Goal: Task Accomplishment & Management: Use online tool/utility

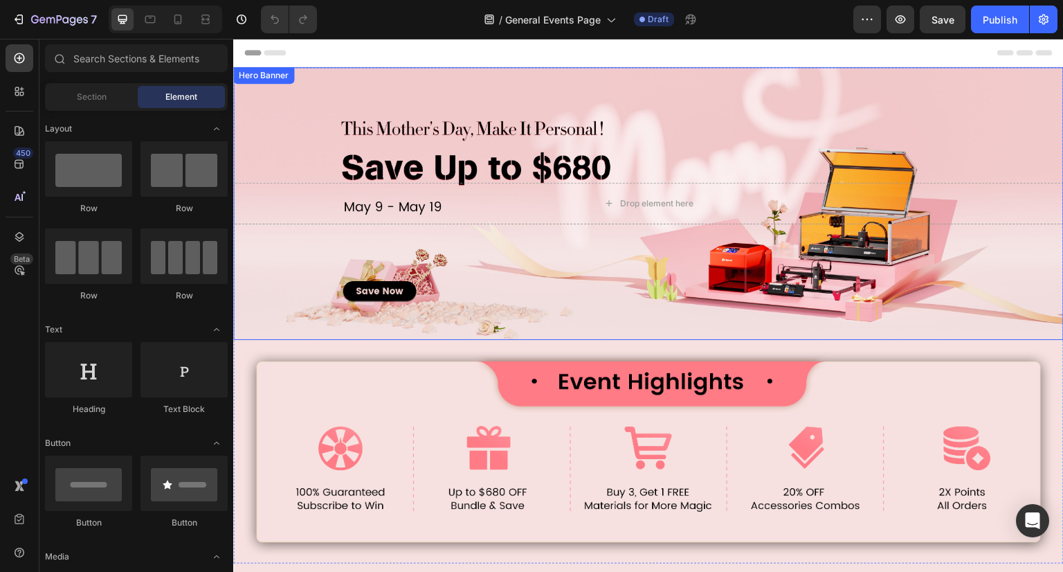
click at [274, 136] on div "Background Image" at bounding box center [648, 203] width 831 height 273
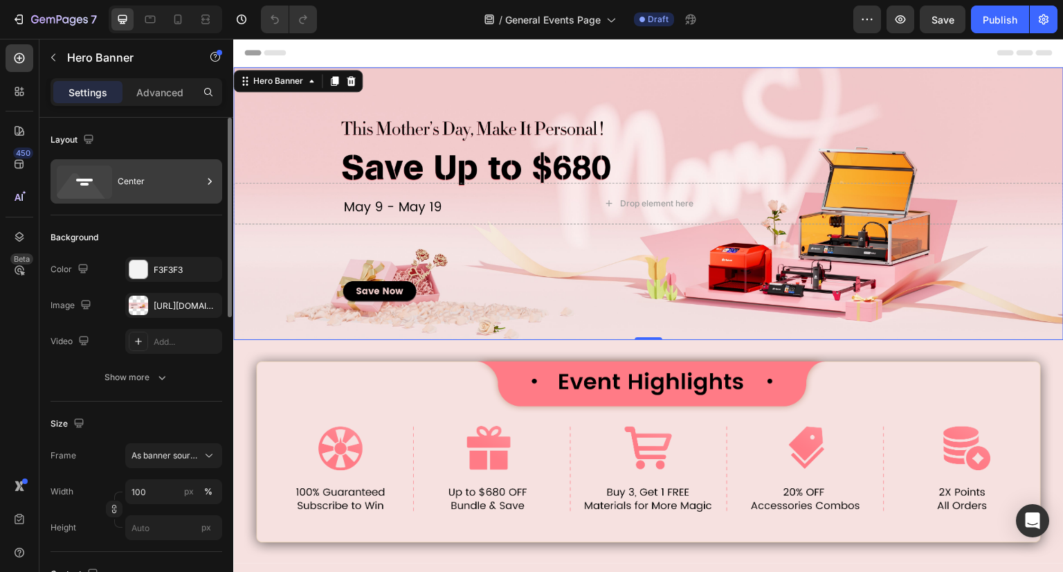
click at [116, 189] on div "Center" at bounding box center [137, 181] width 172 height 44
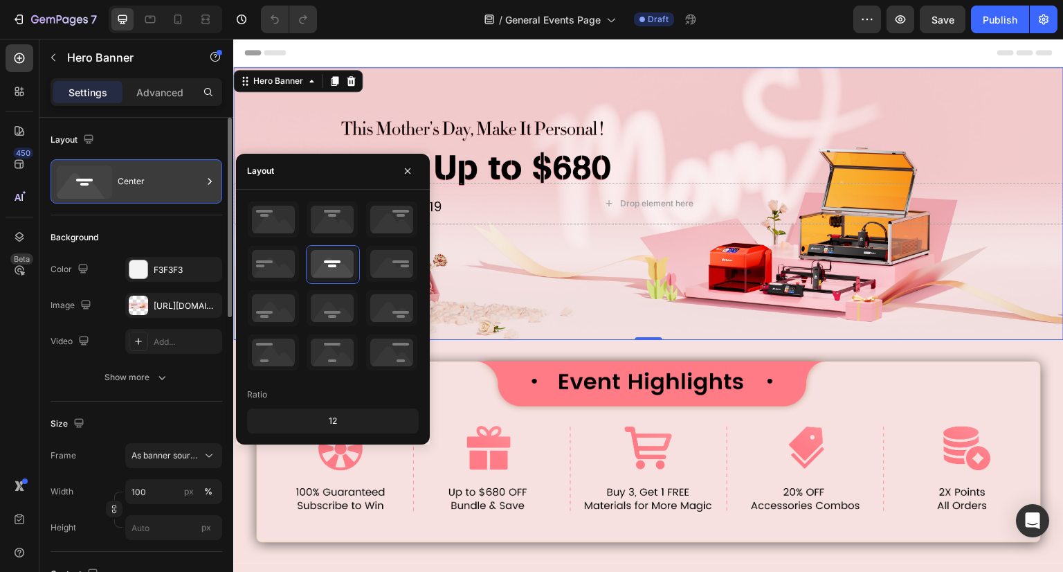
click at [118, 189] on div "Center" at bounding box center [137, 181] width 172 height 44
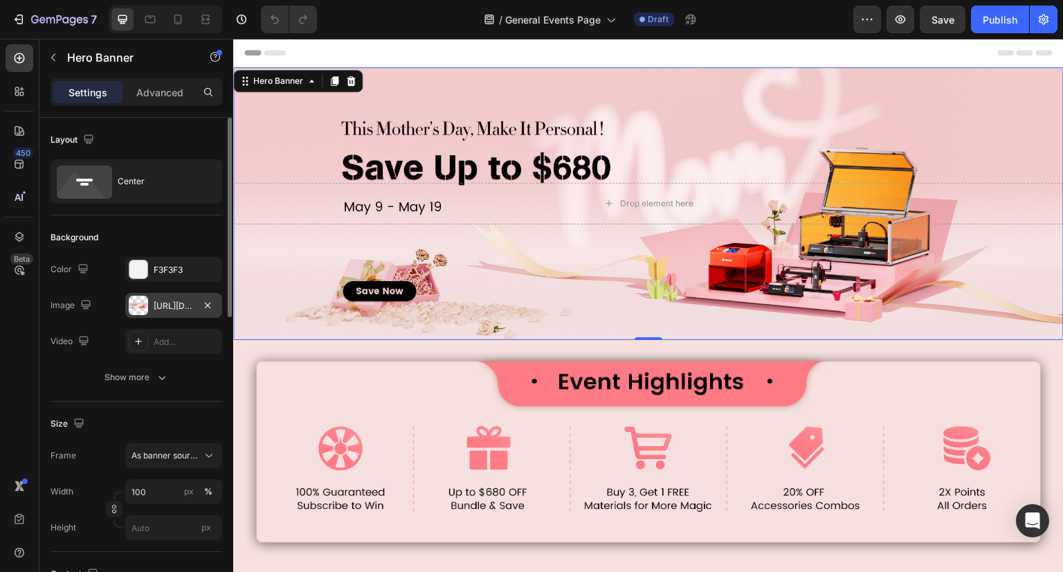
click at [158, 311] on div "[URL][DOMAIN_NAME]" at bounding box center [174, 306] width 40 height 12
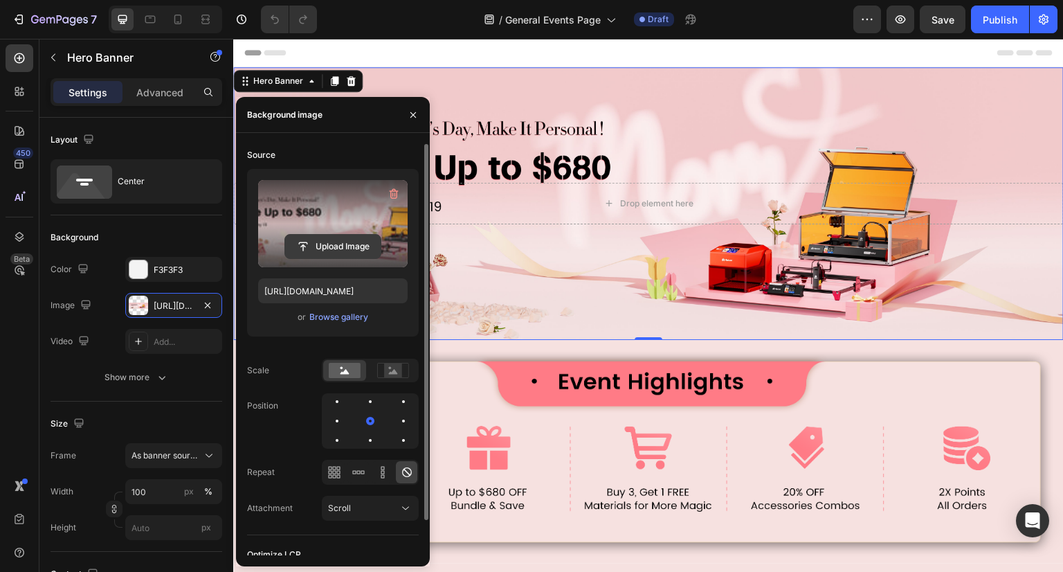
click at [313, 244] on input "file" at bounding box center [333, 247] width 96 height 24
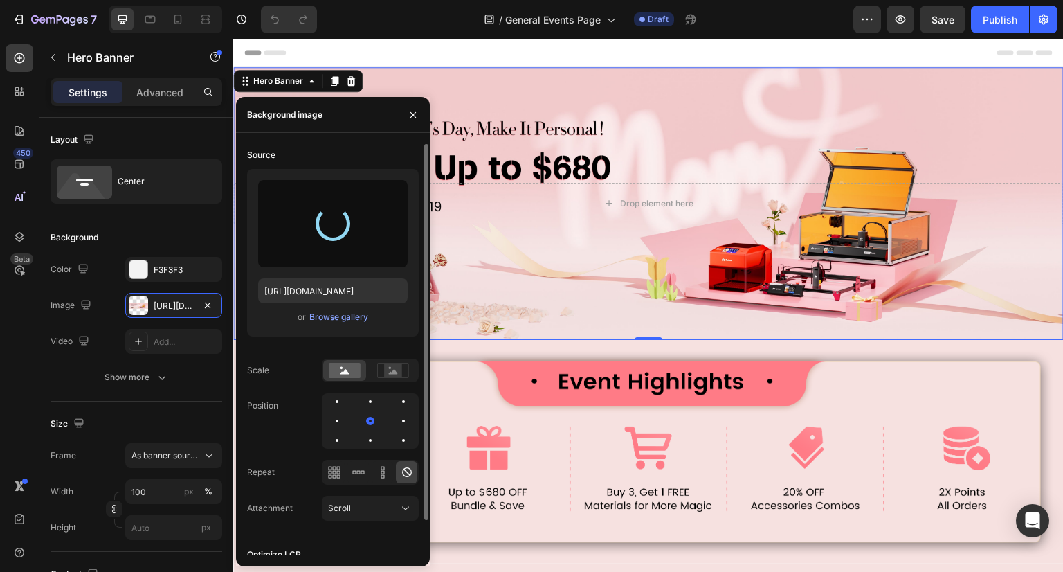
type input "[URL][DOMAIN_NAME]"
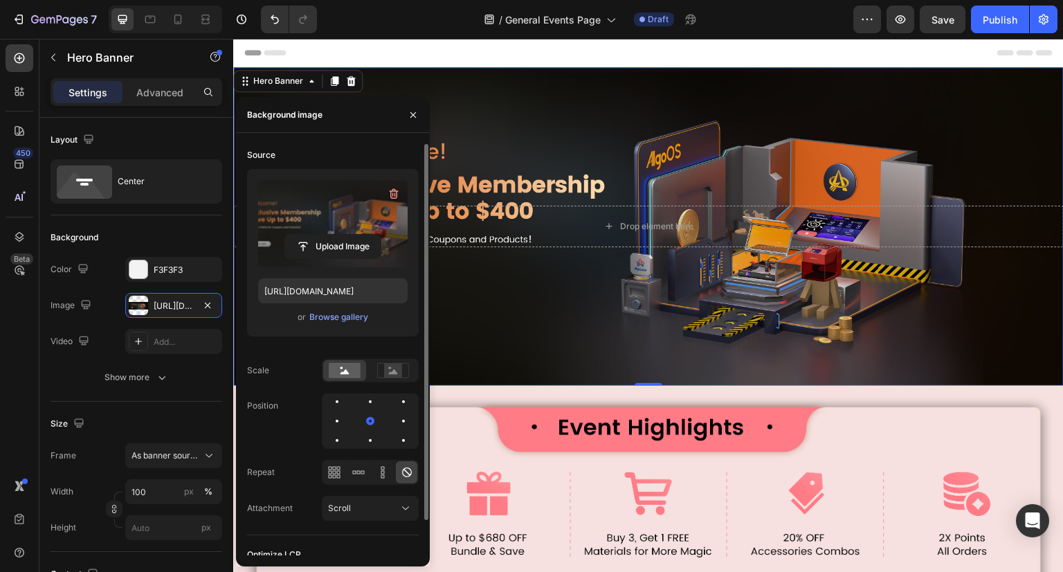
click at [775, 320] on div "Background Image" at bounding box center [648, 226] width 831 height 318
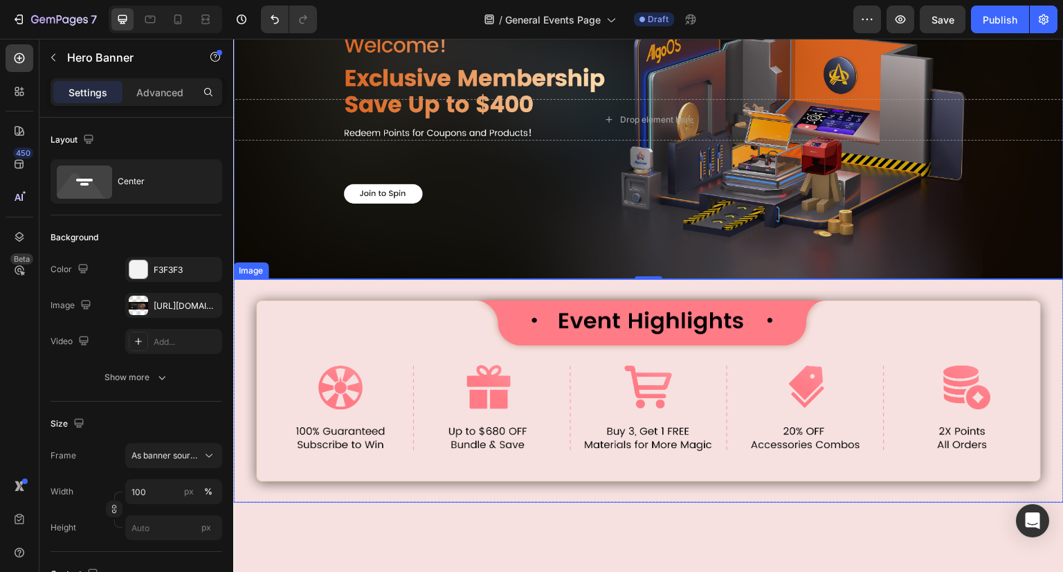
scroll to position [138, 0]
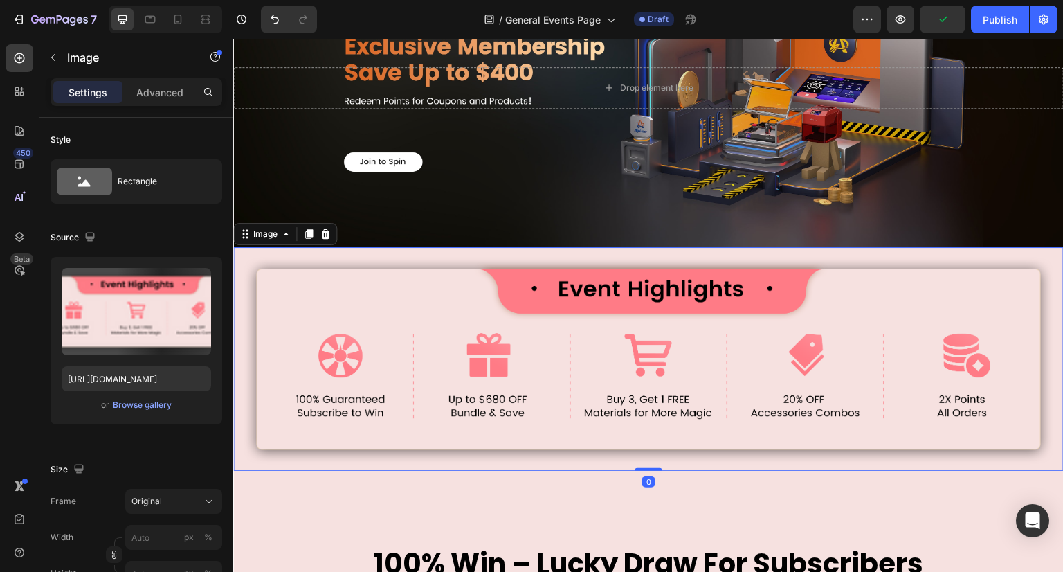
click at [476, 379] on img at bounding box center [648, 359] width 831 height 224
click at [325, 237] on div at bounding box center [325, 234] width 17 height 17
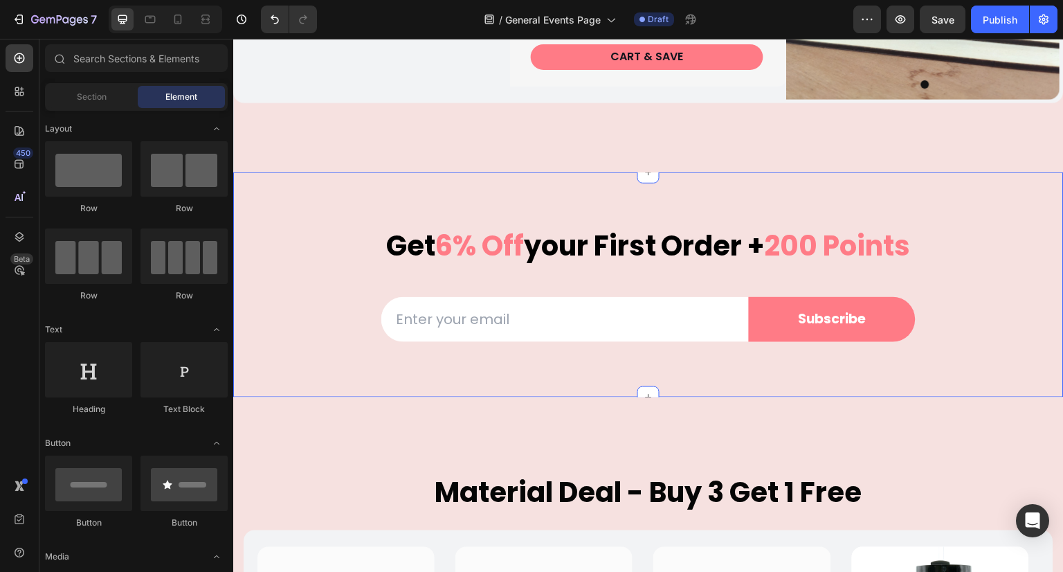
scroll to position [1681, 0]
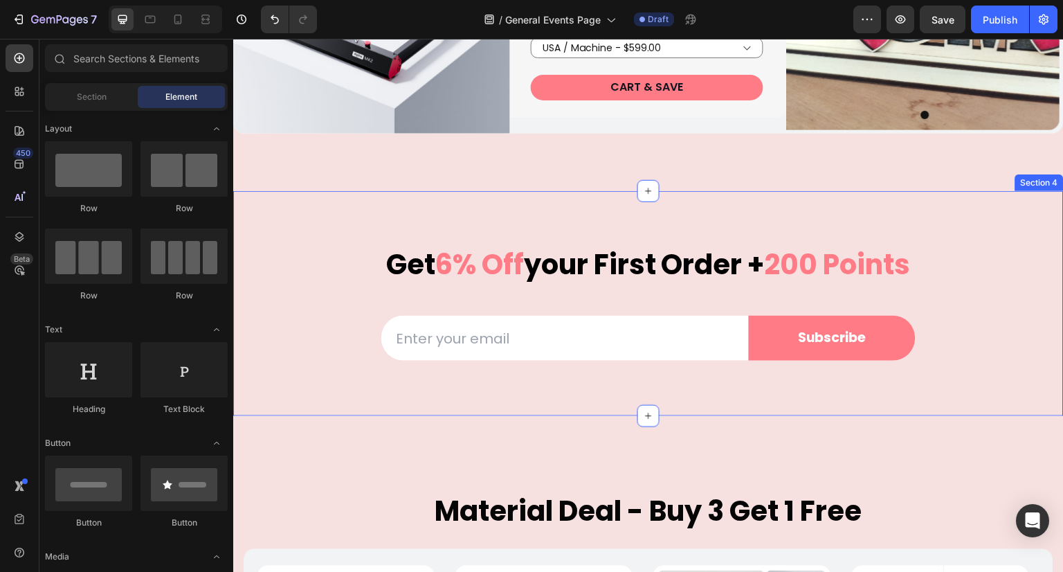
click at [997, 242] on div "get 6% off your first order + 200 points Heading Row Email Field Subscribe Subm…" at bounding box center [648, 303] width 831 height 225
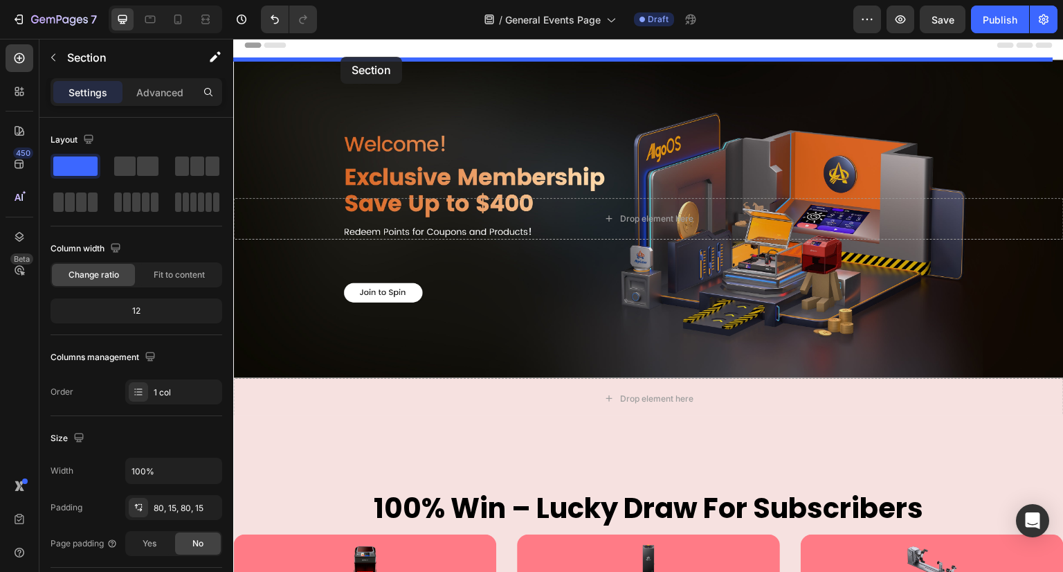
scroll to position [0, 0]
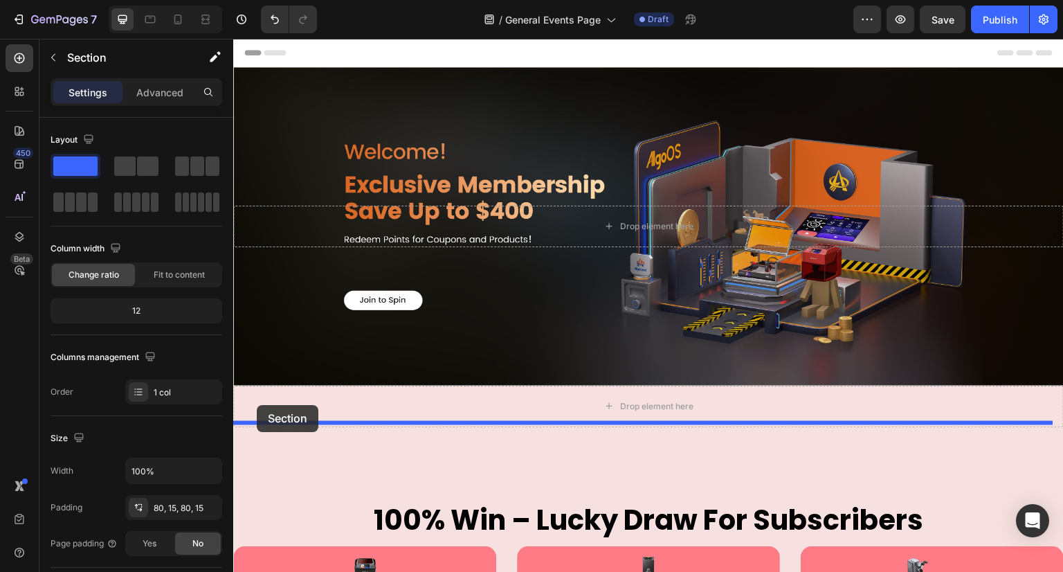
drag, startPoint x: 322, startPoint y: 219, endPoint x: 257, endPoint y: 405, distance: 197.3
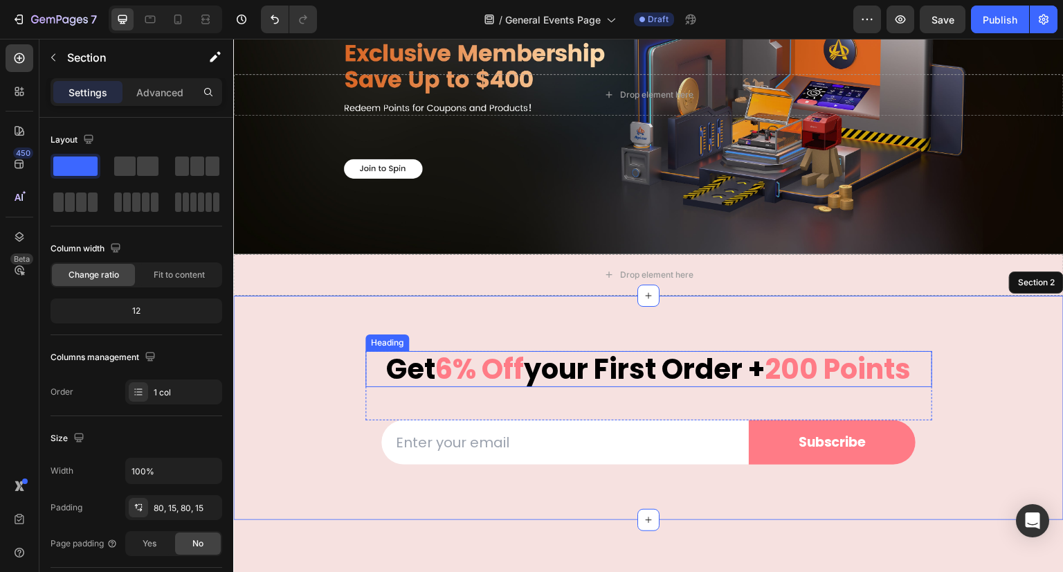
scroll to position [138, 0]
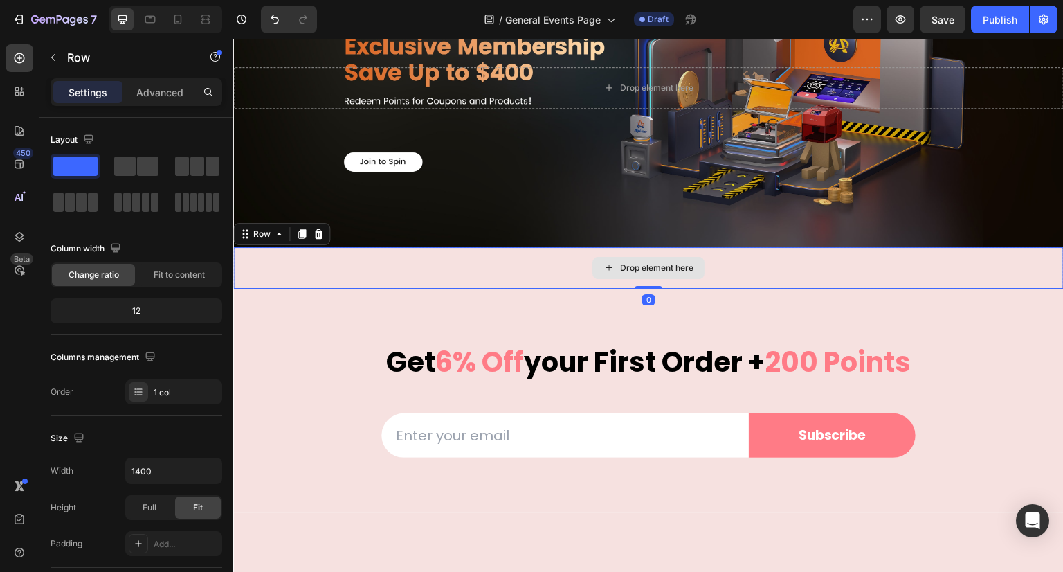
click at [422, 276] on div "Drop element here" at bounding box center [648, 268] width 831 height 42
drag, startPoint x: 320, startPoint y: 234, endPoint x: 343, endPoint y: 251, distance: 28.8
click at [319, 234] on icon at bounding box center [318, 234] width 9 height 10
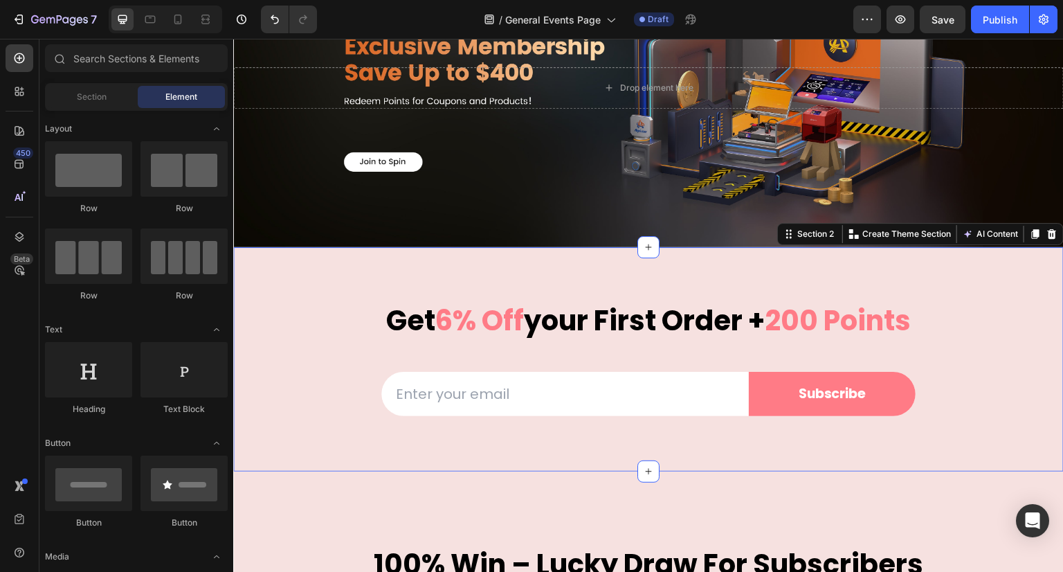
click at [309, 252] on div "get 6% off your first order + 200 points Heading Row Email Field Subscribe Subm…" at bounding box center [648, 359] width 831 height 225
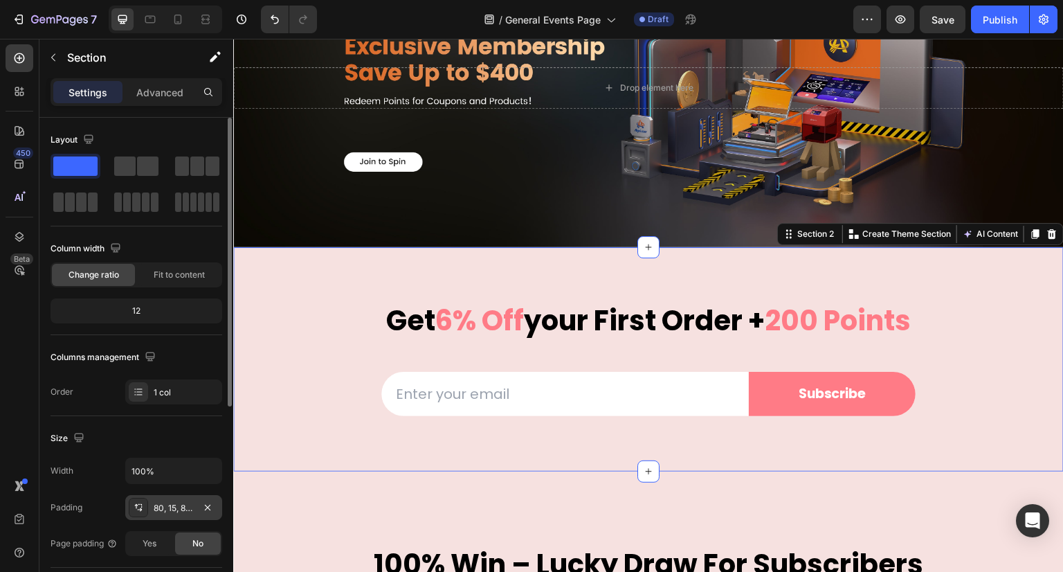
scroll to position [350, 0]
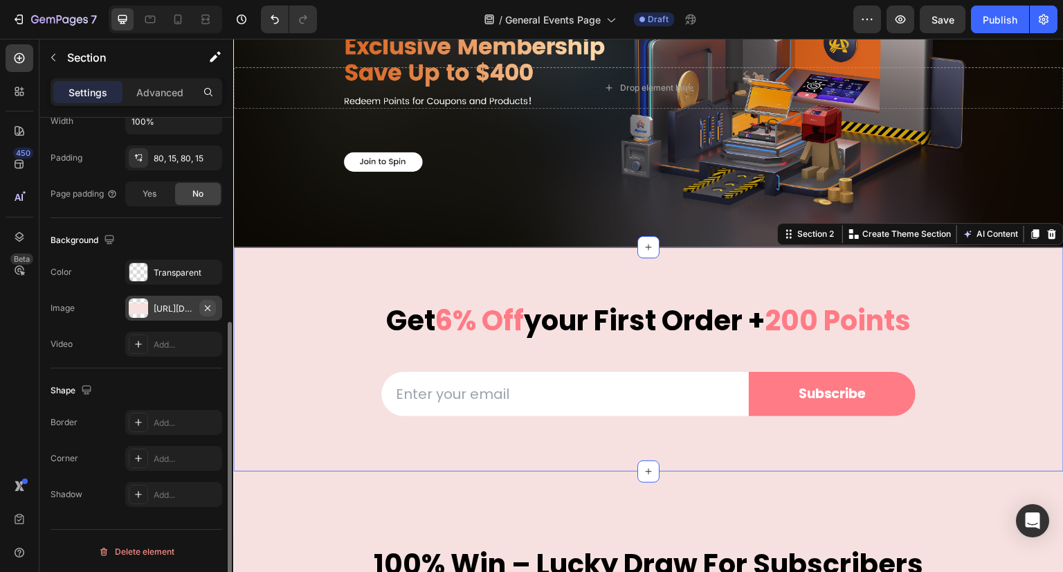
click at [211, 307] on icon "button" at bounding box center [207, 308] width 11 height 11
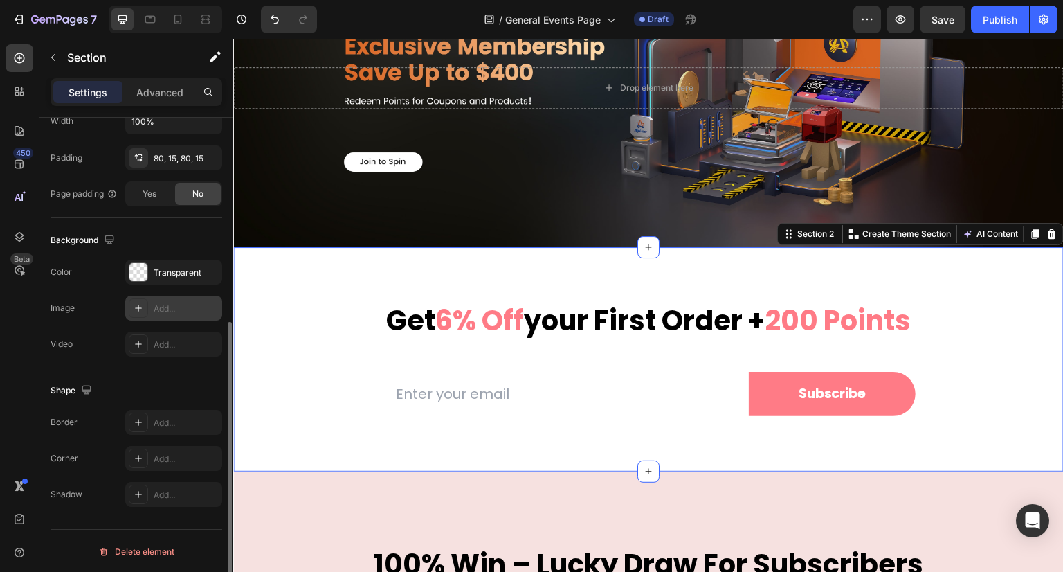
click at [298, 268] on div "get 6% off your first order + 200 points Heading Row Email Field Subscribe Subm…" at bounding box center [648, 359] width 831 height 225
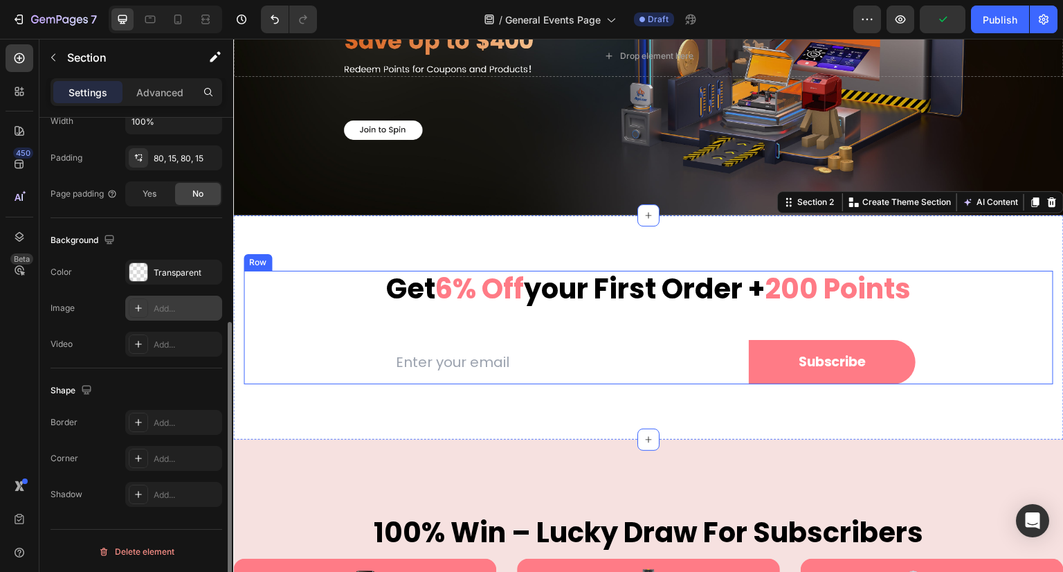
scroll to position [208, 0]
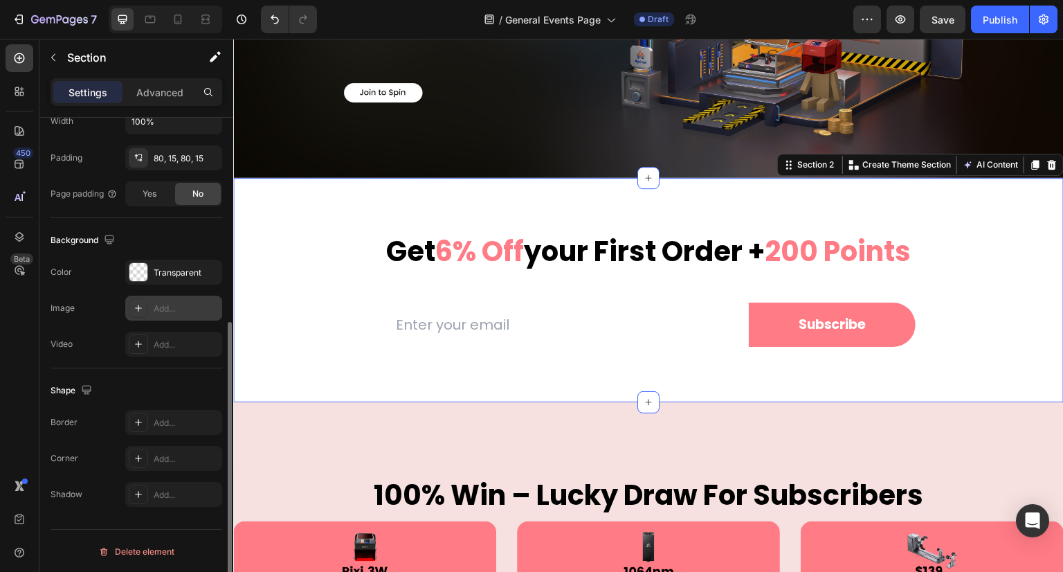
click at [326, 197] on div "get 6% off your first order + 200 points Heading Row Email Field Subscribe Subm…" at bounding box center [648, 290] width 831 height 225
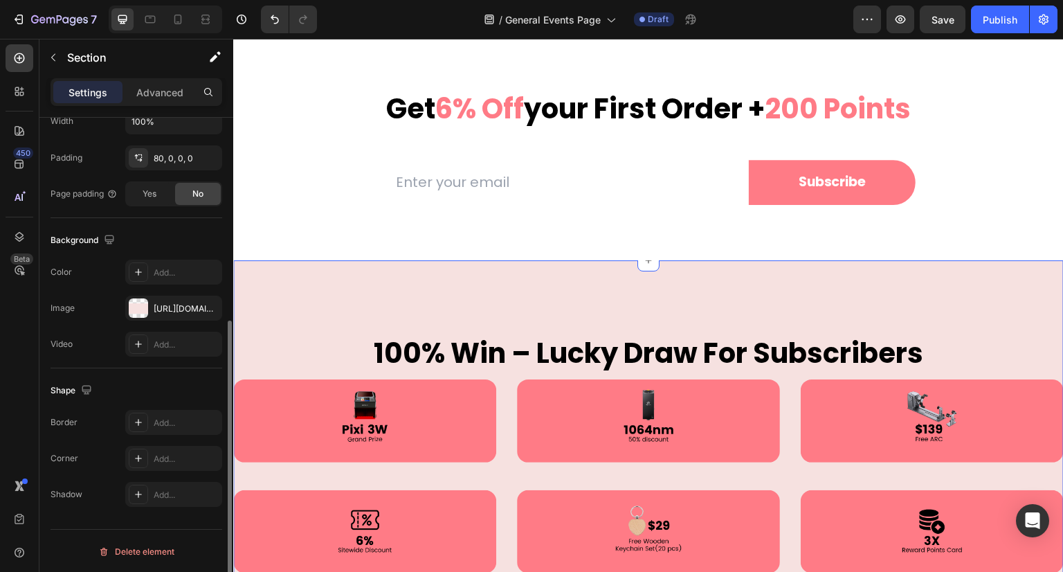
scroll to position [349, 0]
click at [291, 286] on div "100% win – lucky draw for subscribers Heading Image Row Image Row Image Row Row…" at bounding box center [648, 430] width 831 height 341
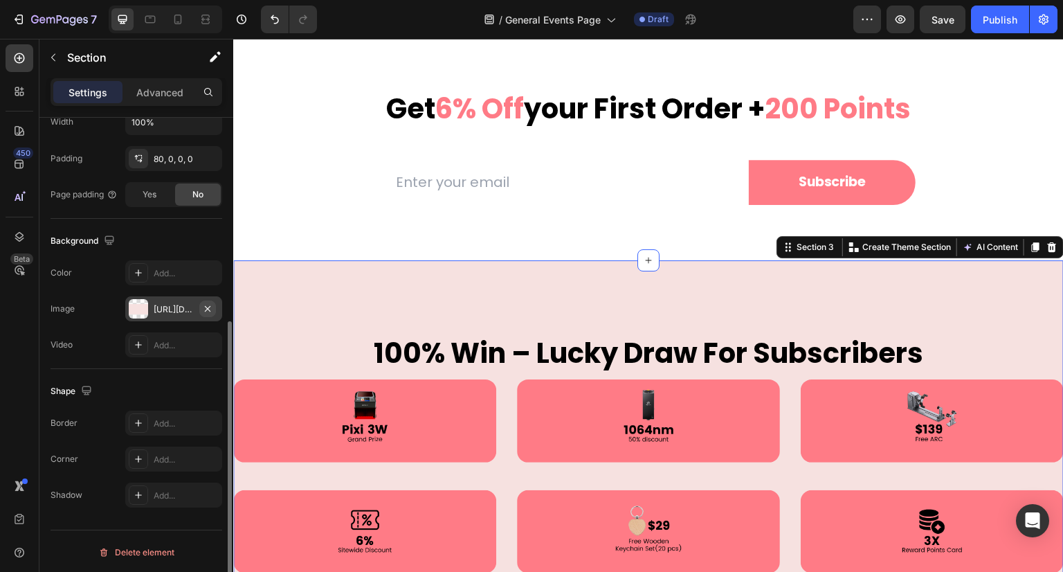
click at [213, 308] on button "button" at bounding box center [207, 308] width 17 height 17
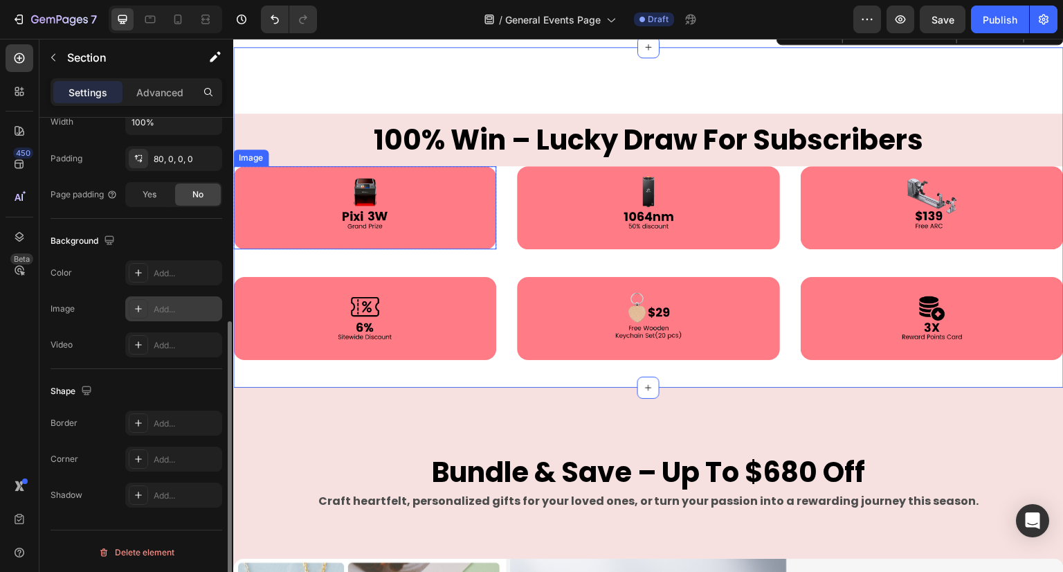
scroll to position [485, 0]
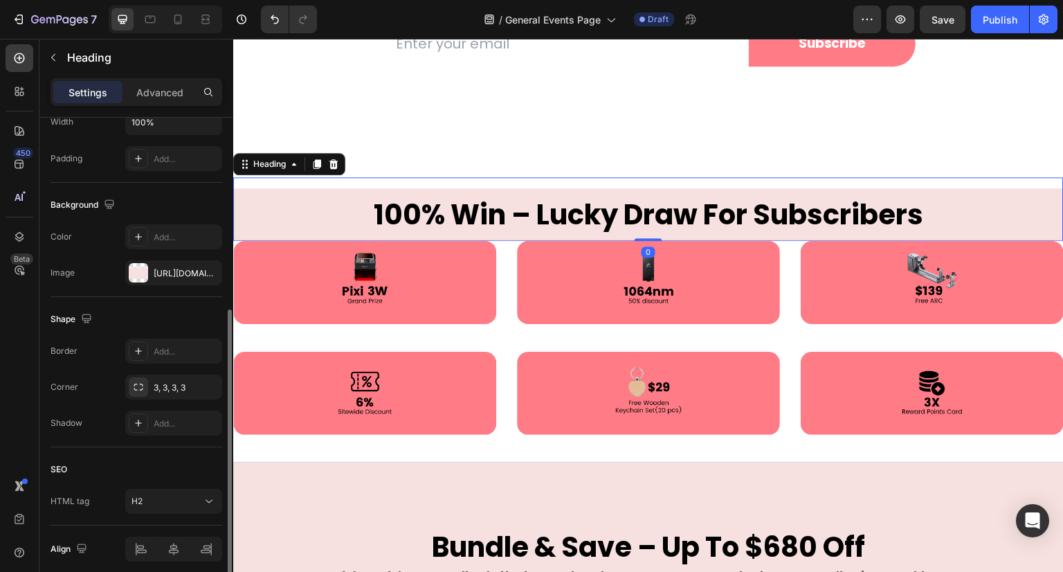
click at [291, 210] on h2 "100% win – lucky draw for subscribers" at bounding box center [648, 214] width 831 height 53
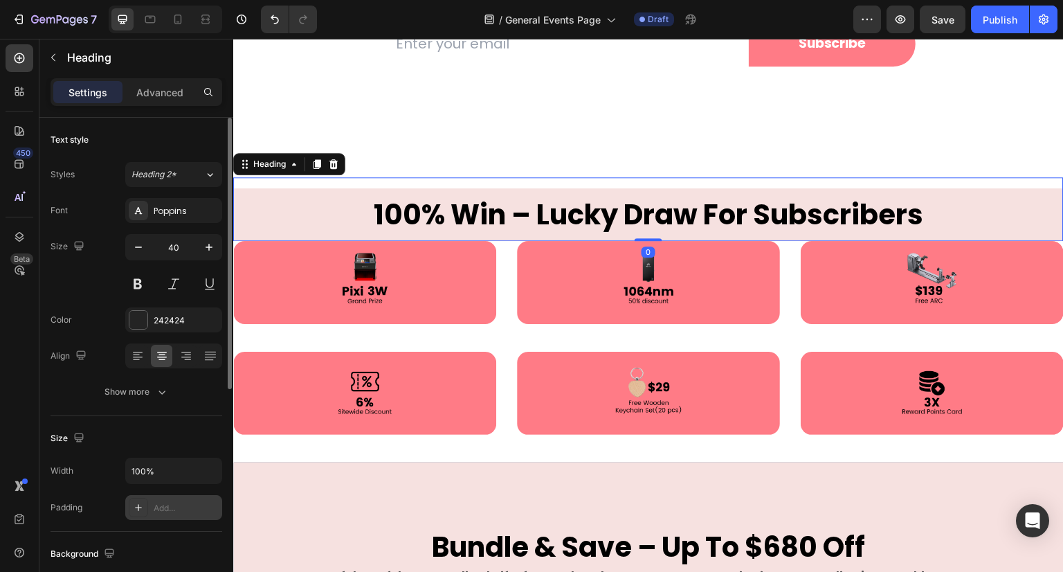
scroll to position [346, 0]
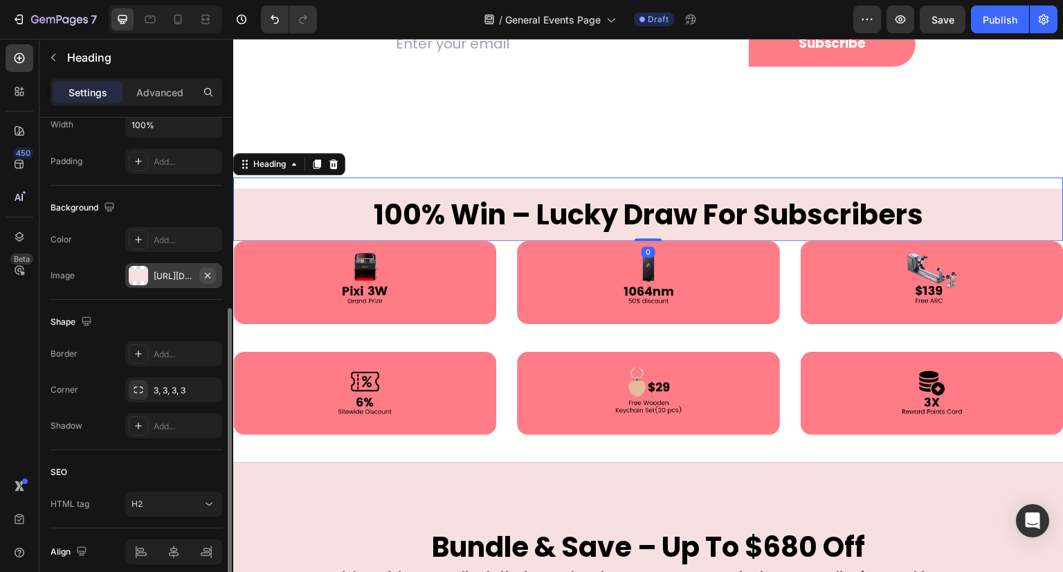
click at [210, 272] on icon "button" at bounding box center [207, 275] width 11 height 11
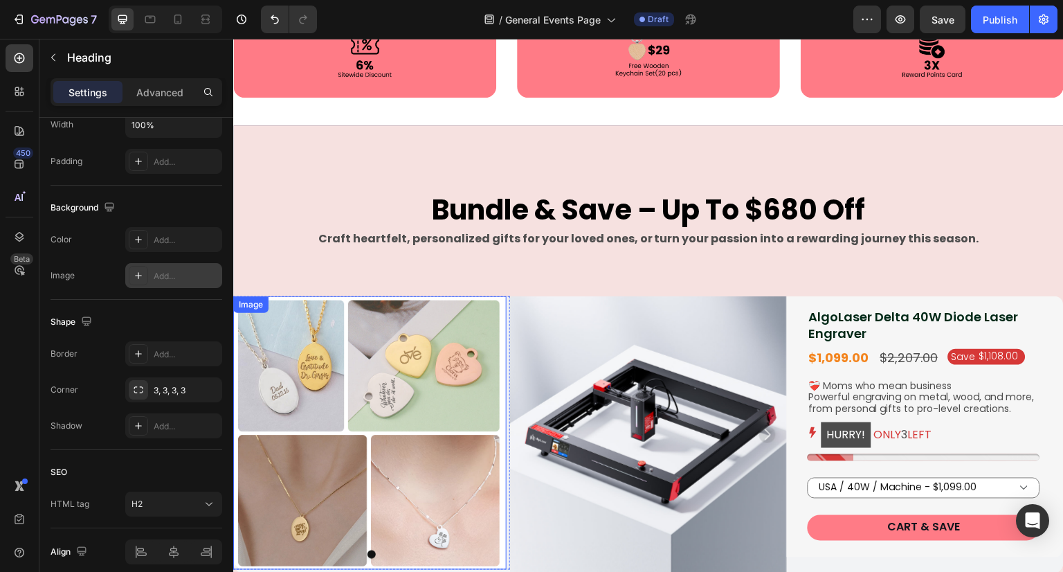
scroll to position [831, 0]
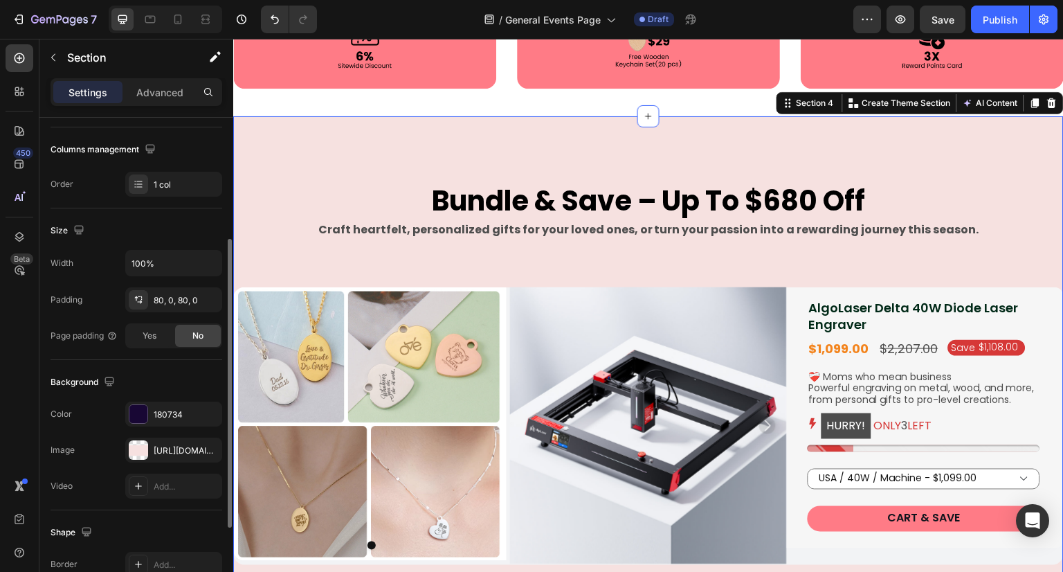
scroll to position [277, 0]
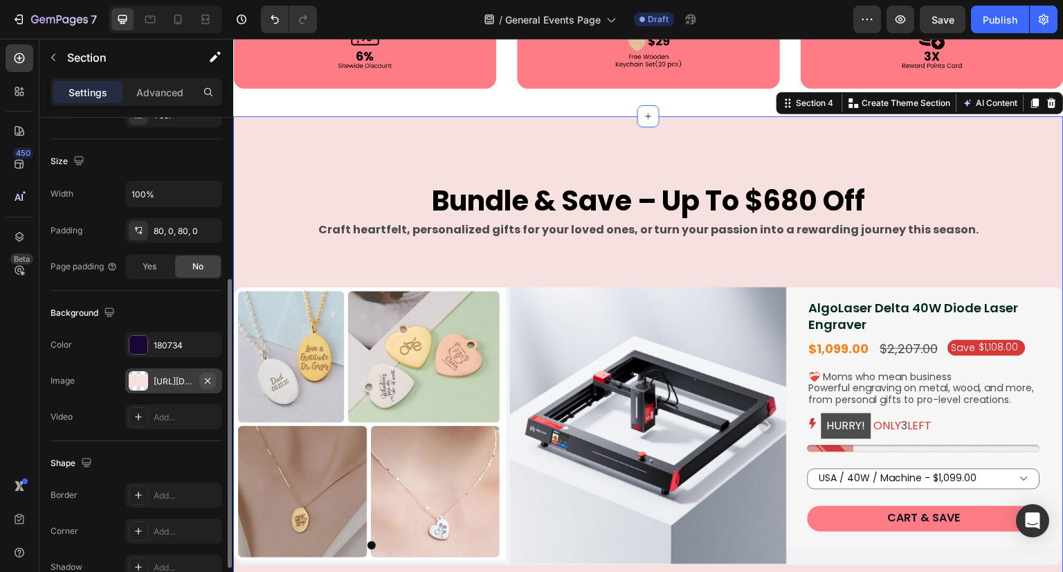
click at [209, 377] on icon "button" at bounding box center [207, 380] width 11 height 11
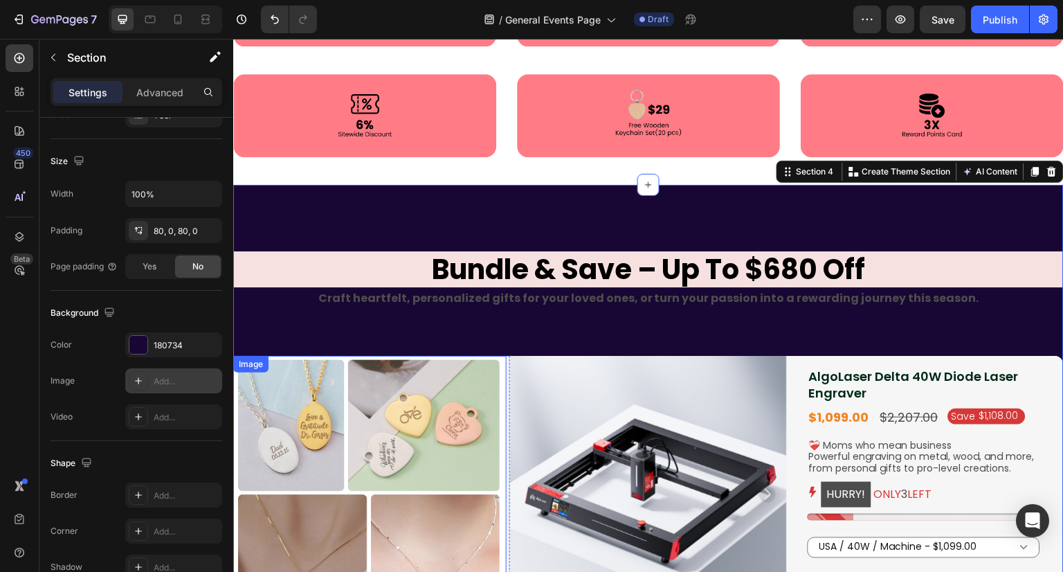
scroll to position [761, 0]
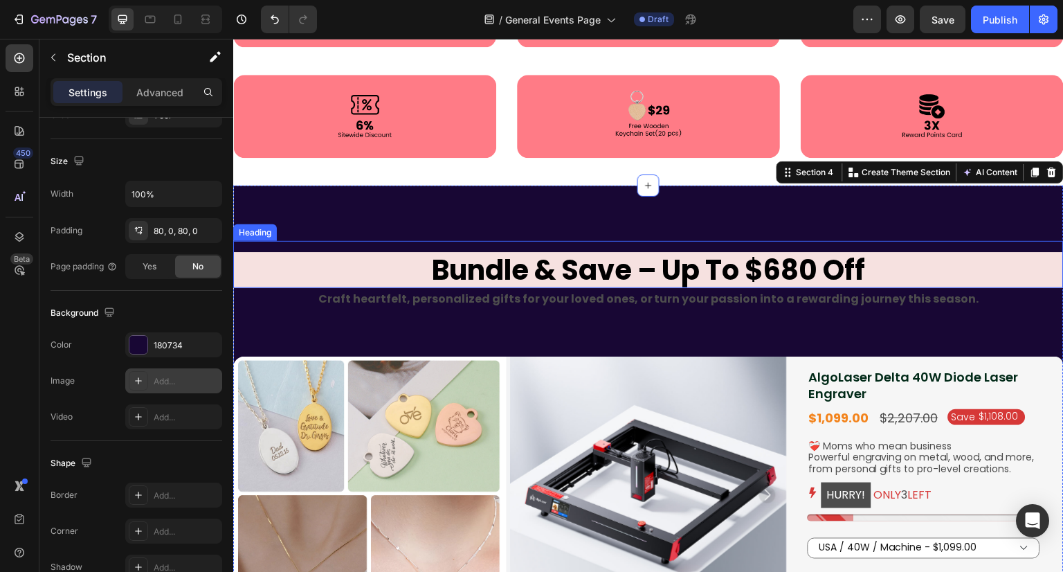
click at [336, 269] on h2 "bundle & save – up to $680 off" at bounding box center [648, 270] width 831 height 36
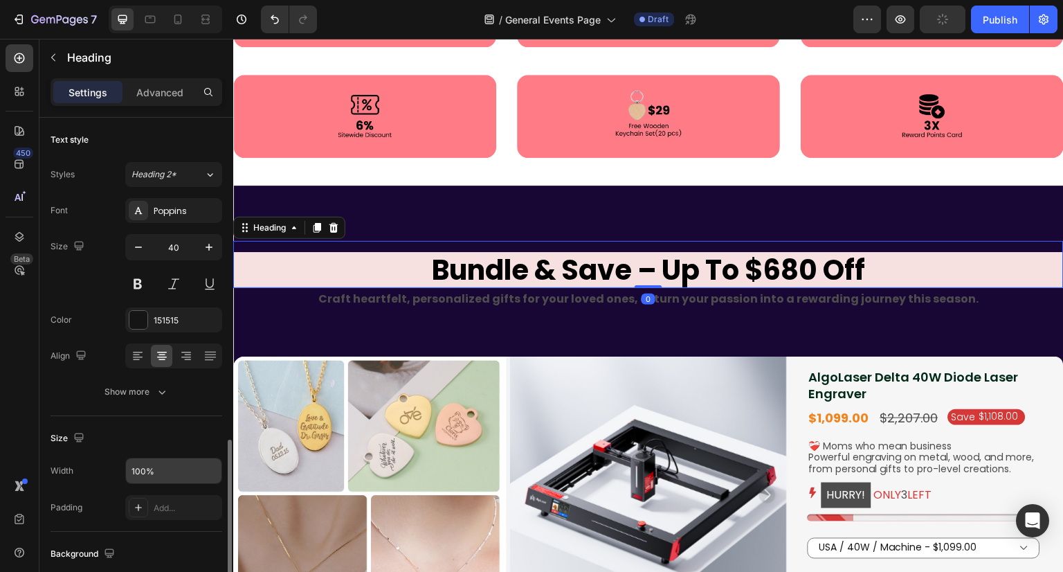
scroll to position [277, 0]
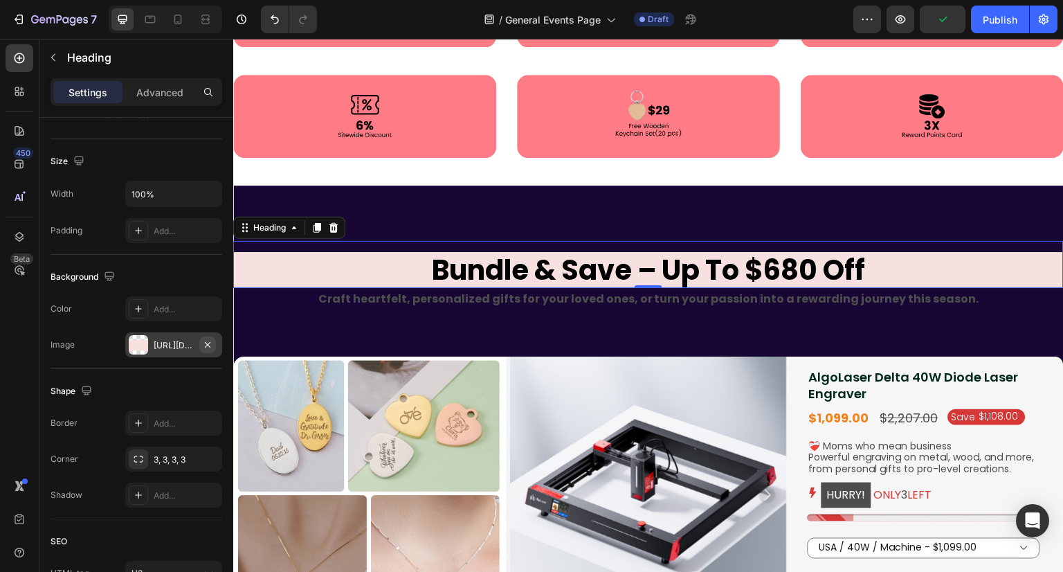
click at [210, 344] on icon "button" at bounding box center [207, 344] width 11 height 11
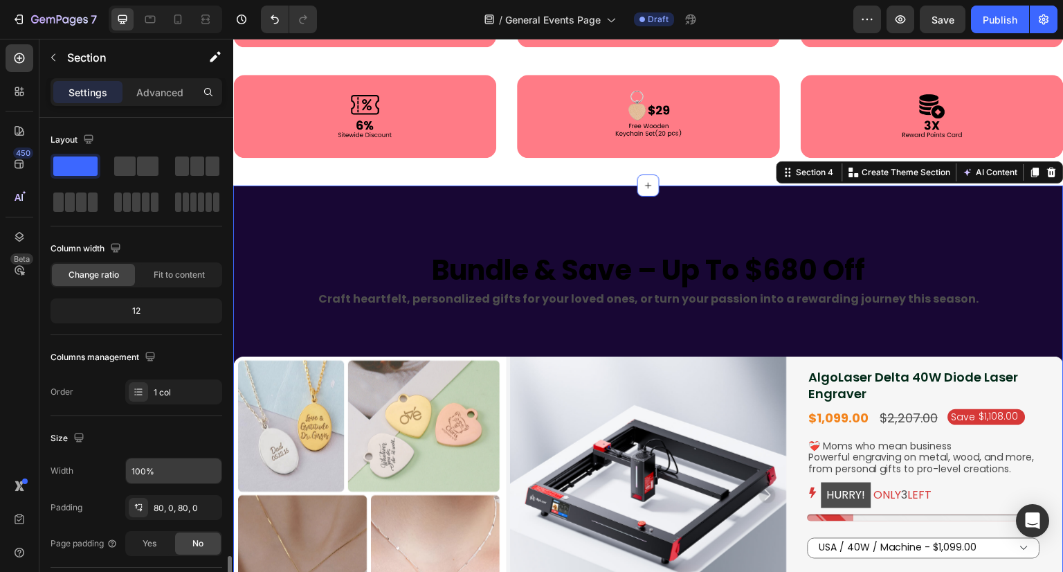
scroll to position [346, 0]
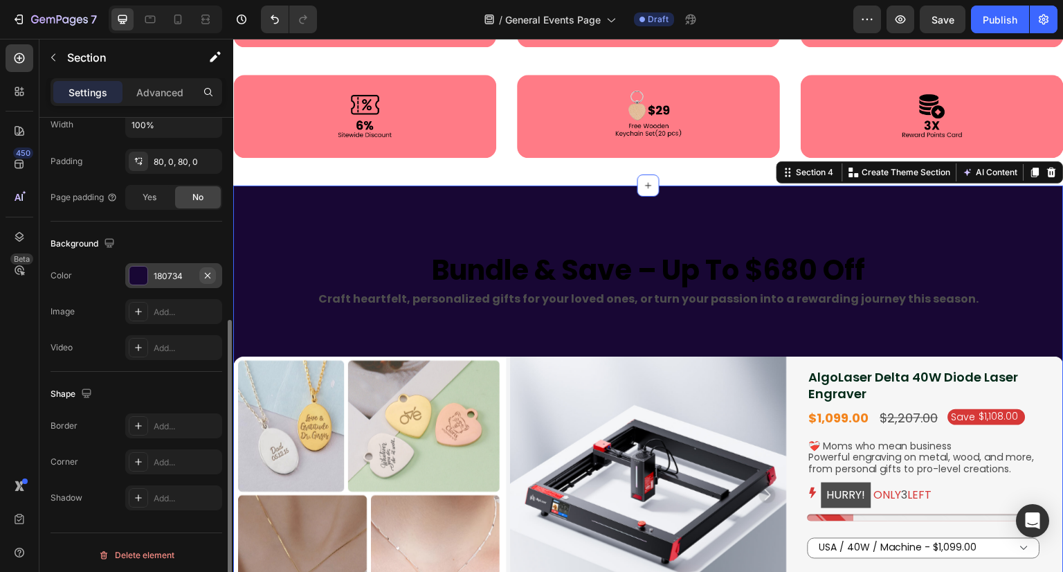
click at [208, 276] on icon "button" at bounding box center [207, 275] width 11 height 11
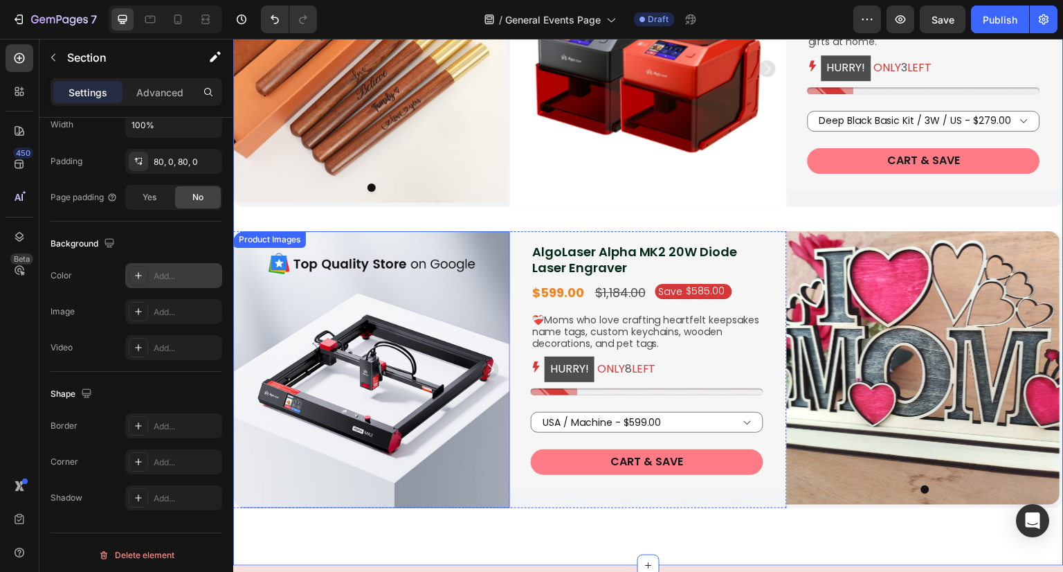
scroll to position [1938, 0]
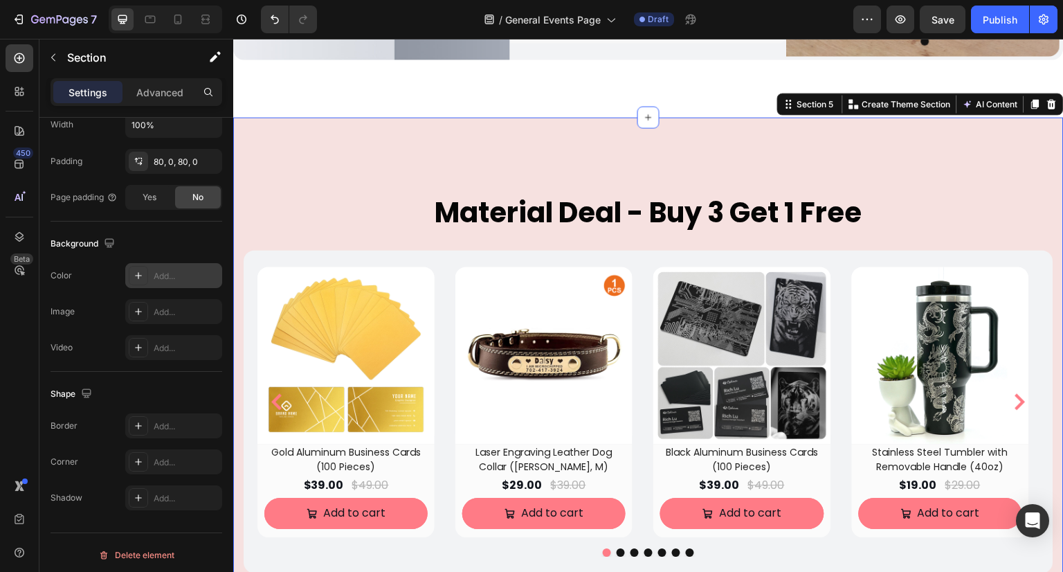
click at [318, 151] on div "Material Deal - Buy 3 Get 1 Free Heading Row (P) Images Row Gold Aluminum Busin…" at bounding box center [648, 545] width 831 height 857
click at [206, 307] on icon "button" at bounding box center [207, 311] width 11 height 11
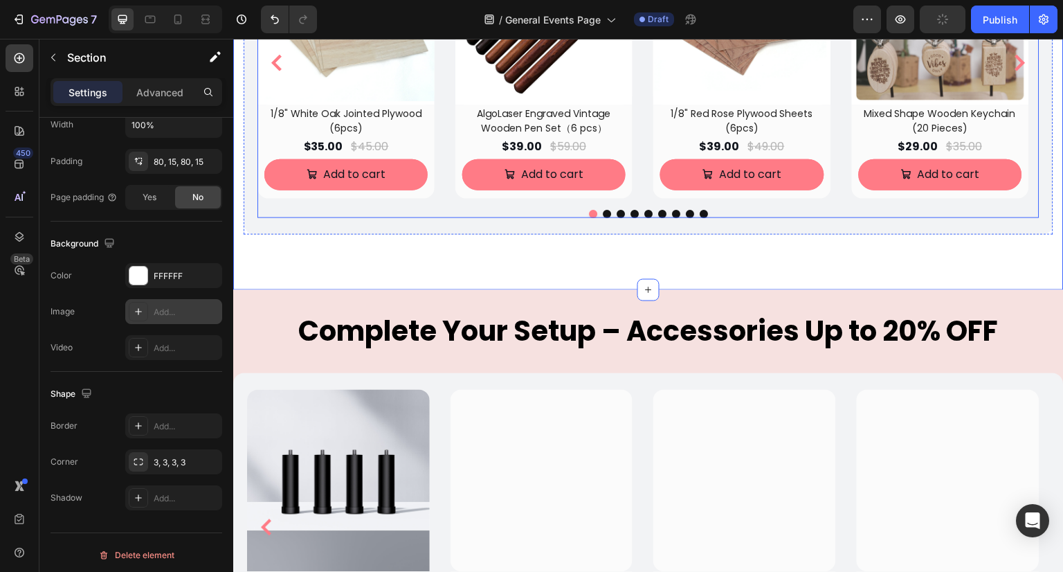
scroll to position [2631, 0]
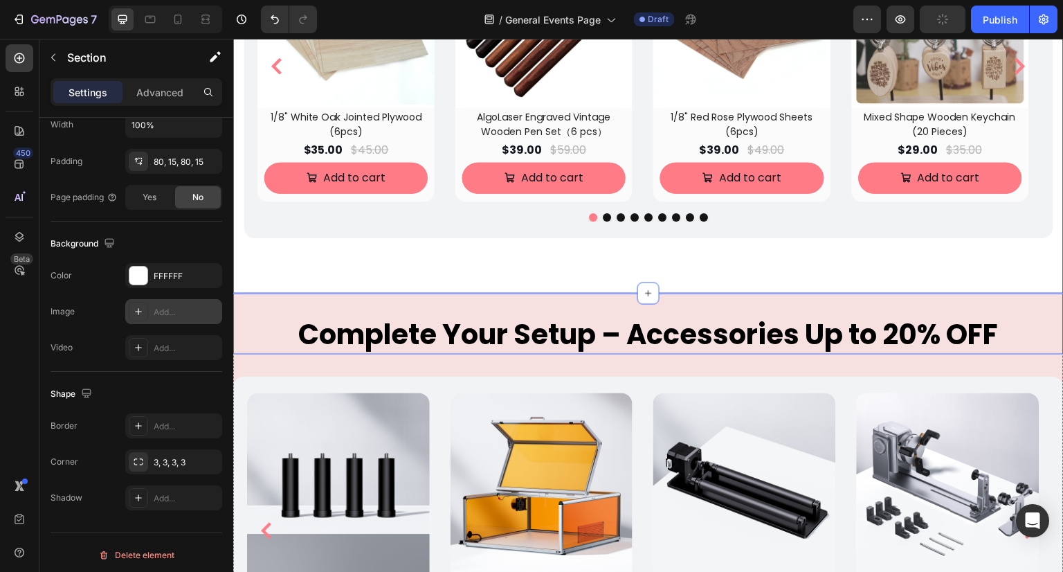
click at [288, 294] on div "Complete Your Setup – Accessories Up to 20% OFF Heading" at bounding box center [648, 324] width 831 height 61
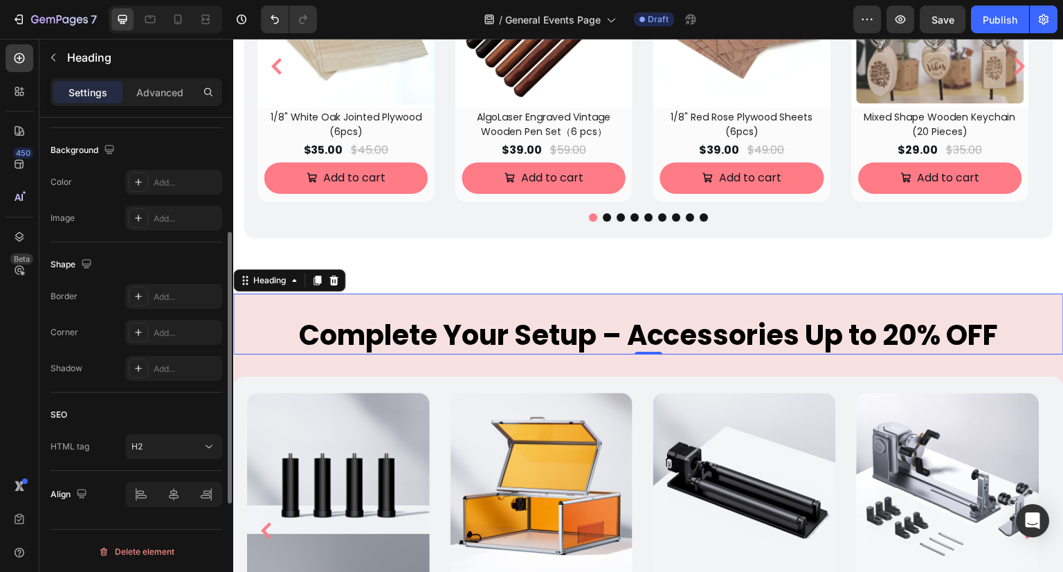
scroll to position [0, 0]
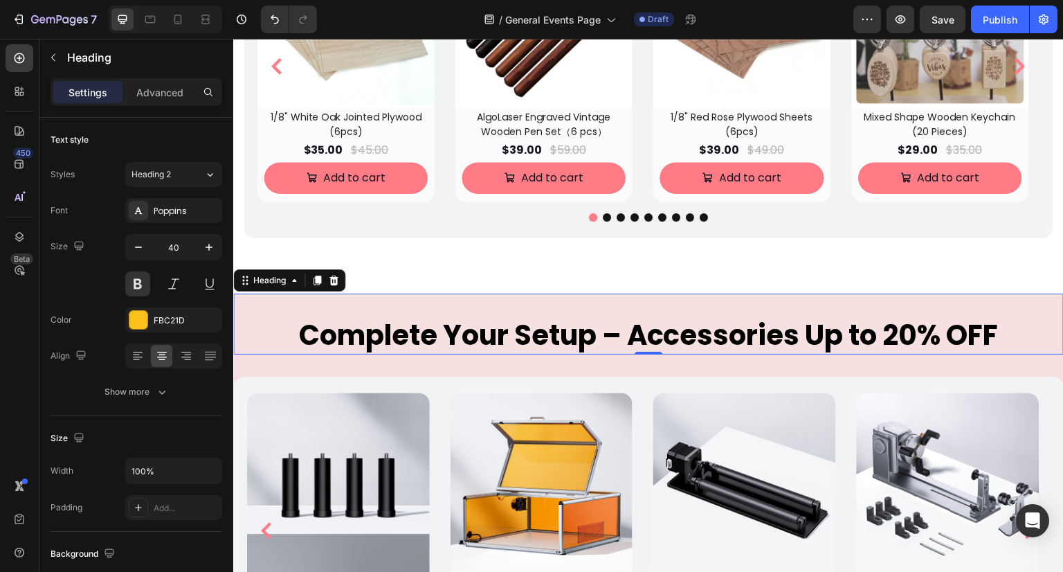
click at [613, 297] on div "Complete Your Setup – Accessories Up to 20% OFF Heading 0" at bounding box center [648, 324] width 831 height 61
click at [496, 369] on div "Complete Your Setup – Accessories Up to 20% OFF Heading 0 (P) Images Row Univer…" at bounding box center [648, 499] width 831 height 411
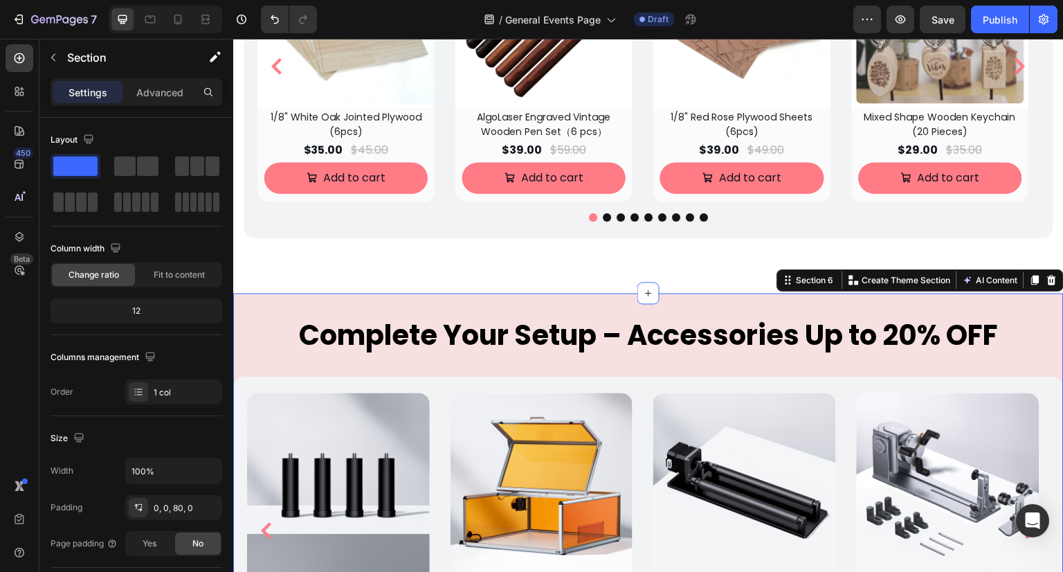
drag, startPoint x: 240, startPoint y: 366, endPoint x: 460, endPoint y: 405, distance: 223.5
click at [240, 366] on div "Complete Your Setup – Accessories Up to 20% OFF Heading (P) Images Row Universa…" at bounding box center [648, 499] width 831 height 411
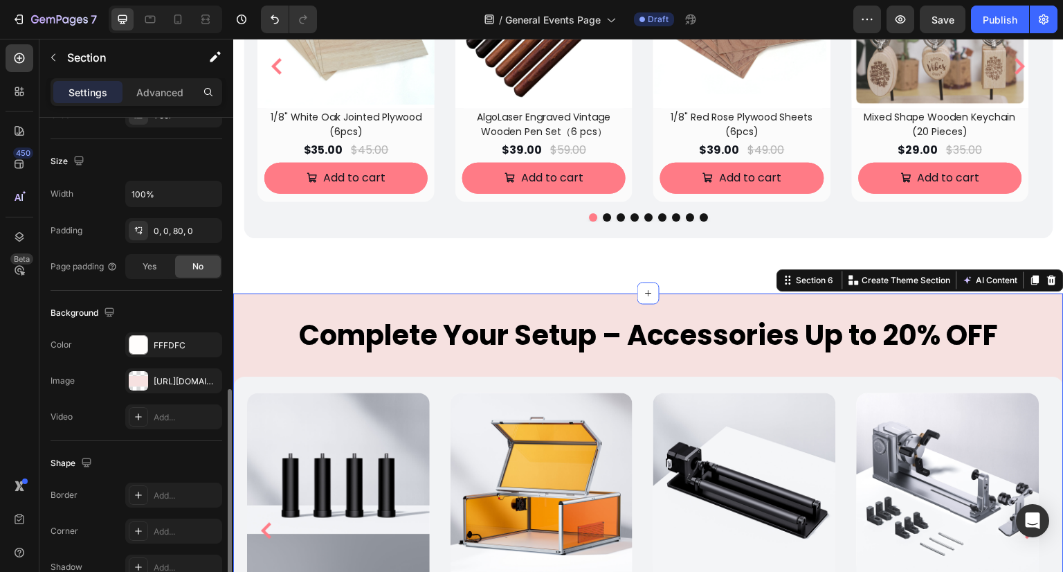
scroll to position [346, 0]
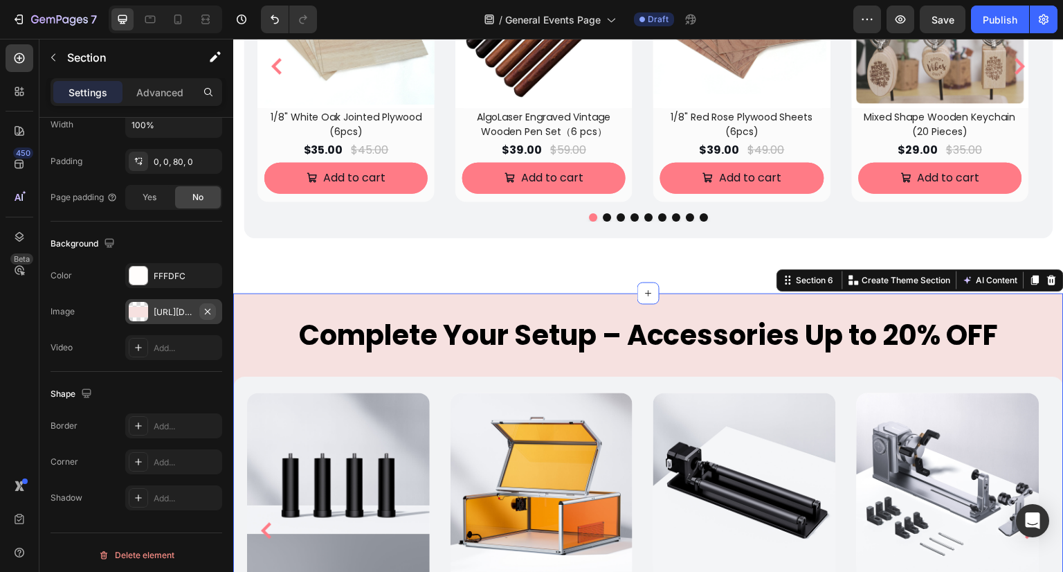
click at [209, 314] on icon "button" at bounding box center [207, 311] width 11 height 11
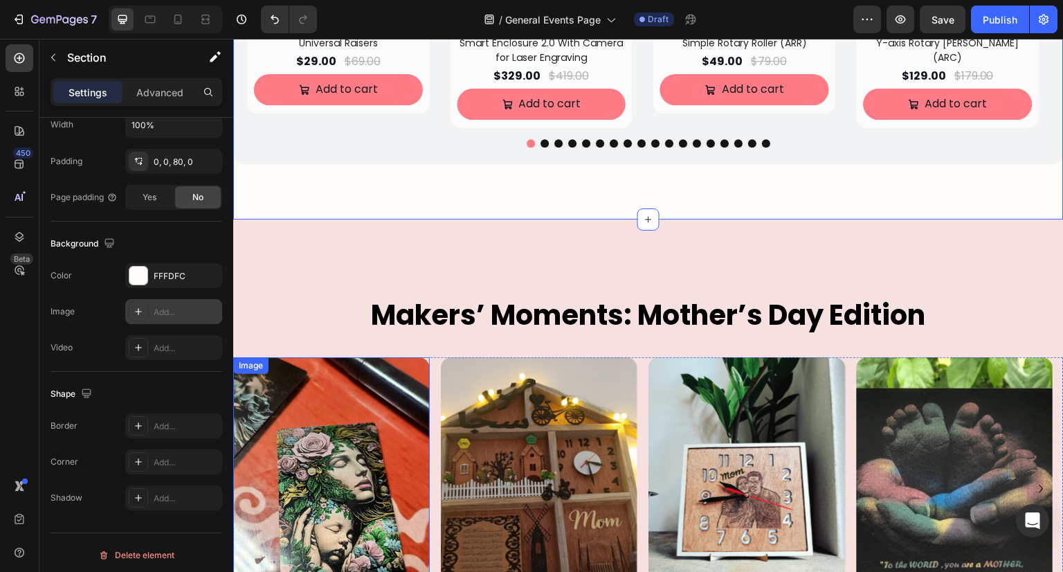
scroll to position [3254, 0]
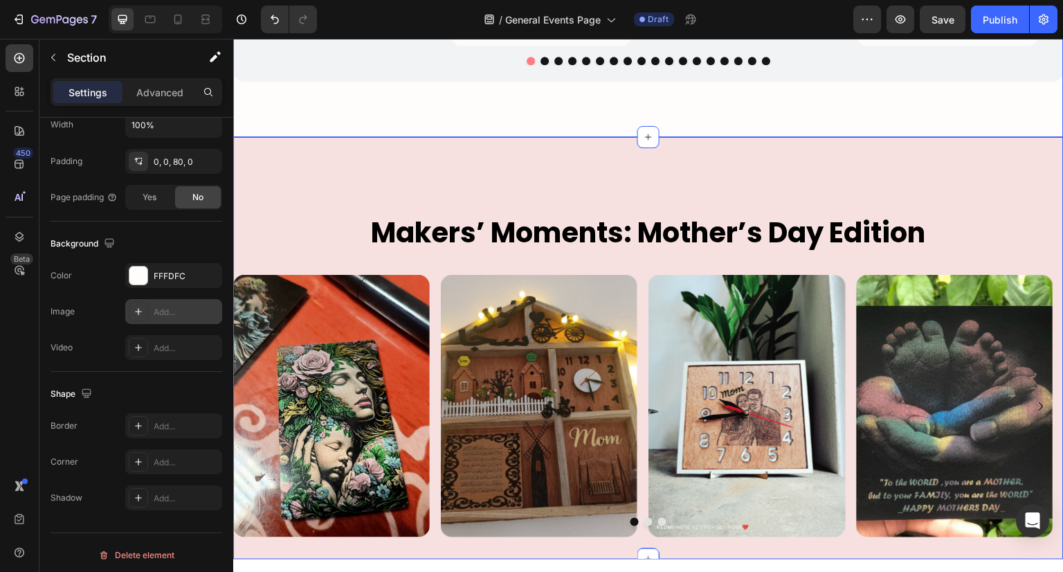
click at [354, 146] on div "makers’ moments: mother’s day edition Heading Image Image Image Image Image Ima…" at bounding box center [648, 348] width 831 height 422
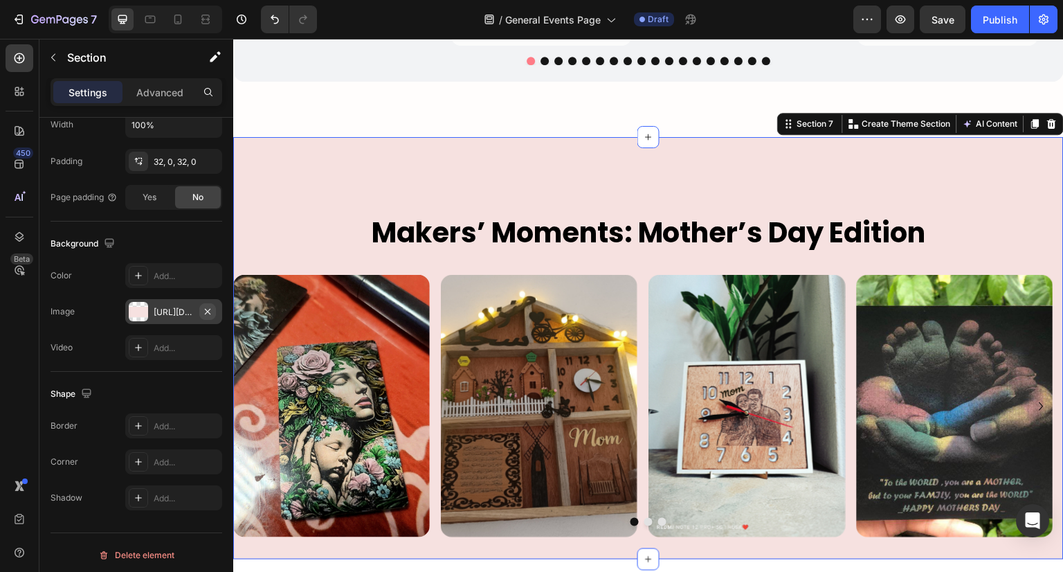
click at [213, 306] on icon "button" at bounding box center [207, 311] width 11 height 11
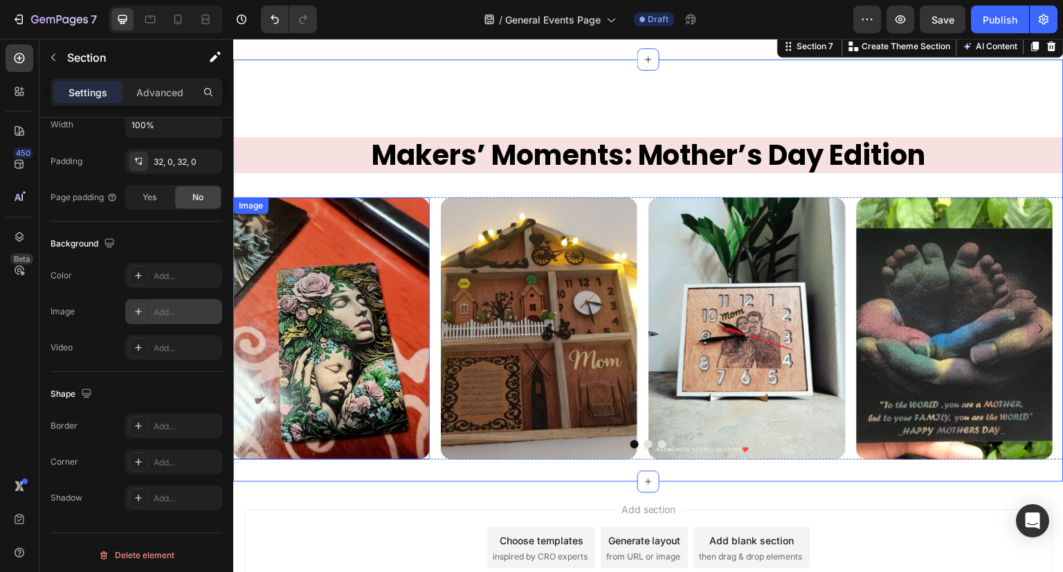
scroll to position [3308, 0]
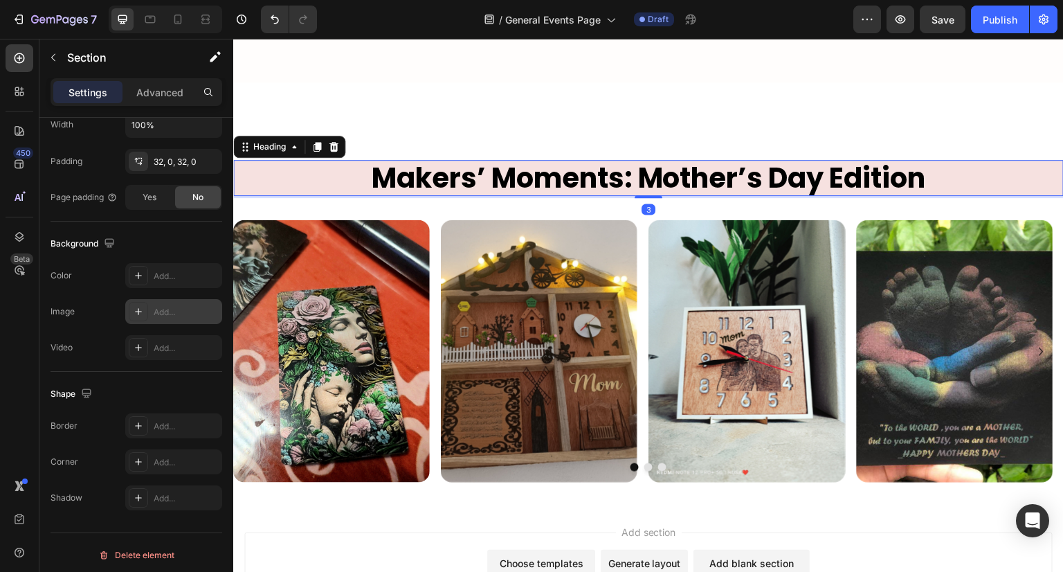
click at [297, 179] on h2 "makers’ moments: mother’s day edition" at bounding box center [648, 178] width 831 height 36
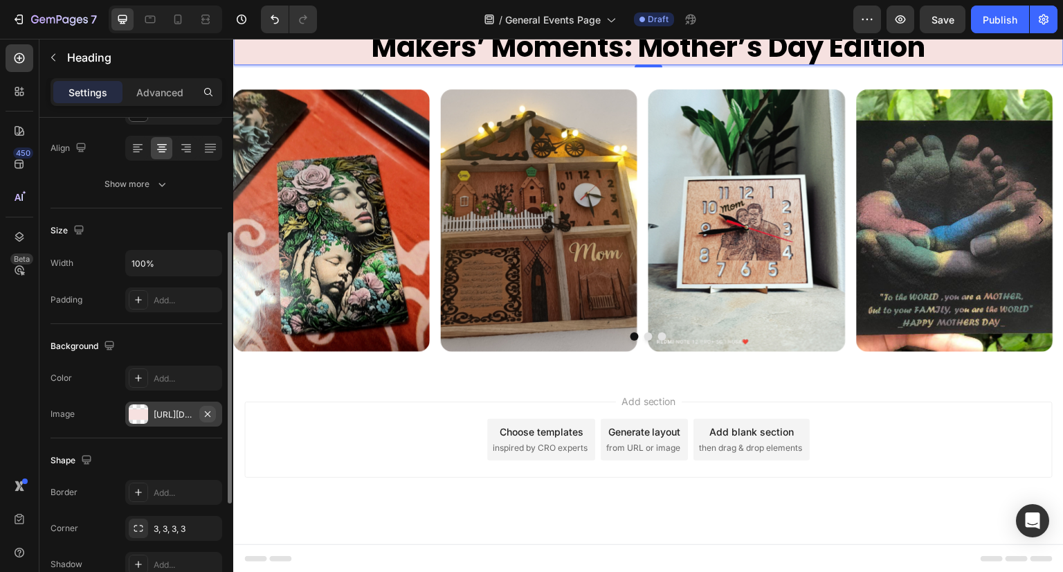
click at [210, 413] on icon "button" at bounding box center [207, 413] width 11 height 11
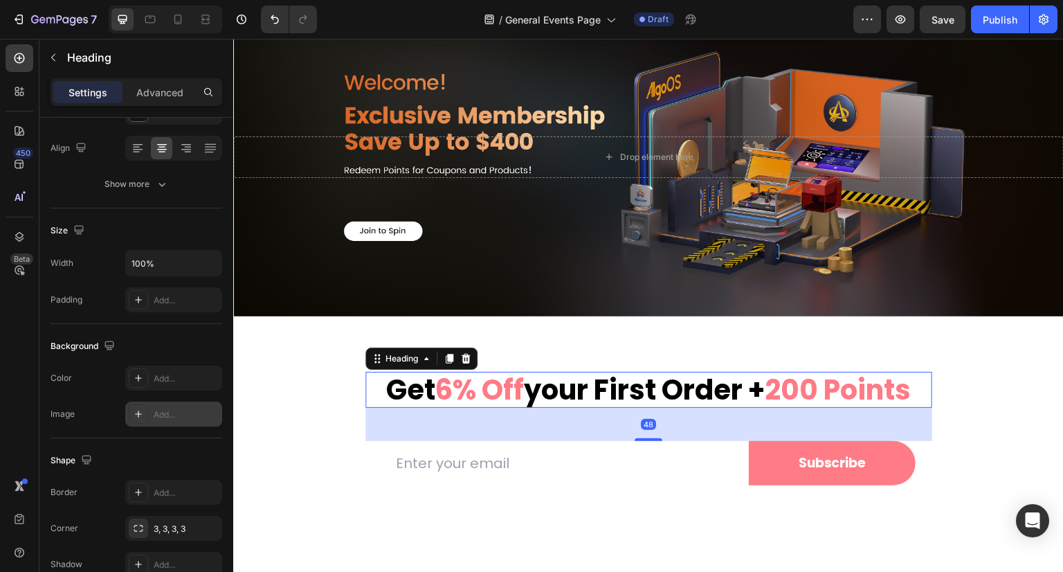
click at [459, 389] on span "6% off" at bounding box center [479, 389] width 89 height 39
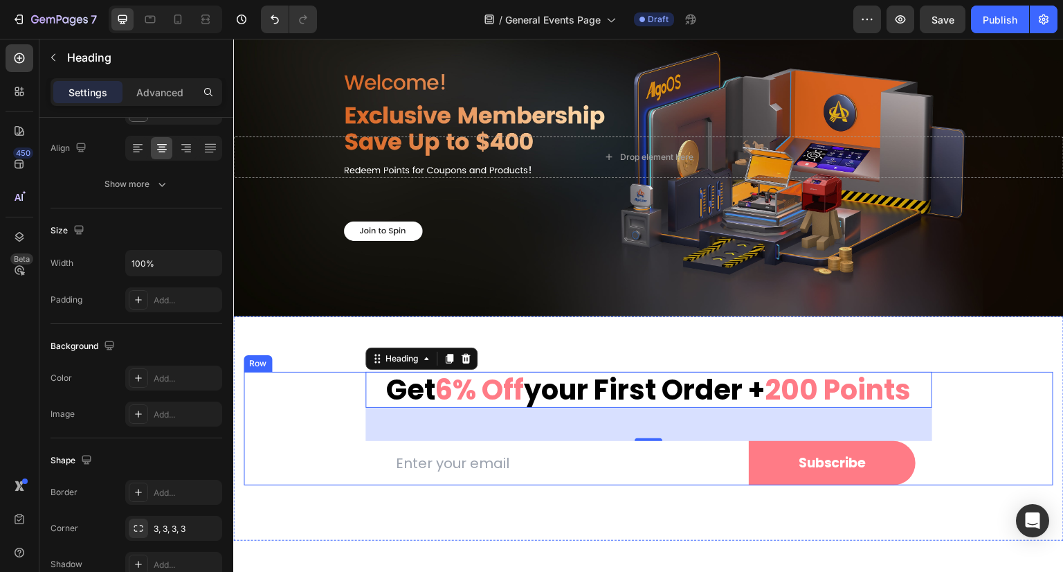
click at [351, 451] on div "get 6% off your first order + 200 points Heading 48 Row Email Field Subscribe S…" at bounding box center [649, 429] width 810 height 114
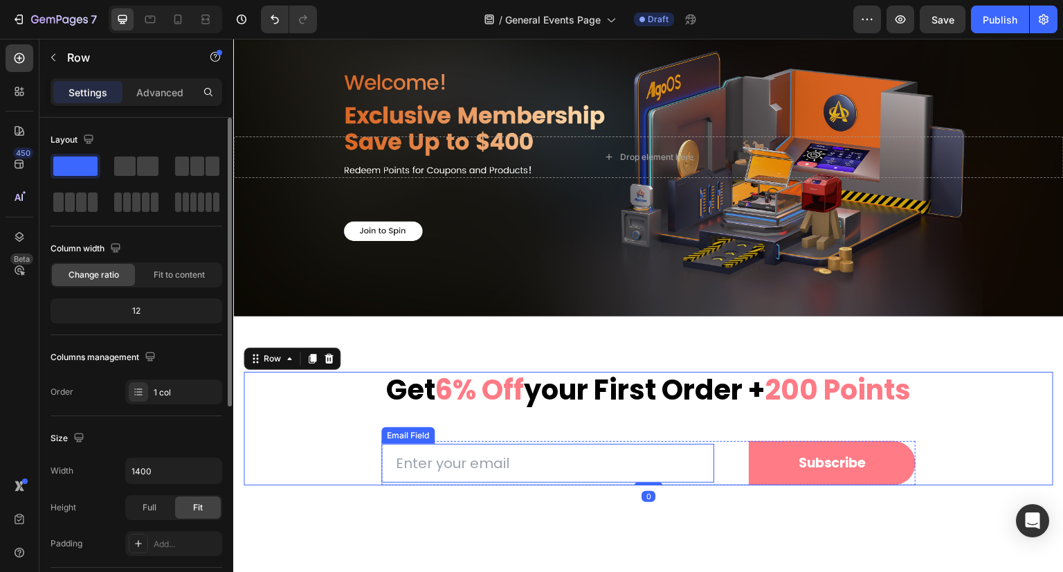
click at [452, 460] on input "email" at bounding box center [547, 463] width 333 height 39
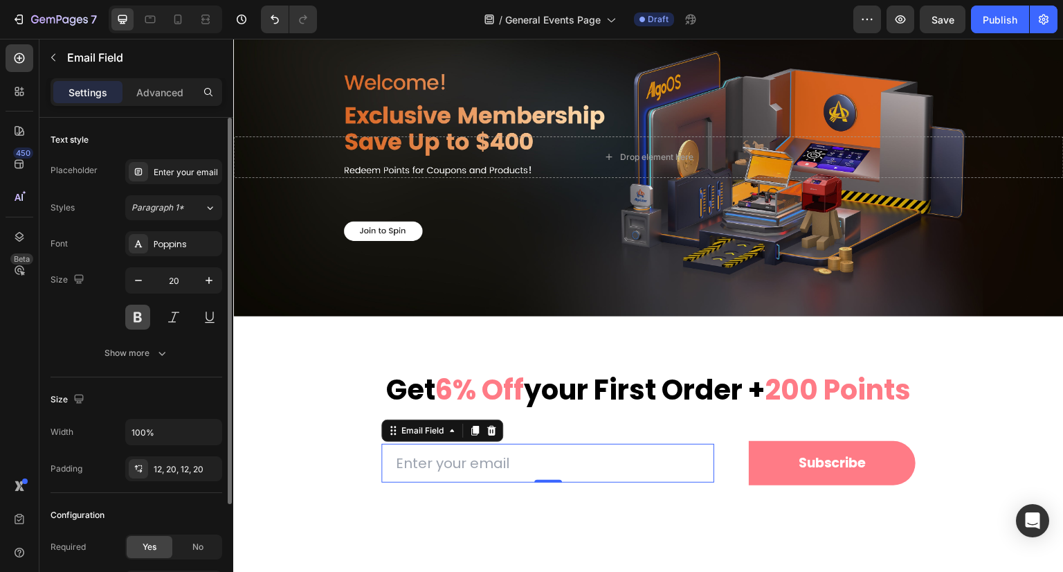
click at [126, 318] on button at bounding box center [137, 317] width 25 height 25
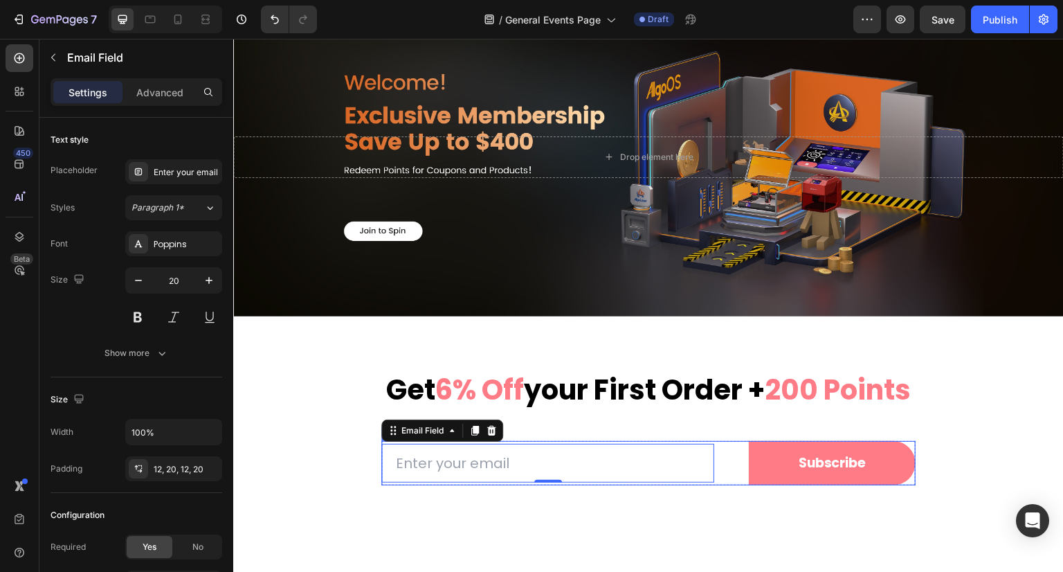
click at [734, 470] on div "Email Field 0 Subscribe Submit Button Row" at bounding box center [648, 463] width 534 height 45
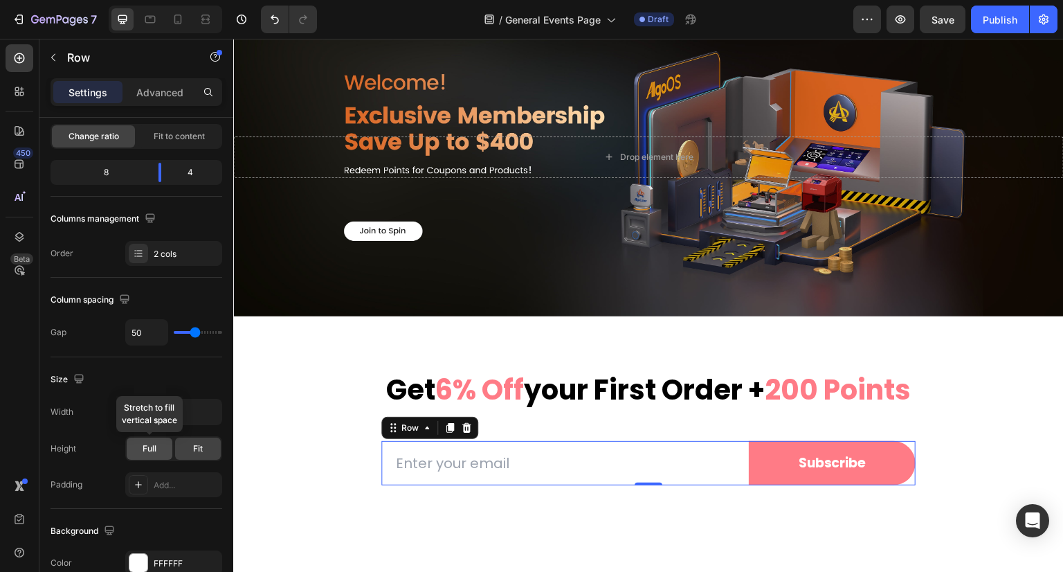
scroll to position [277, 0]
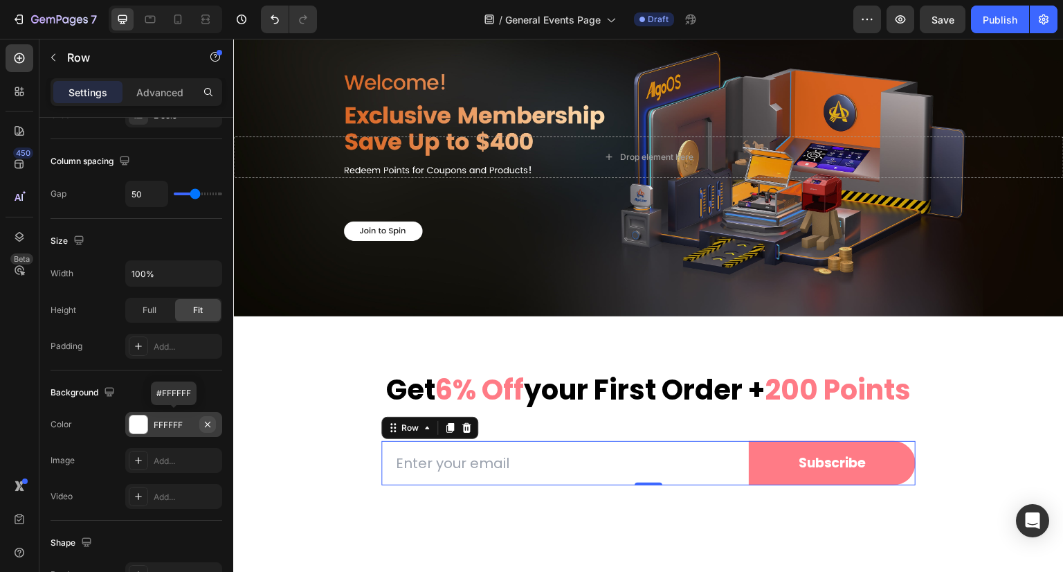
click at [202, 424] on icon "button" at bounding box center [207, 424] width 11 height 11
click at [731, 473] on div "Email Field Subscribe Submit Button Row 0" at bounding box center [648, 463] width 534 height 45
click at [716, 466] on div "Email Field Subscribe Submit Button Row 0" at bounding box center [648, 463] width 534 height 45
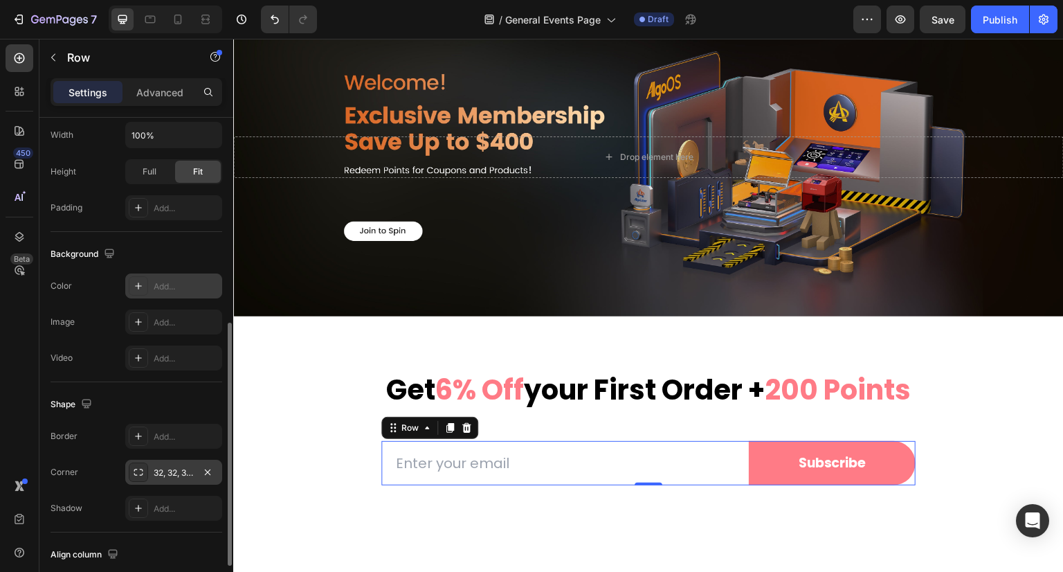
scroll to position [485, 0]
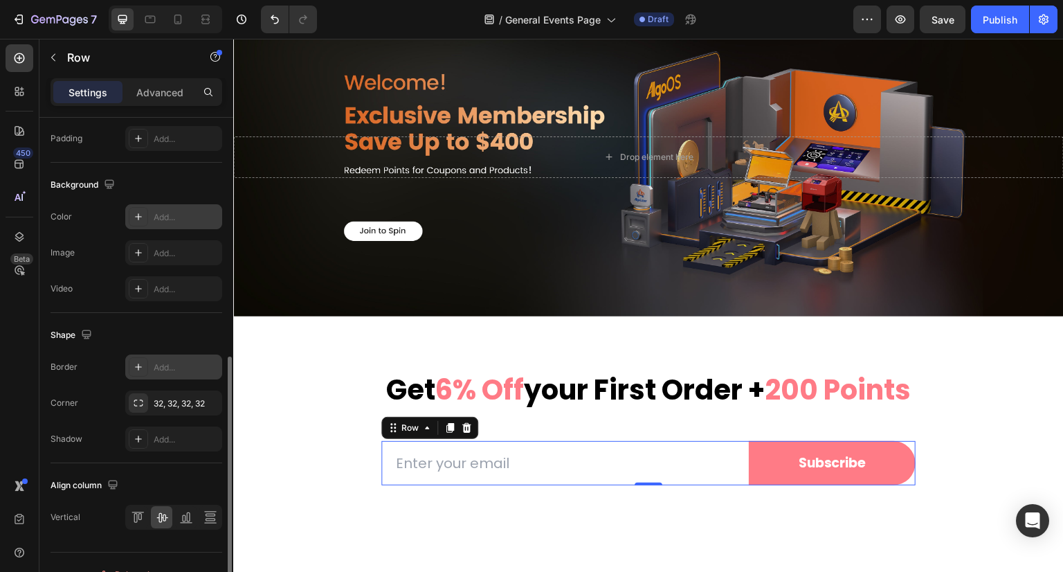
click at [159, 369] on div "Add..." at bounding box center [186, 367] width 65 height 12
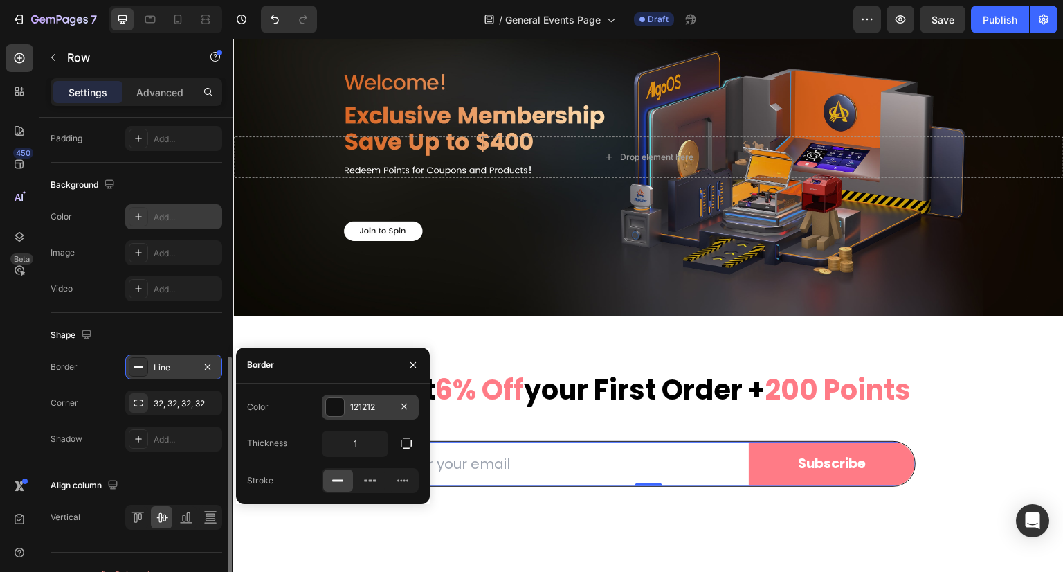
click at [332, 408] on div at bounding box center [335, 407] width 18 height 18
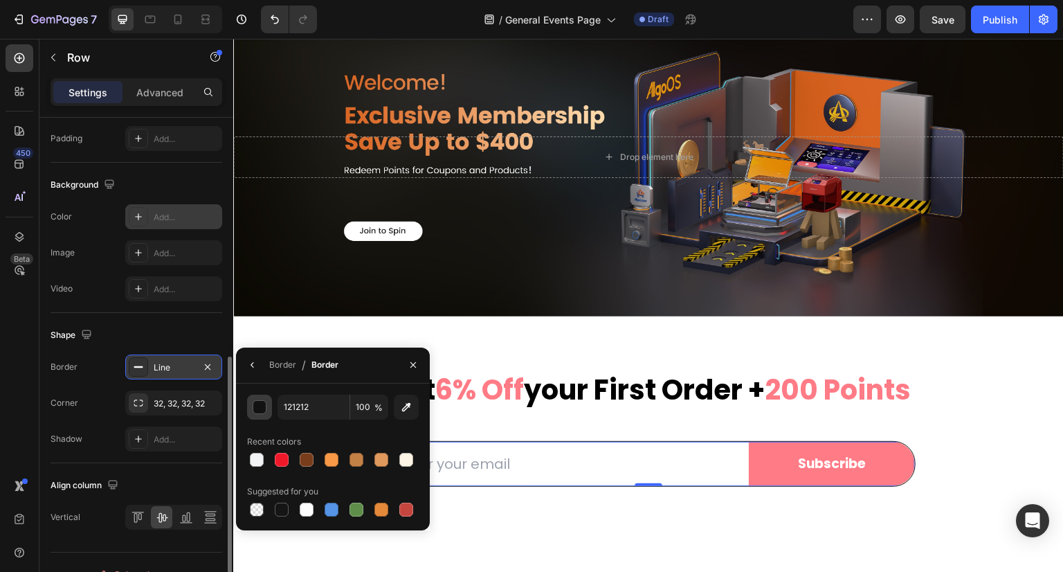
click at [262, 411] on div "button" at bounding box center [260, 408] width 14 height 14
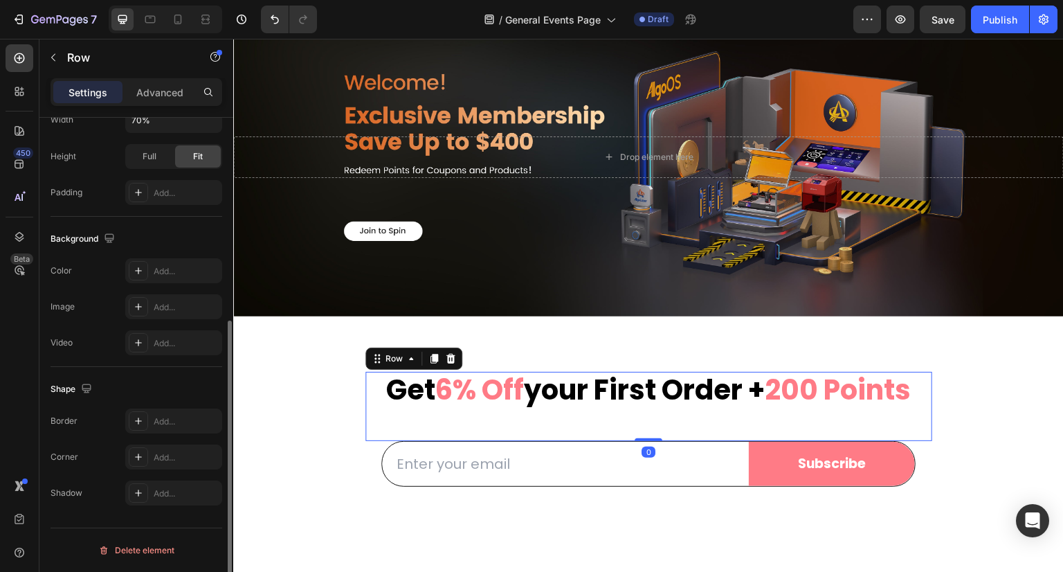
click at [613, 423] on div "get 6% off your first order + 200 points Heading" at bounding box center [649, 406] width 567 height 69
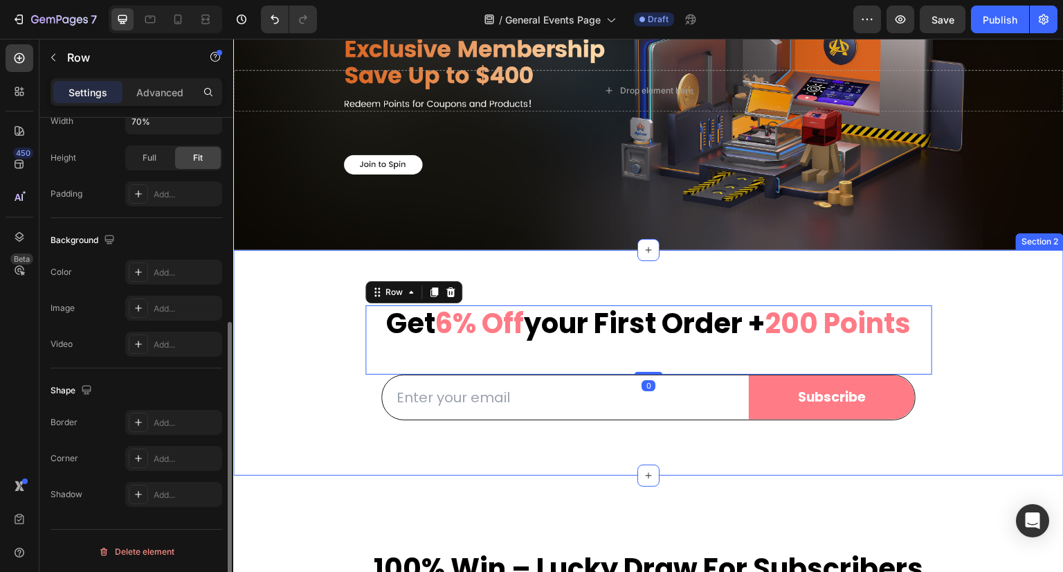
scroll to position [138, 0]
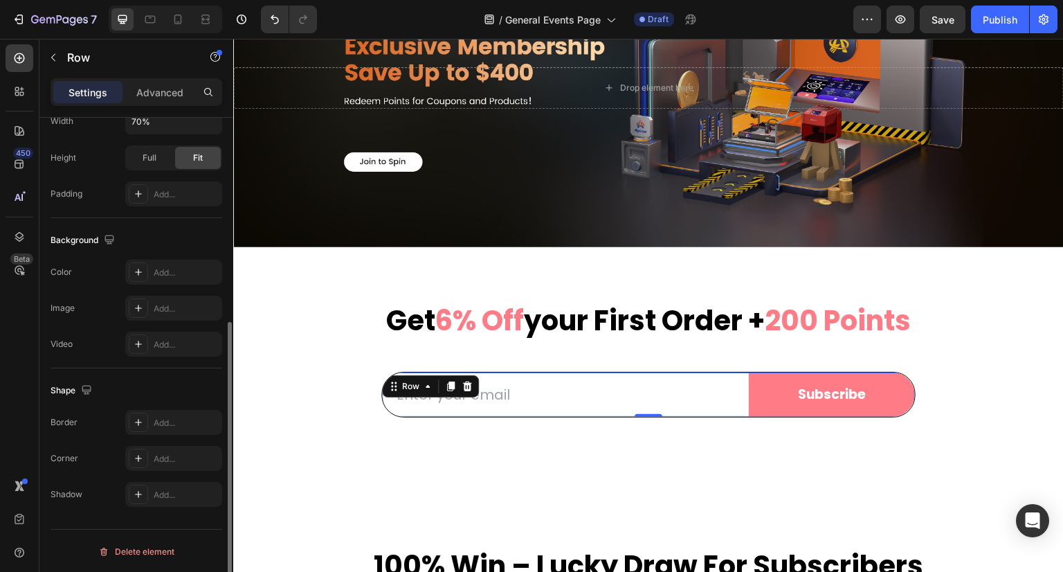
click at [395, 412] on div "Email Field" at bounding box center [548, 394] width 332 height 45
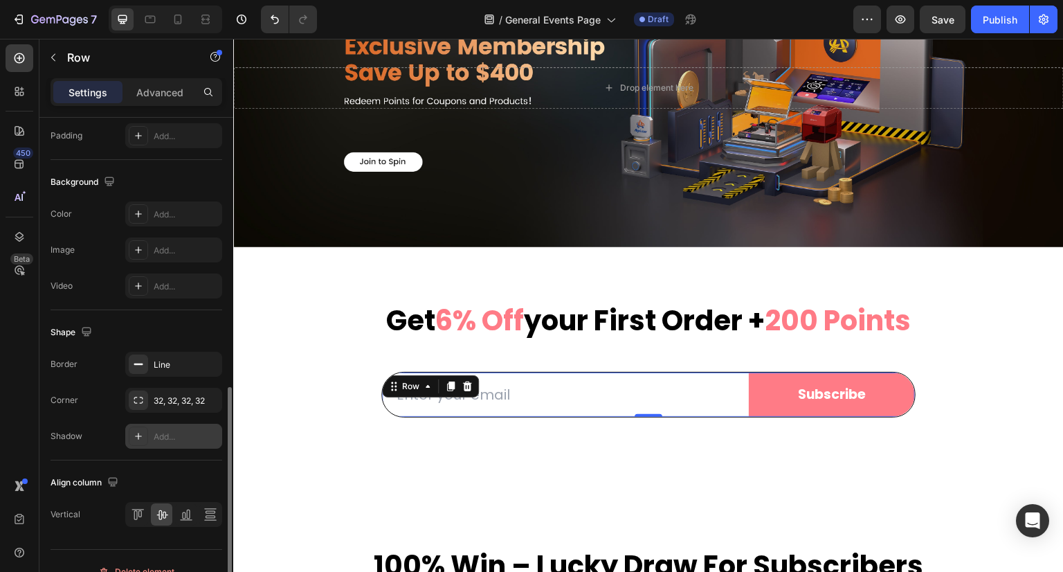
scroll to position [507, 0]
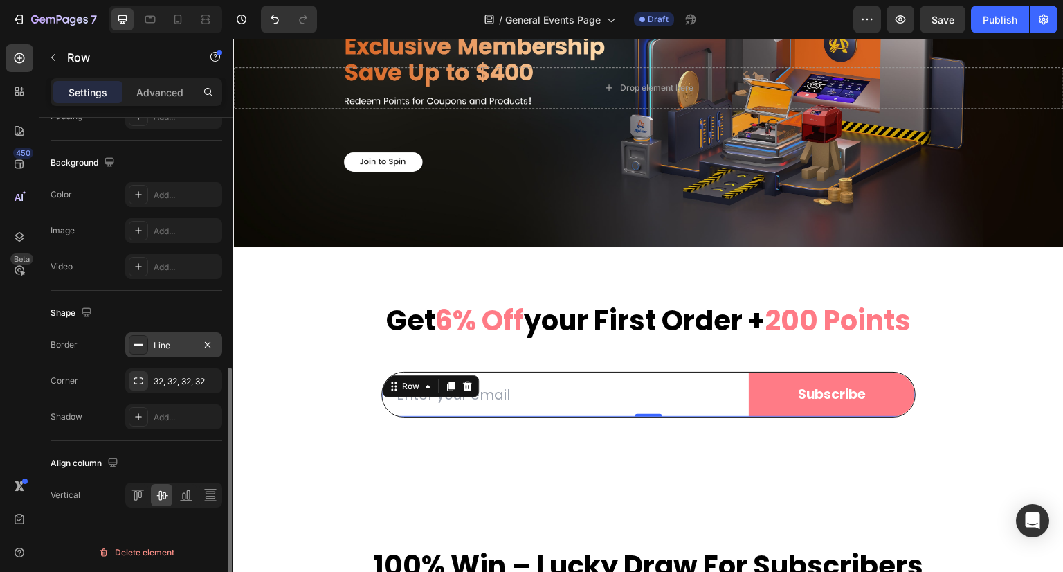
click at [162, 347] on div "Line" at bounding box center [174, 345] width 40 height 12
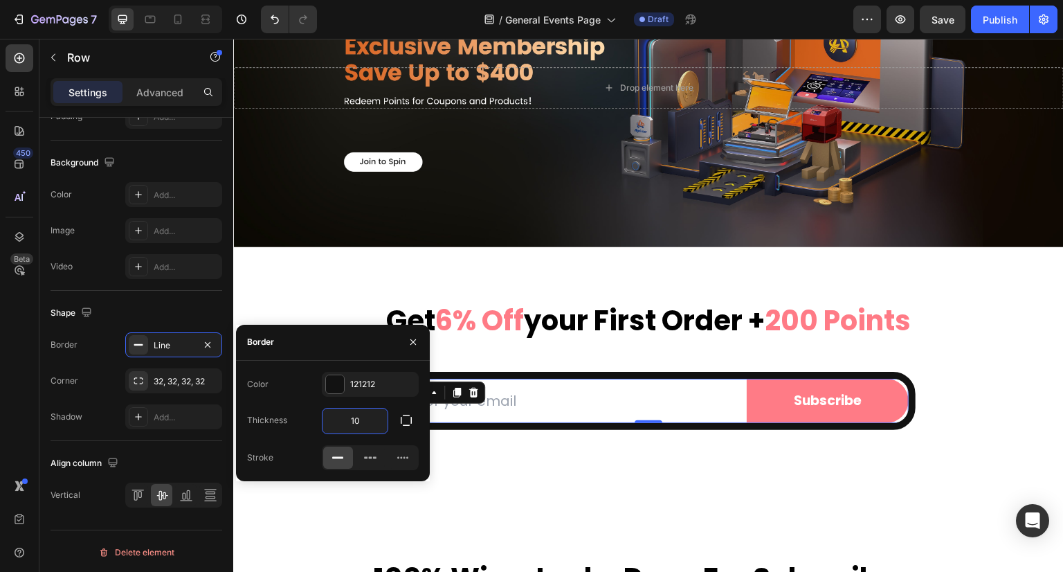
drag, startPoint x: 357, startPoint y: 419, endPoint x: 343, endPoint y: 421, distance: 13.3
click at [343, 421] on input "10" at bounding box center [355, 420] width 65 height 25
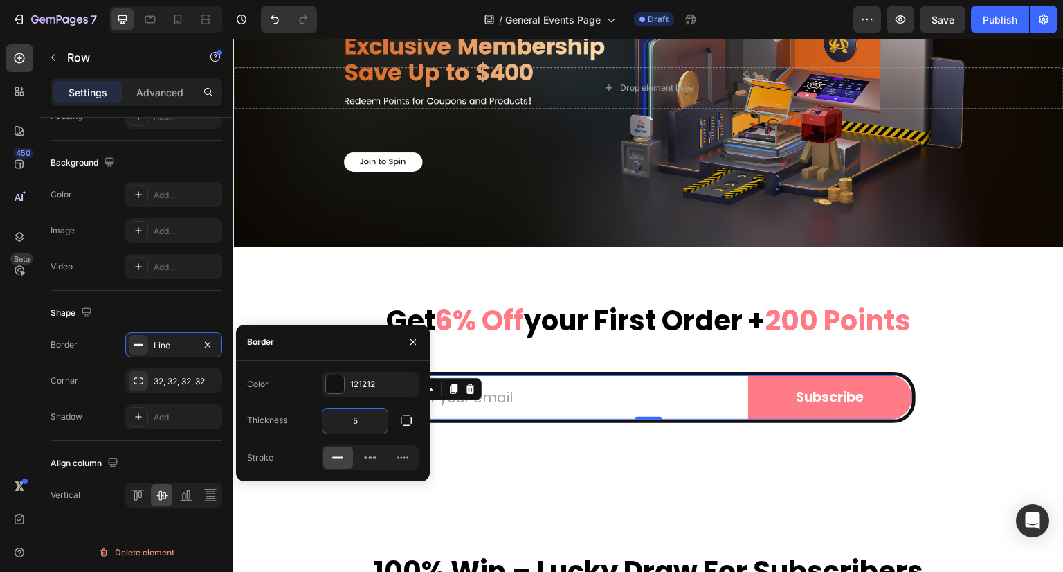
drag, startPoint x: 361, startPoint y: 417, endPoint x: 350, endPoint y: 420, distance: 12.3
click at [350, 420] on input "5" at bounding box center [355, 420] width 65 height 25
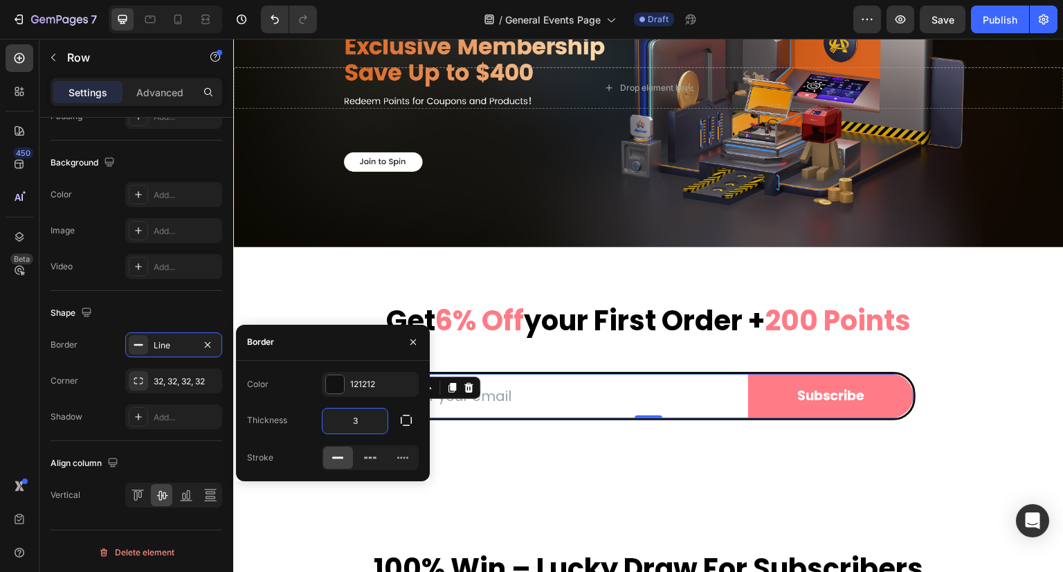
drag, startPoint x: 358, startPoint y: 422, endPoint x: 348, endPoint y: 420, distance: 9.8
click at [348, 420] on input "3" at bounding box center [355, 420] width 65 height 25
type input "2"
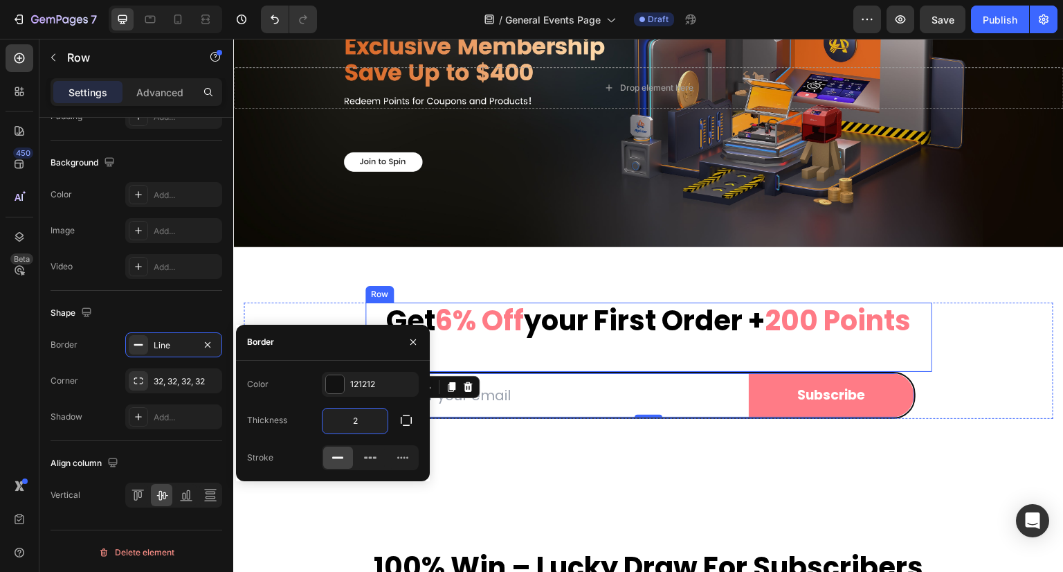
click at [542, 343] on div "get 6% off your first order + 200 points Heading" at bounding box center [649, 337] width 567 height 69
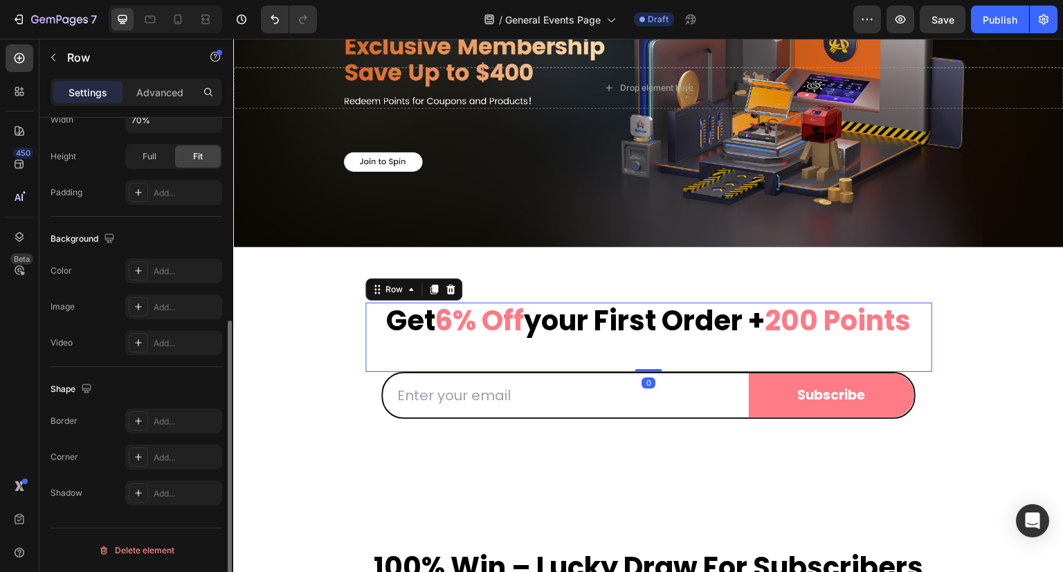
scroll to position [350, 0]
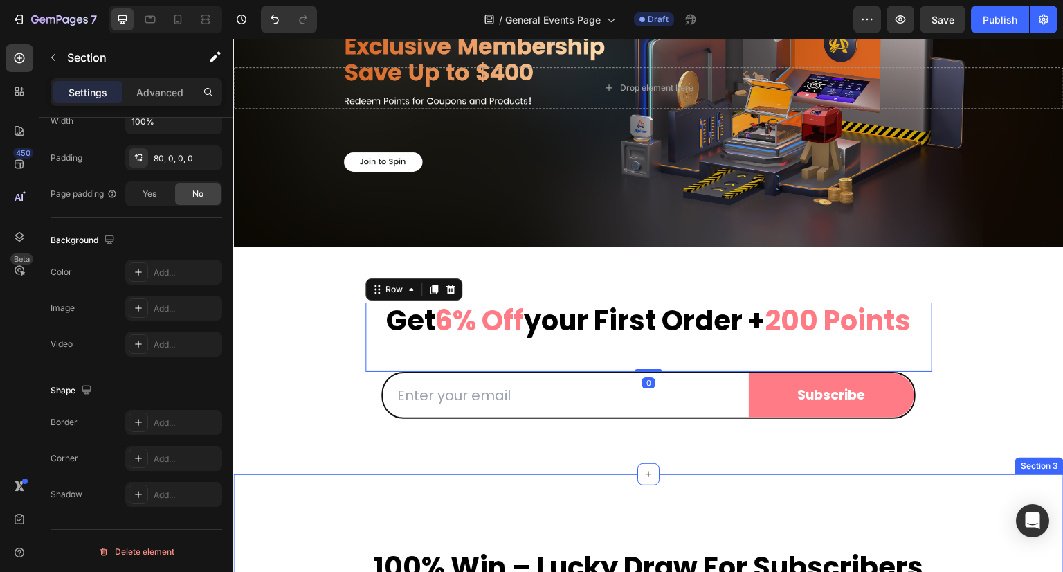
scroll to position [0, 0]
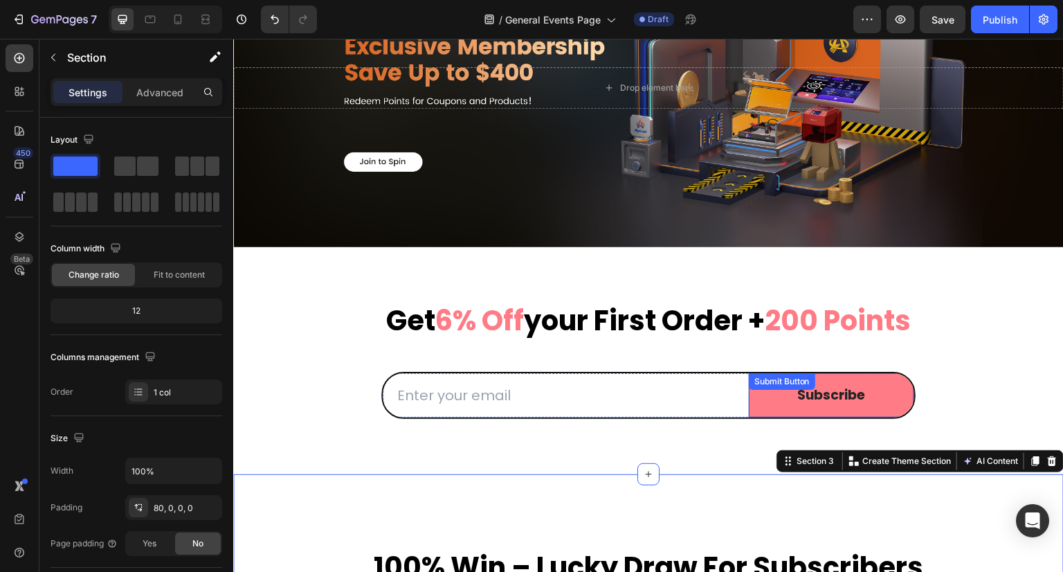
click at [775, 398] on button "Subscribe" at bounding box center [831, 395] width 165 height 45
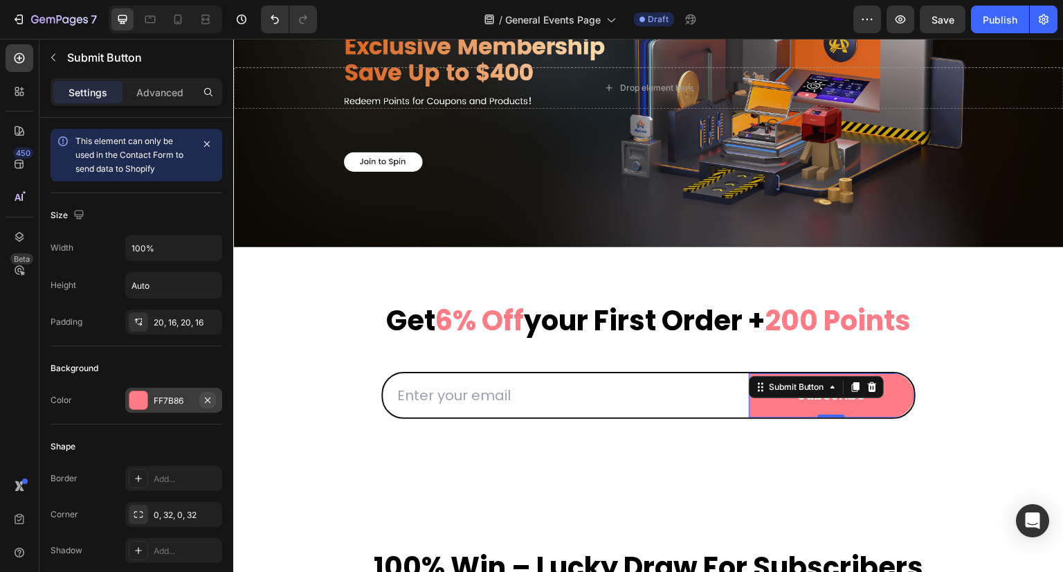
click at [213, 397] on icon "button" at bounding box center [207, 400] width 11 height 11
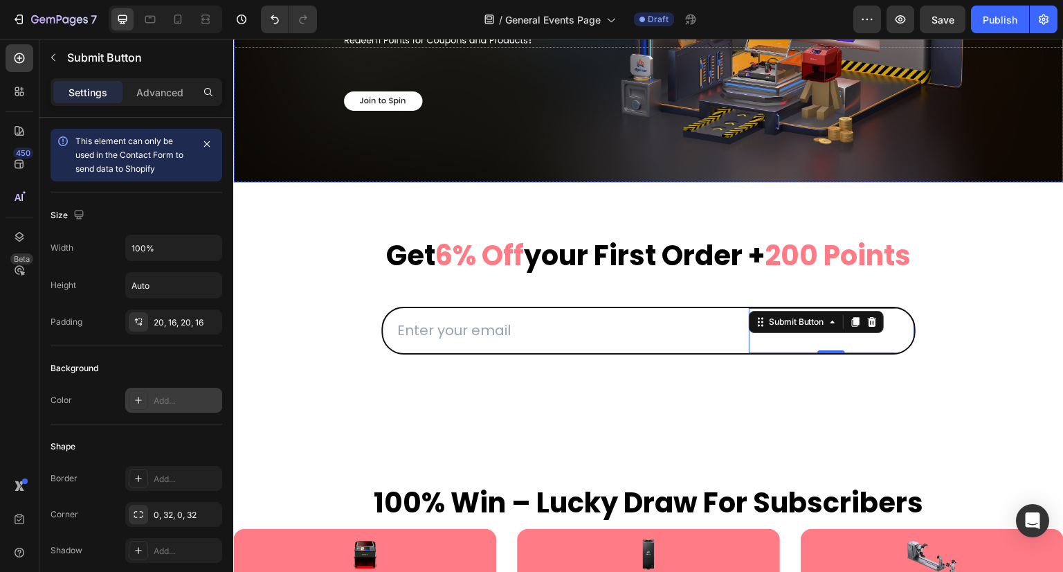
scroll to position [208, 0]
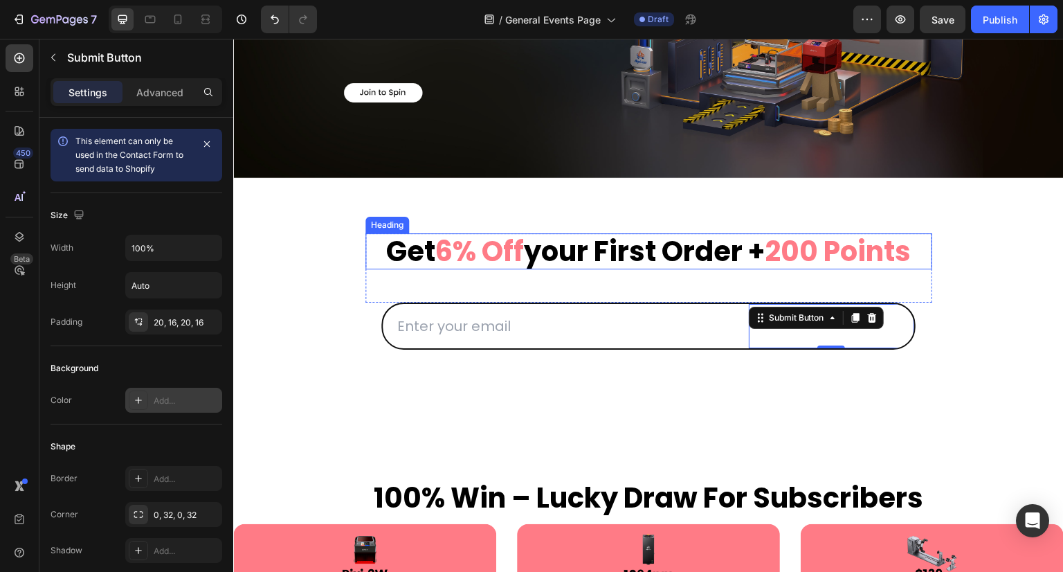
click at [435, 249] on span "6% off" at bounding box center [479, 251] width 89 height 39
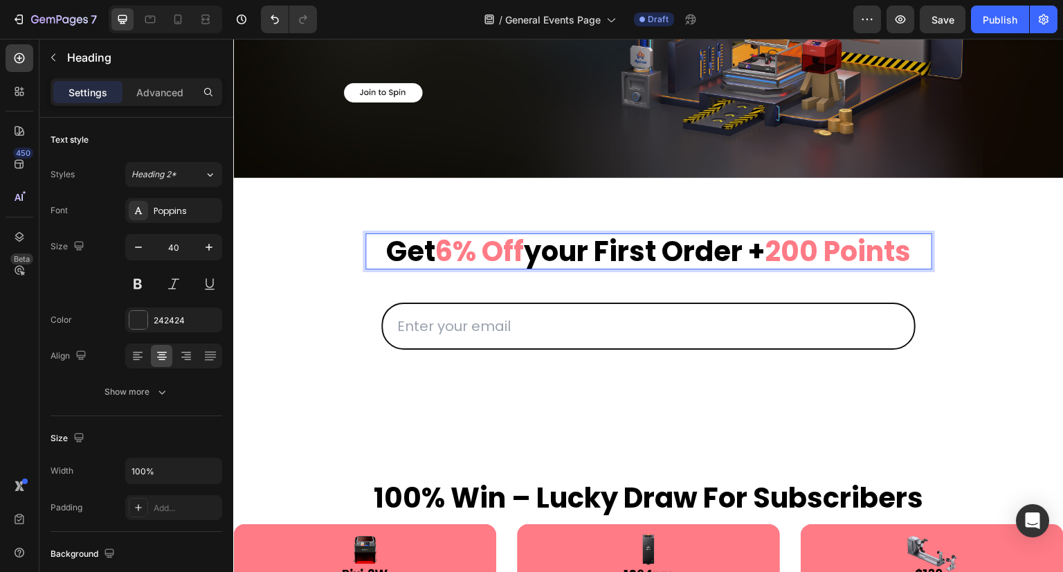
click at [435, 246] on span "6% off" at bounding box center [479, 251] width 89 height 39
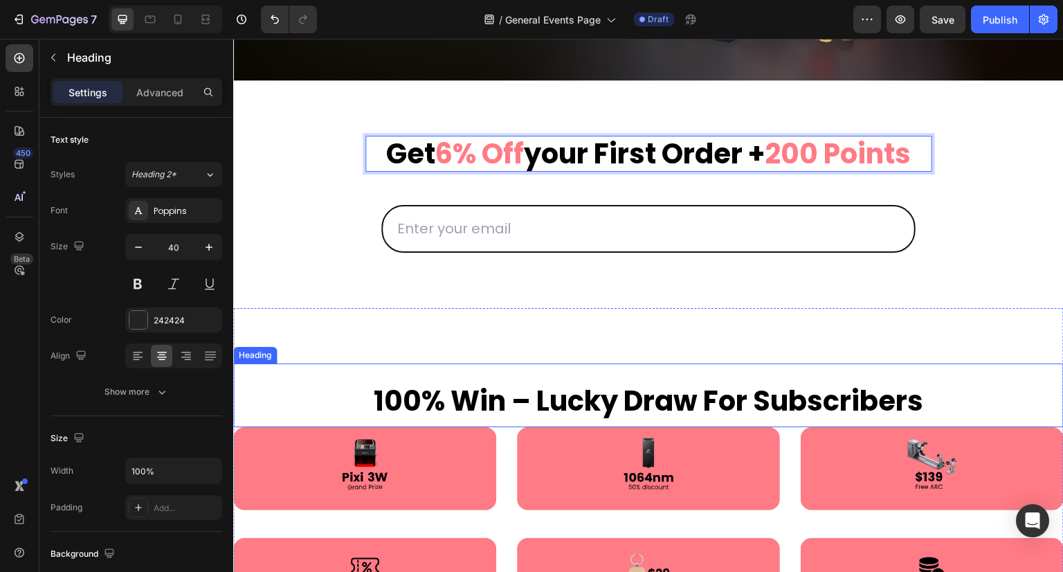
scroll to position [277, 0]
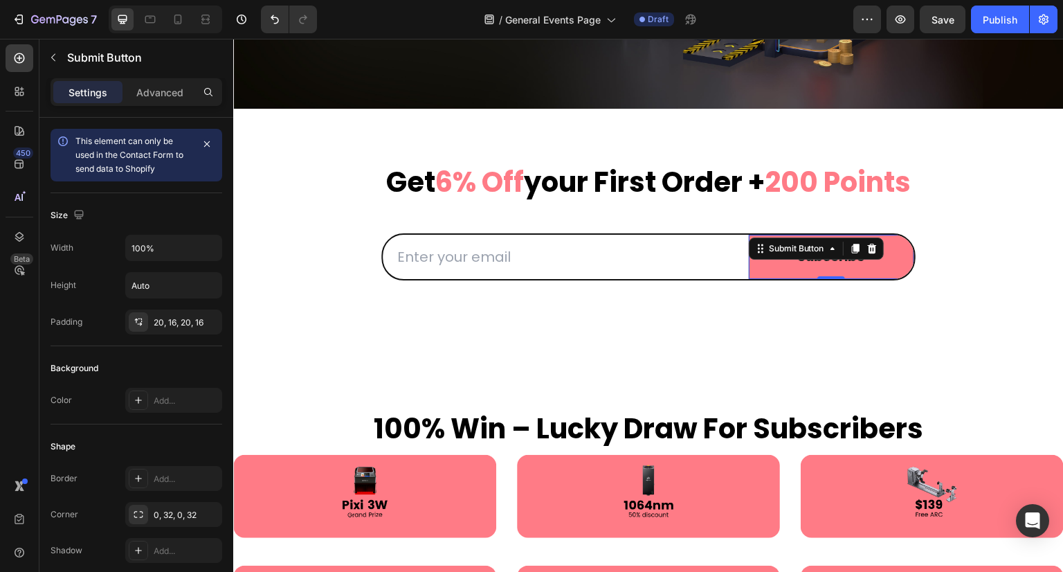
click at [868, 250] on div "Subscribe Submit Button 0" at bounding box center [831, 257] width 165 height 45
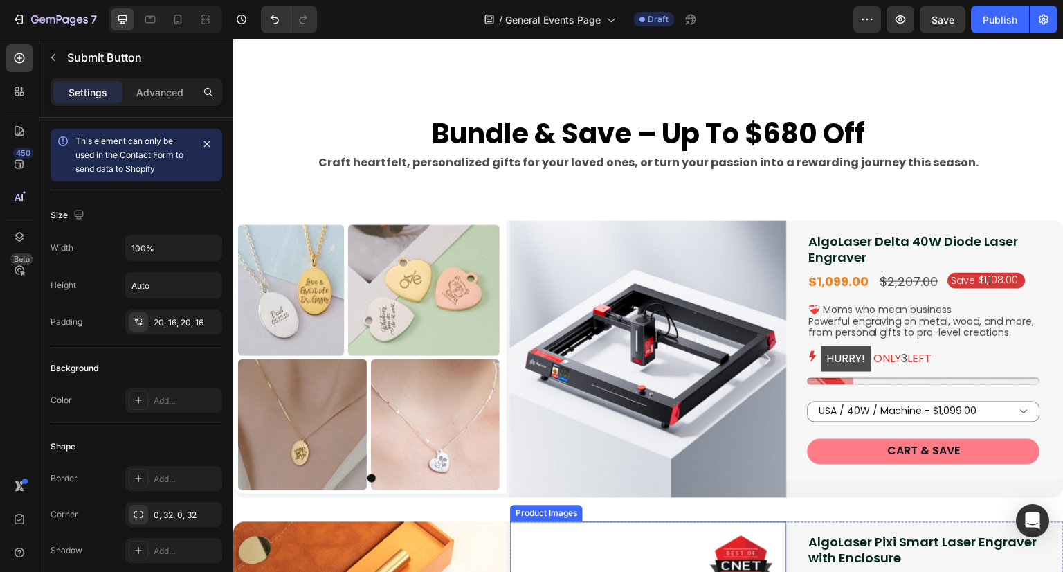
scroll to position [969, 0]
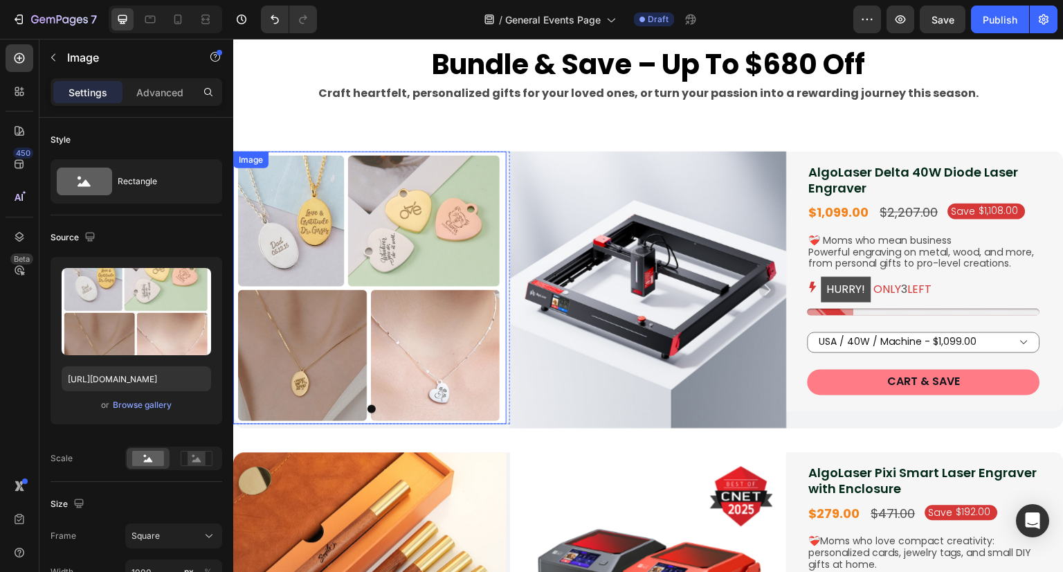
click at [380, 244] on img at bounding box center [369, 288] width 273 height 273
click at [405, 292] on img at bounding box center [369, 288] width 273 height 273
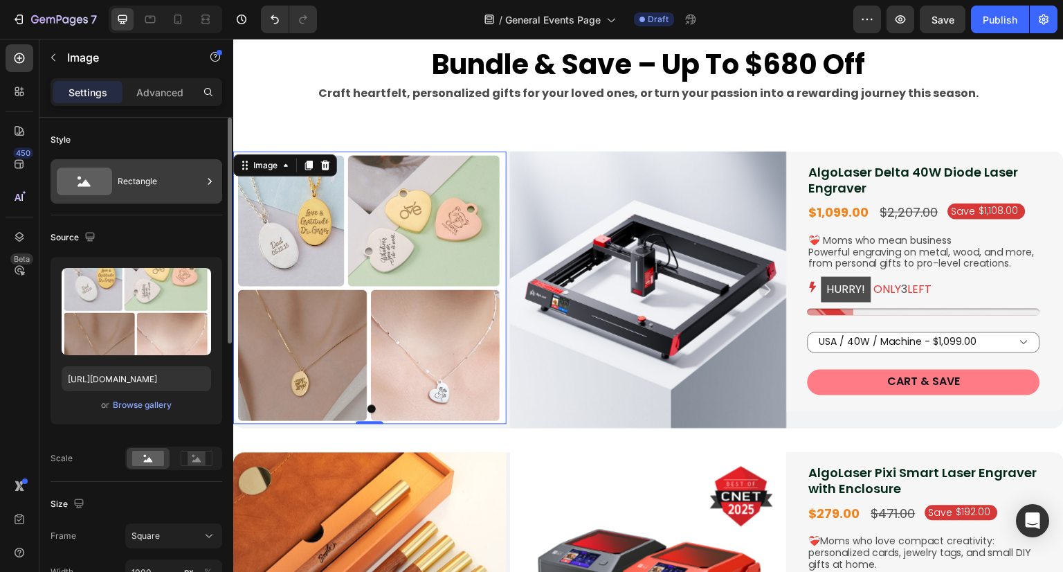
click at [147, 197] on div "Rectangle" at bounding box center [160, 181] width 84 height 32
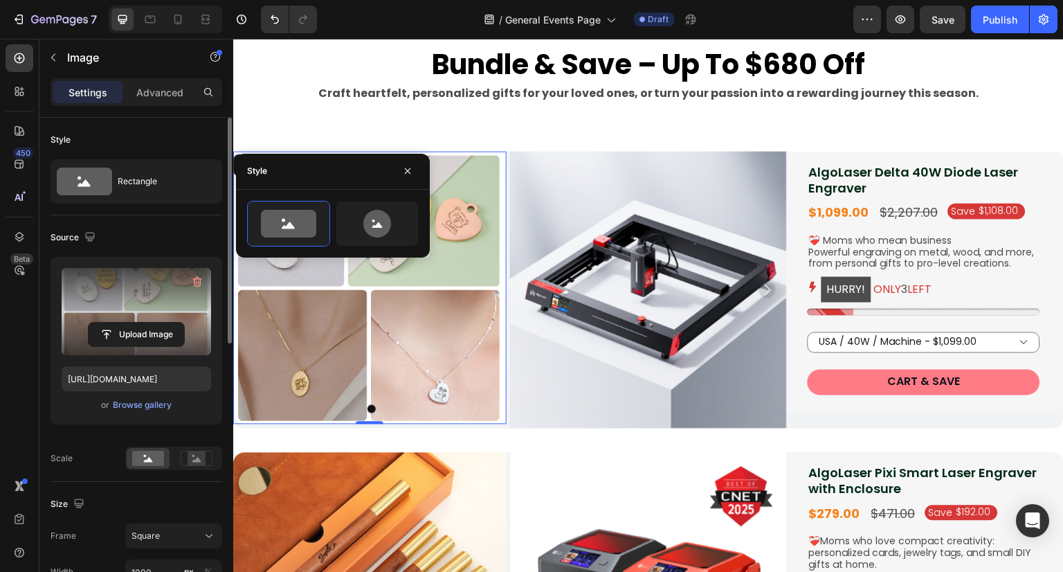
click at [143, 312] on label at bounding box center [137, 311] width 150 height 87
click at [143, 323] on input "file" at bounding box center [137, 335] width 96 height 24
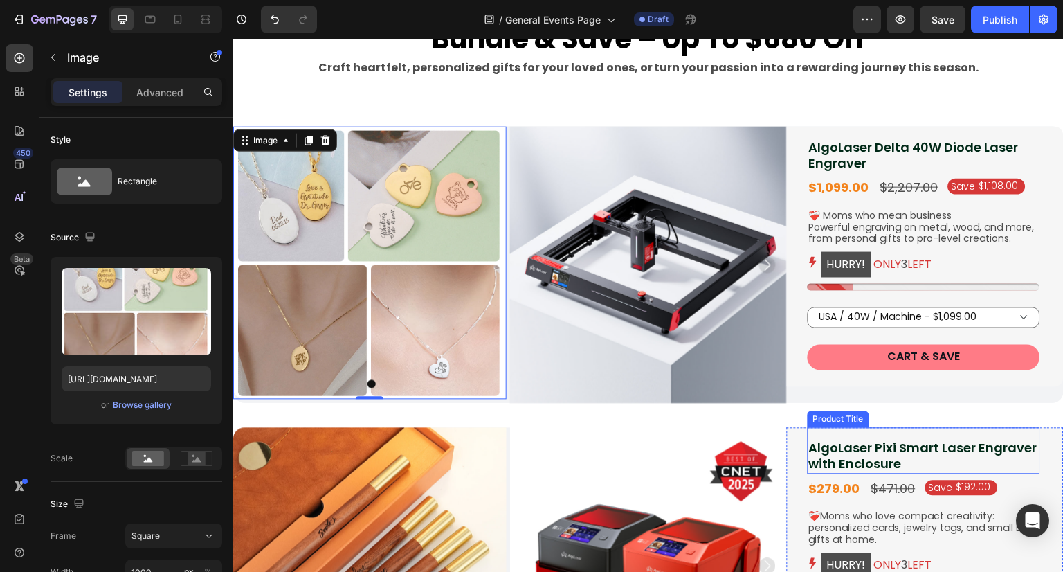
scroll to position [1038, 0]
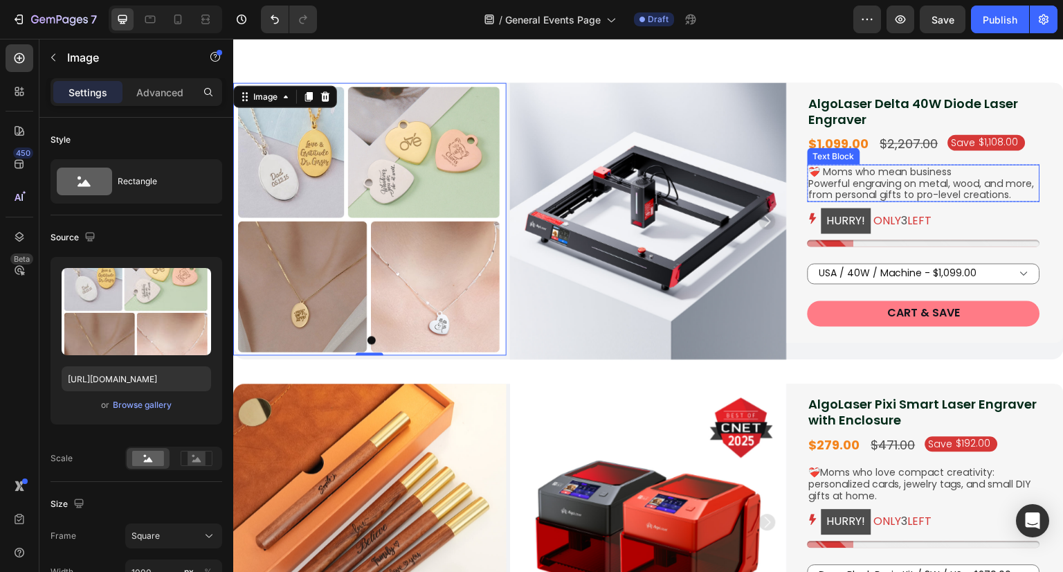
click at [961, 191] on p "Powerful engraving on metal, wood, and more, from personal gifts to pro-level c…" at bounding box center [924, 189] width 230 height 24
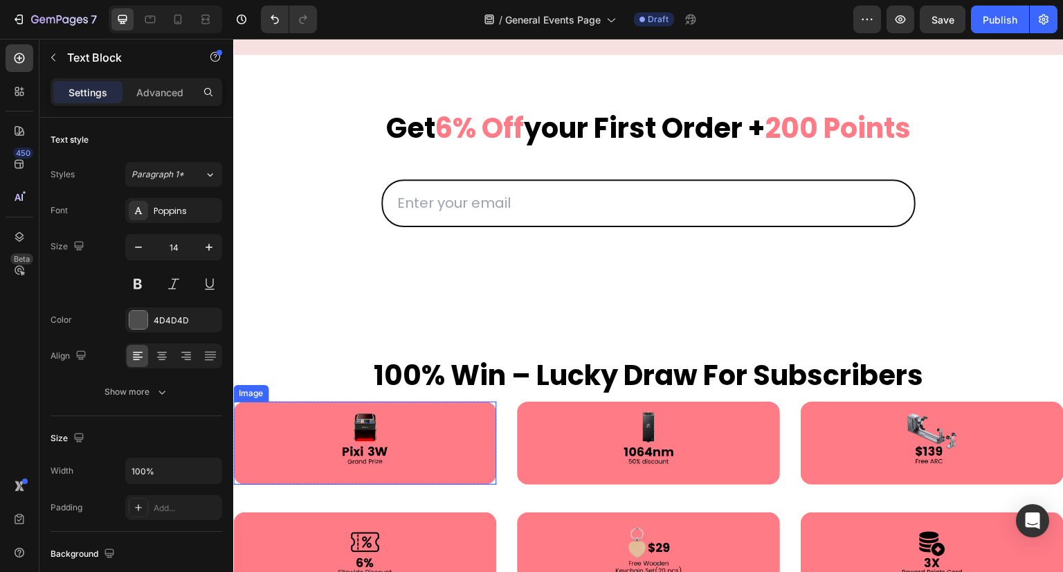
scroll to position [485, 0]
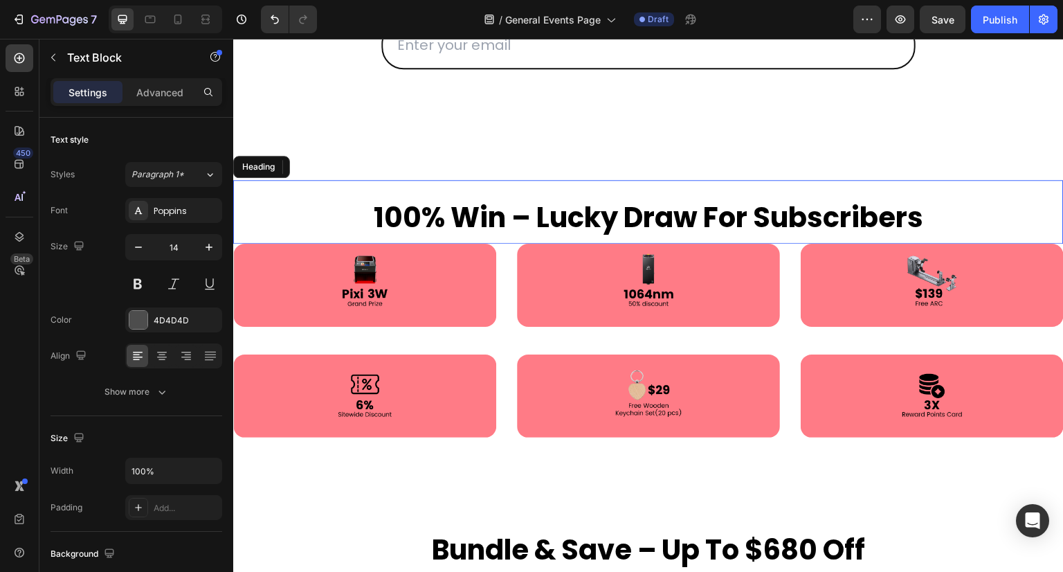
click at [321, 215] on h2 "100% win – lucky draw for subscribers" at bounding box center [648, 217] width 831 height 53
click at [332, 170] on icon at bounding box center [334, 166] width 9 height 10
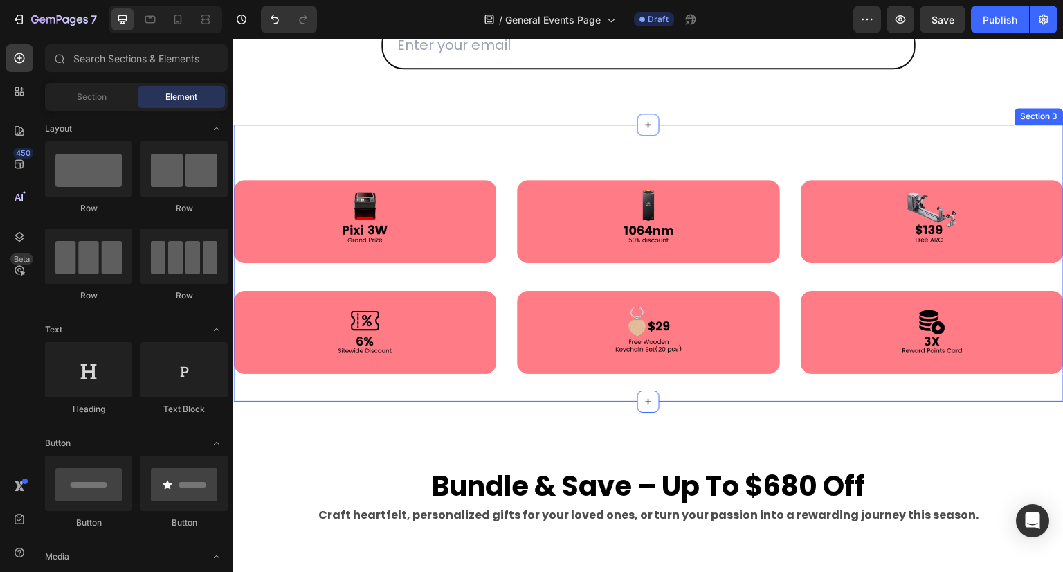
click at [365, 170] on div "Image Row Image Row Image Row Row Row Image Row Image Row Image Row Row Row Sec…" at bounding box center [648, 263] width 831 height 277
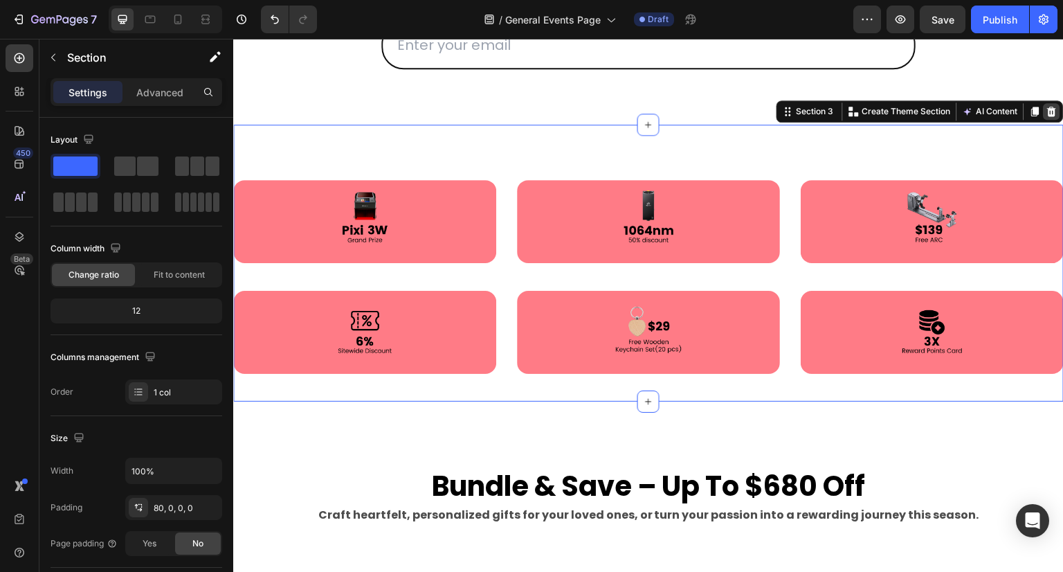
click at [1048, 111] on icon at bounding box center [1052, 111] width 9 height 10
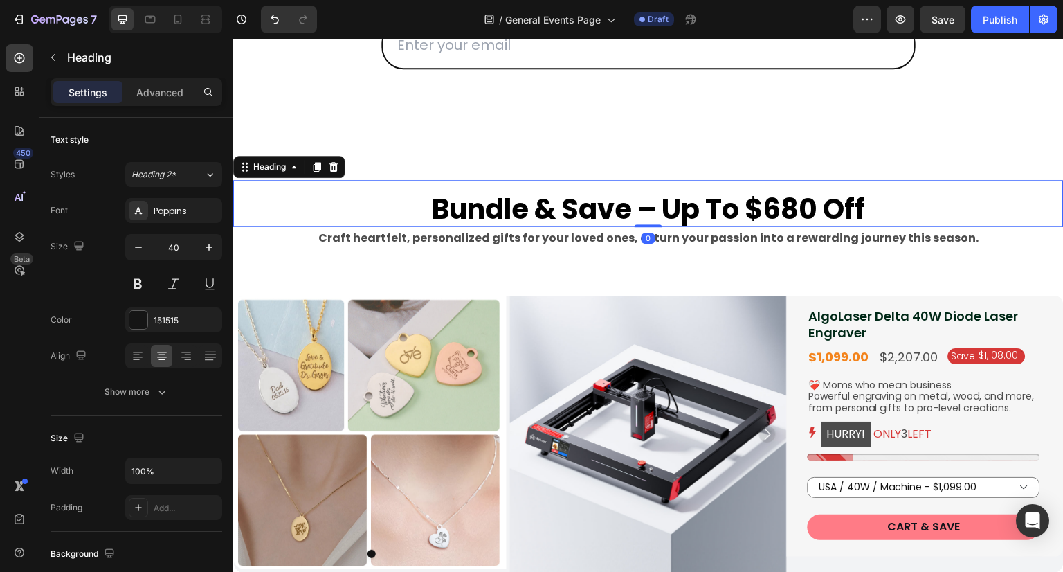
click at [590, 199] on span "bundle & save – up to $680 off" at bounding box center [649, 209] width 434 height 39
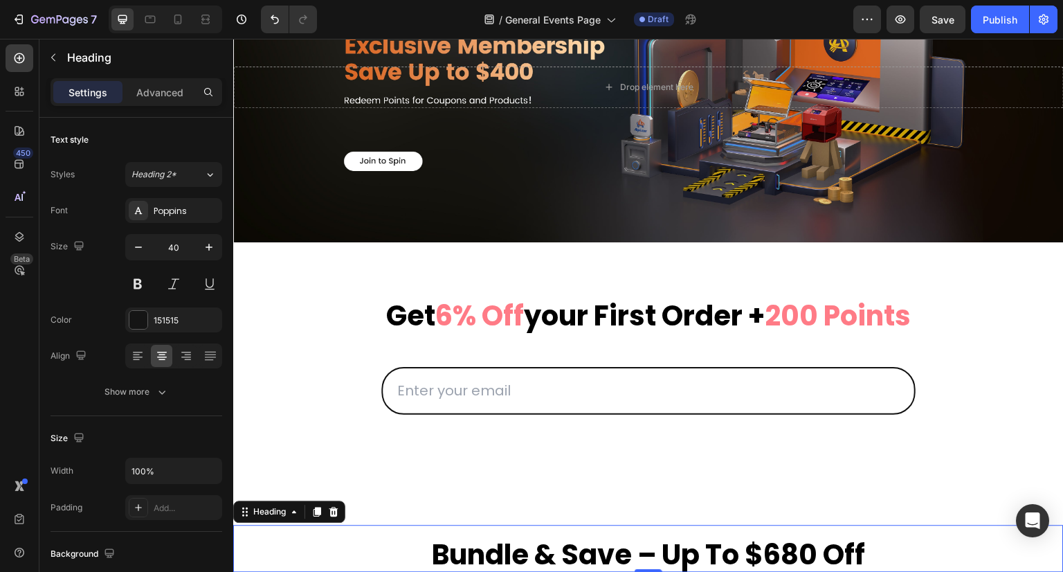
scroll to position [138, 0]
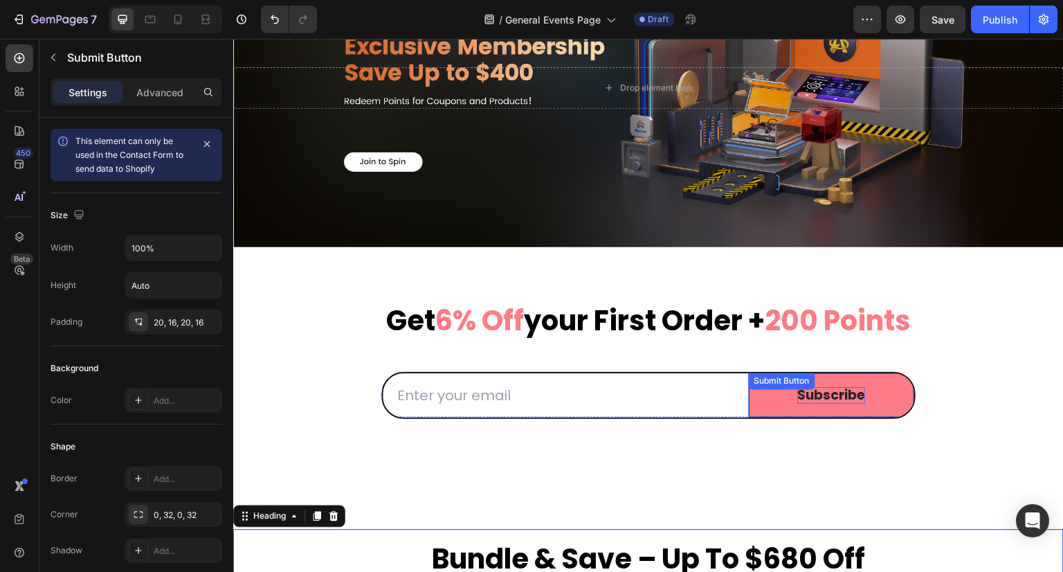
click at [847, 386] on div "Subscribe Submit Button" at bounding box center [831, 395] width 165 height 45
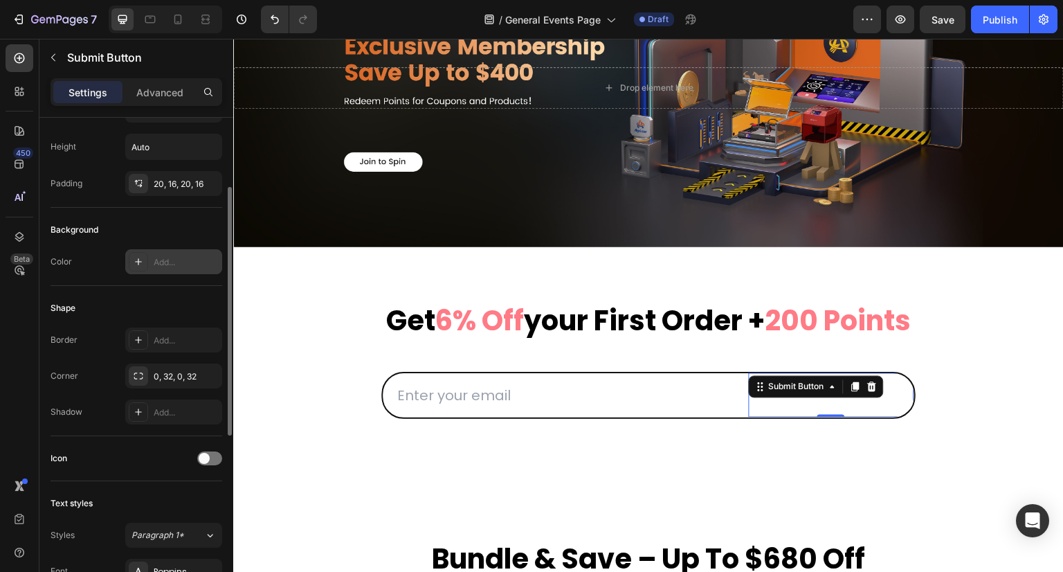
click at [167, 264] on div "Add..." at bounding box center [186, 262] width 65 height 12
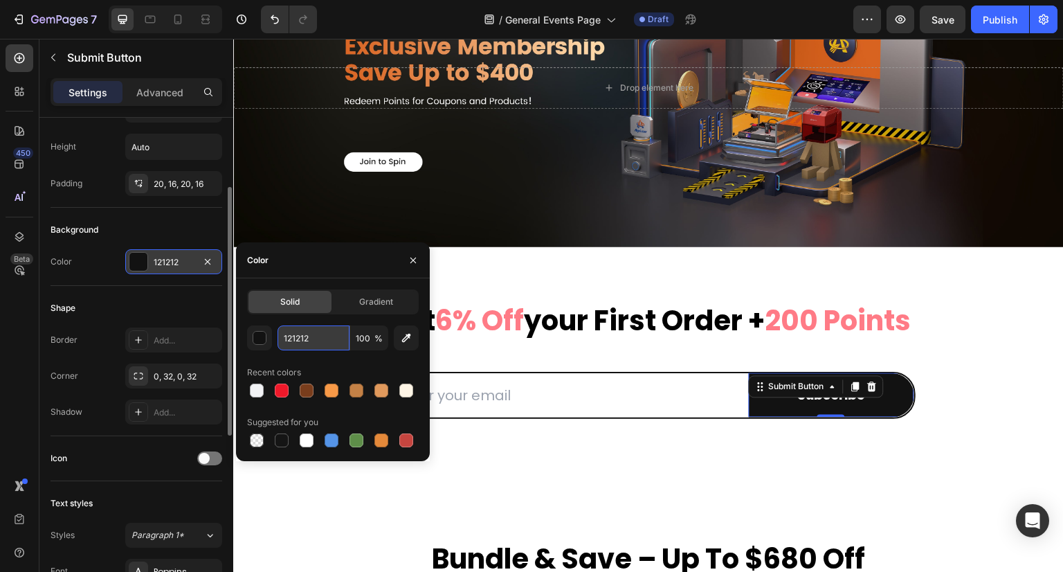
paste input "#ebecf0"
type input "#ebecf0"
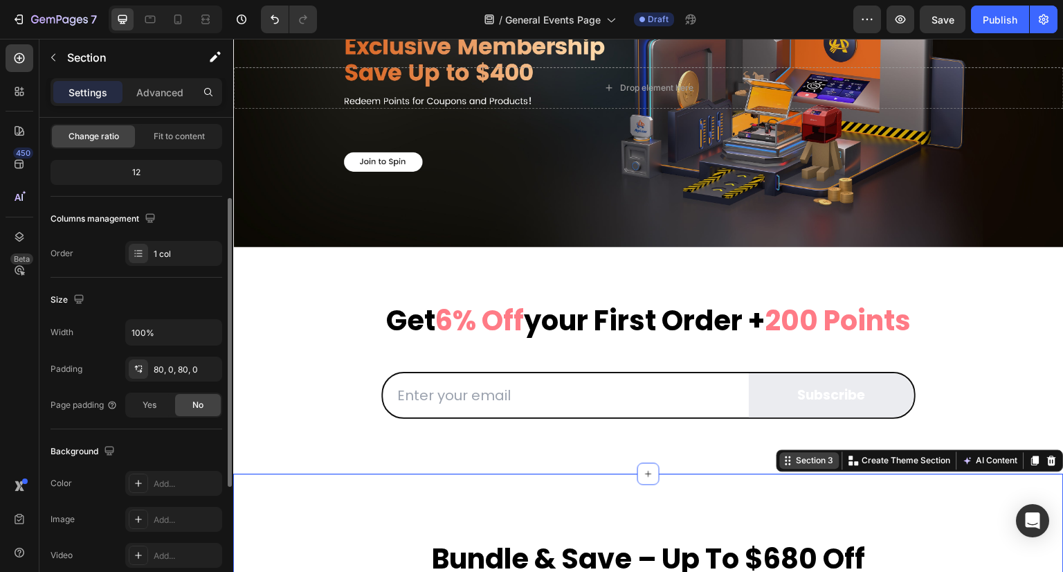
scroll to position [0, 0]
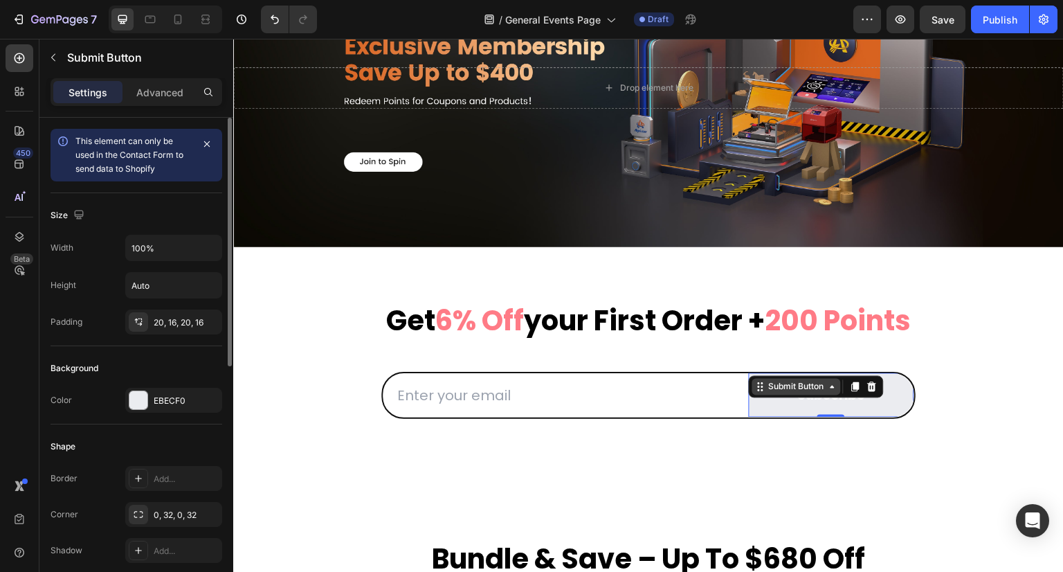
click at [773, 381] on div "Submit Button" at bounding box center [796, 387] width 61 height 12
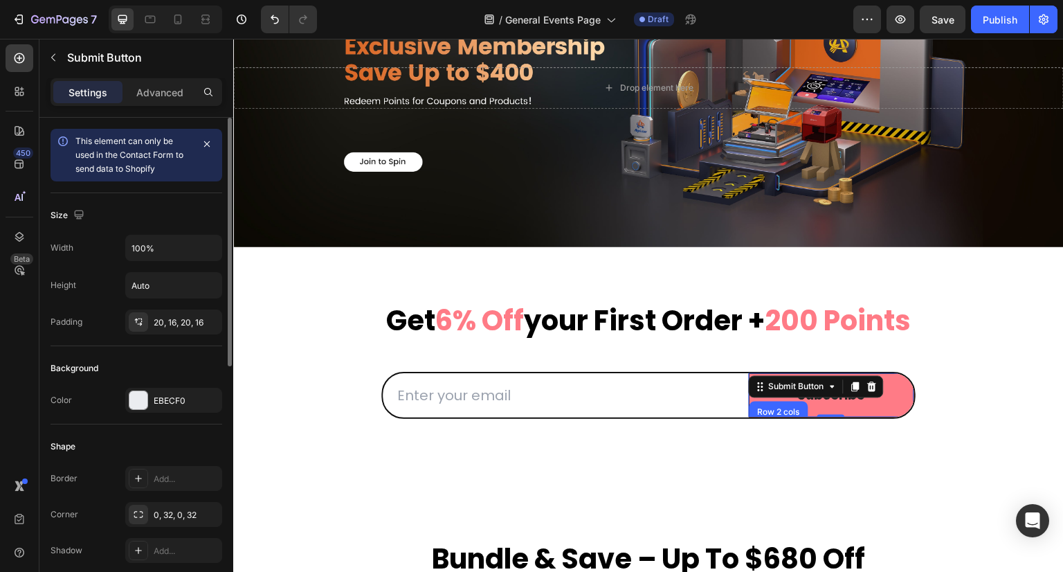
click at [868, 409] on button "Subscribe" at bounding box center [831, 395] width 165 height 45
click at [887, 399] on button "Subscribe" at bounding box center [831, 395] width 165 height 45
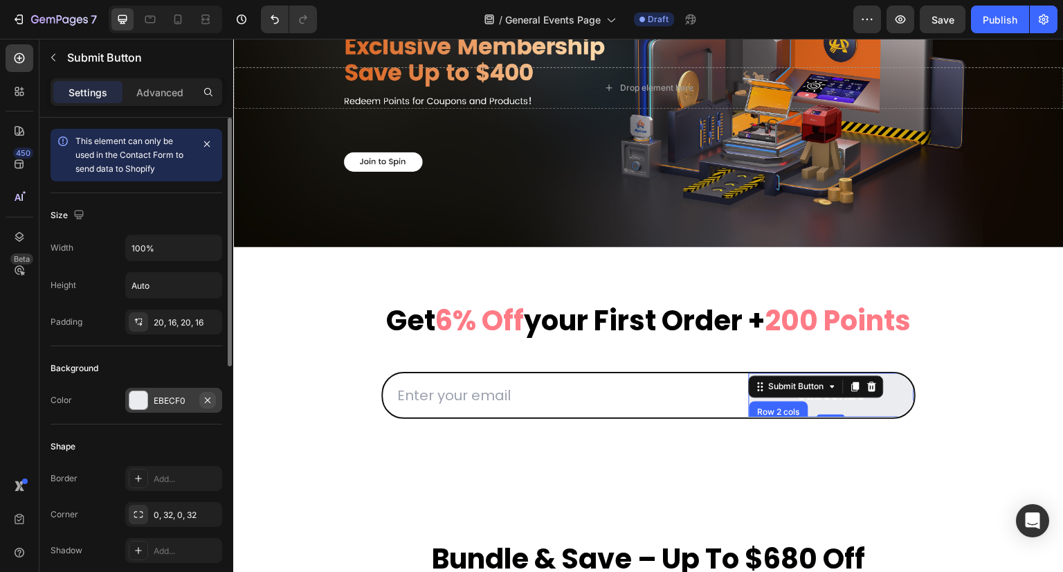
click at [203, 399] on icon "button" at bounding box center [207, 400] width 11 height 11
click at [192, 404] on div "Add..." at bounding box center [186, 401] width 65 height 12
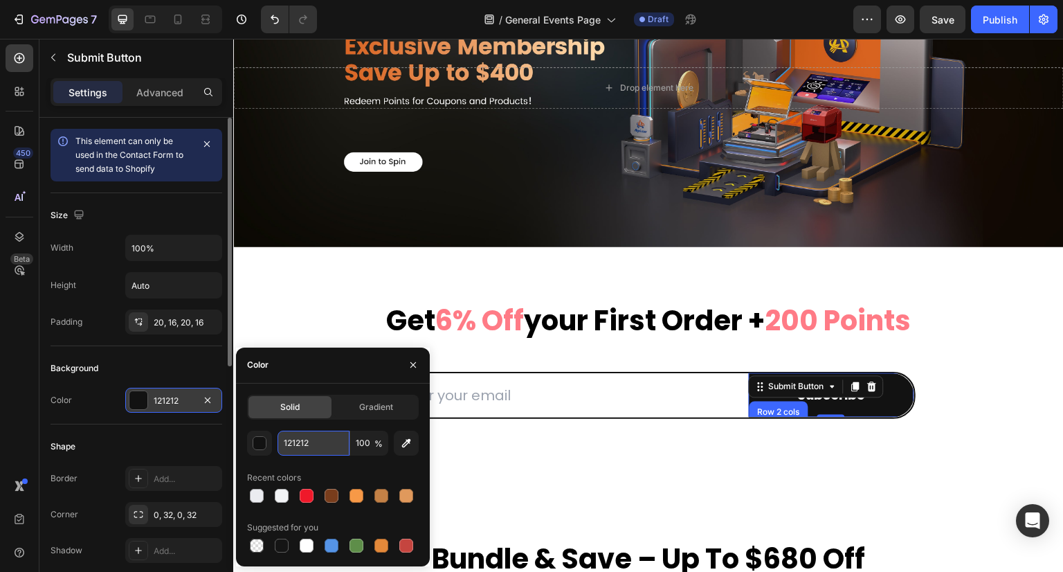
paste input "#0e3963"
type input "#0e3963"
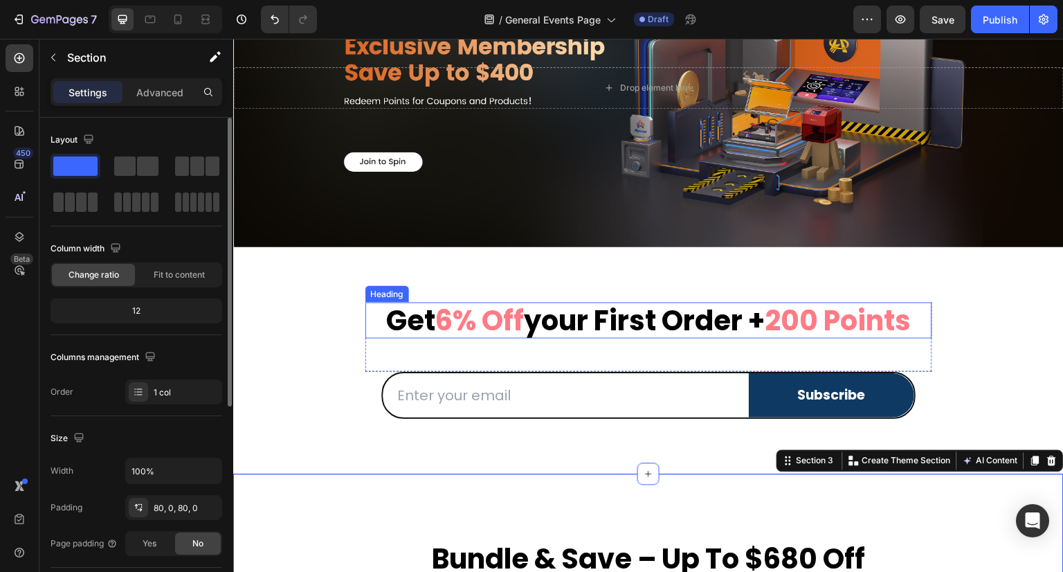
click at [441, 323] on span "6% off" at bounding box center [479, 320] width 89 height 39
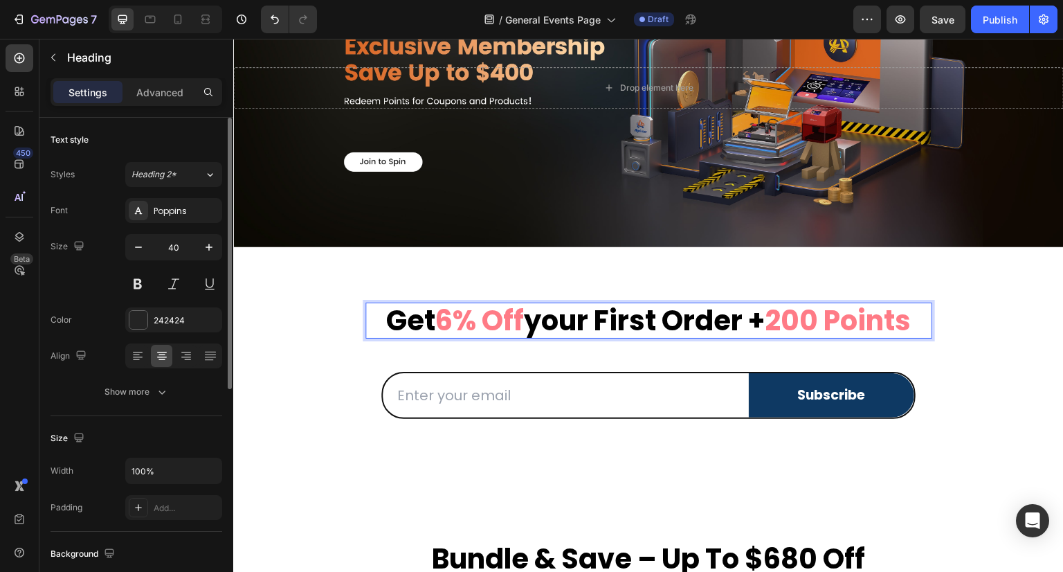
click at [435, 318] on span "6% off" at bounding box center [479, 320] width 89 height 39
drag, startPoint x: 426, startPoint y: 316, endPoint x: 514, endPoint y: 319, distance: 88.0
click at [514, 319] on p "get 6% off your first order + 200 points" at bounding box center [649, 320] width 564 height 33
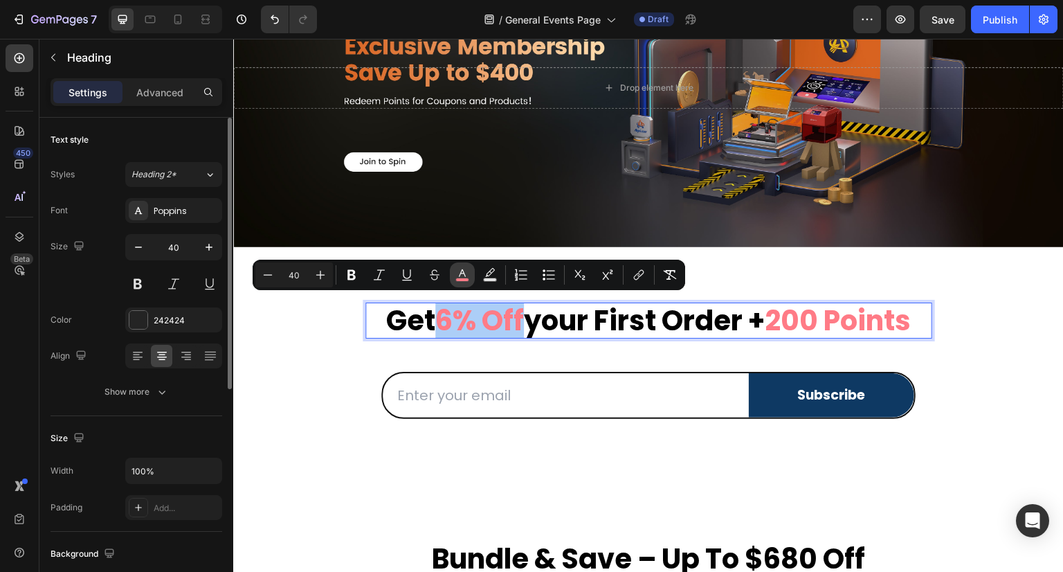
click at [467, 274] on icon "Editor contextual toolbar" at bounding box center [463, 275] width 14 height 14
type input "FF7B86"
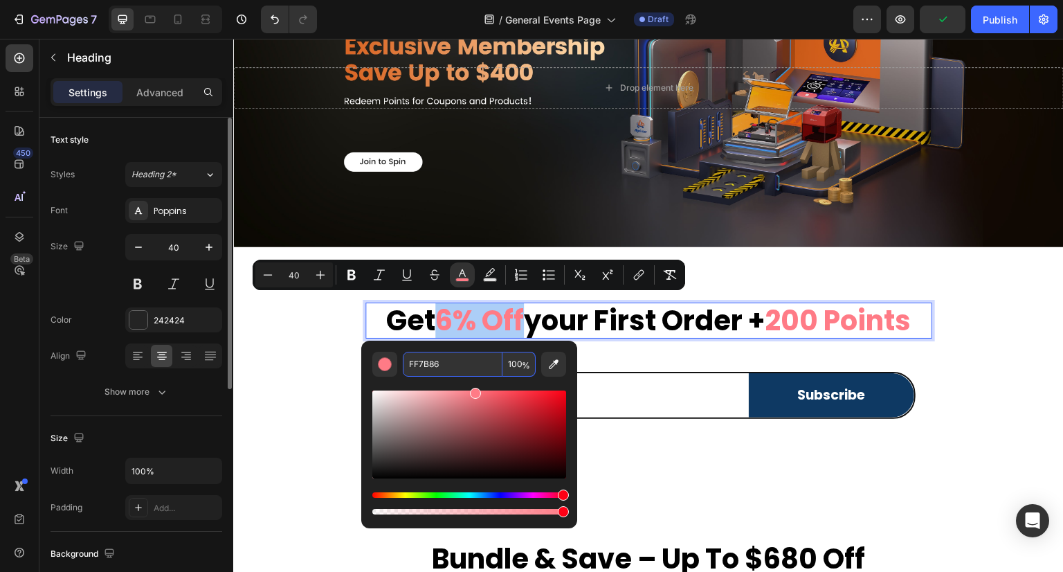
paste input "#0e3963"
type input "0E3963"
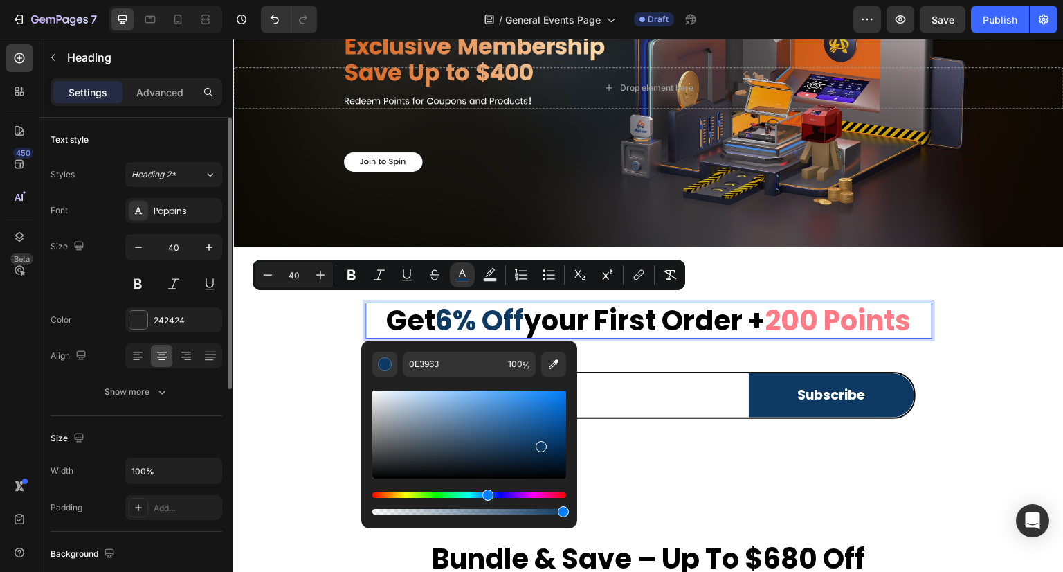
click at [833, 314] on span "200 points" at bounding box center [838, 320] width 146 height 39
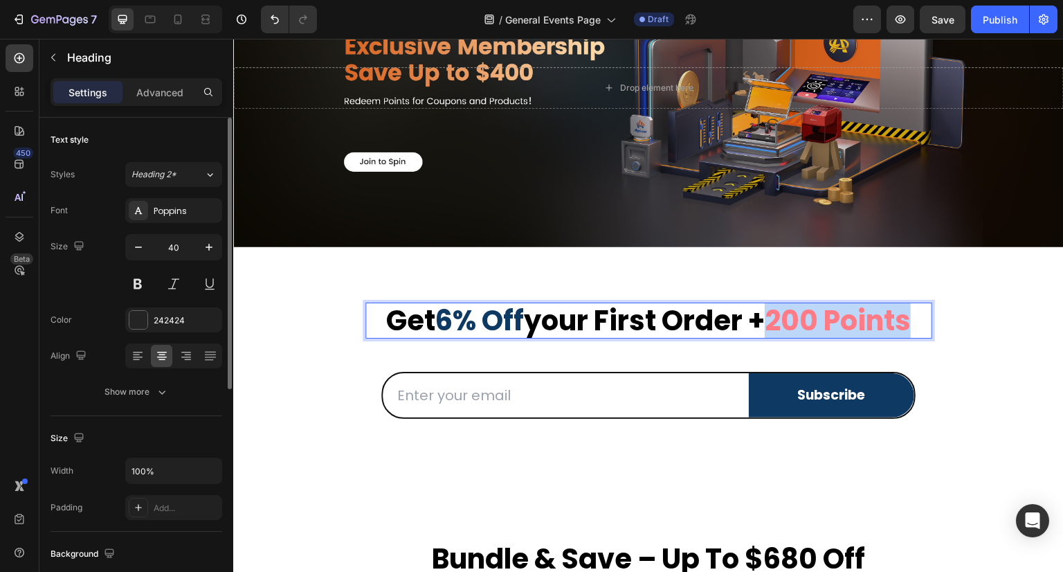
drag, startPoint x: 772, startPoint y: 317, endPoint x: 914, endPoint y: 323, distance: 142.0
click at [911, 323] on span "200 points" at bounding box center [838, 320] width 146 height 39
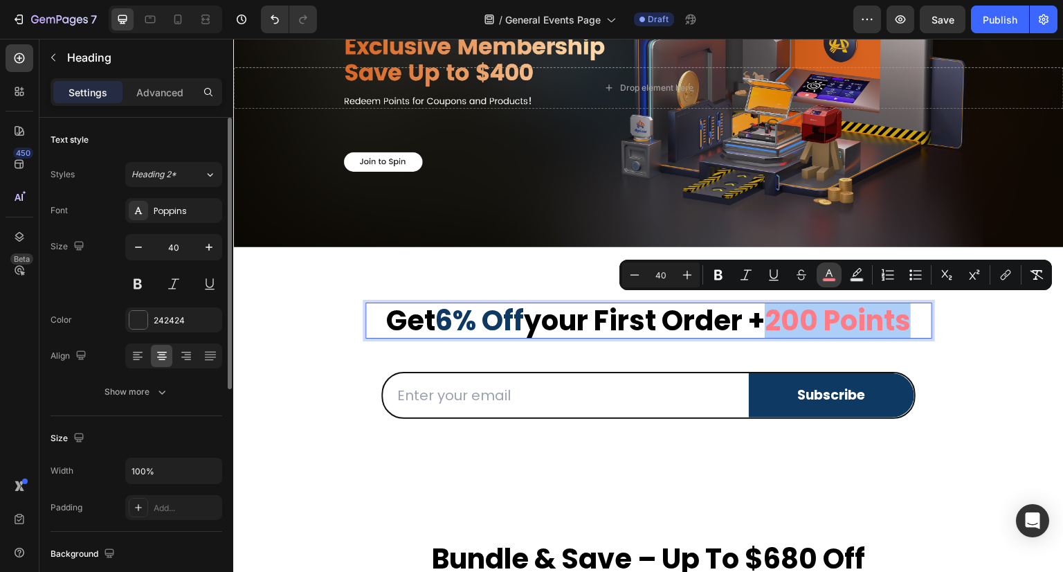
click at [825, 279] on rect "Editor contextual toolbar" at bounding box center [829, 279] width 13 height 3
type input "FF7B86"
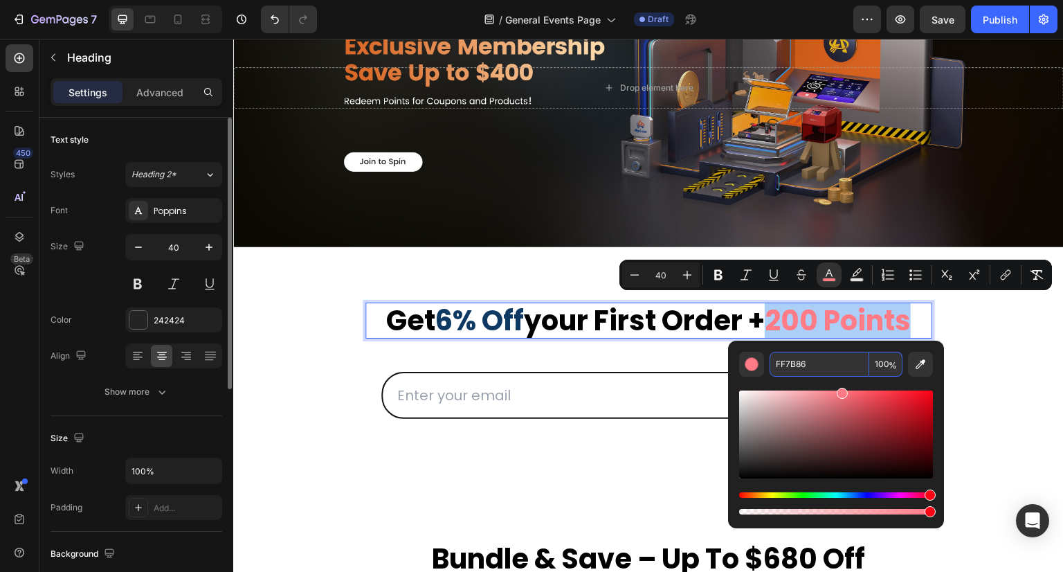
paste input "#0e3963"
type input "0E3963"
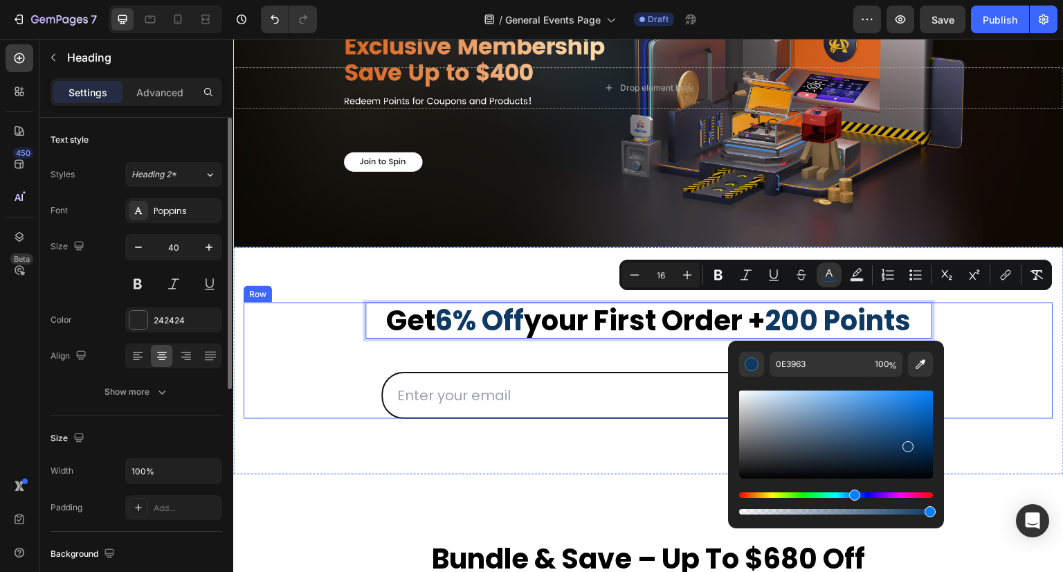
click at [1014, 366] on div "get 6% off your first order + 200 points Heading 48 Row Email Field Subscribe S…" at bounding box center [649, 361] width 810 height 117
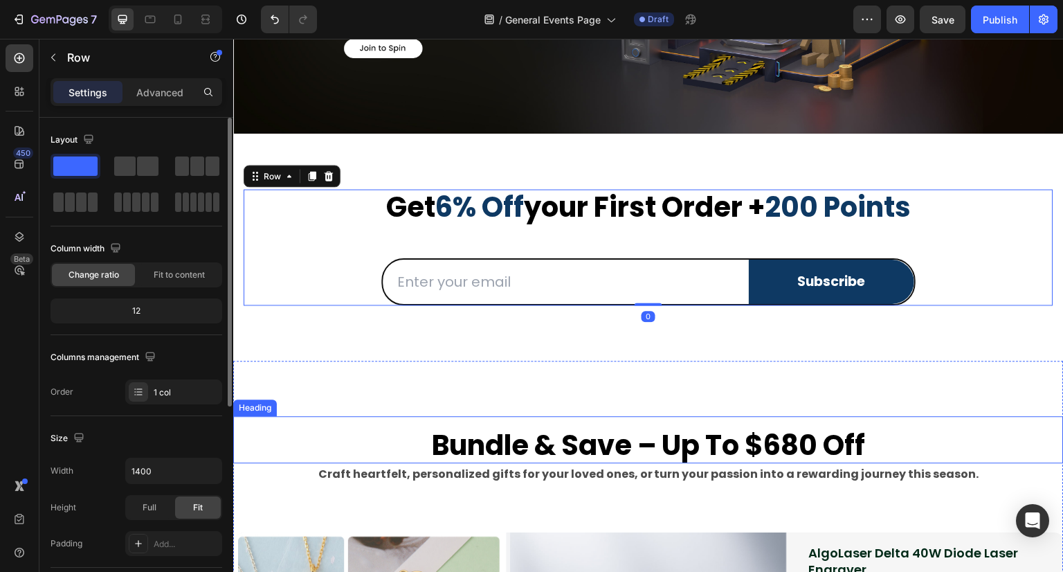
scroll to position [277, 0]
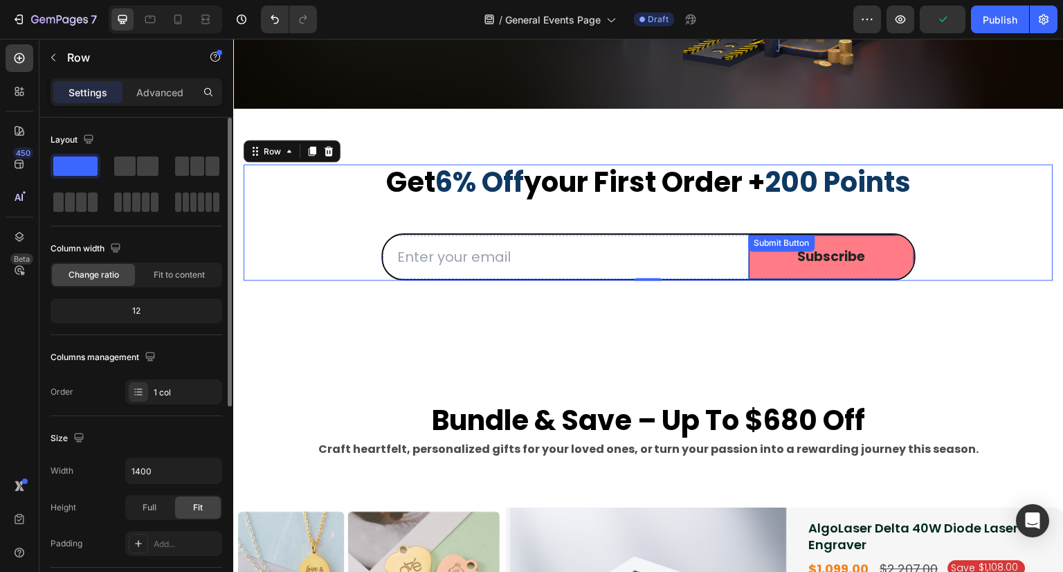
click at [770, 259] on button "Subscribe" at bounding box center [831, 257] width 165 height 45
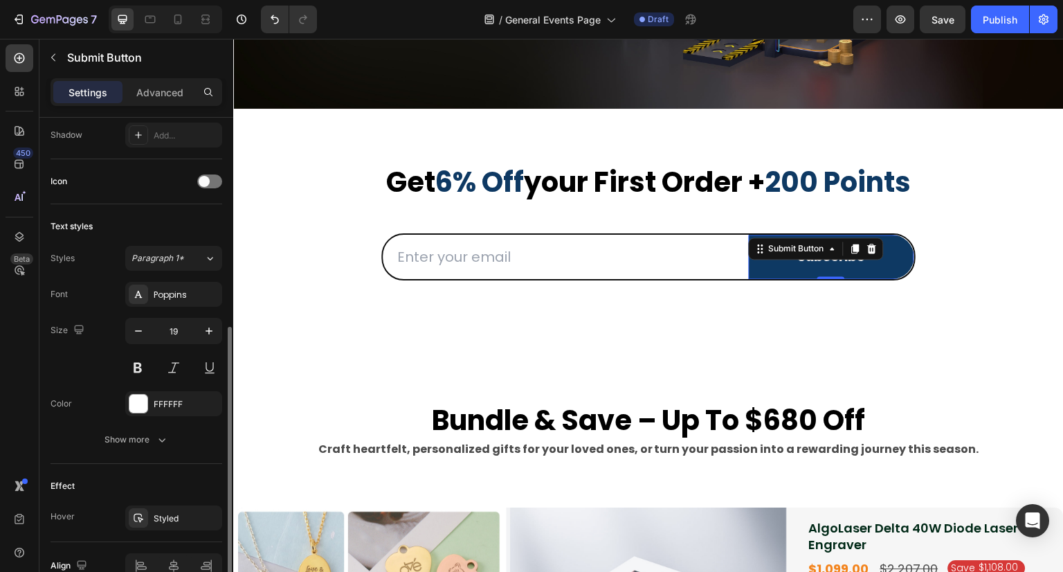
scroll to position [486, 0]
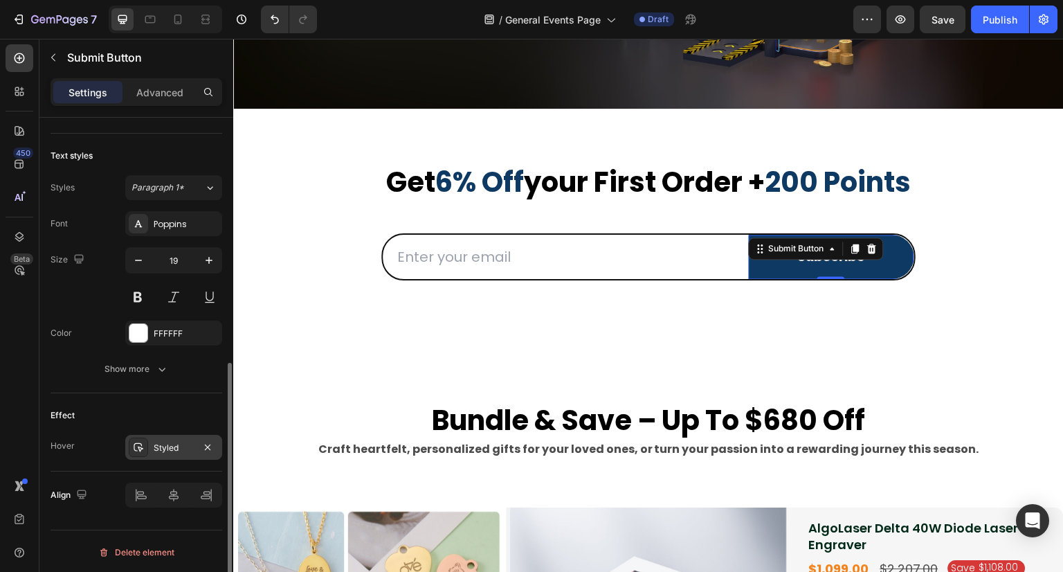
click at [170, 449] on div "Styled" at bounding box center [174, 448] width 40 height 12
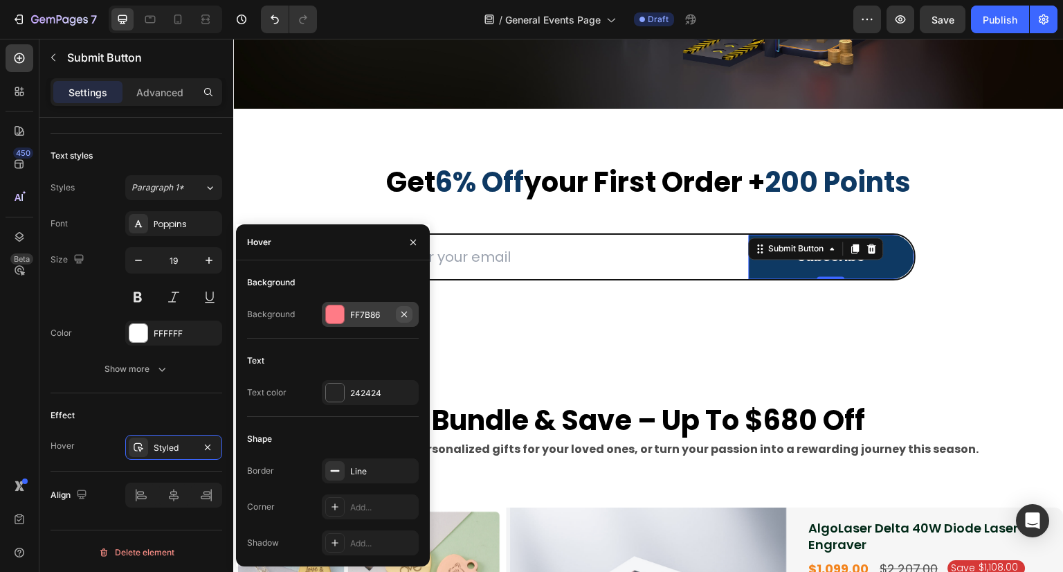
click at [406, 318] on icon "button" at bounding box center [404, 314] width 11 height 11
click at [361, 315] on div "Add..." at bounding box center [382, 315] width 65 height 12
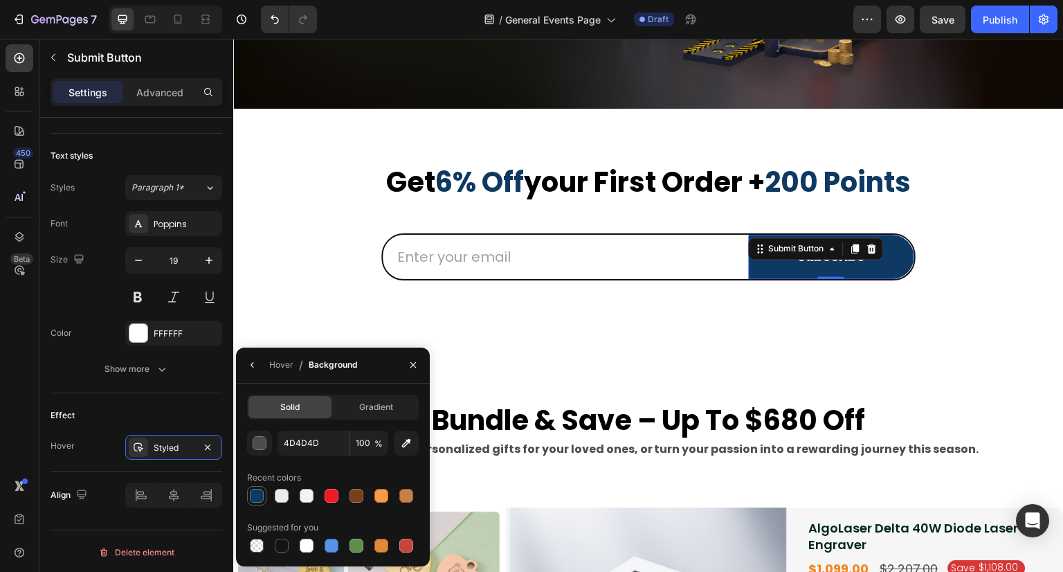
click at [262, 498] on div at bounding box center [257, 496] width 14 height 14
type input "0E3963"
click at [366, 412] on span "Gradient" at bounding box center [376, 407] width 34 height 12
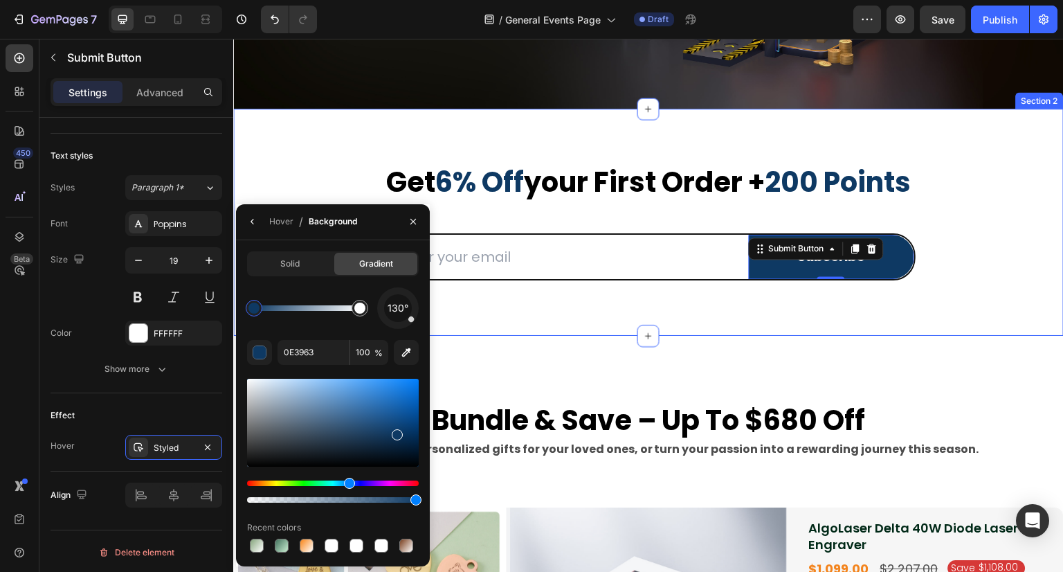
click at [509, 325] on div "⁠⁠⁠⁠⁠⁠⁠ get 6% off your first order + 200 points Heading Row Email Field Subscr…" at bounding box center [648, 223] width 831 height 228
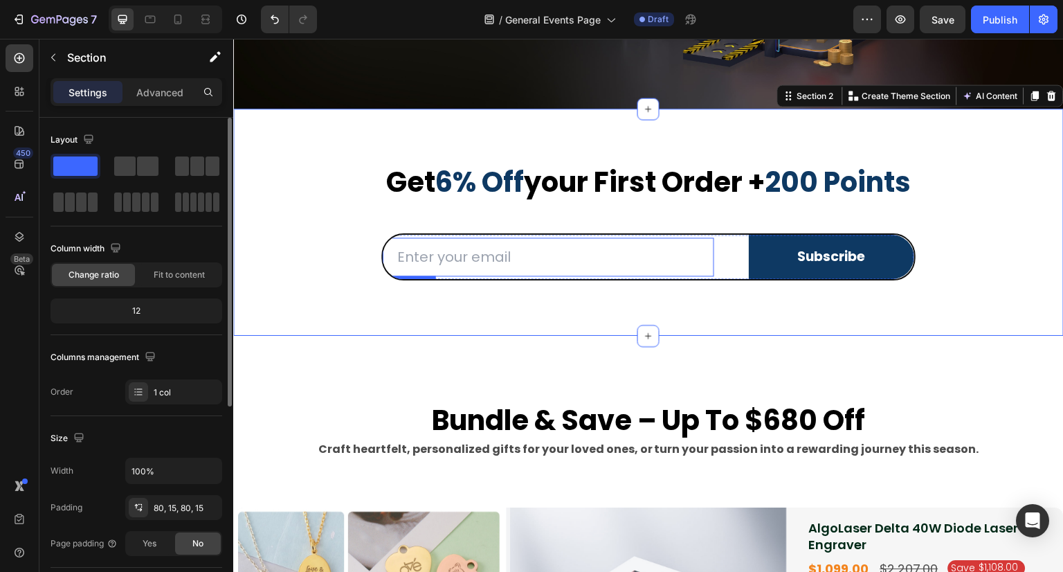
click at [483, 267] on input "email" at bounding box center [549, 256] width 332 height 39
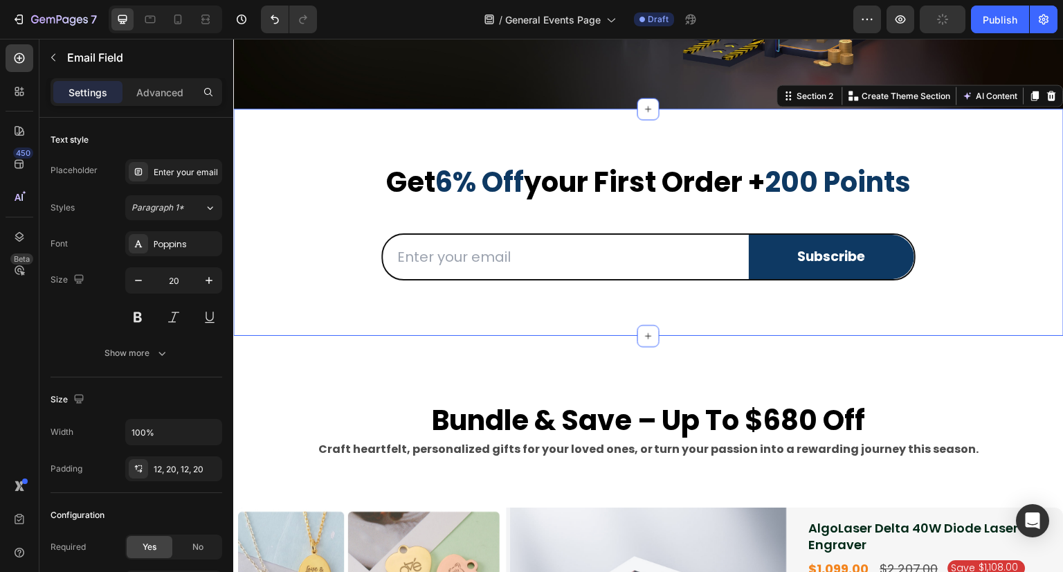
click at [534, 317] on div "⁠⁠⁠⁠⁠⁠⁠ get 6% off your first order + 200 points Heading Row Email Field Subscr…" at bounding box center [648, 223] width 831 height 228
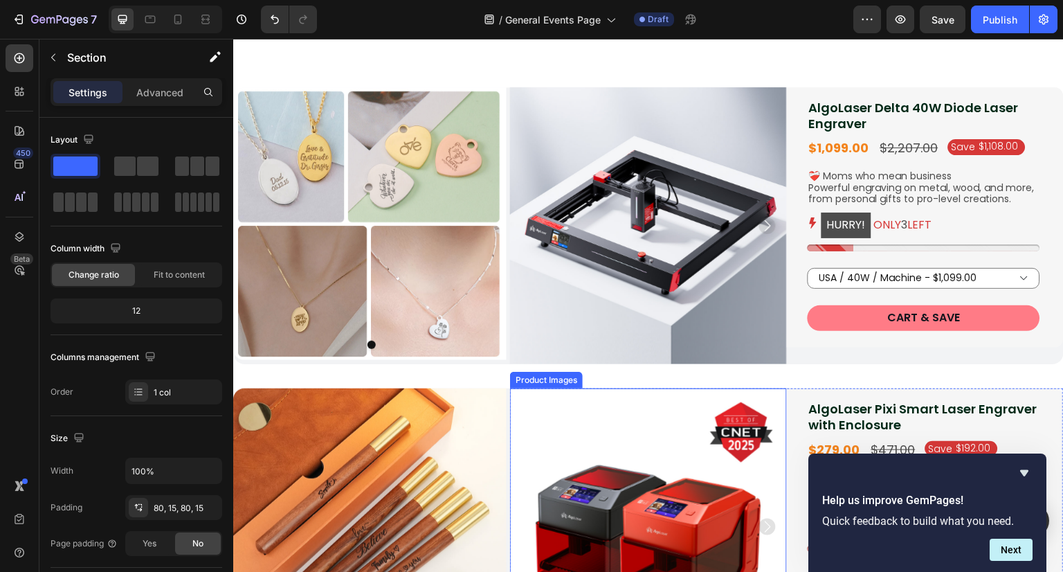
scroll to position [692, 0]
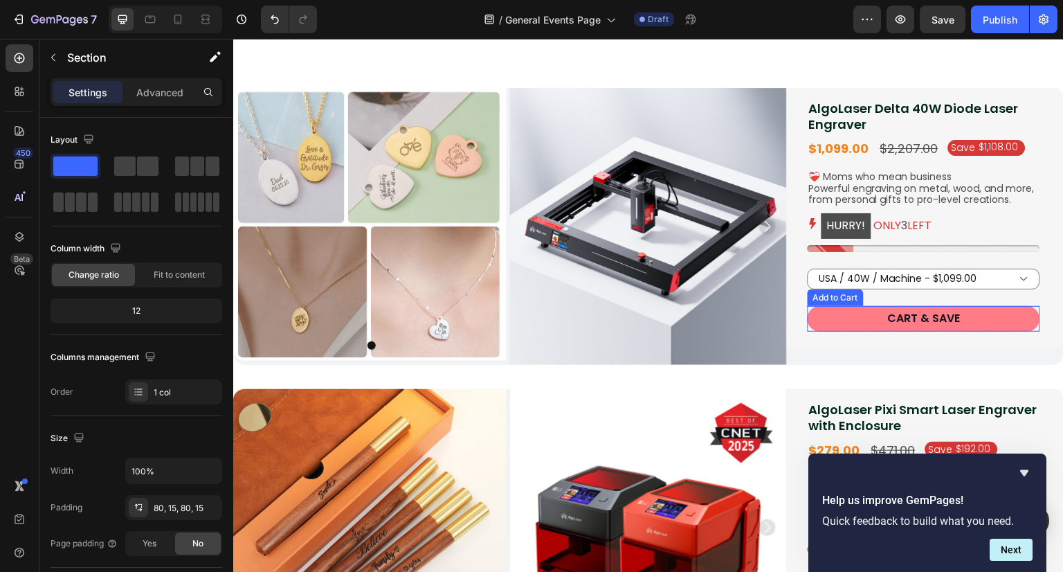
click at [820, 316] on button "Cart & Save" at bounding box center [924, 319] width 233 height 26
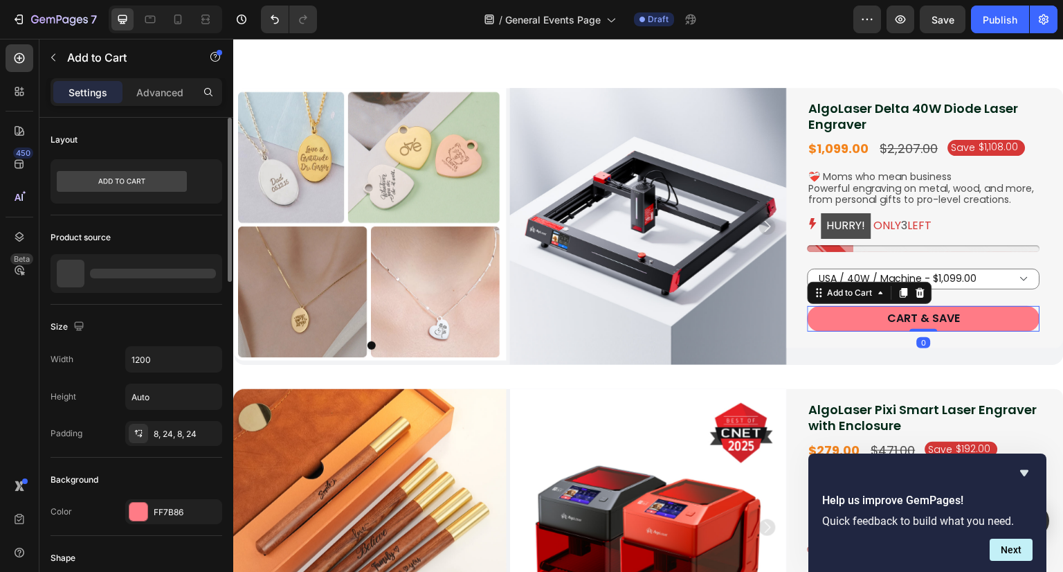
scroll to position [208, 0]
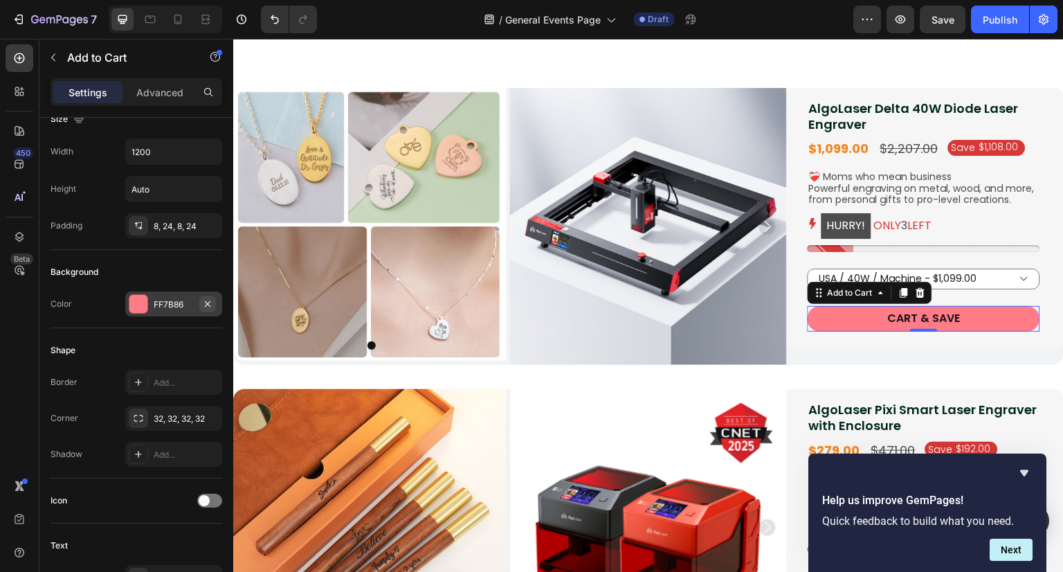
drag, startPoint x: 183, startPoint y: 305, endPoint x: 201, endPoint y: 305, distance: 18.7
click at [183, 305] on div "FF7B86" at bounding box center [174, 304] width 40 height 12
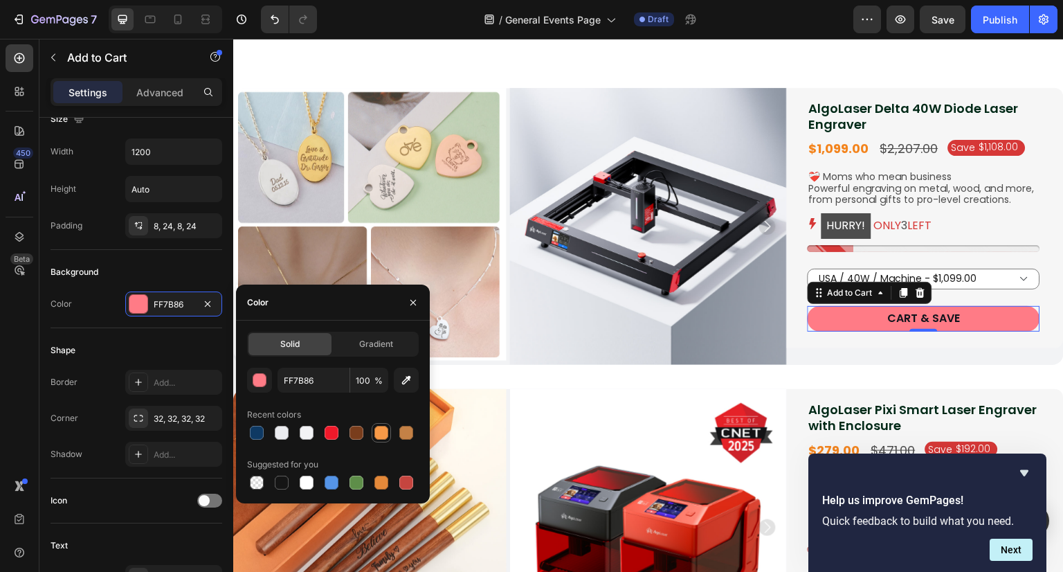
click at [382, 433] on div at bounding box center [382, 433] width 14 height 14
type input "F79947"
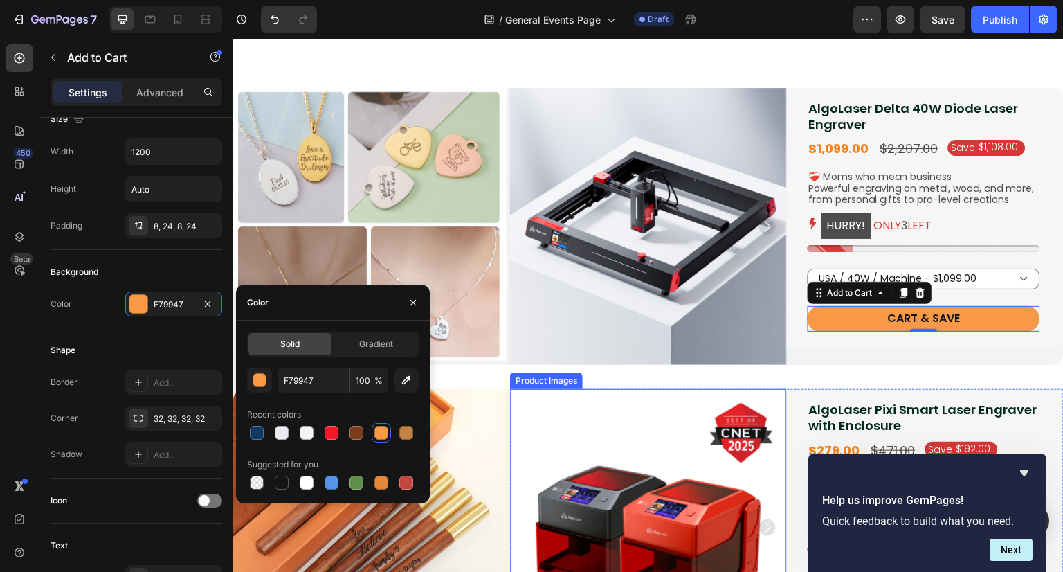
scroll to position [831, 0]
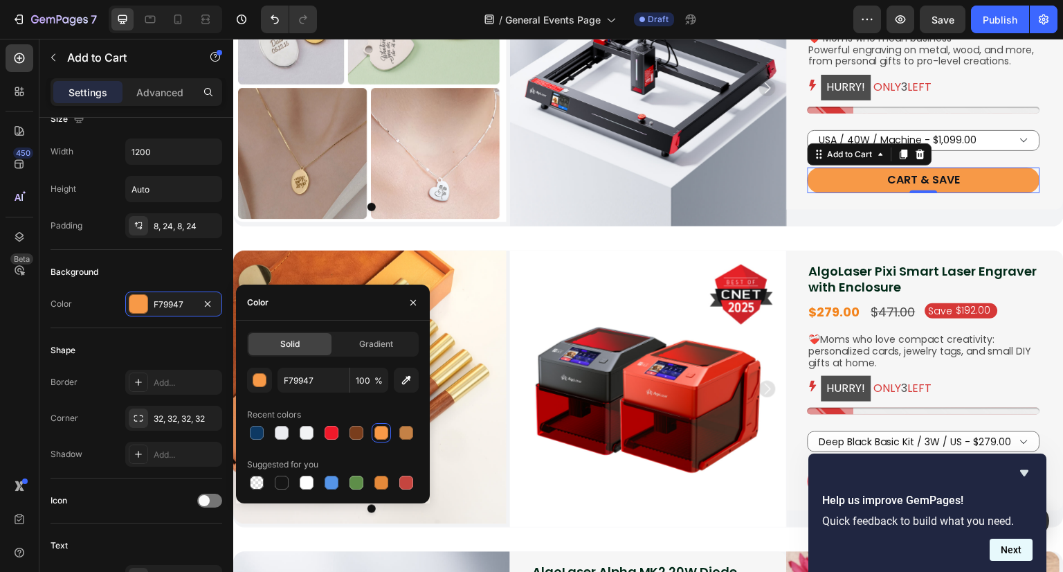
click at [1013, 546] on button "Next" at bounding box center [1011, 550] width 43 height 22
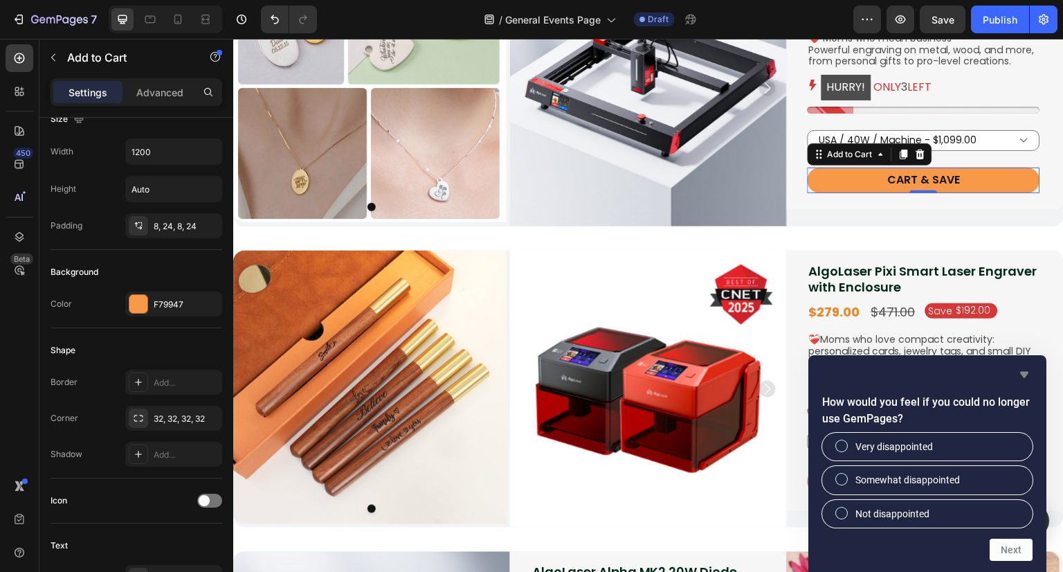
click at [1020, 375] on icon "Hide survey" at bounding box center [1024, 374] width 17 height 17
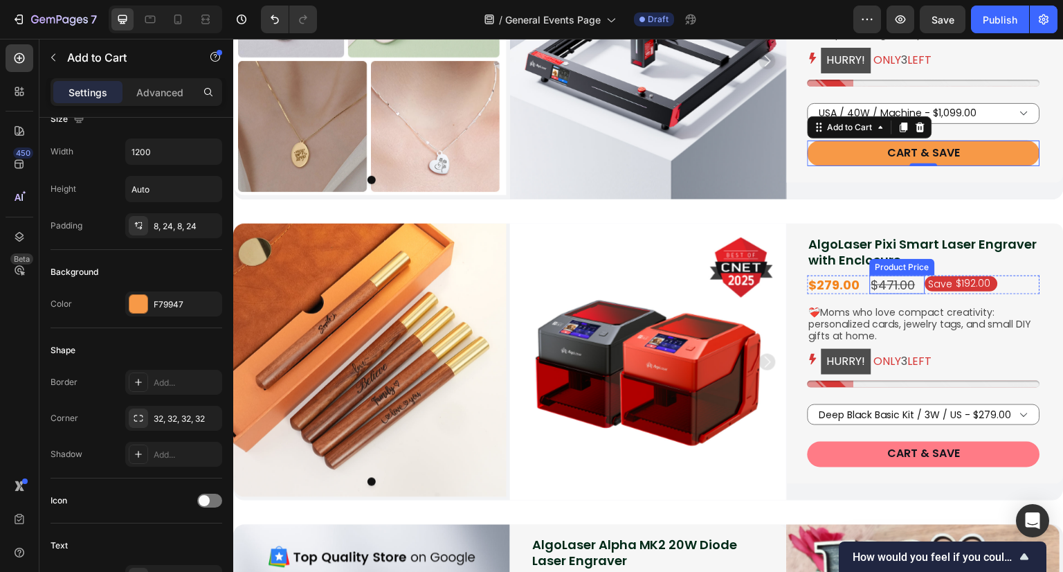
scroll to position [900, 0]
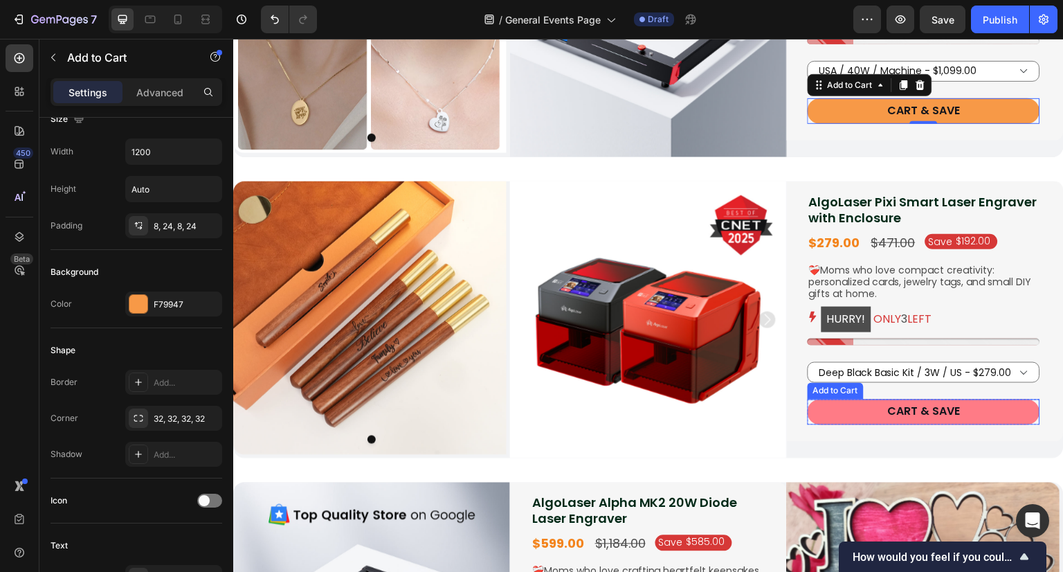
click at [856, 405] on button "Cart & Save" at bounding box center [924, 412] width 233 height 26
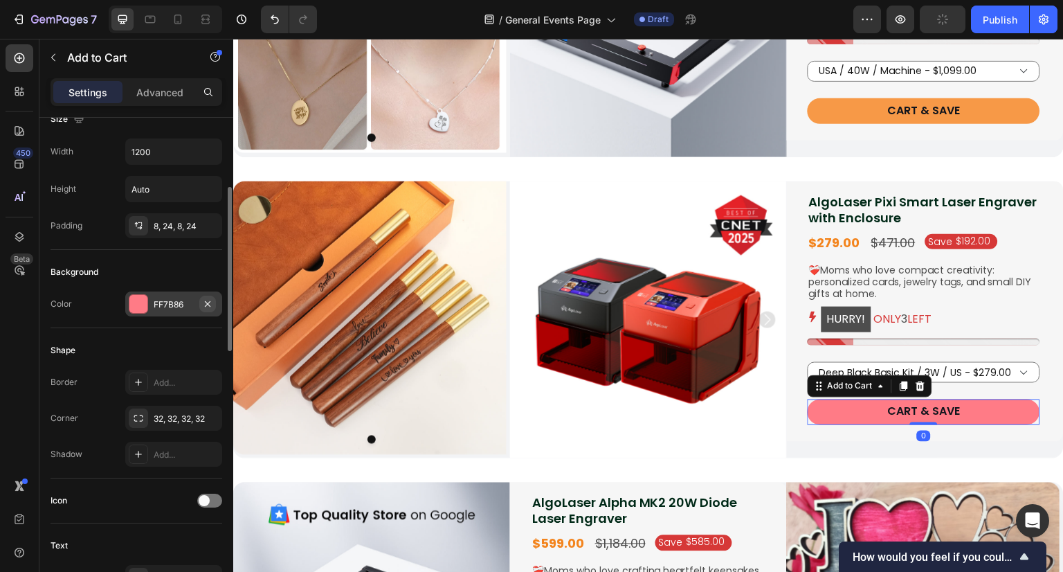
click at [206, 301] on icon "button" at bounding box center [207, 303] width 11 height 11
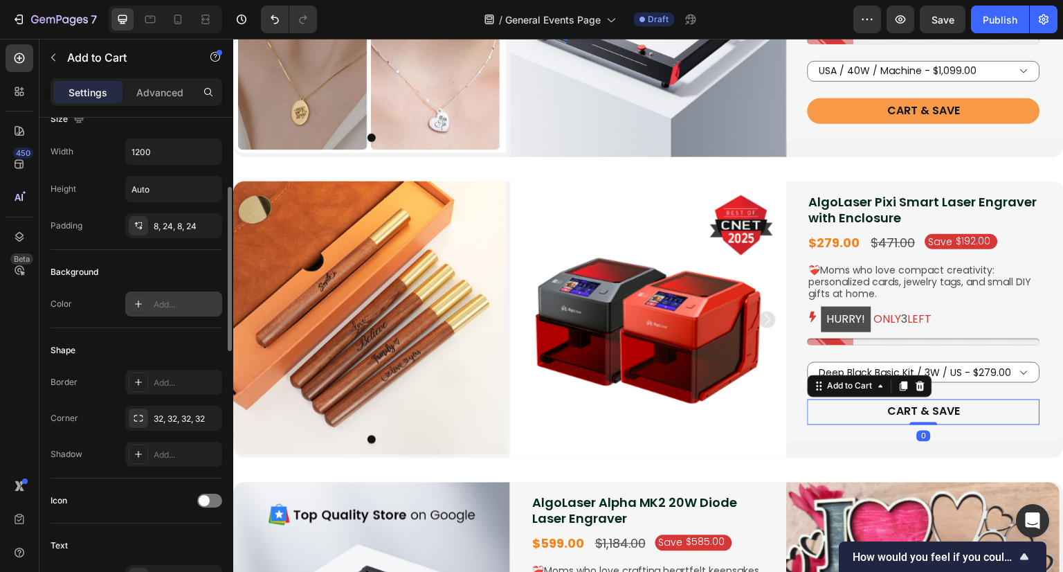
click at [162, 305] on div "Add..." at bounding box center [186, 304] width 65 height 12
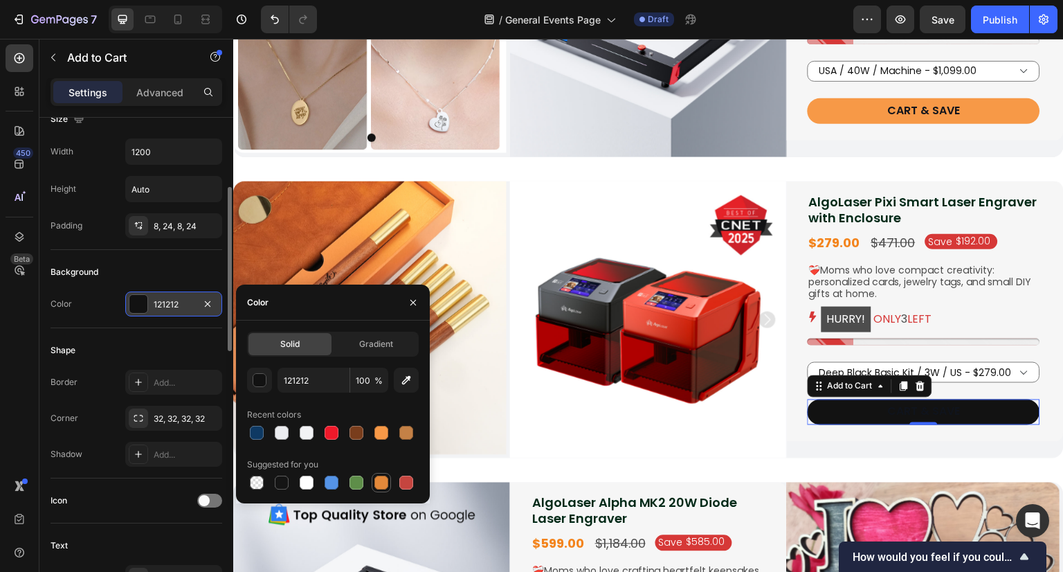
click at [385, 487] on div at bounding box center [382, 483] width 14 height 14
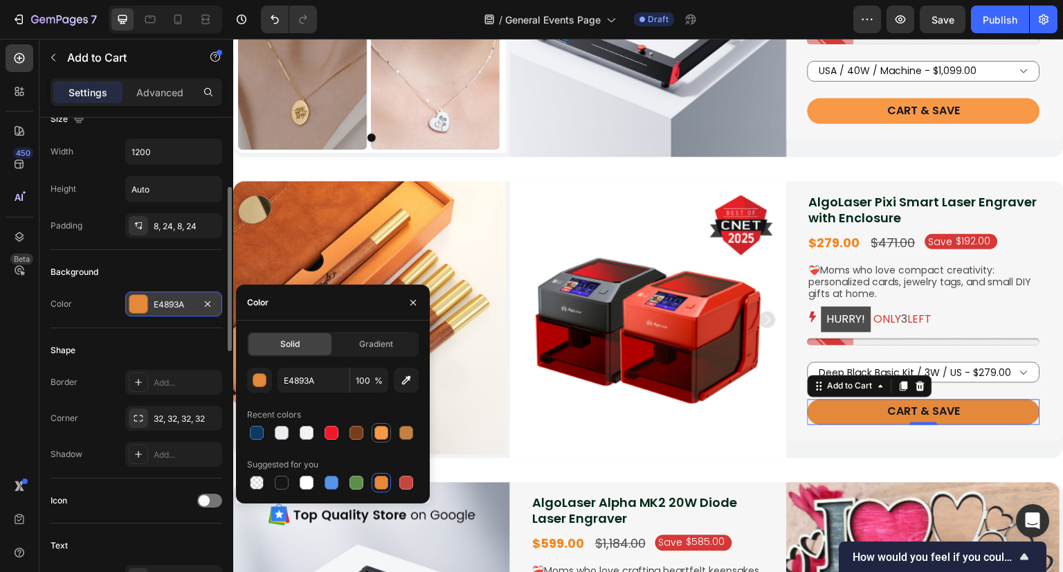
click at [381, 433] on div at bounding box center [382, 433] width 14 height 14
type input "F79947"
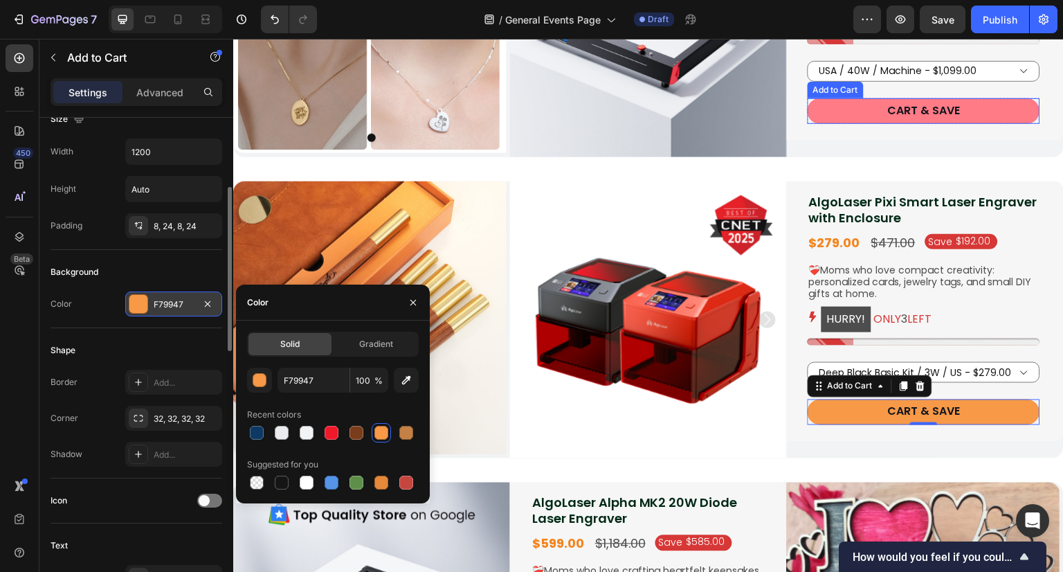
click at [845, 101] on button "Cart & Save" at bounding box center [924, 111] width 233 height 26
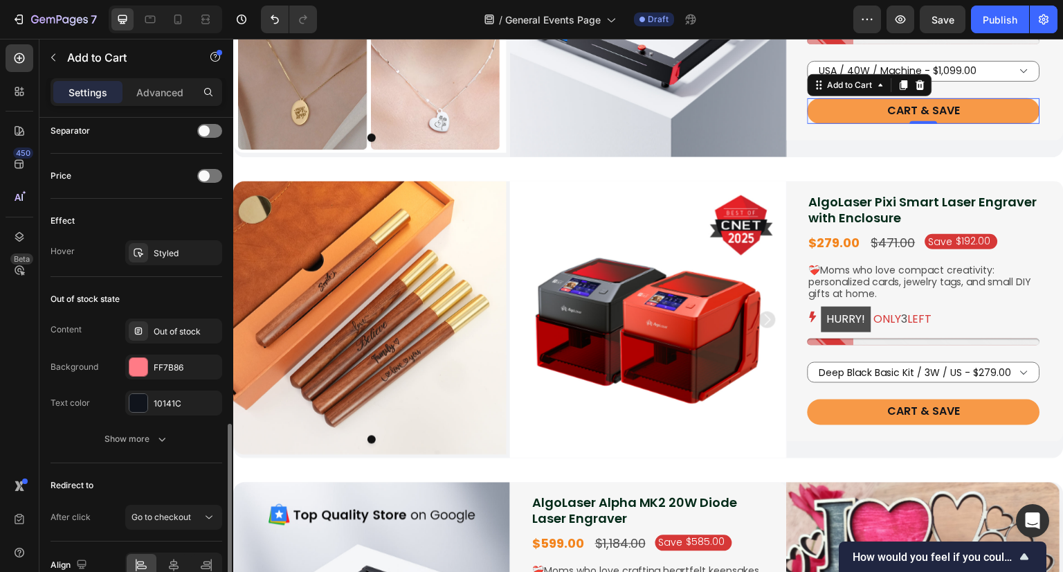
scroll to position [779, 0]
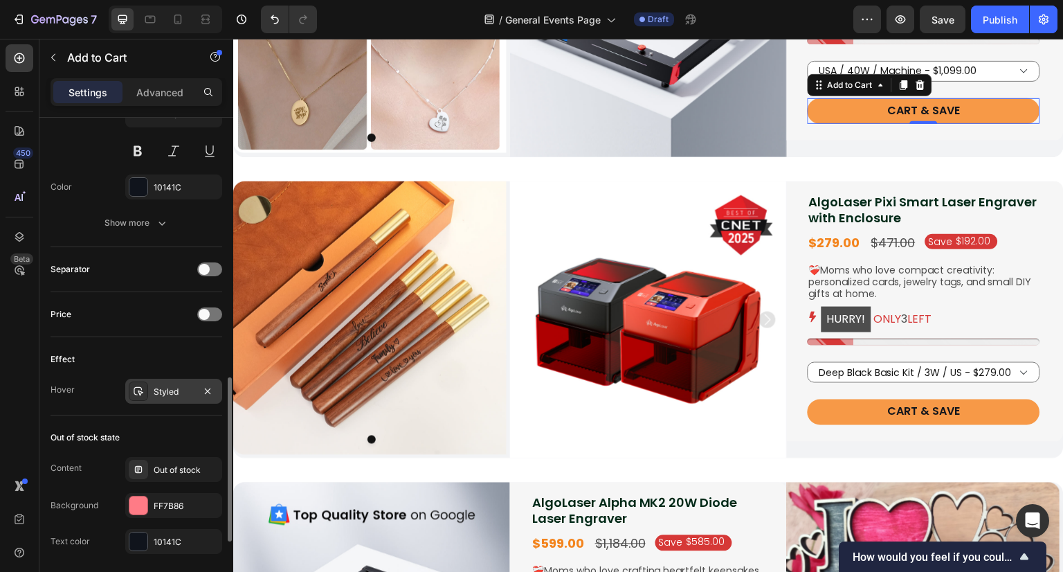
click at [169, 395] on div "Styled" at bounding box center [174, 392] width 40 height 12
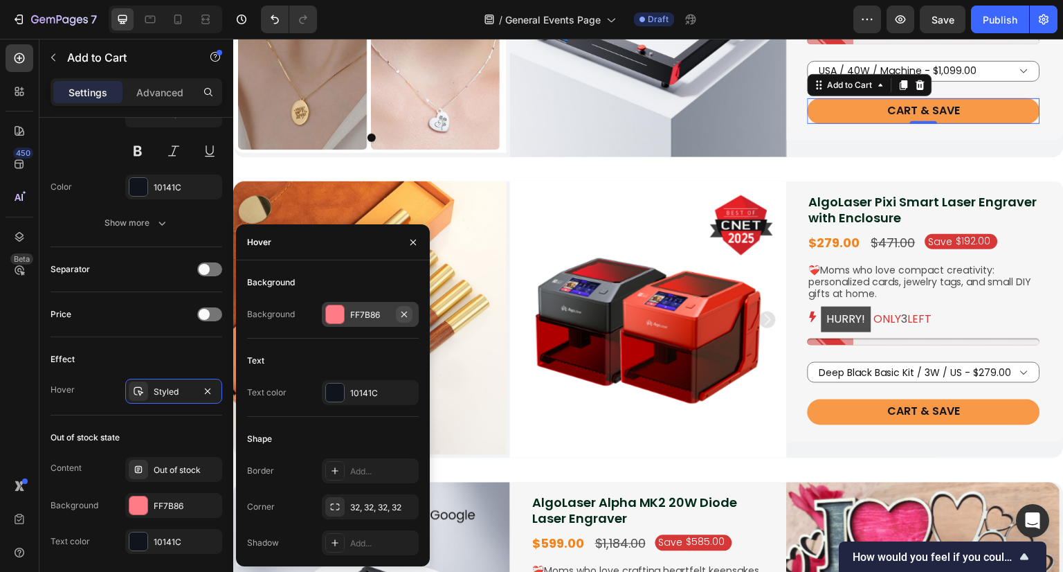
click at [404, 314] on icon "button" at bounding box center [405, 314] width 6 height 6
click at [357, 316] on div "Add..." at bounding box center [382, 315] width 65 height 12
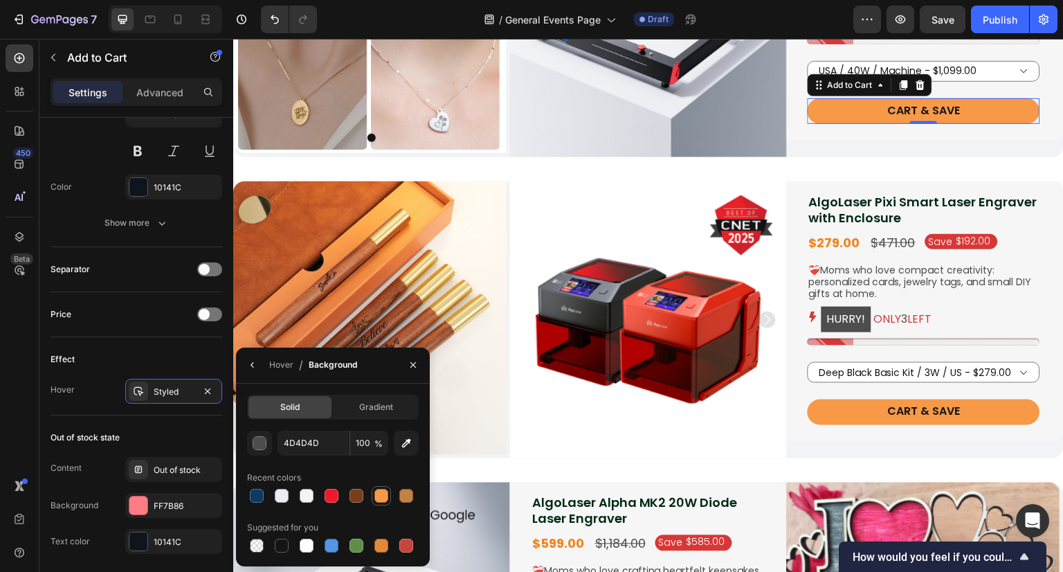
click at [380, 497] on div at bounding box center [382, 496] width 14 height 14
type input "F79947"
drag, startPoint x: 362, startPoint y: 402, endPoint x: 737, endPoint y: 53, distance: 511.9
click at [362, 402] on span "Gradient" at bounding box center [376, 407] width 34 height 12
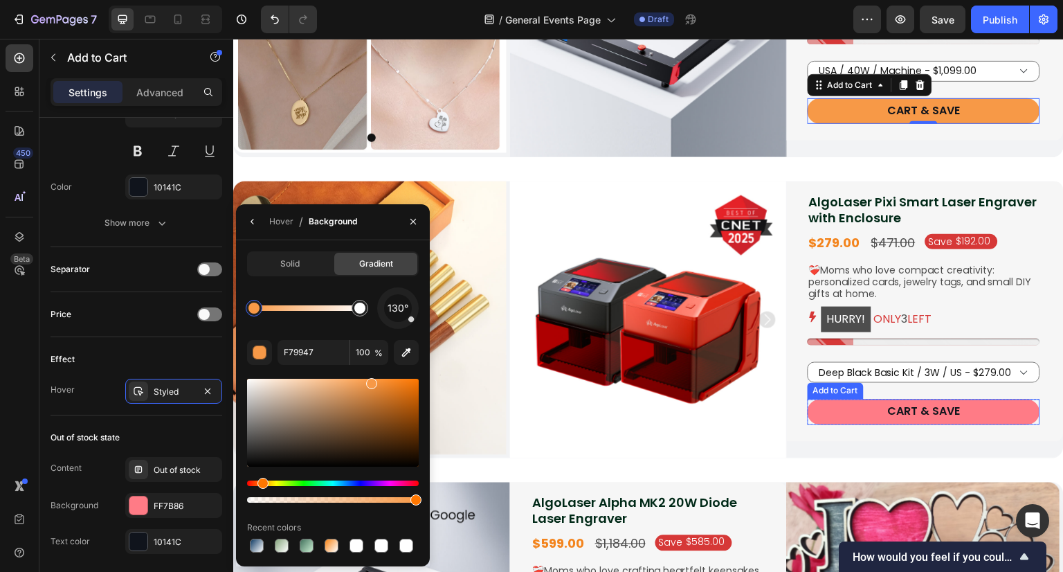
click at [853, 406] on button "Cart & Save" at bounding box center [924, 412] width 233 height 26
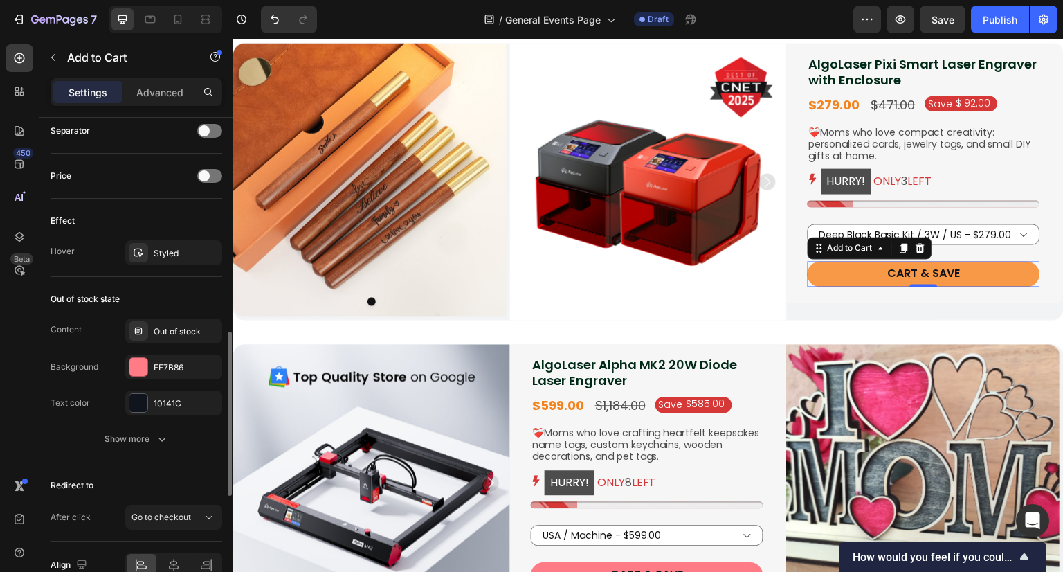
scroll to position [849, 0]
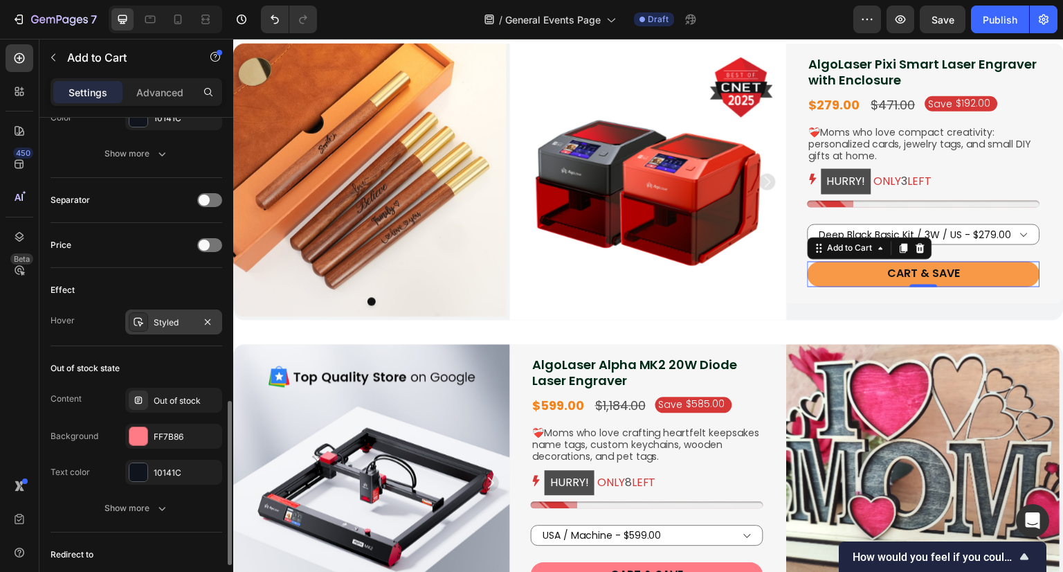
click at [172, 312] on div "Styled" at bounding box center [173, 321] width 97 height 25
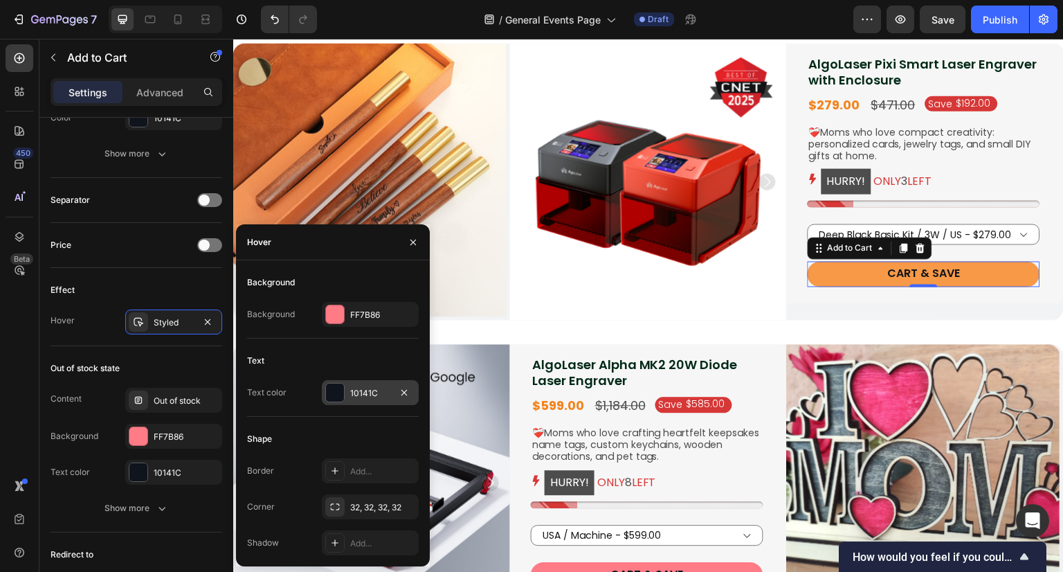
click at [362, 394] on div "10141C" at bounding box center [370, 393] width 40 height 12
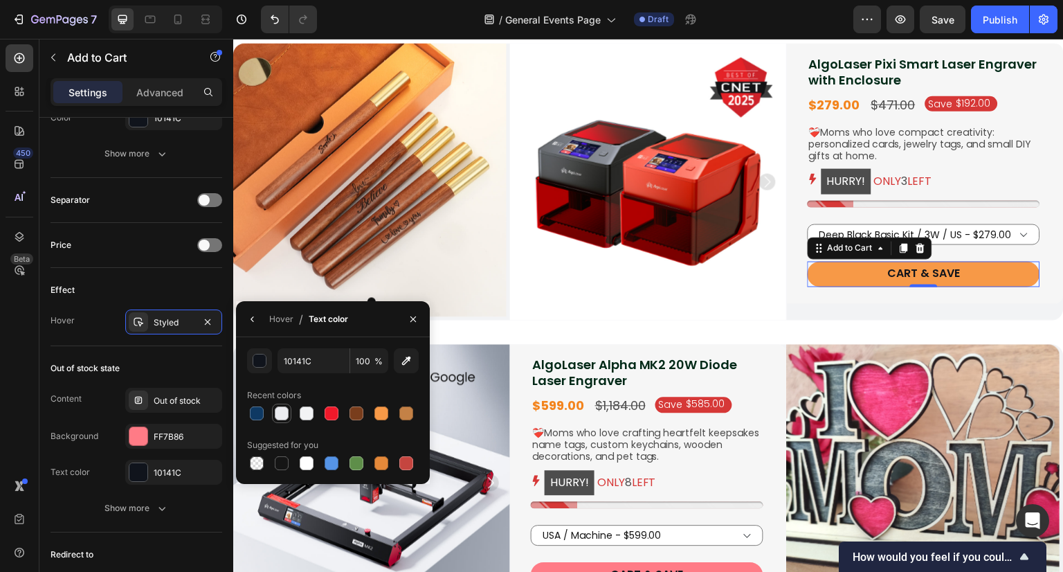
click at [285, 419] on div at bounding box center [282, 413] width 14 height 14
click at [334, 362] on input "FFFFFF" at bounding box center [314, 360] width 72 height 25
type input "FFFFFF"
click at [262, 363] on div "button" at bounding box center [260, 361] width 14 height 14
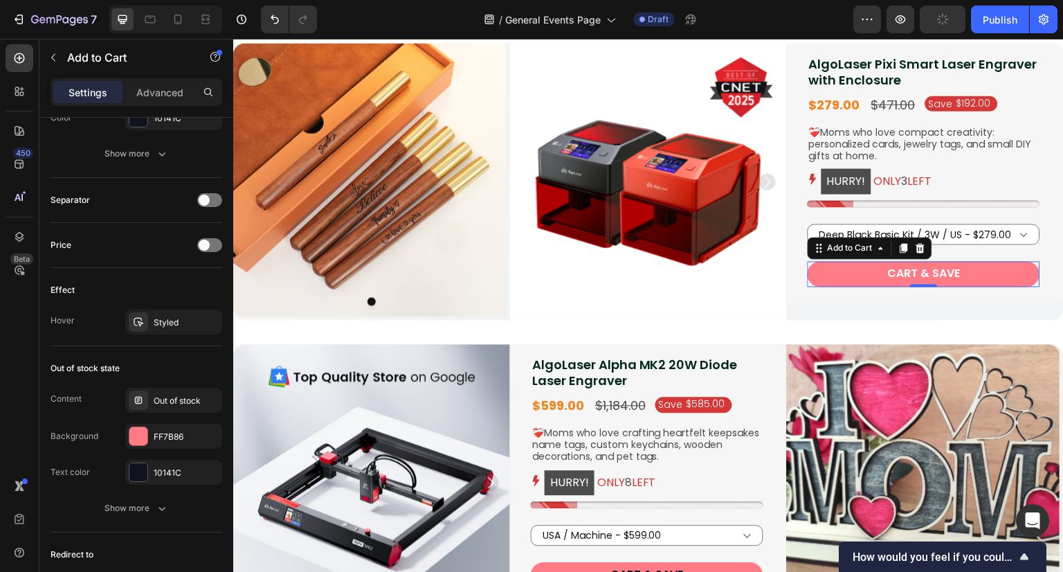
click at [855, 274] on button "Cart & Save" at bounding box center [924, 274] width 233 height 26
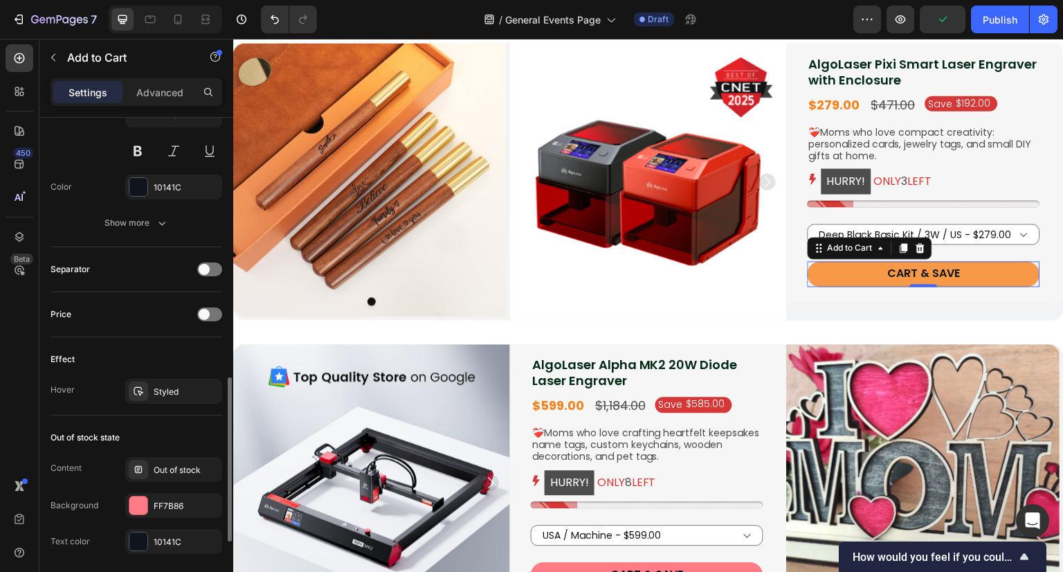
scroll to position [710, 0]
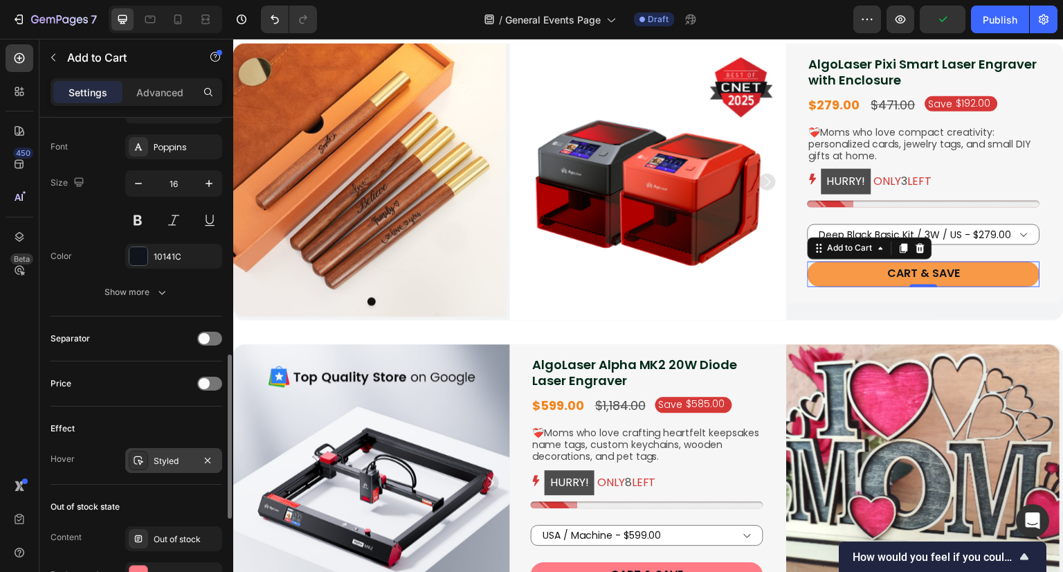
click at [154, 455] on div "Styled" at bounding box center [174, 461] width 40 height 12
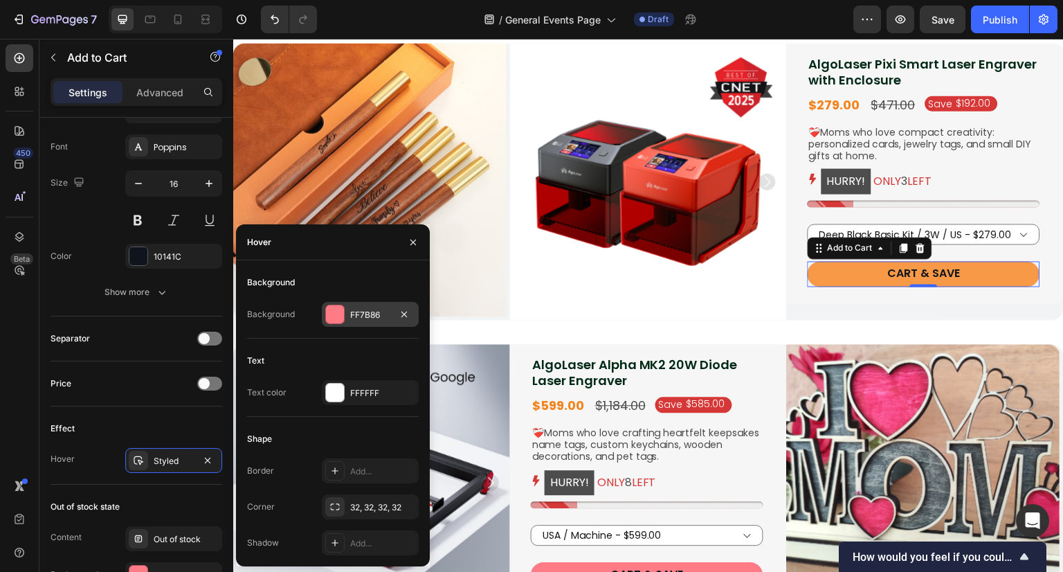
click at [382, 316] on div "FF7B86" at bounding box center [370, 315] width 40 height 12
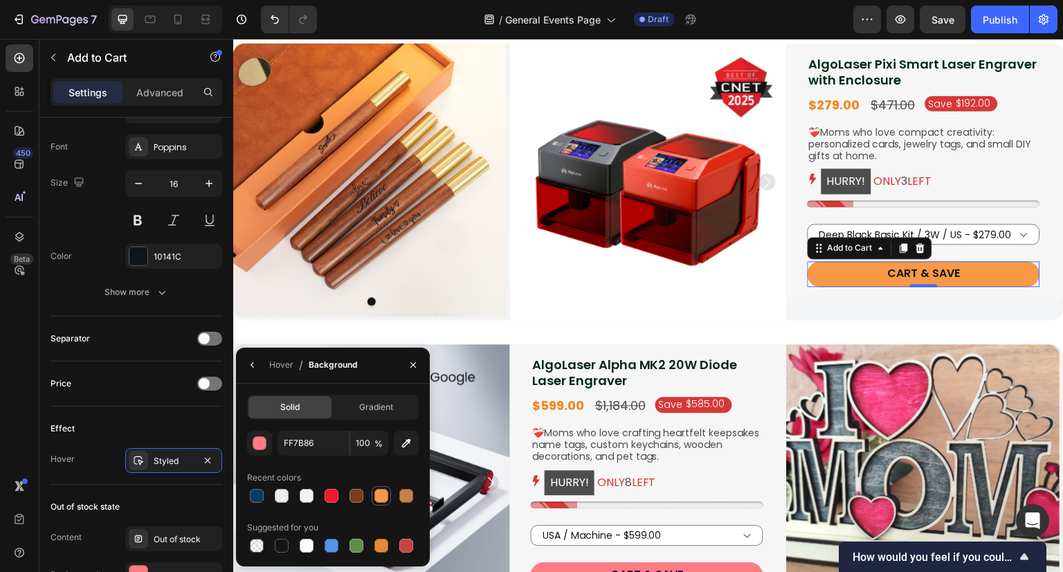
click at [386, 492] on div at bounding box center [382, 496] width 14 height 14
type input "F79947"
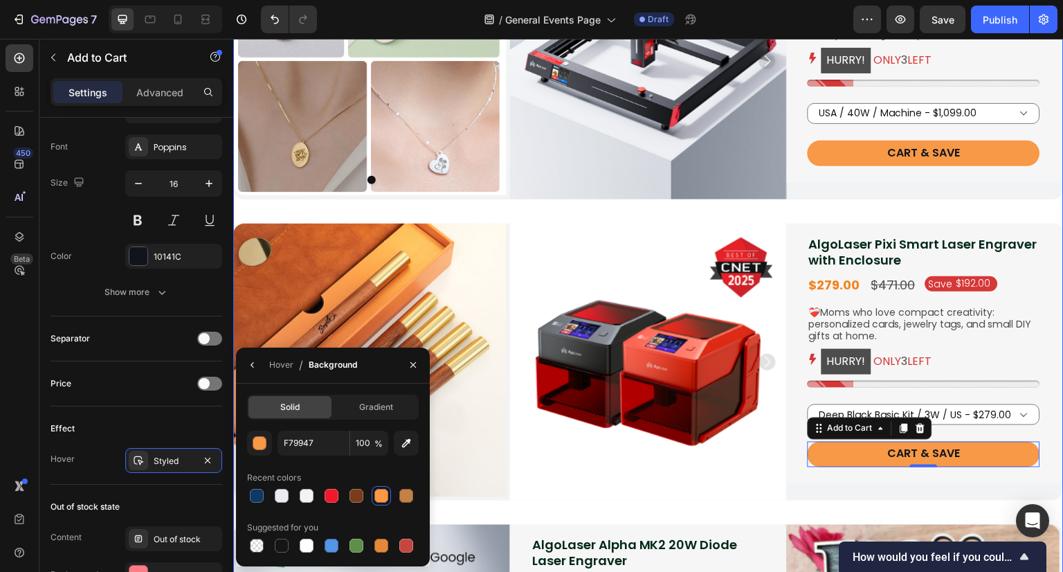
scroll to position [831, 0]
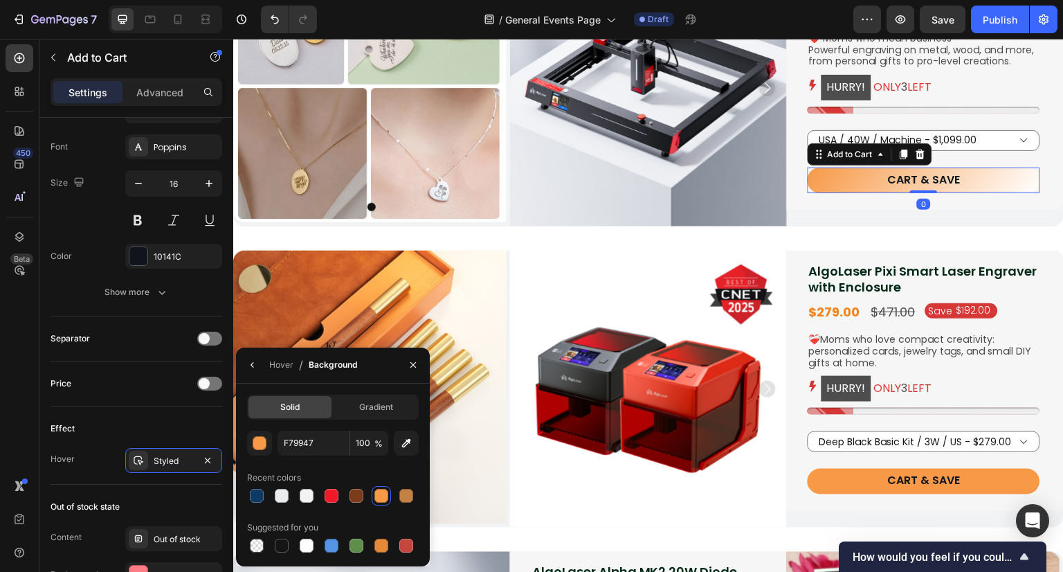
click at [860, 182] on button "Cart & Save" at bounding box center [924, 181] width 233 height 26
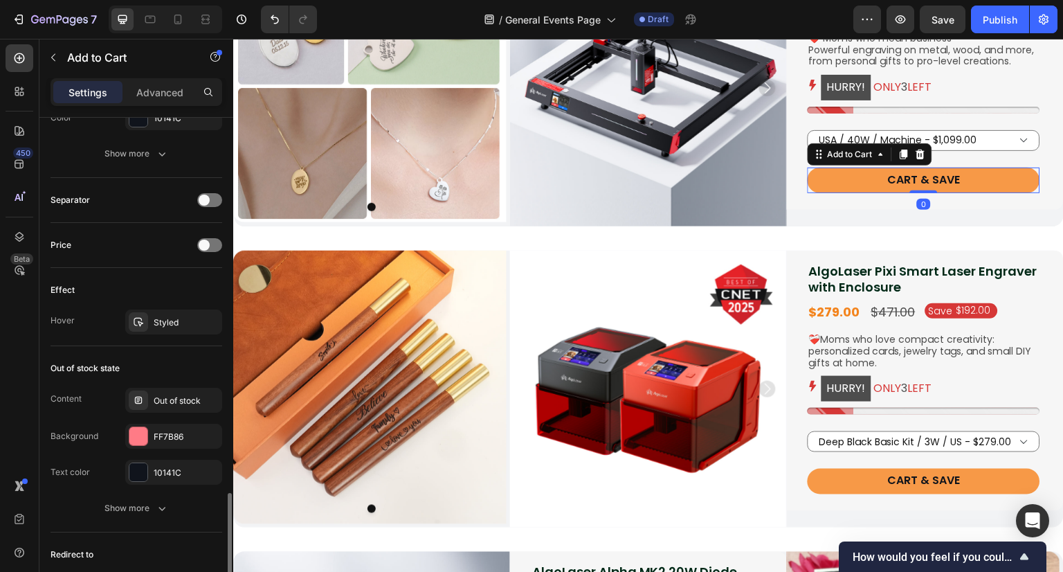
scroll to position [918, 0]
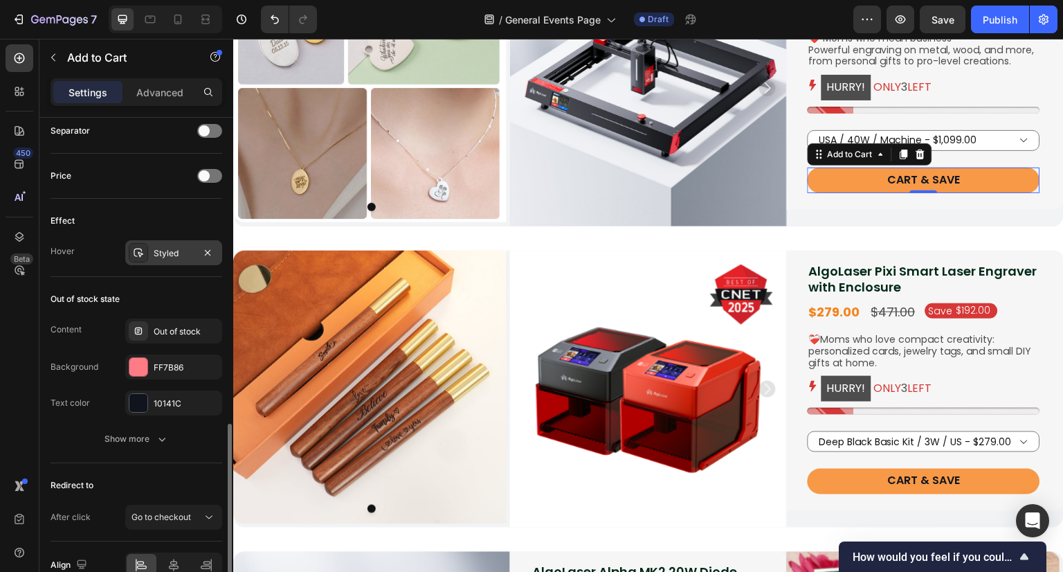
click at [166, 257] on div "Styled" at bounding box center [173, 252] width 97 height 25
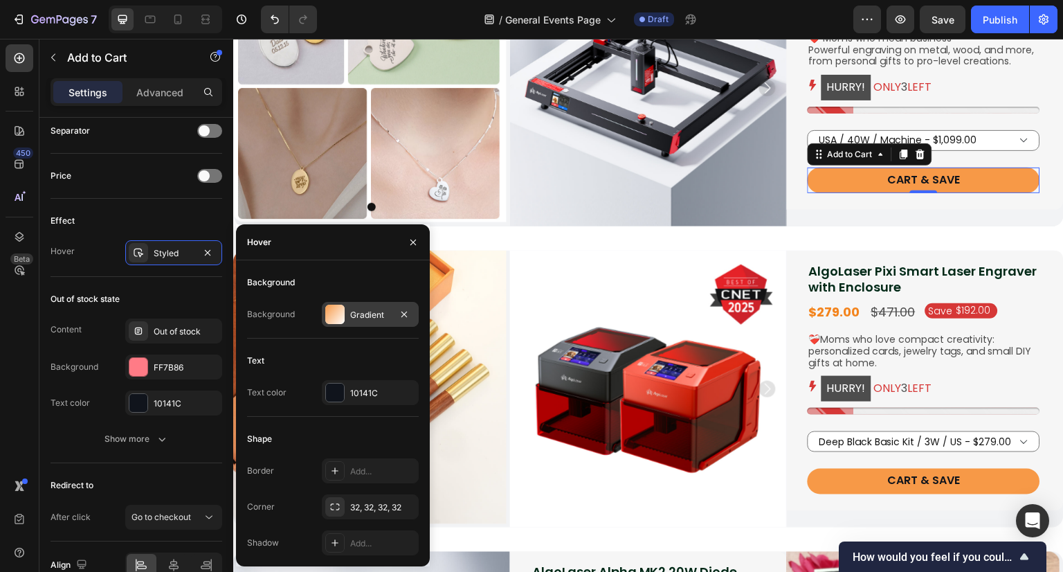
click at [372, 318] on div "Gradient" at bounding box center [370, 315] width 40 height 12
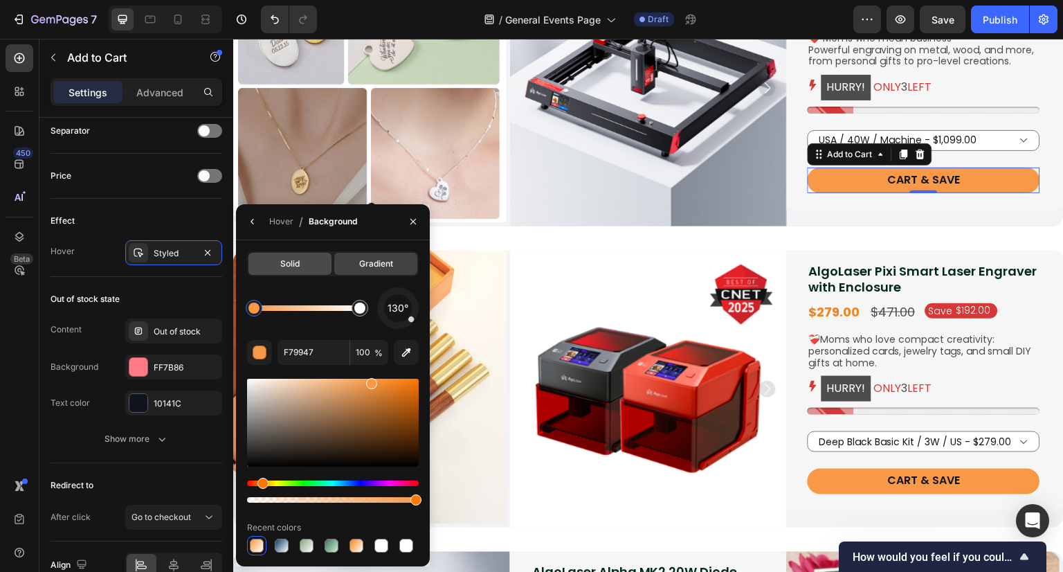
click at [287, 272] on div "Solid" at bounding box center [290, 264] width 83 height 22
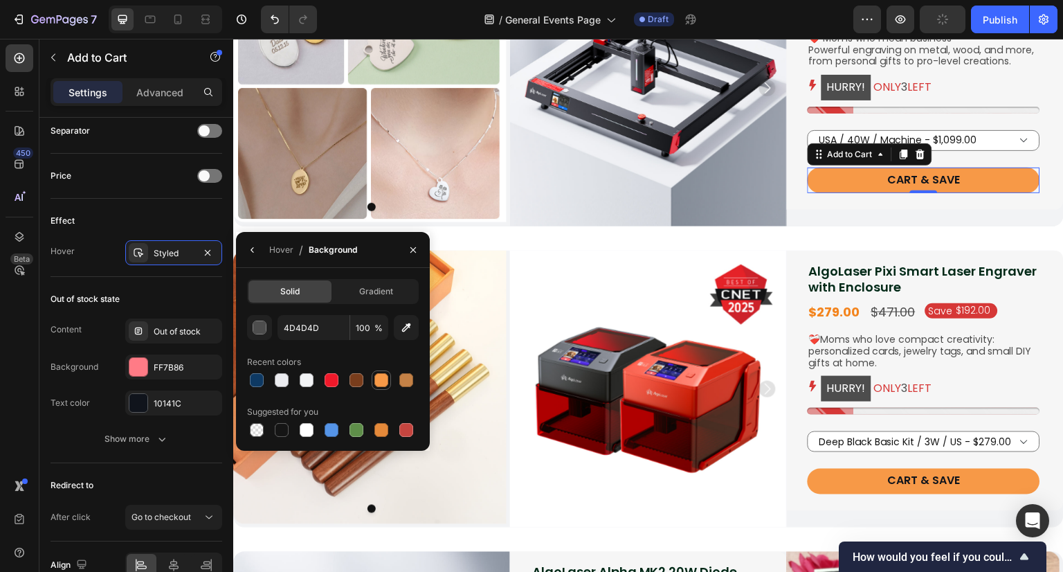
click at [381, 388] on div at bounding box center [381, 379] width 19 height 19
type input "F79947"
click at [247, 251] on icon "button" at bounding box center [252, 249] width 11 height 11
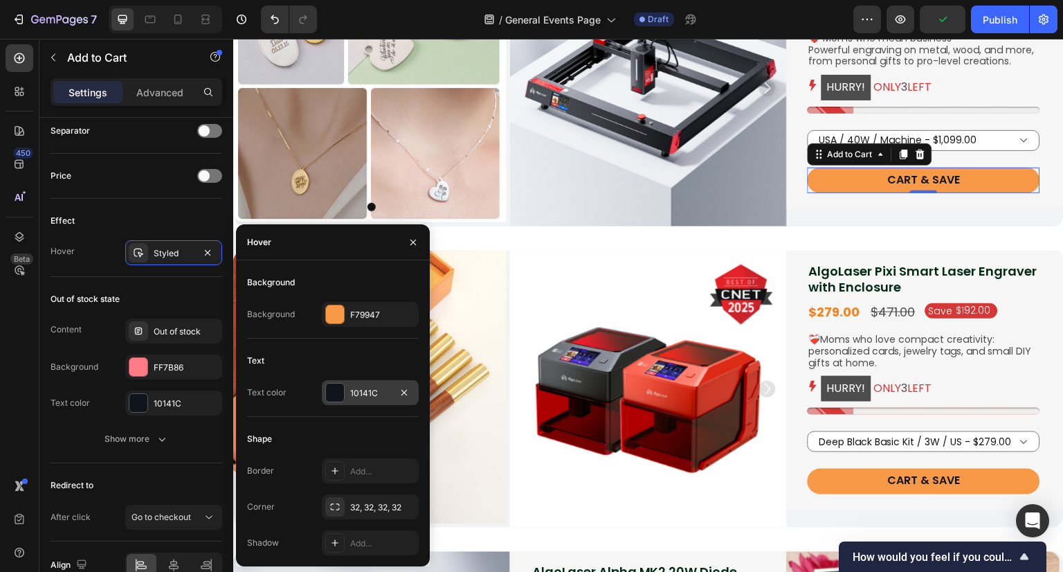
click at [370, 397] on div "10141C" at bounding box center [370, 393] width 40 height 12
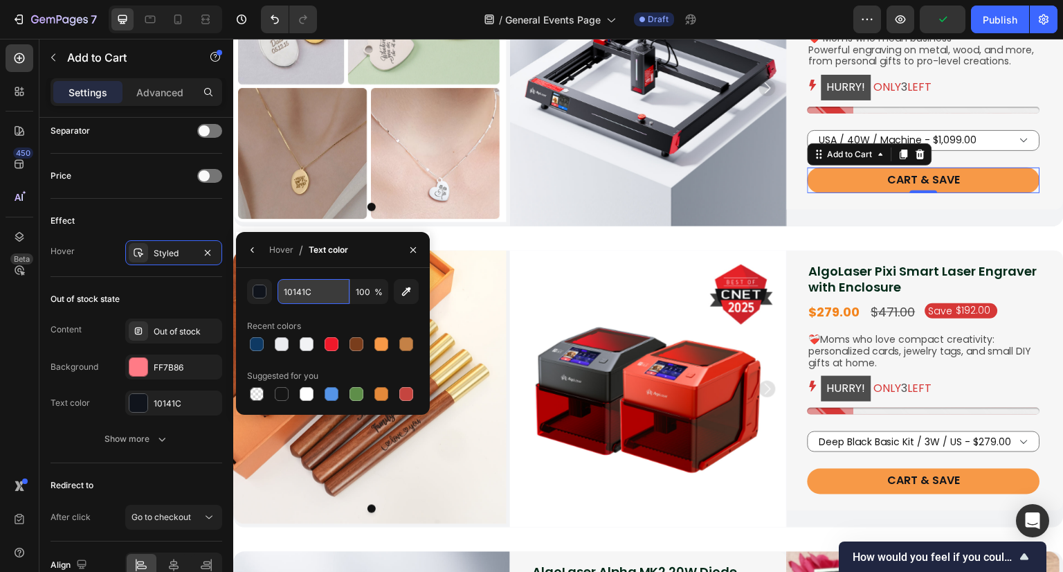
click at [313, 291] on input "10141C" at bounding box center [314, 291] width 72 height 25
click at [307, 343] on div at bounding box center [307, 344] width 14 height 14
click at [282, 344] on div at bounding box center [282, 344] width 14 height 14
click at [399, 295] on button "button" at bounding box center [406, 291] width 25 height 25
type input "FFFFFF"
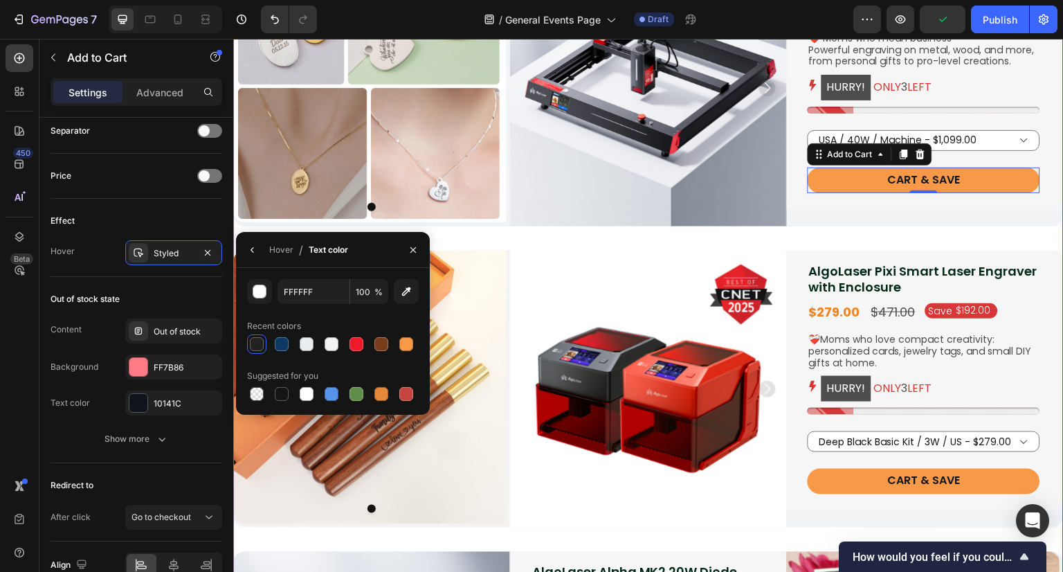
click at [680, 242] on div "bundle & save – up to $680 off Heading Craft heartfelt, personalized gifts for …" at bounding box center [648, 332] width 831 height 998
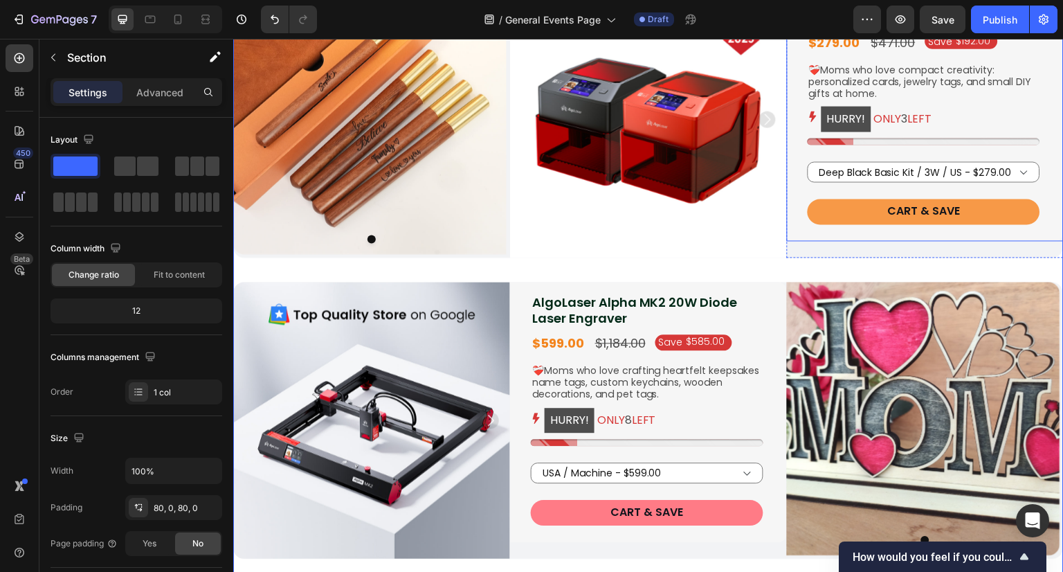
scroll to position [1108, 0]
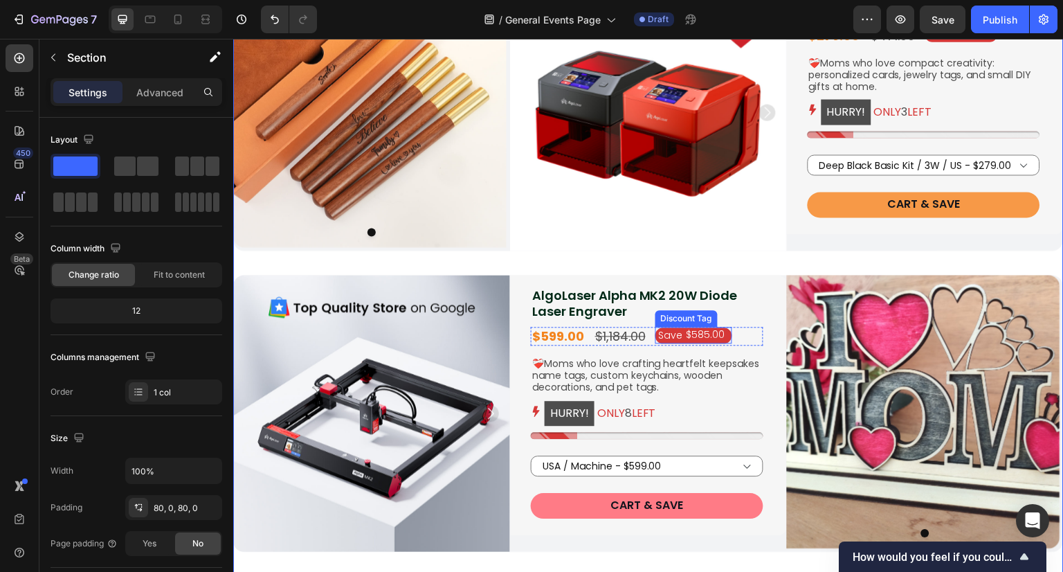
click at [727, 332] on div "Save $585.00" at bounding box center [694, 335] width 77 height 16
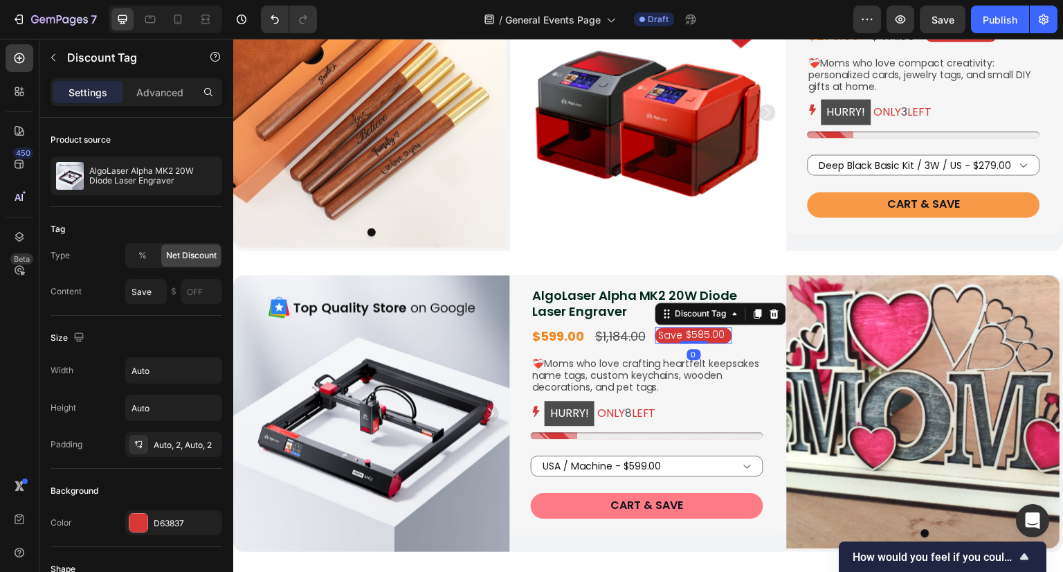
scroll to position [138, 0]
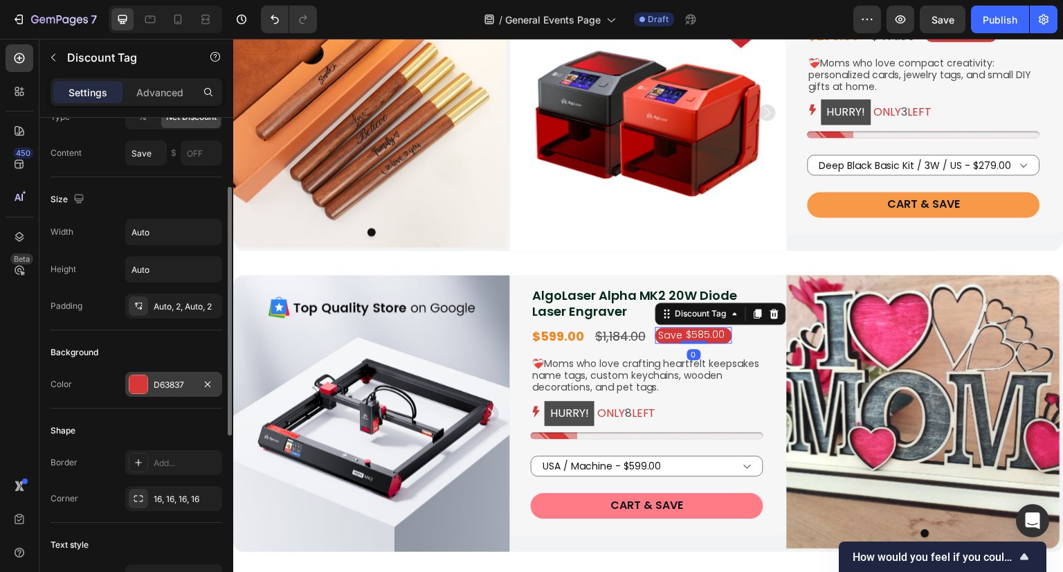
click at [184, 388] on div "D63837" at bounding box center [174, 385] width 40 height 12
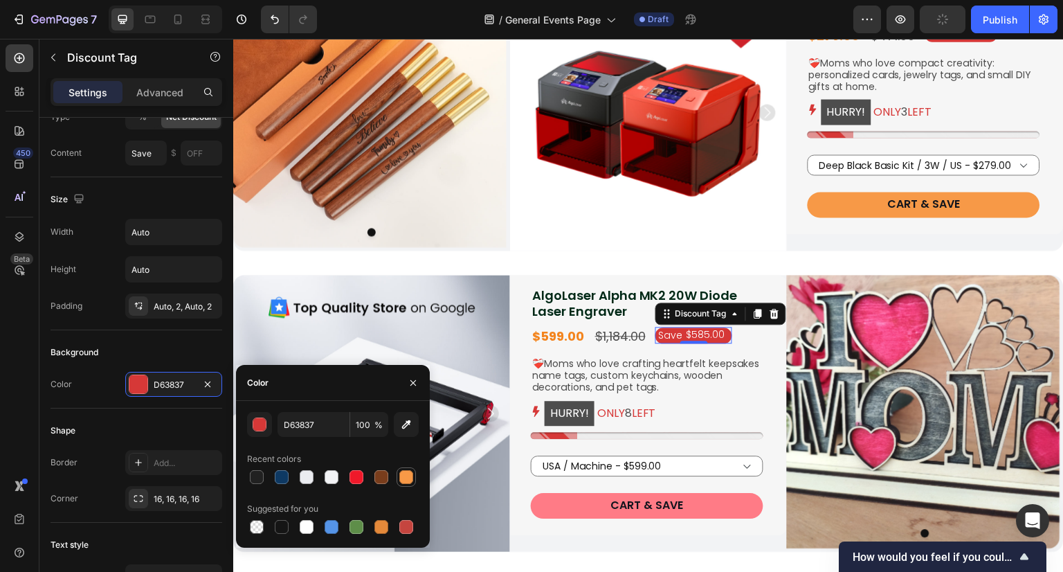
click at [404, 476] on div at bounding box center [406, 477] width 14 height 14
type input "F79947"
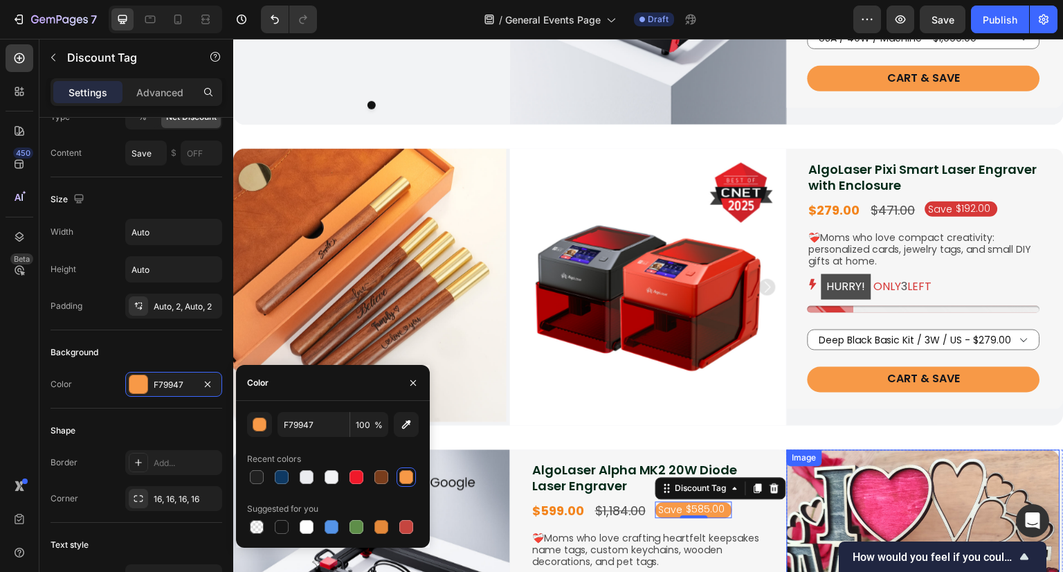
scroll to position [900, 0]
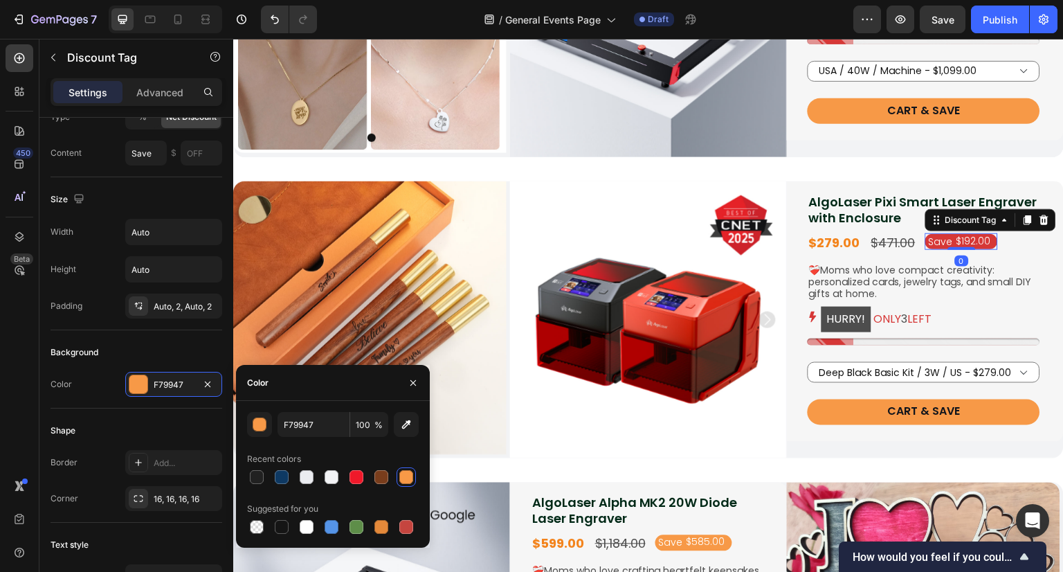
click at [955, 240] on div "$192.00" at bounding box center [973, 241] width 37 height 15
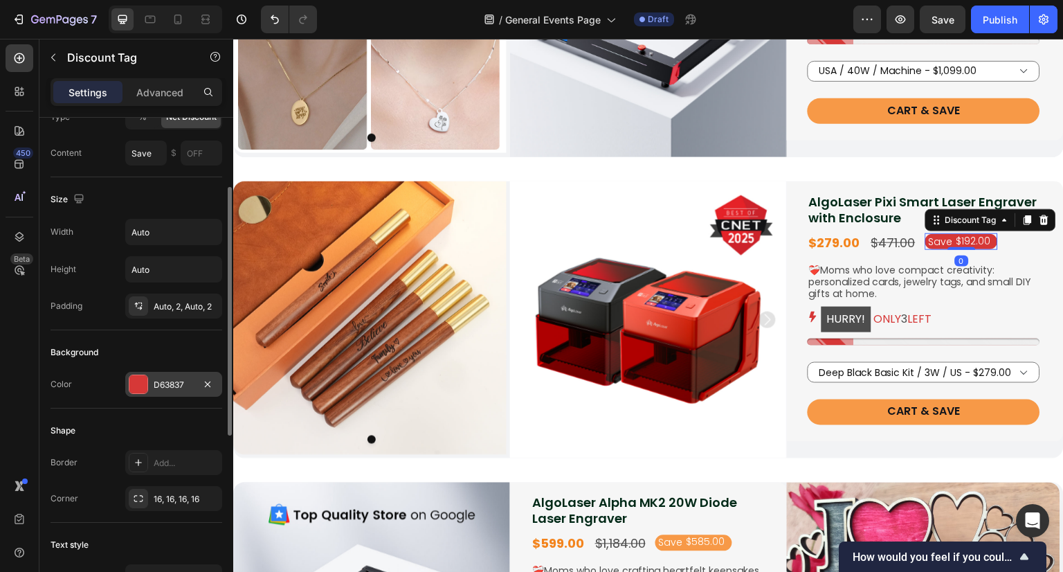
click at [177, 390] on div "D63837" at bounding box center [173, 384] width 97 height 25
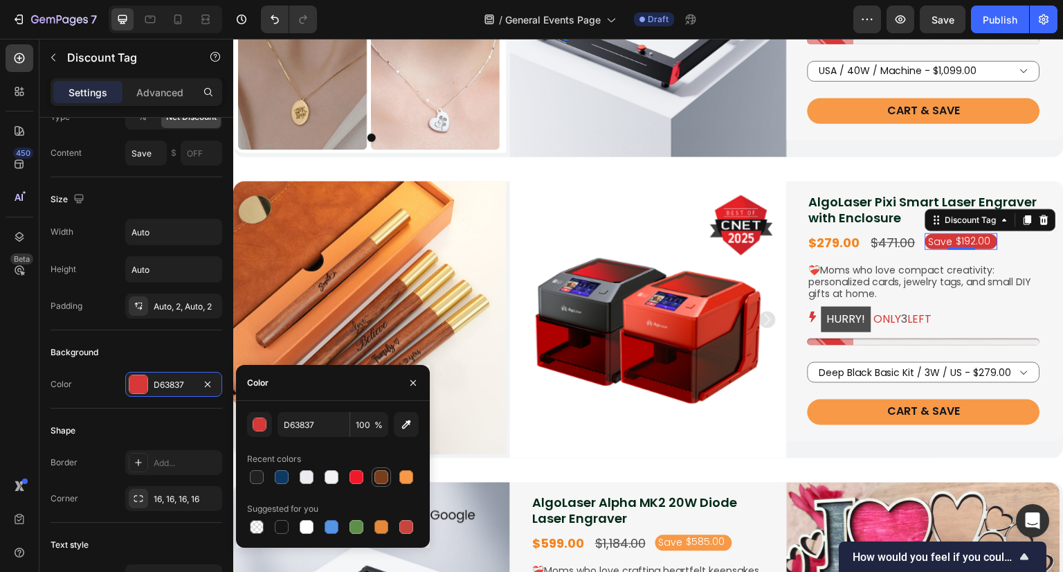
click at [385, 475] on div at bounding box center [382, 477] width 14 height 14
click at [399, 476] on div at bounding box center [406, 477] width 17 height 17
click at [266, 429] on div "button" at bounding box center [260, 424] width 14 height 14
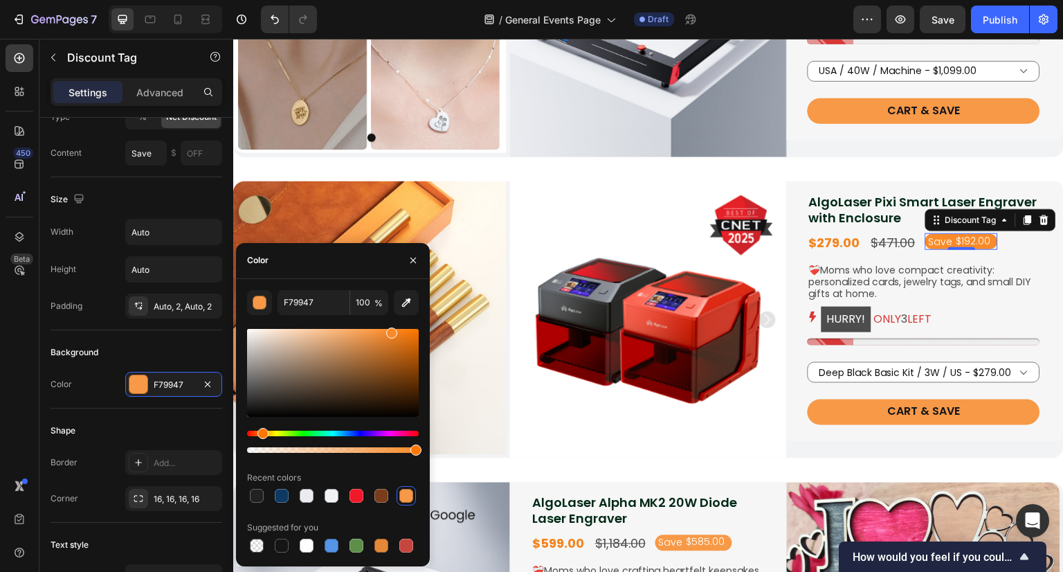
drag, startPoint x: 381, startPoint y: 334, endPoint x: 391, endPoint y: 330, distance: 10.9
click at [391, 330] on div at bounding box center [391, 332] width 11 height 11
click at [398, 339] on div at bounding box center [333, 373] width 172 height 88
drag, startPoint x: 398, startPoint y: 341, endPoint x: 404, endPoint y: 327, distance: 14.3
click at [404, 334] on div at bounding box center [402, 339] width 11 height 11
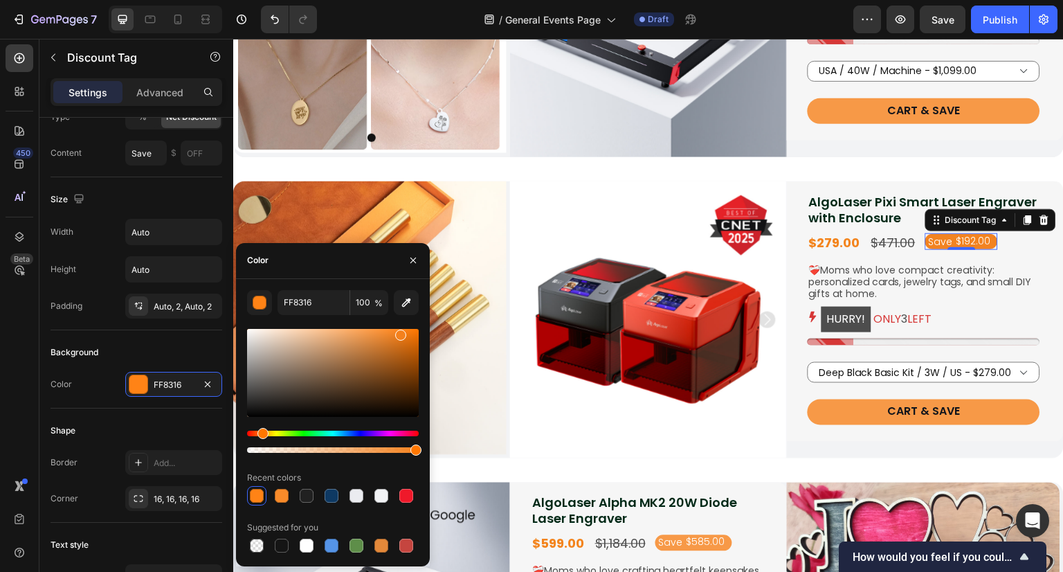
drag, startPoint x: 404, startPoint y: 332, endPoint x: 396, endPoint y: 333, distance: 8.4
click at [396, 333] on div at bounding box center [400, 335] width 11 height 11
click at [399, 328] on div at bounding box center [400, 331] width 11 height 11
drag, startPoint x: 400, startPoint y: 330, endPoint x: 392, endPoint y: 328, distance: 8.6
click at [392, 328] on div at bounding box center [393, 331] width 11 height 11
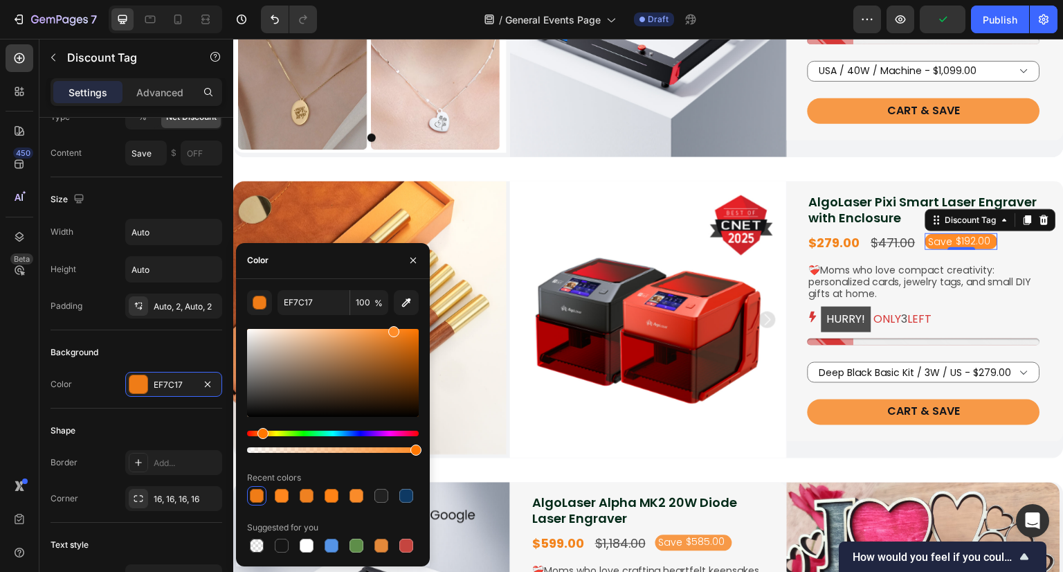
type input "FF8C28"
click at [840, 249] on div "Text Block" at bounding box center [834, 255] width 47 height 12
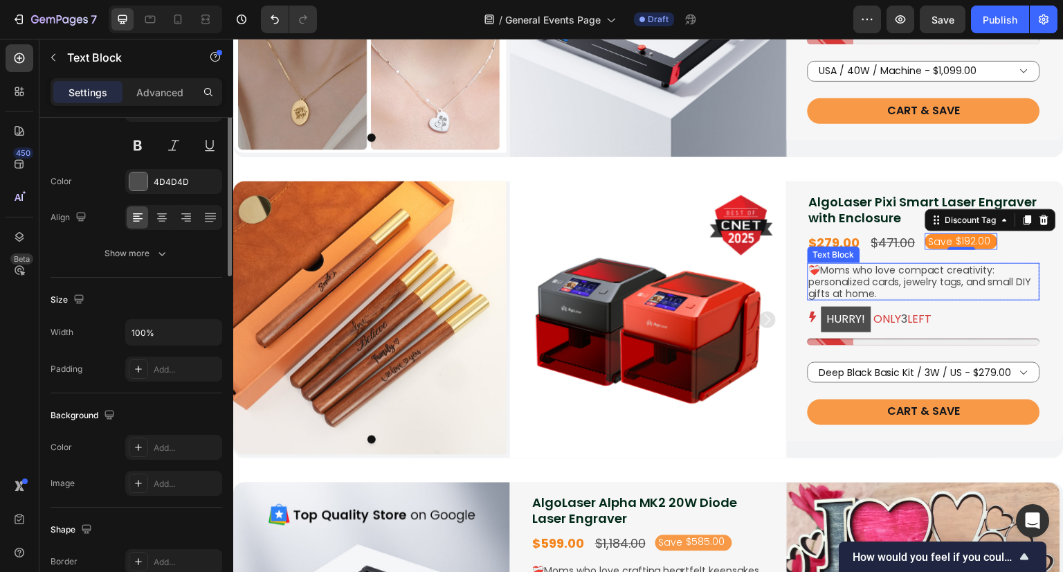
scroll to position [0, 0]
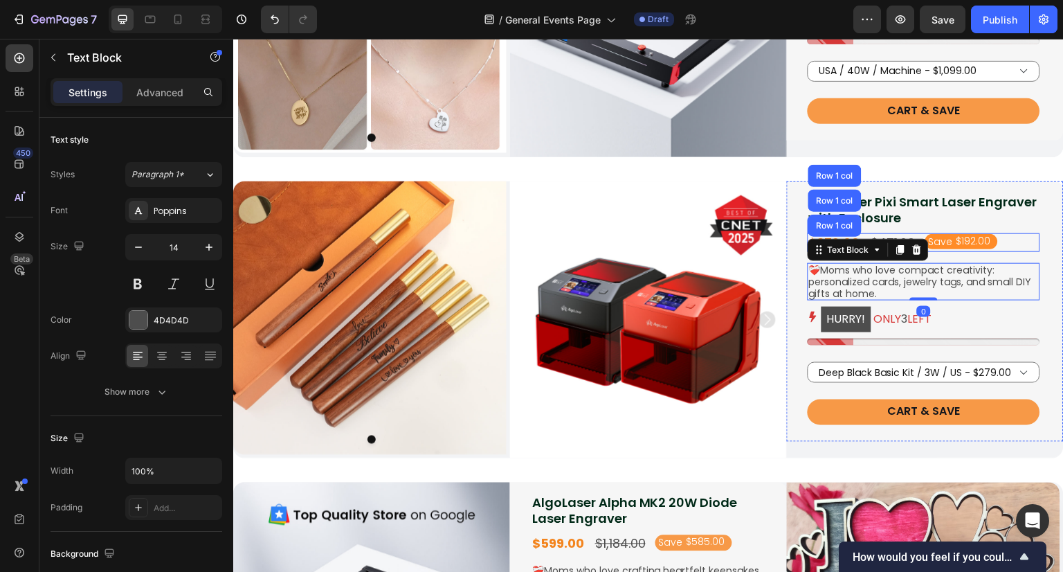
click at [1015, 244] on div "$279.00 Product Price Product Price $471.00 Product Price Product Price Save $1…" at bounding box center [924, 242] width 233 height 19
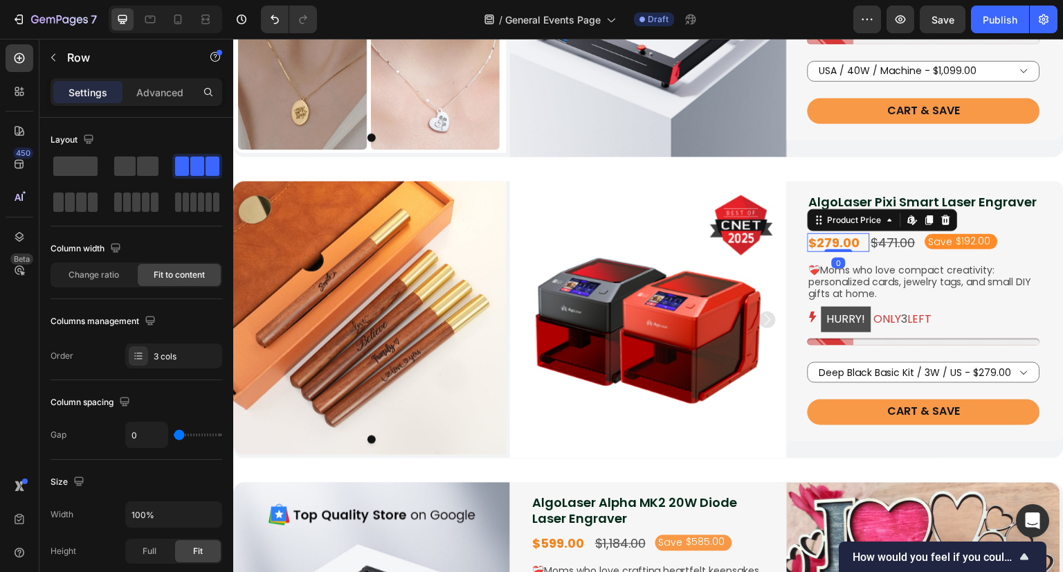
click at [839, 242] on div "$279.00" at bounding box center [835, 242] width 54 height 19
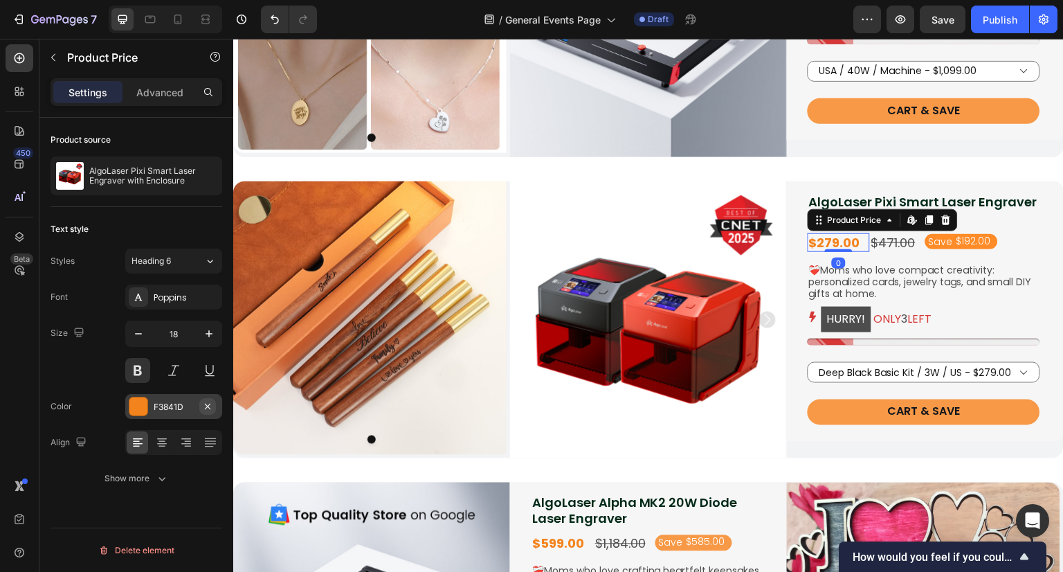
click at [207, 399] on button "button" at bounding box center [207, 406] width 17 height 17
click at [177, 408] on div "Add..." at bounding box center [186, 407] width 65 height 12
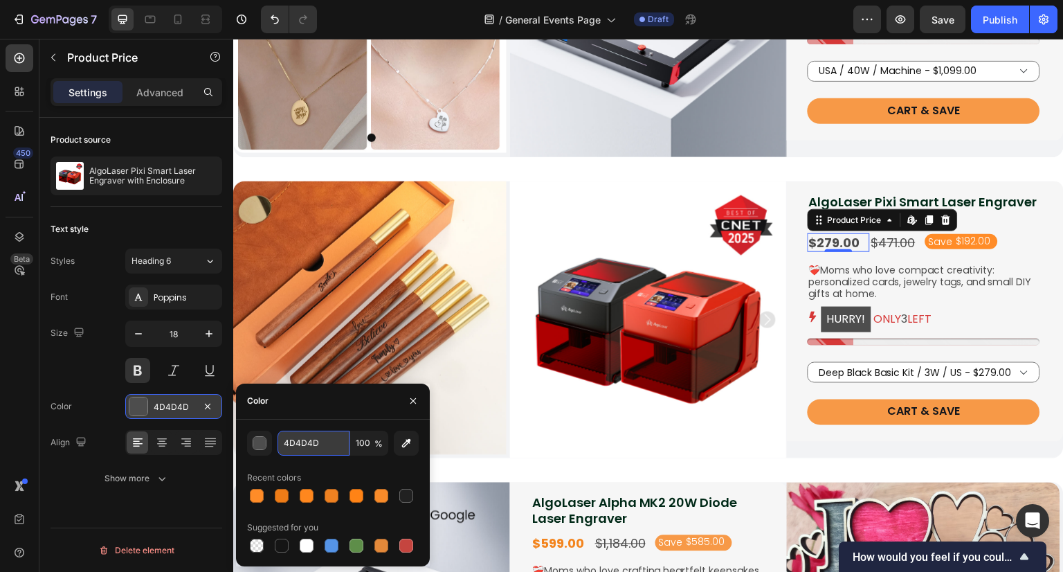
paste input "FF8C28"
type input "FF8C28"
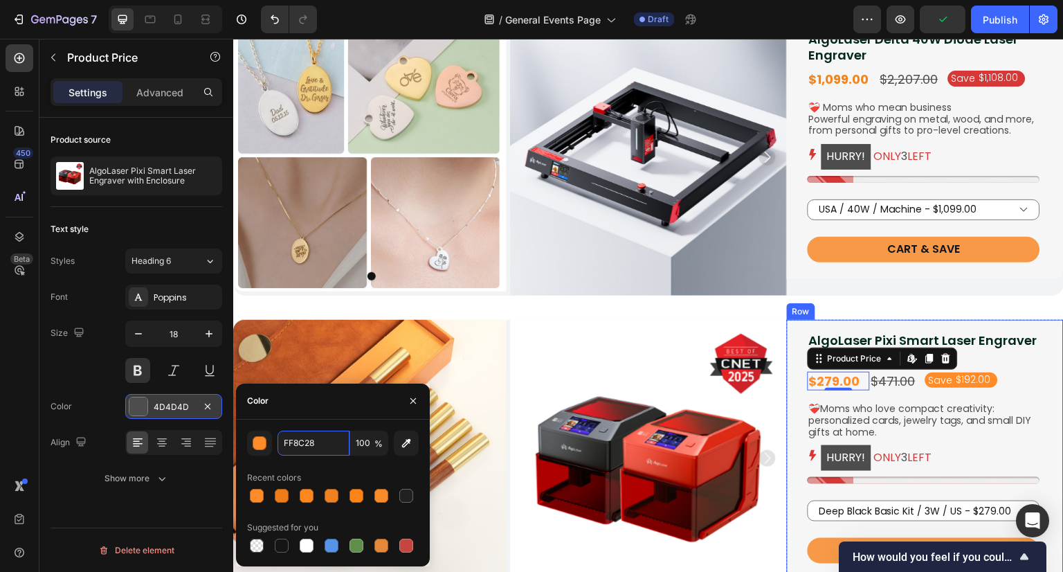
scroll to position [761, 0]
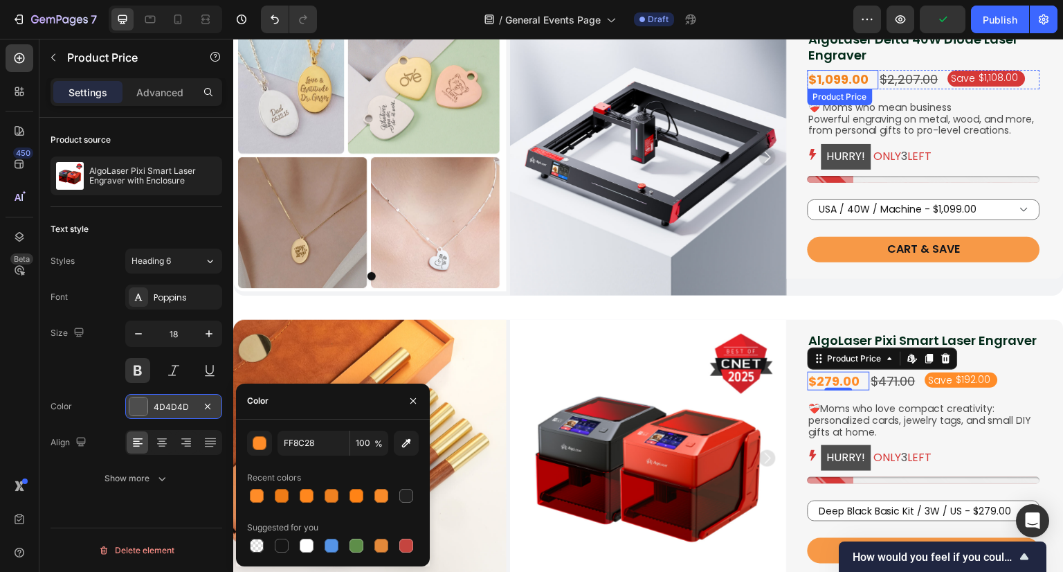
click at [840, 73] on div "$1,099.00" at bounding box center [839, 79] width 63 height 19
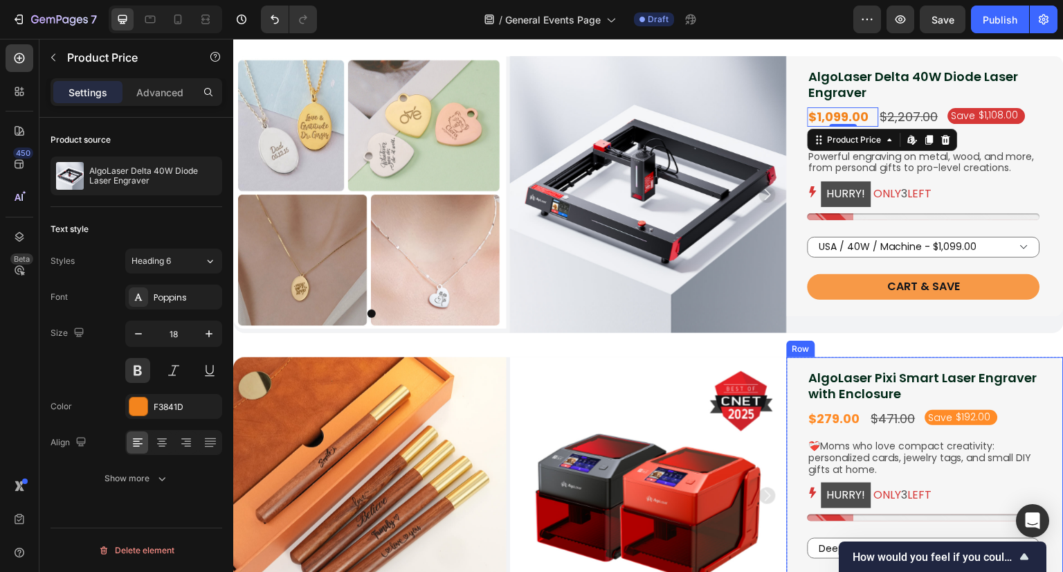
scroll to position [692, 0]
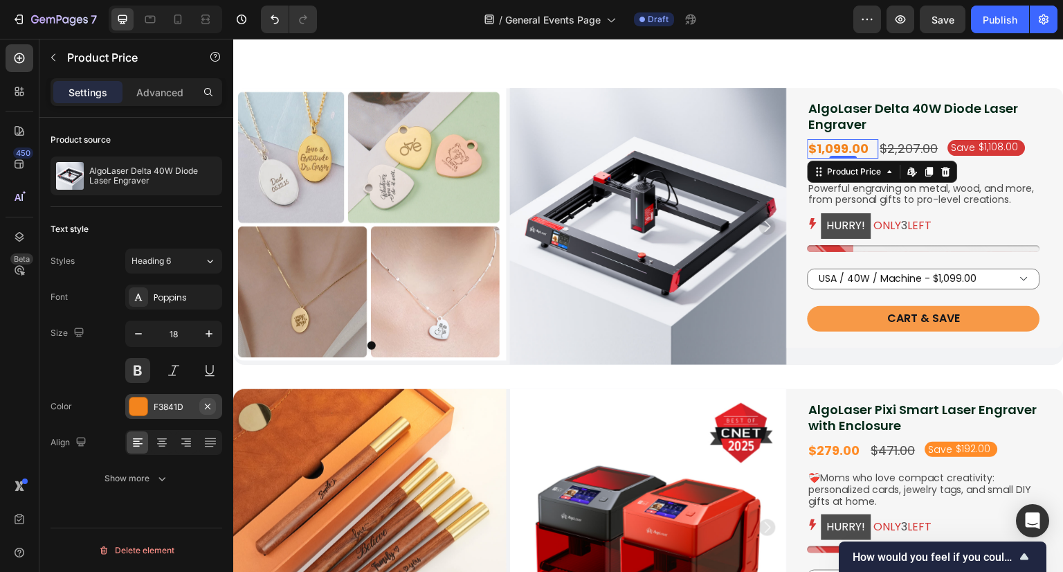
click at [205, 405] on icon "button" at bounding box center [207, 406] width 11 height 11
click at [176, 405] on div "Add..." at bounding box center [186, 407] width 65 height 12
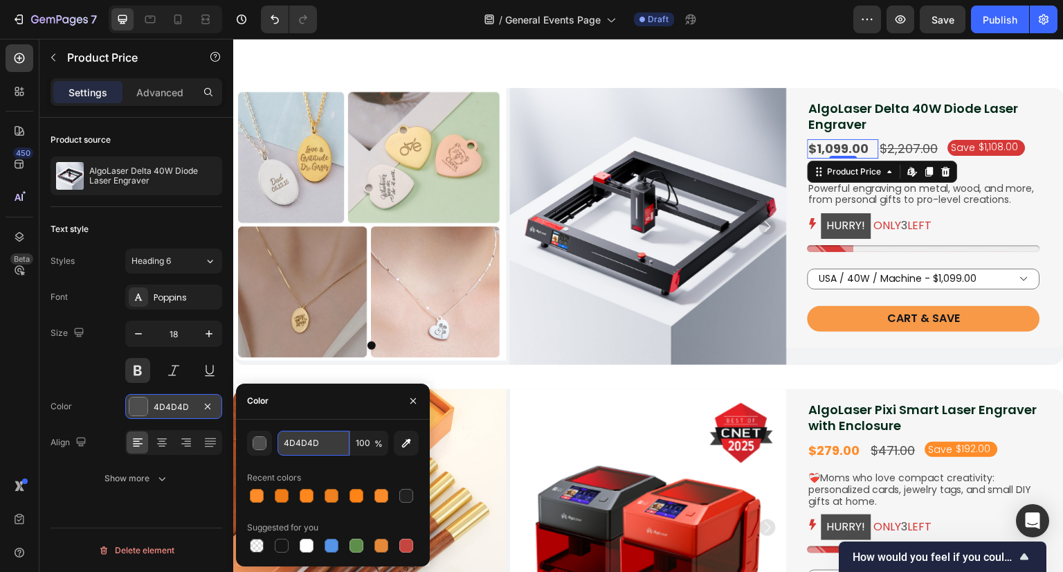
click at [309, 444] on input "4D4D4D" at bounding box center [314, 443] width 72 height 25
paste input "FF8C28"
type input "FF8C28"
click at [1009, 152] on div "$1,108.00" at bounding box center [999, 147] width 42 height 15
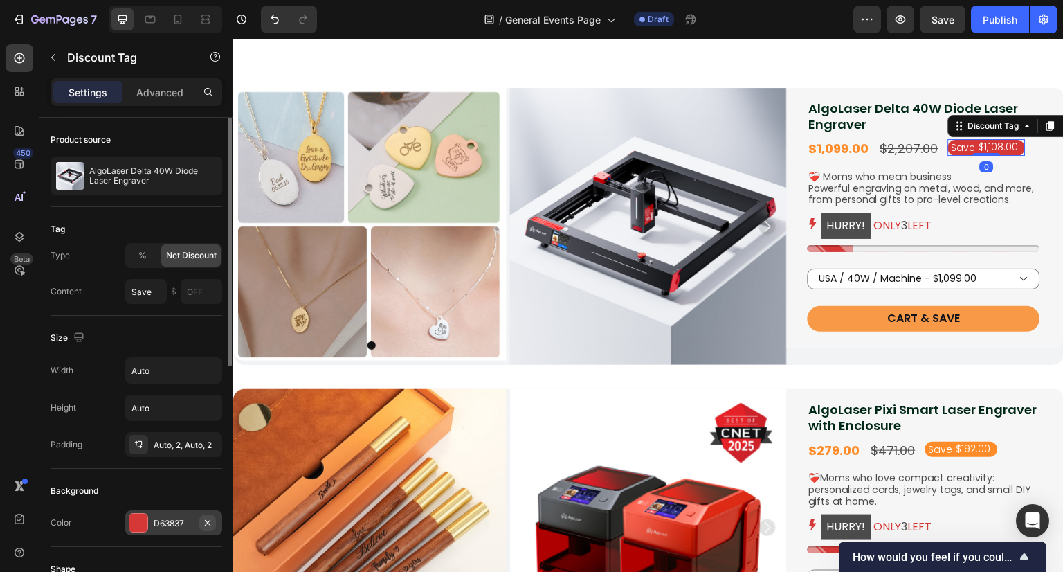
click at [213, 523] on button "button" at bounding box center [207, 522] width 17 height 17
click at [152, 523] on div "Add..." at bounding box center [173, 522] width 97 height 25
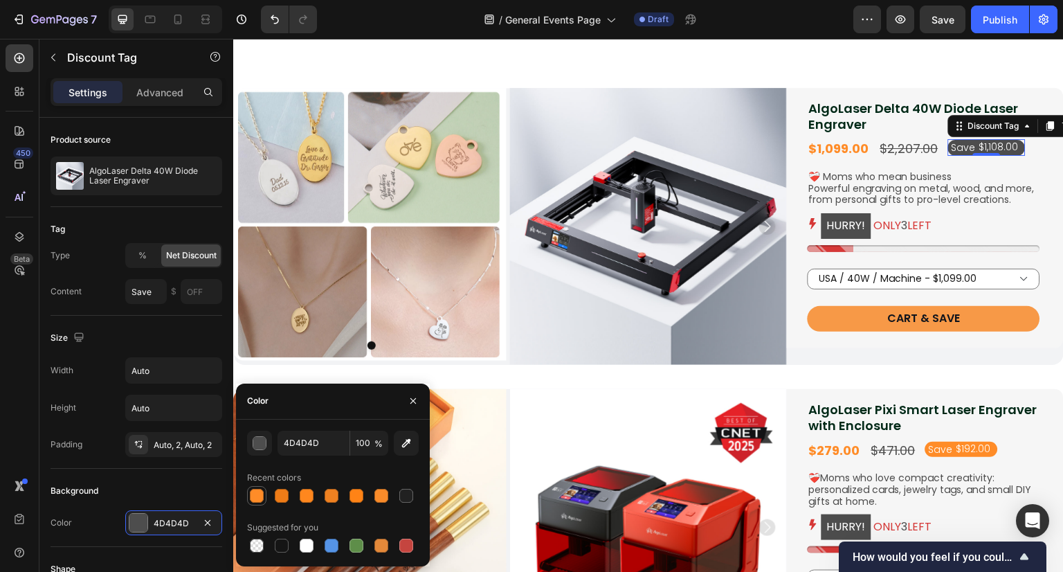
click at [258, 491] on div at bounding box center [257, 496] width 14 height 14
type input "FF8C28"
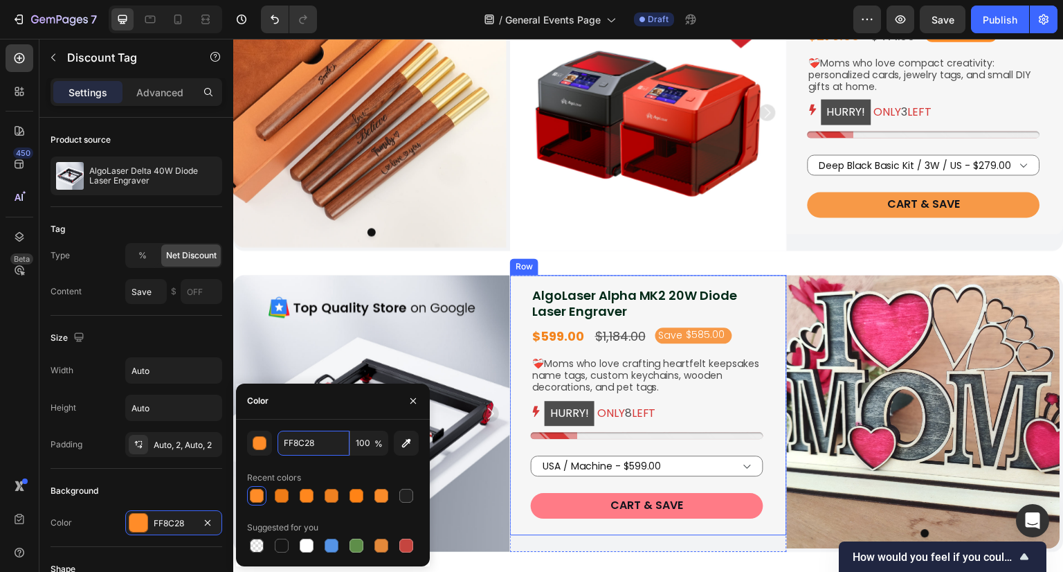
scroll to position [1126, 0]
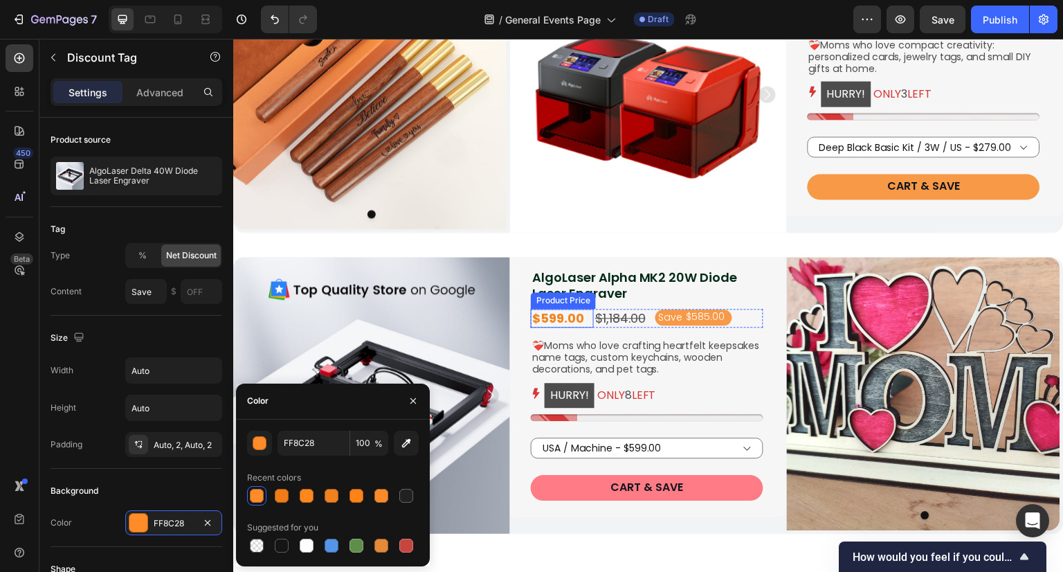
click at [561, 282] on div "AlgoLaser Alpha MK2 20W Diode Laser Engraver Product Title $599.00 Product Pric…" at bounding box center [647, 379] width 233 height 244
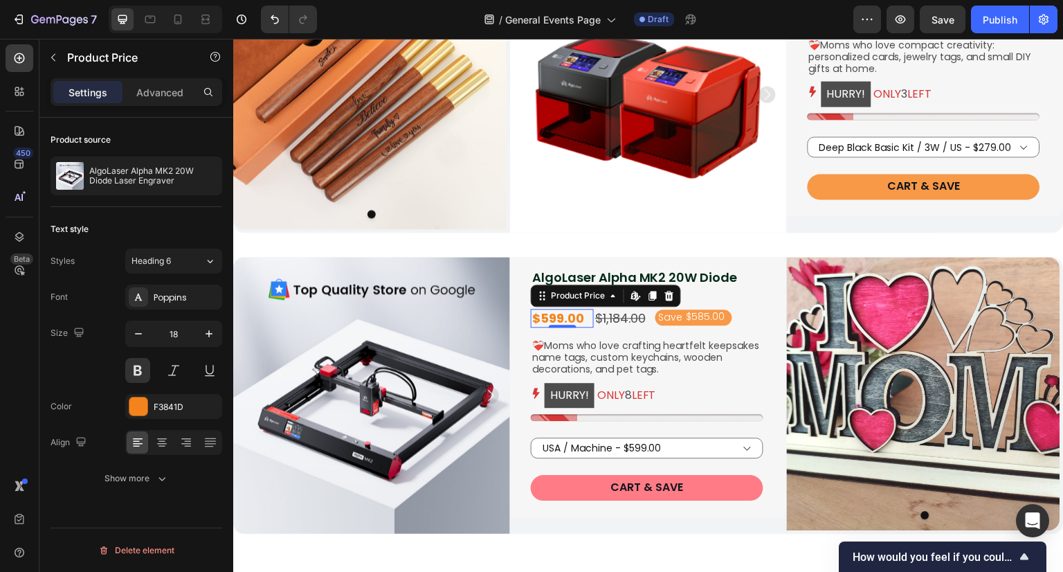
scroll to position [1177, 0]
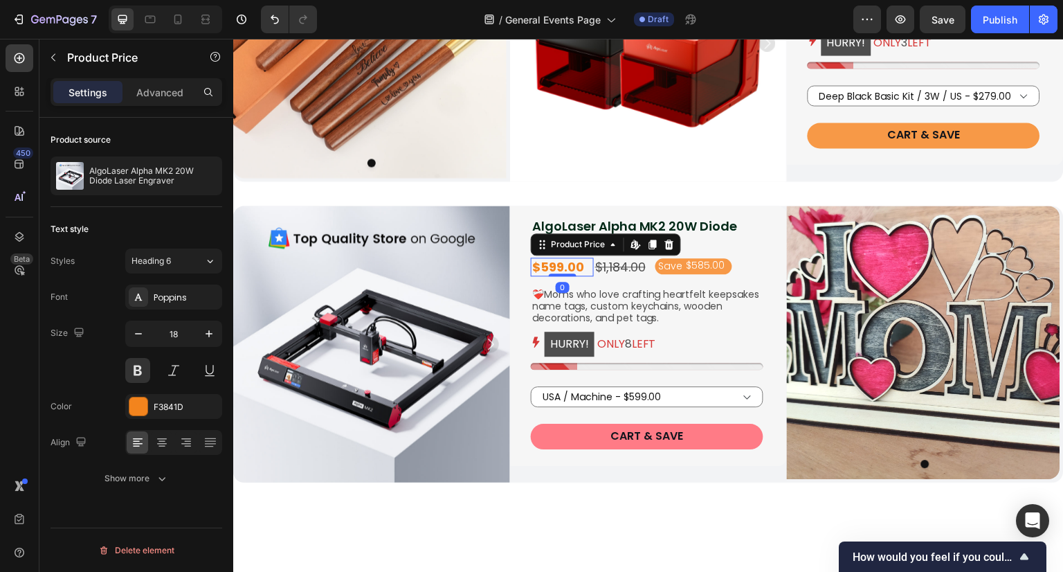
click at [547, 269] on div "$599.00" at bounding box center [558, 267] width 55 height 19
click at [210, 402] on icon "button" at bounding box center [207, 406] width 11 height 11
click at [180, 401] on div "Add..." at bounding box center [186, 407] width 65 height 12
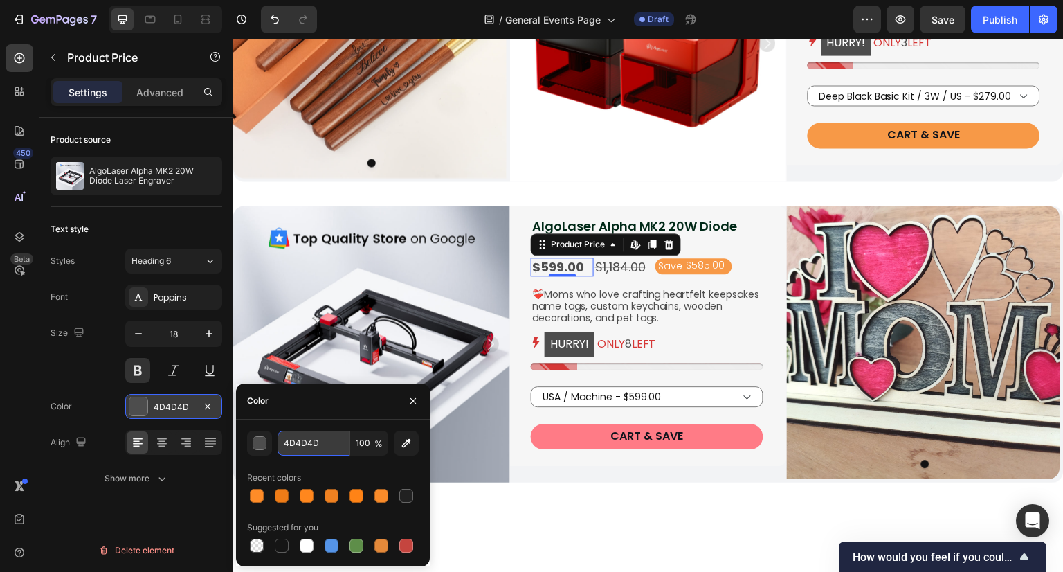
paste input "FF8C28"
type input "FF8C28"
click at [697, 268] on div "$585.00" at bounding box center [706, 265] width 42 height 15
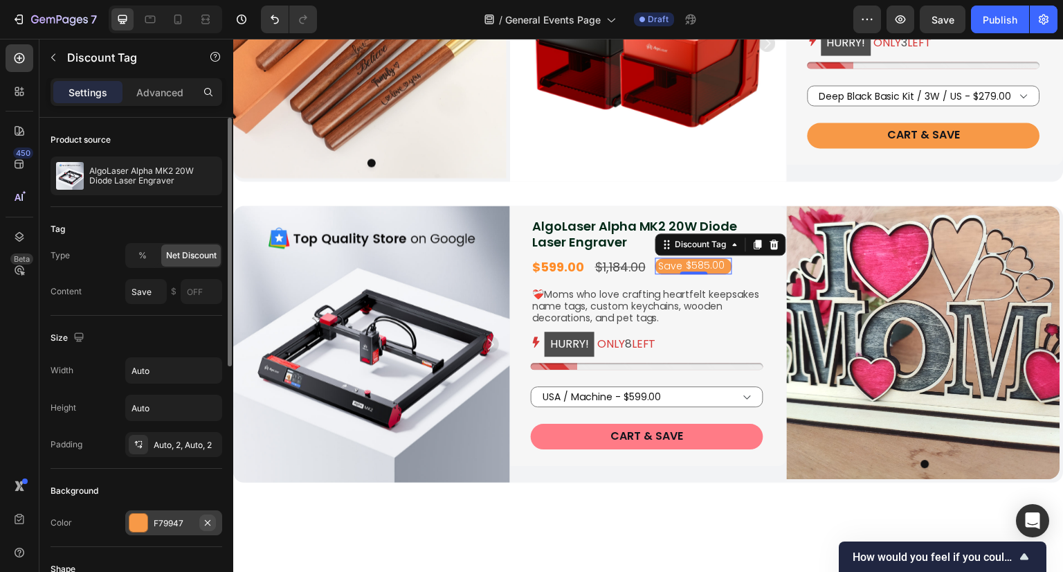
click at [207, 524] on icon "button" at bounding box center [207, 522] width 11 height 11
click at [161, 521] on div "Add..." at bounding box center [186, 523] width 65 height 12
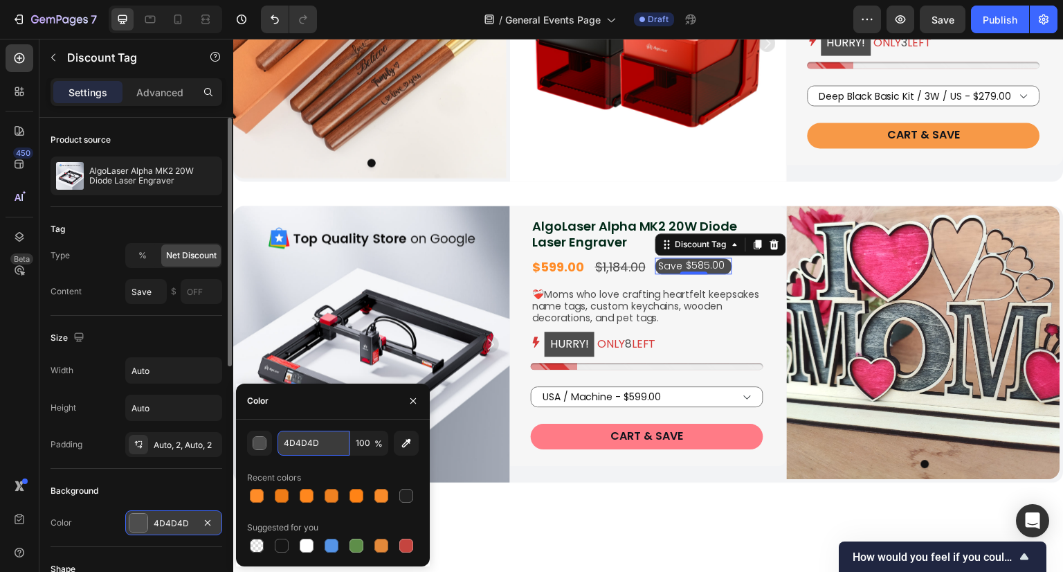
click at [327, 444] on input "4D4D4D" at bounding box center [314, 443] width 72 height 25
paste input "FF8C28"
type input "FF8C28"
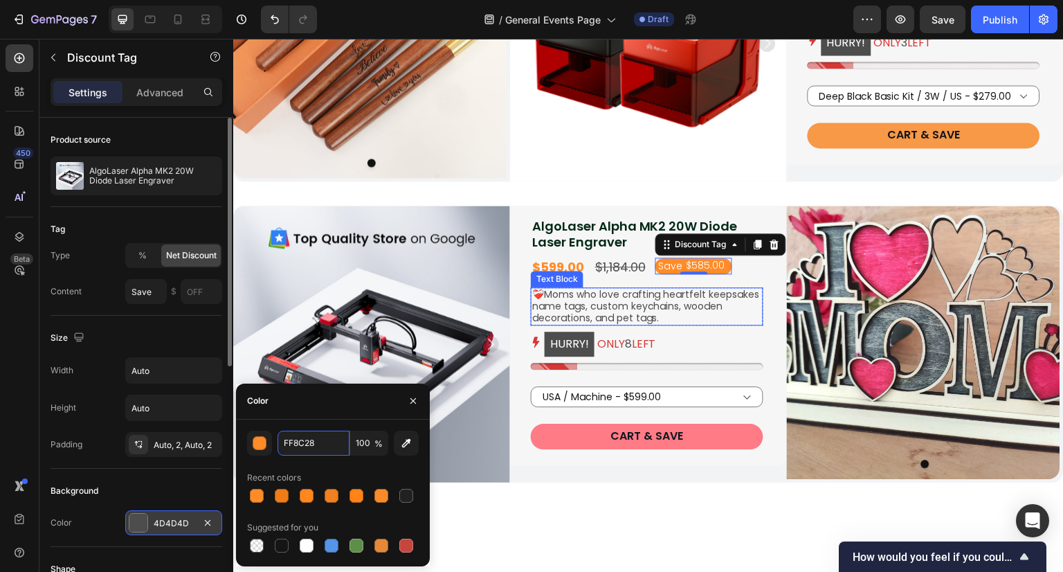
scroll to position [1108, 0]
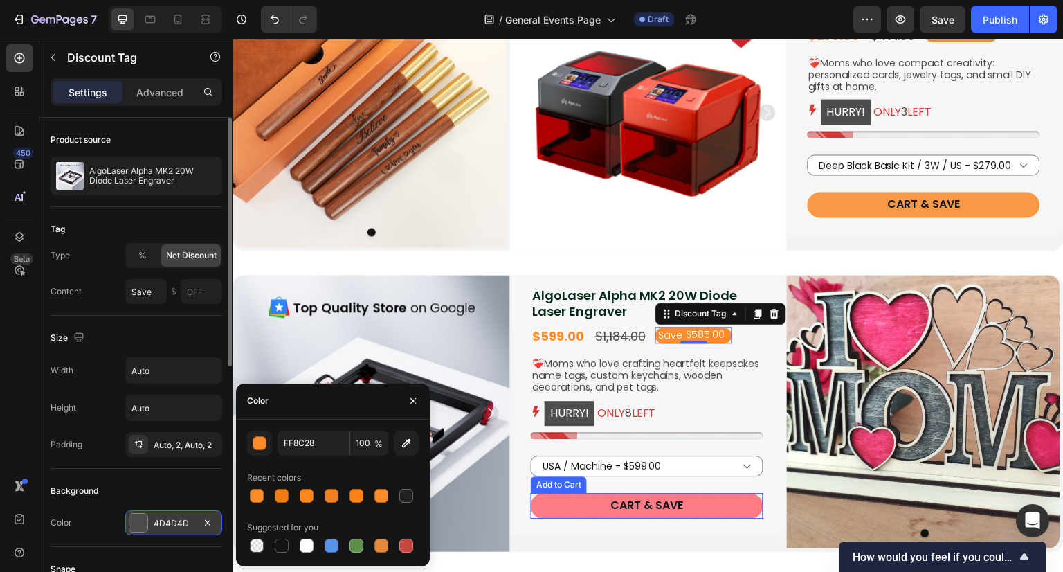
click at [719, 519] on button "Cart & Save" at bounding box center [647, 506] width 233 height 26
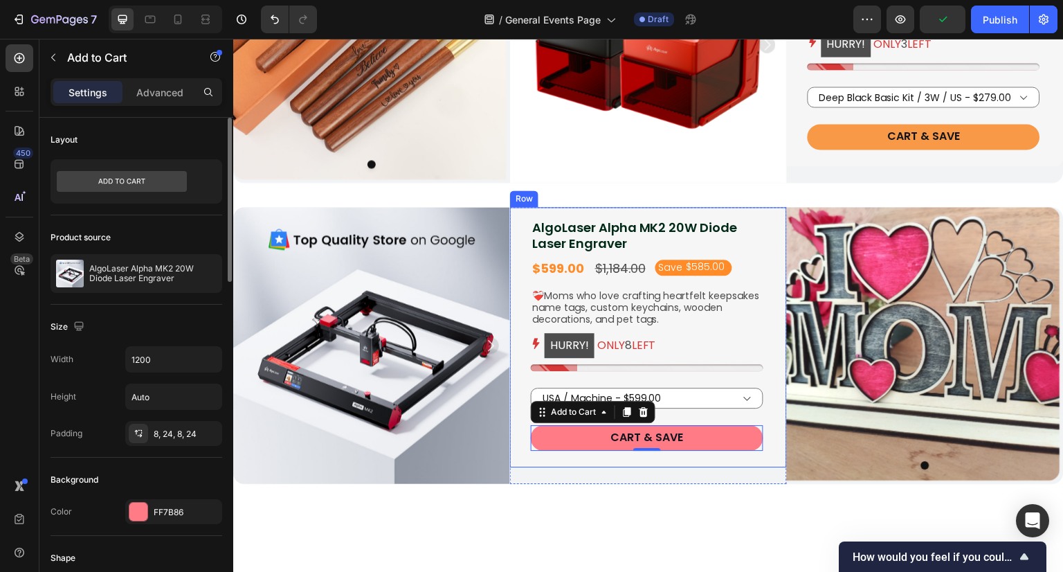
scroll to position [1177, 0]
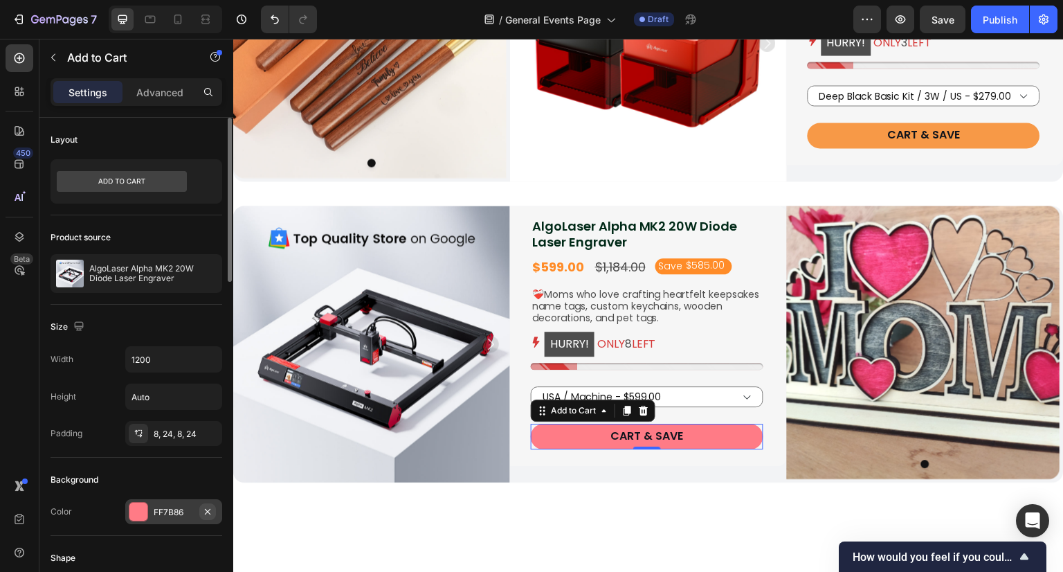
click at [207, 507] on icon "button" at bounding box center [207, 511] width 11 height 11
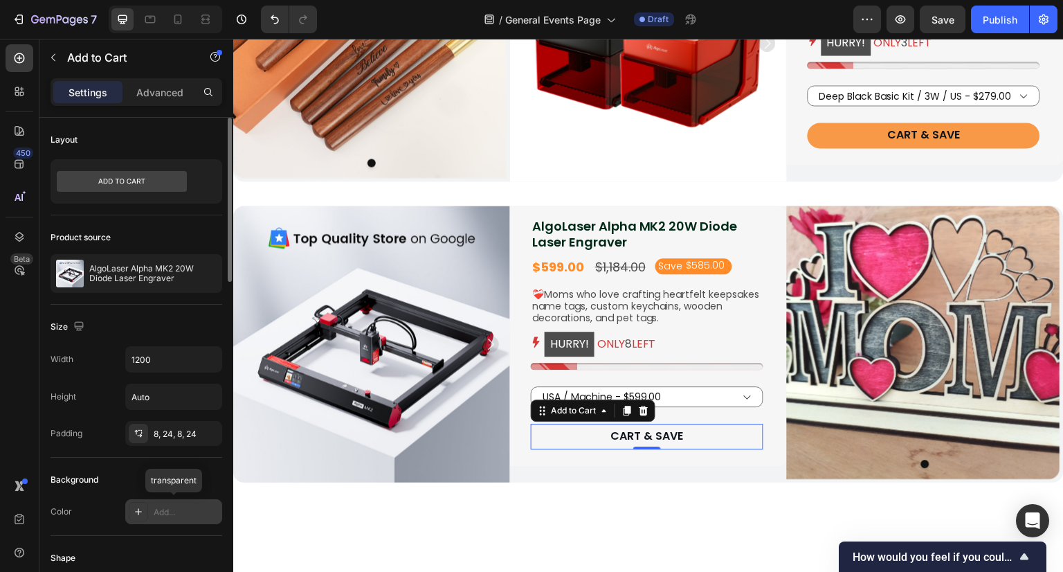
click at [180, 510] on div "Add..." at bounding box center [186, 512] width 65 height 12
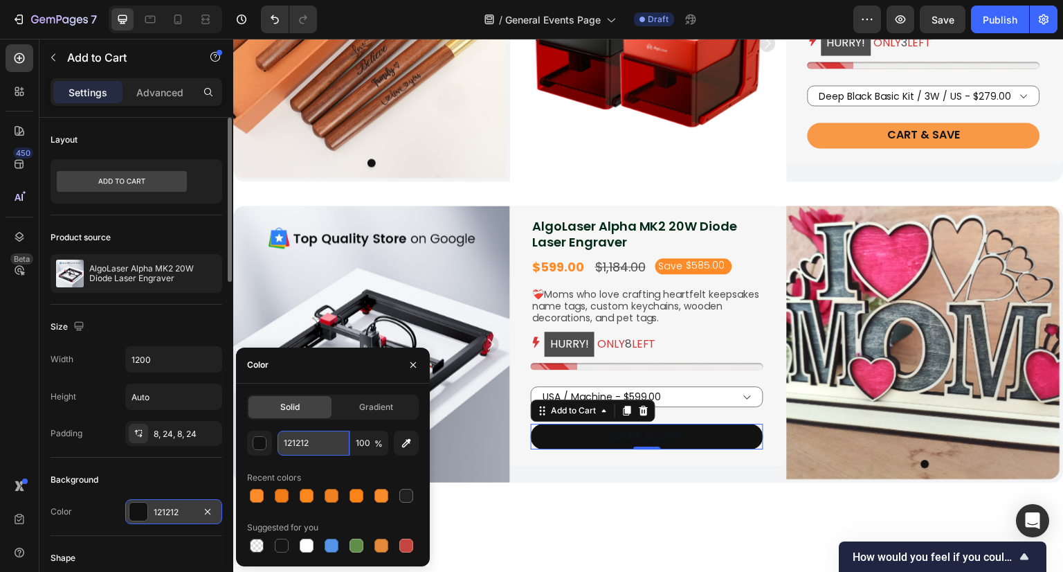
click at [329, 436] on input "121212" at bounding box center [314, 443] width 72 height 25
paste input "FF8C28"
type input "FF8C28"
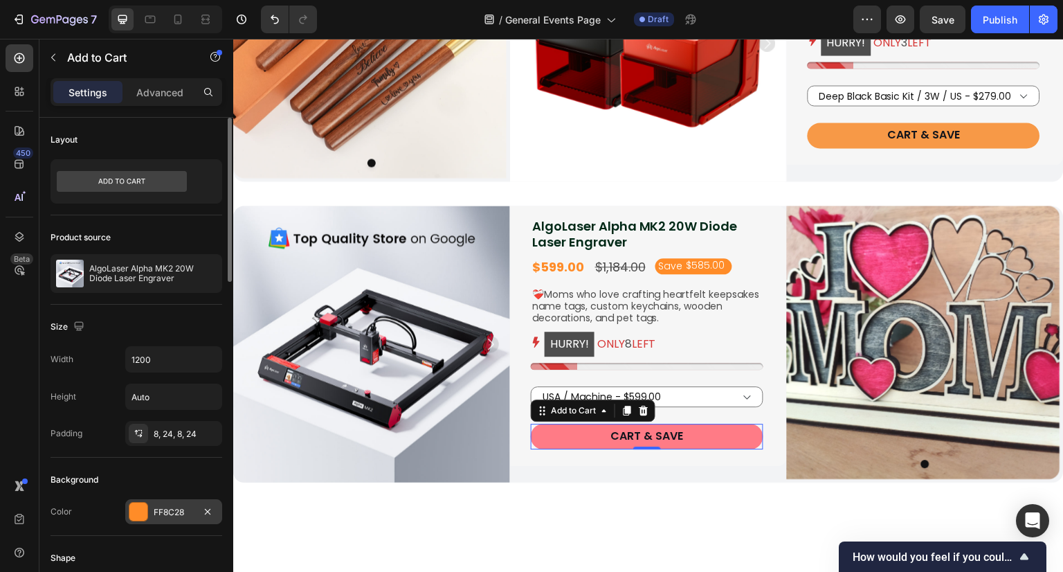
click at [585, 449] on button "Cart & Save" at bounding box center [647, 437] width 233 height 26
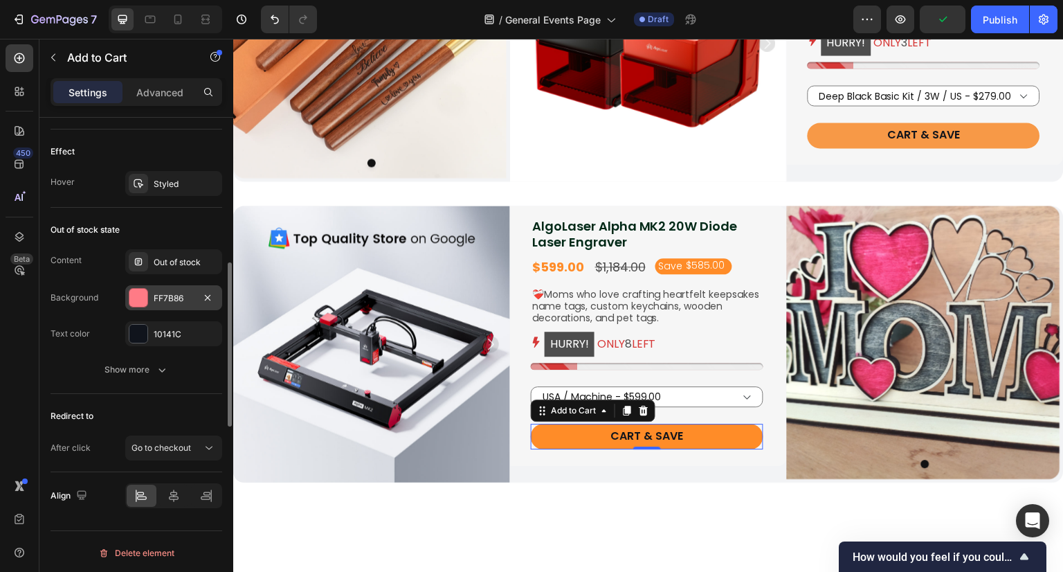
scroll to position [779, 0]
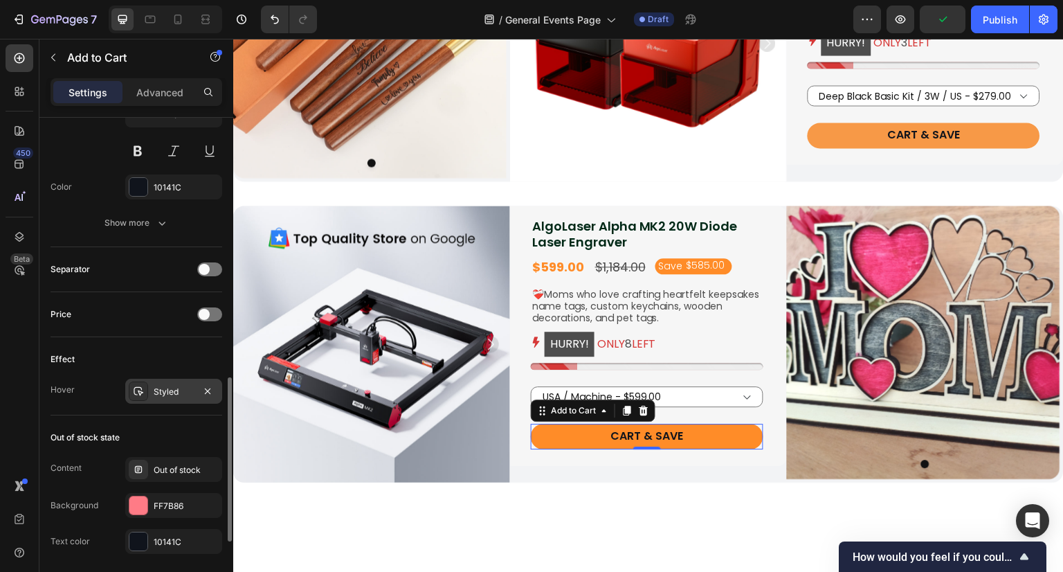
click at [174, 379] on div "Styled" at bounding box center [173, 391] width 97 height 25
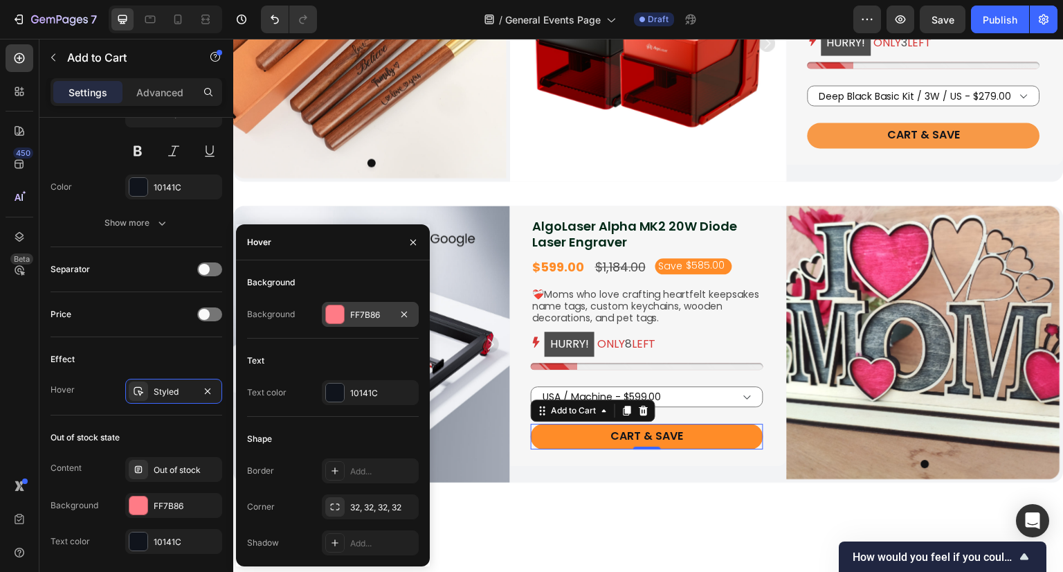
click at [359, 314] on div "FF7B86" at bounding box center [370, 315] width 40 height 12
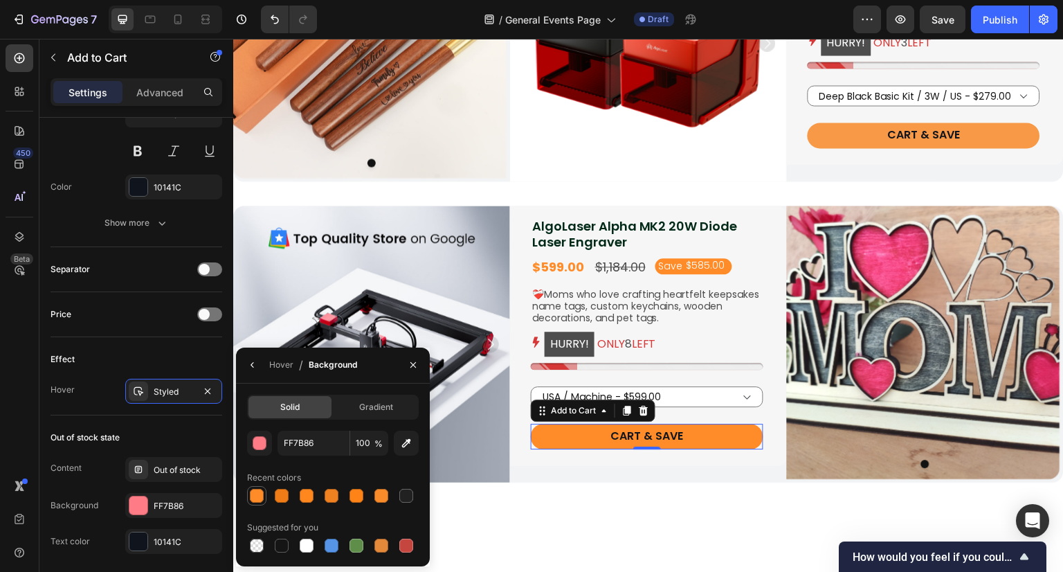
click at [262, 493] on div at bounding box center [257, 496] width 14 height 14
type input "FF8C28"
click at [251, 369] on icon "button" at bounding box center [252, 364] width 11 height 11
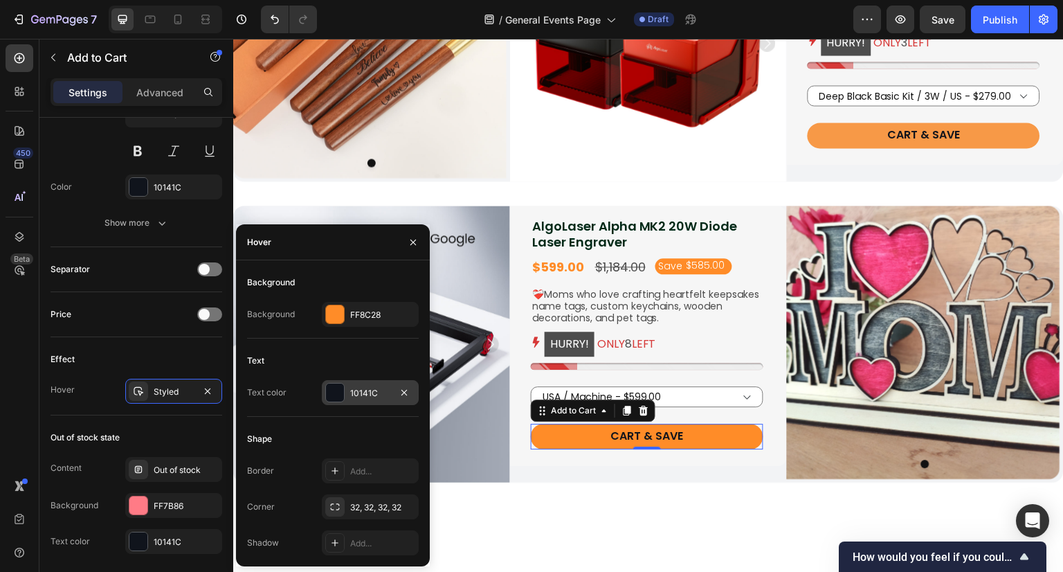
click at [360, 393] on div "10141C" at bounding box center [370, 393] width 40 height 12
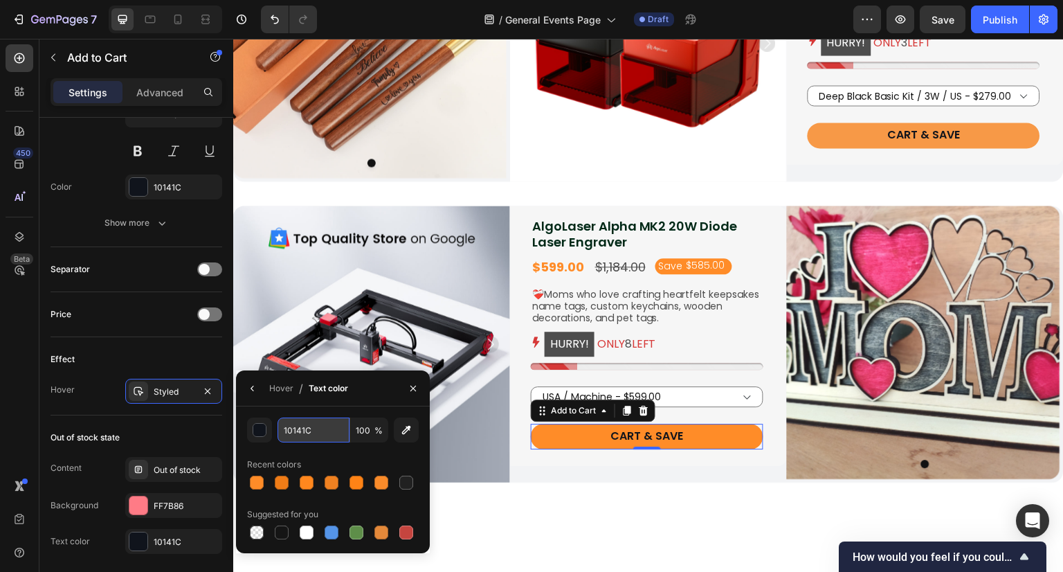
click at [324, 439] on input "10141C" at bounding box center [314, 429] width 72 height 25
type input "FFFFFF"
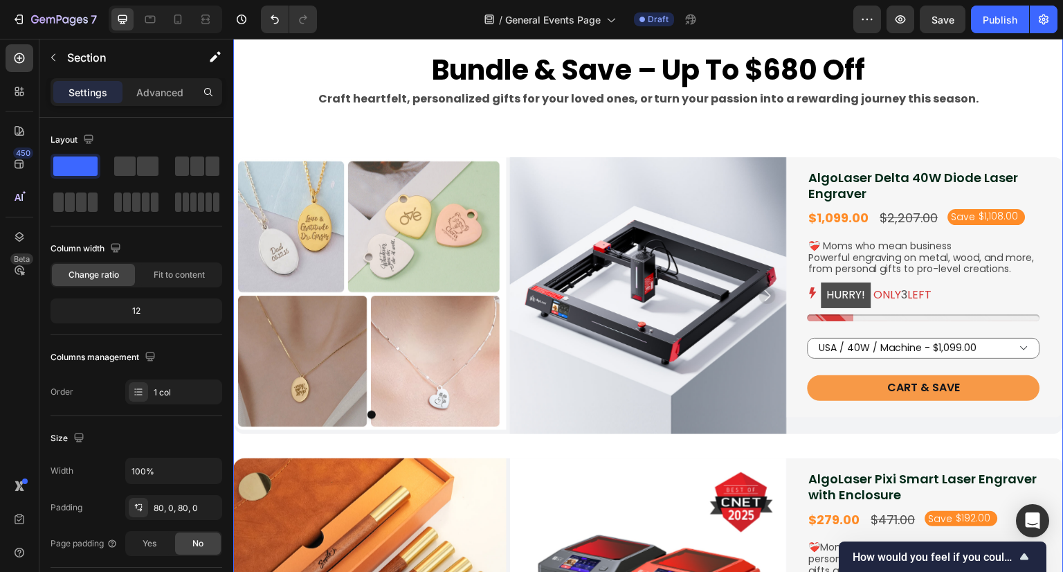
scroll to position [900, 0]
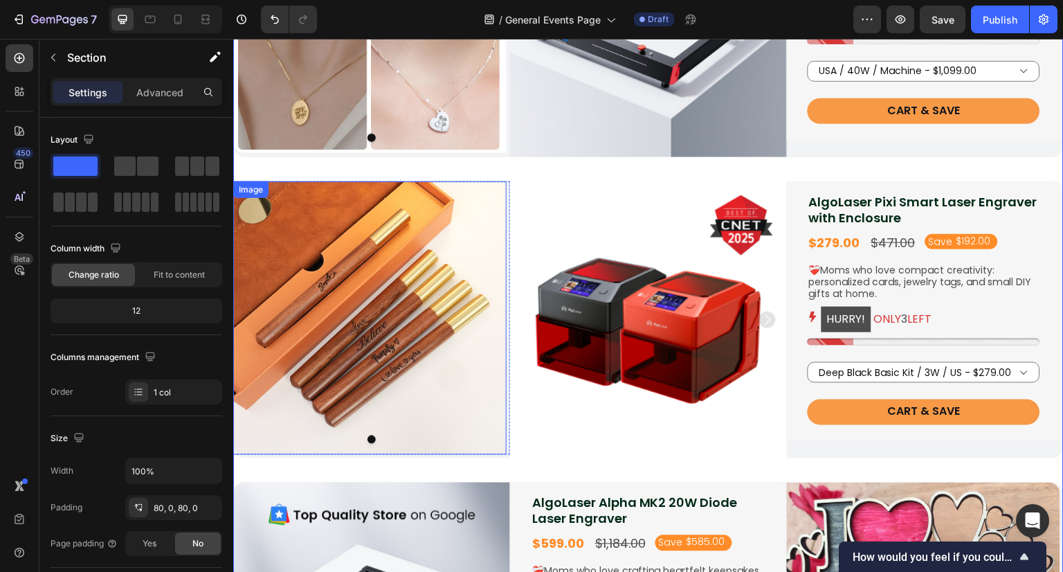
click at [348, 358] on img at bounding box center [369, 317] width 273 height 273
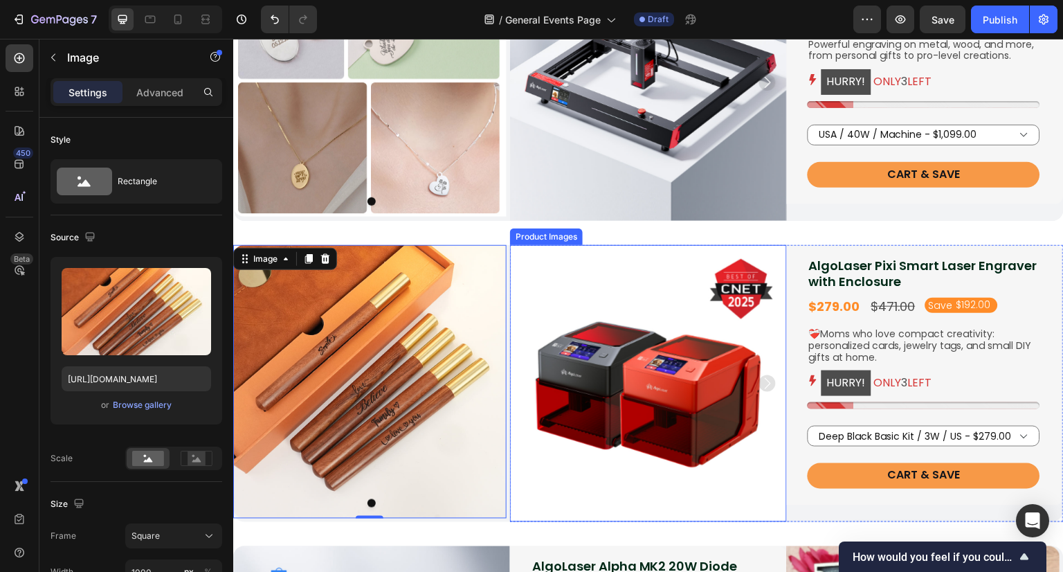
scroll to position [692, 0]
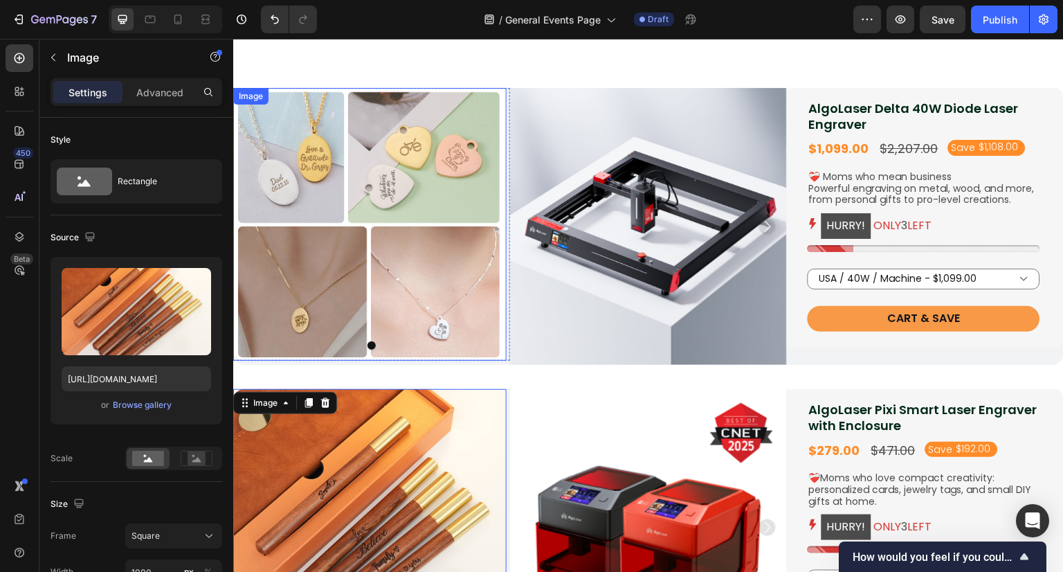
click at [420, 242] on img at bounding box center [369, 224] width 273 height 273
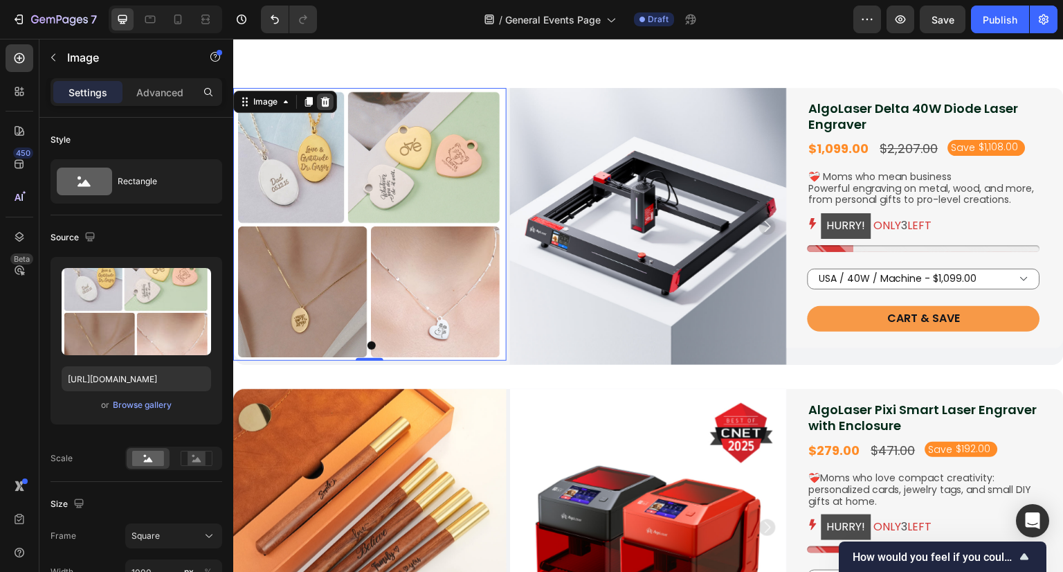
click at [327, 104] on icon at bounding box center [325, 101] width 9 height 10
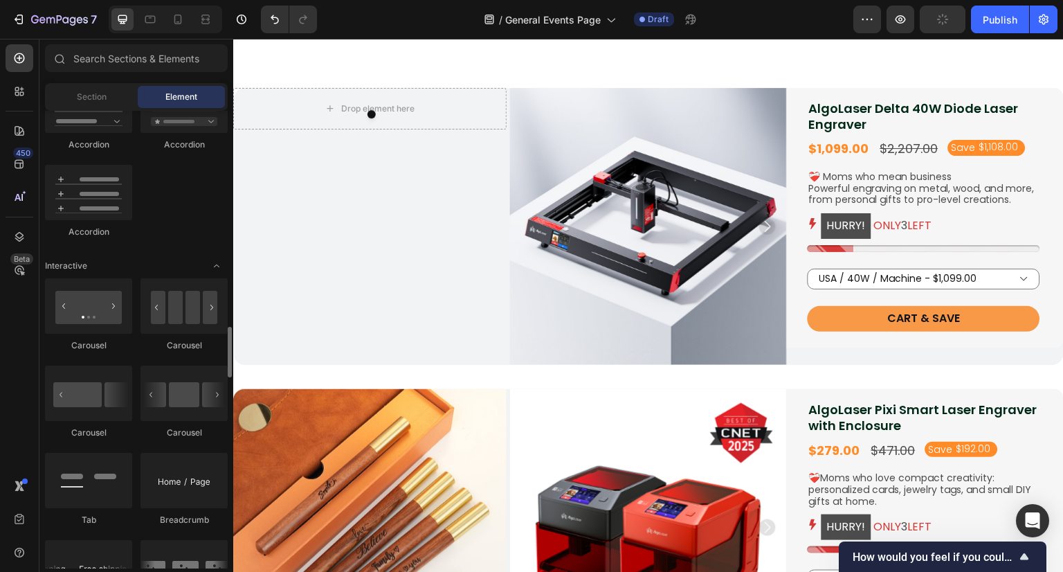
scroll to position [1315, 0]
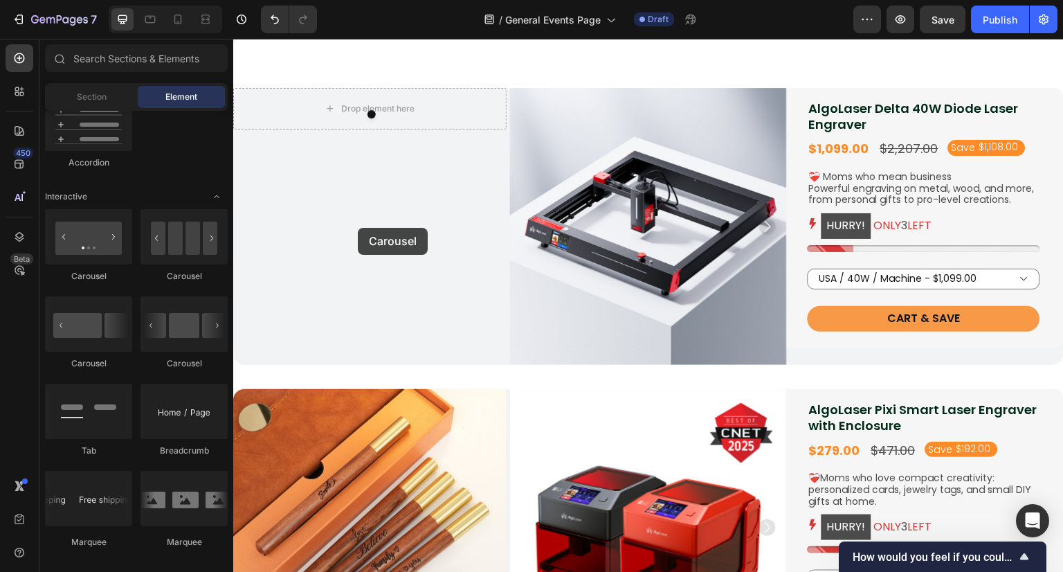
drag, startPoint x: 327, startPoint y: 291, endPoint x: 359, endPoint y: 227, distance: 71.8
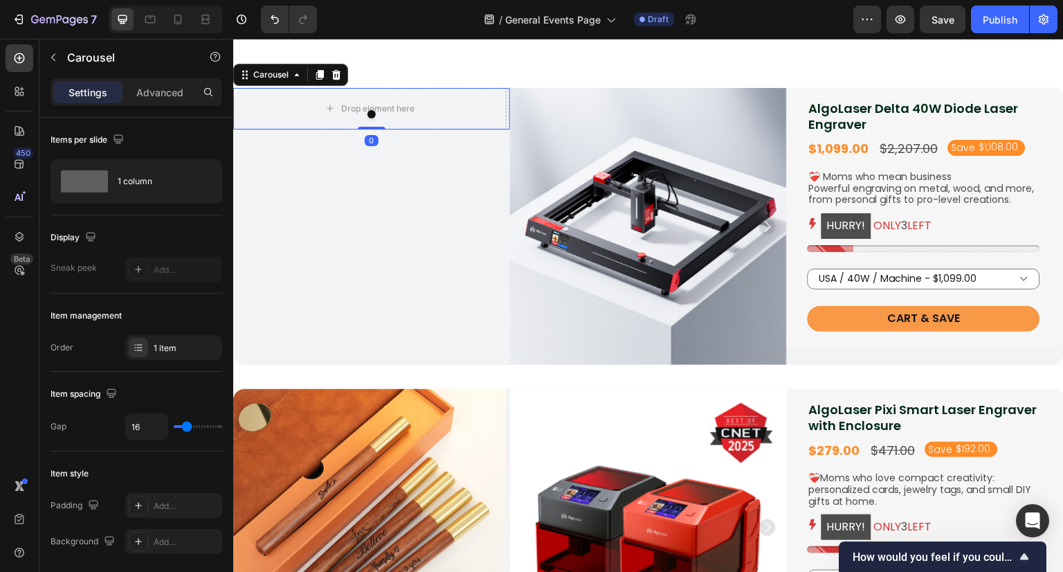
click at [321, 111] on div at bounding box center [371, 114] width 277 height 8
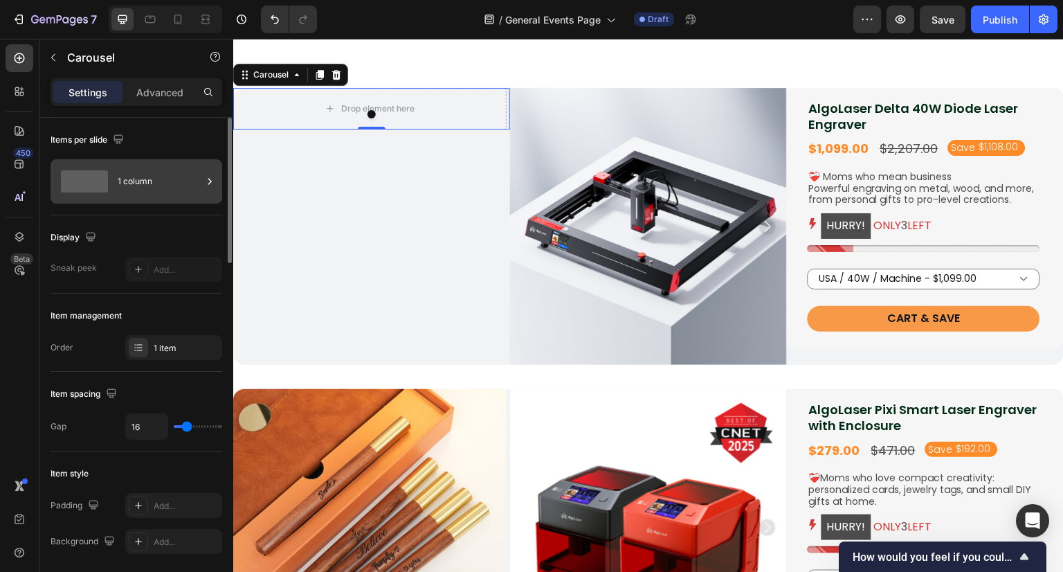
click at [165, 183] on div "1 column" at bounding box center [160, 181] width 84 height 32
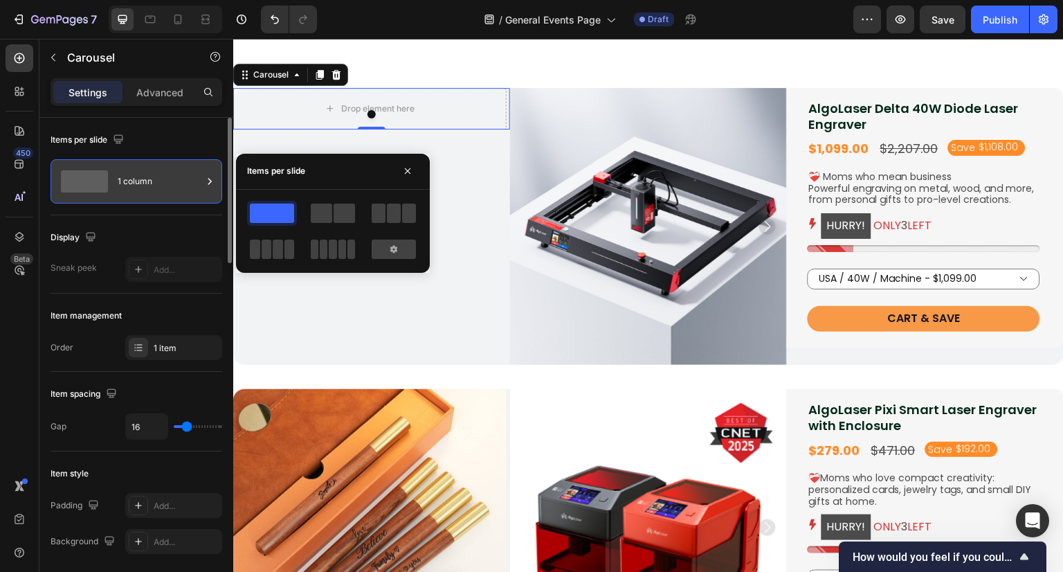
click at [165, 183] on div "1 column" at bounding box center [160, 181] width 84 height 32
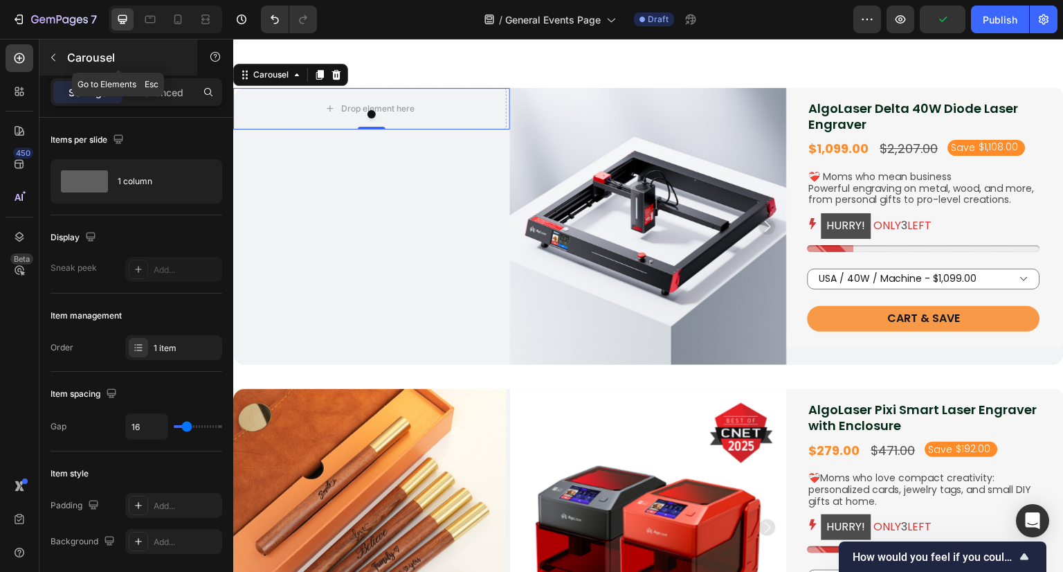
click at [57, 62] on icon "button" at bounding box center [53, 57] width 11 height 11
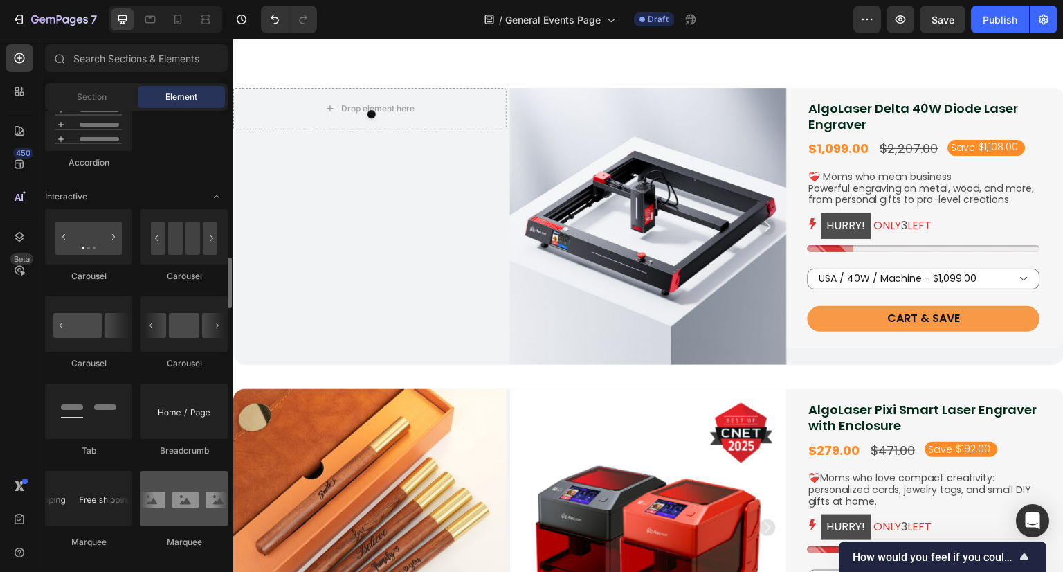
scroll to position [1385, 0]
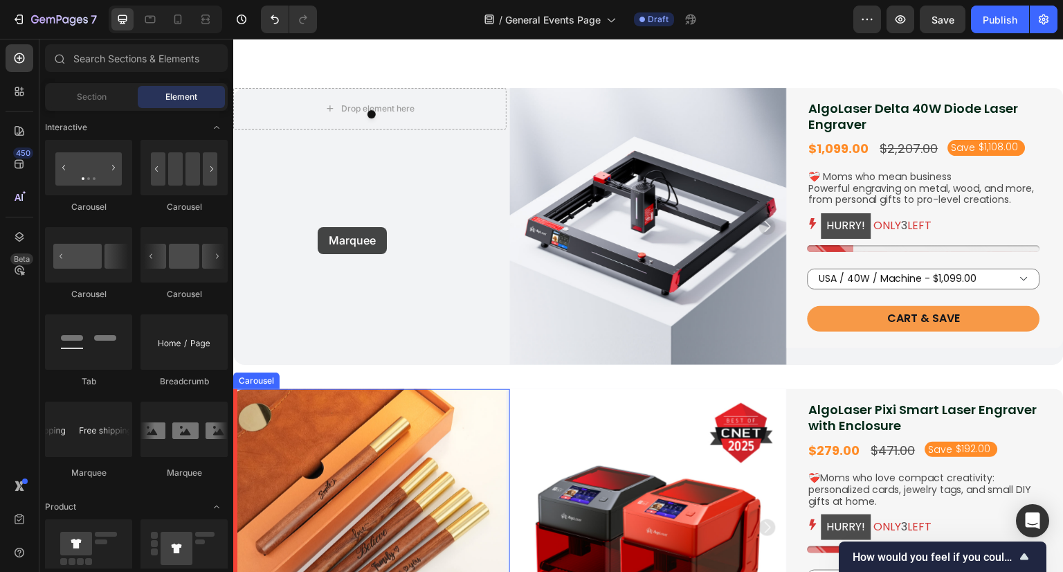
drag, startPoint x: 430, startPoint y: 488, endPoint x: 318, endPoint y: 223, distance: 287.6
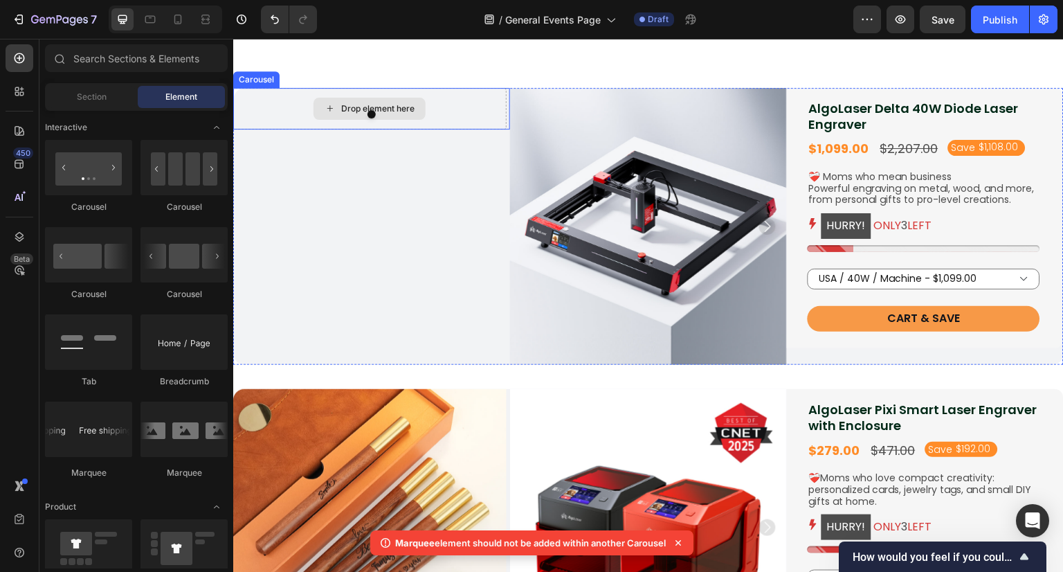
click at [294, 106] on div "Drop element here" at bounding box center [369, 109] width 273 height 42
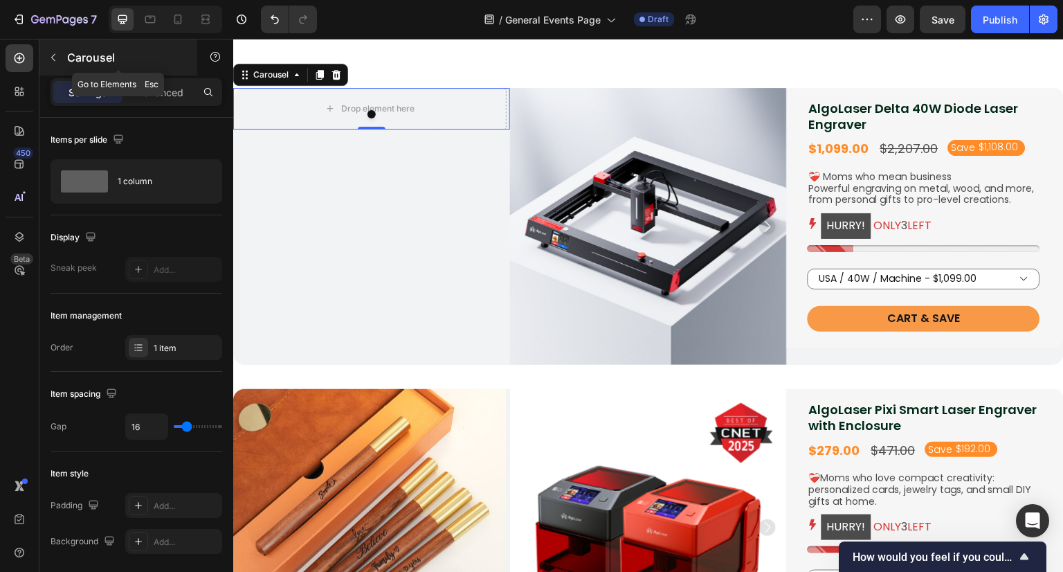
click at [52, 63] on button "button" at bounding box center [53, 57] width 22 height 22
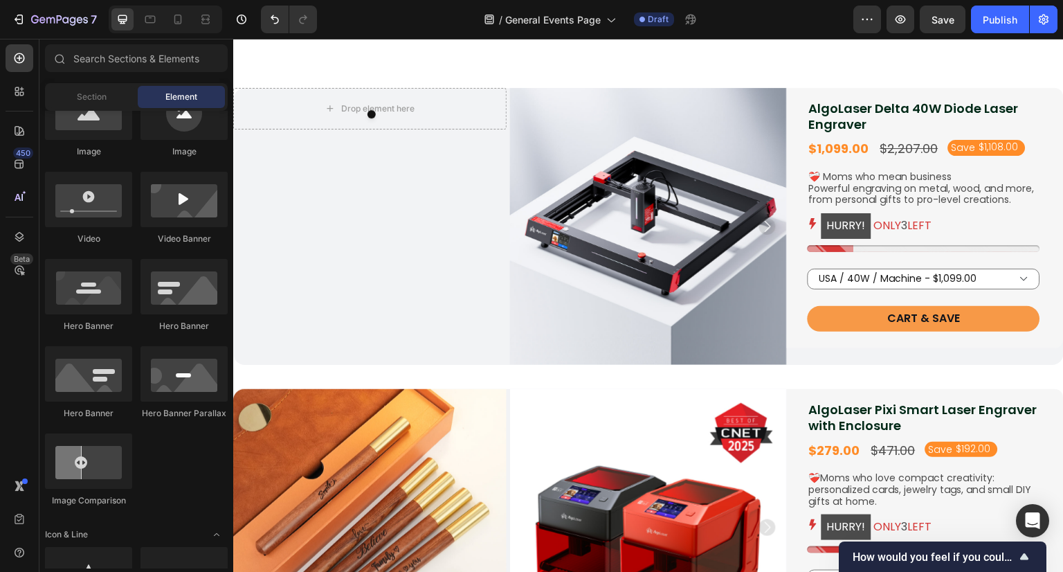
scroll to position [346, 0]
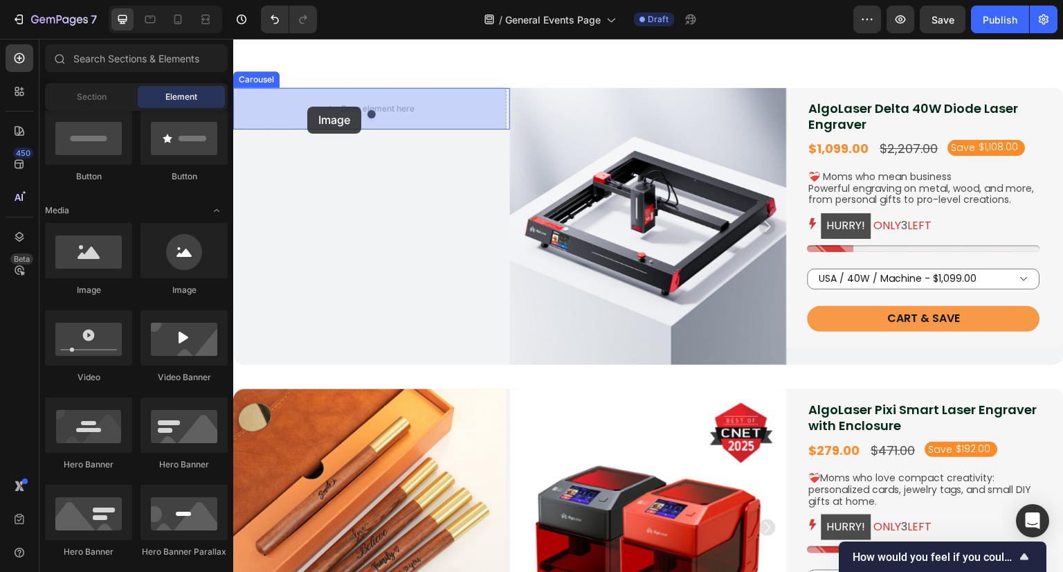
drag, startPoint x: 345, startPoint y: 294, endPoint x: 307, endPoint y: 107, distance: 191.4
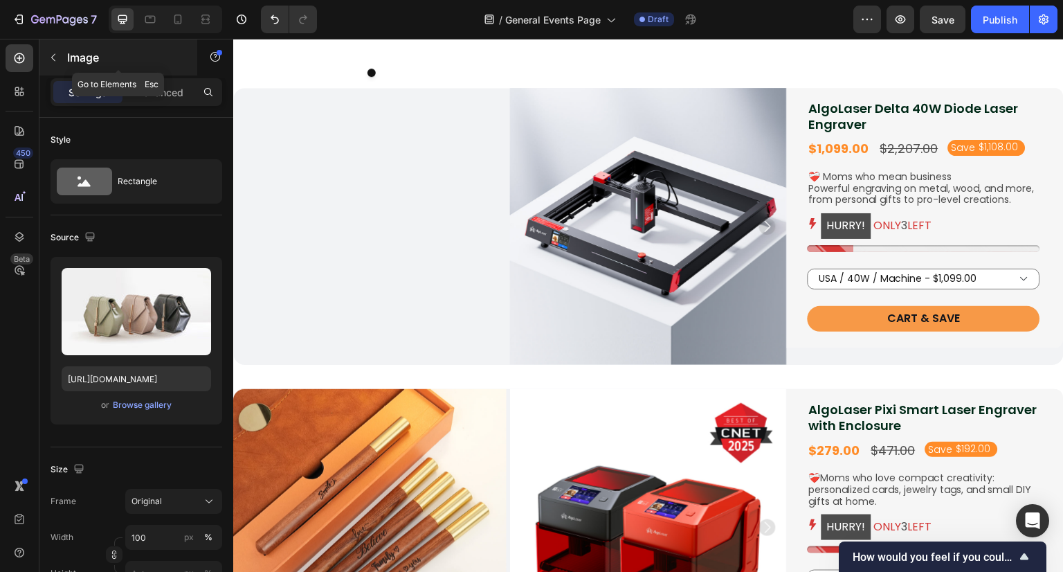
click at [55, 58] on icon "button" at bounding box center [53, 57] width 11 height 11
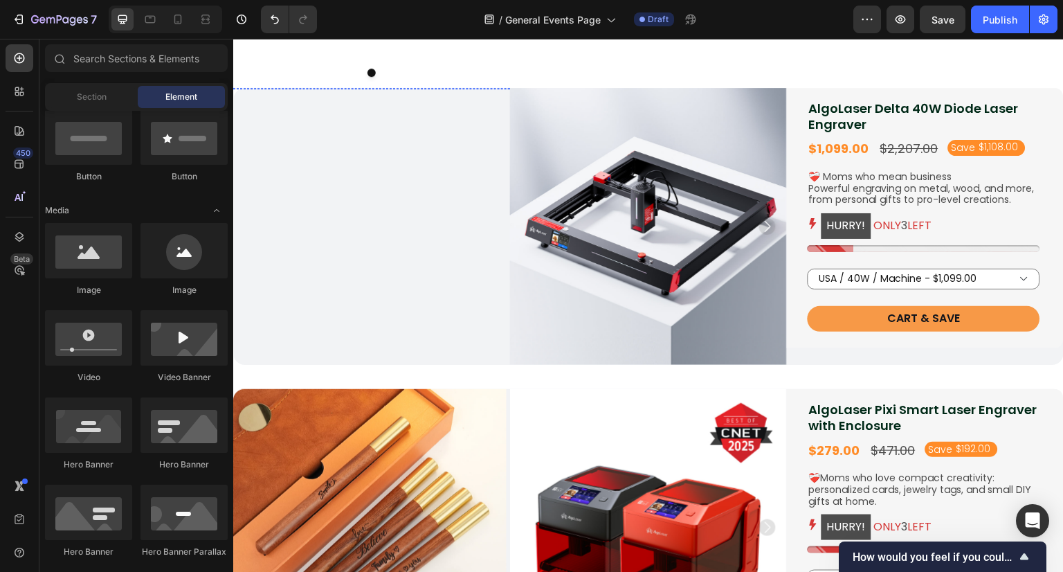
click at [357, 88] on img at bounding box center [369, 88] width 273 height 0
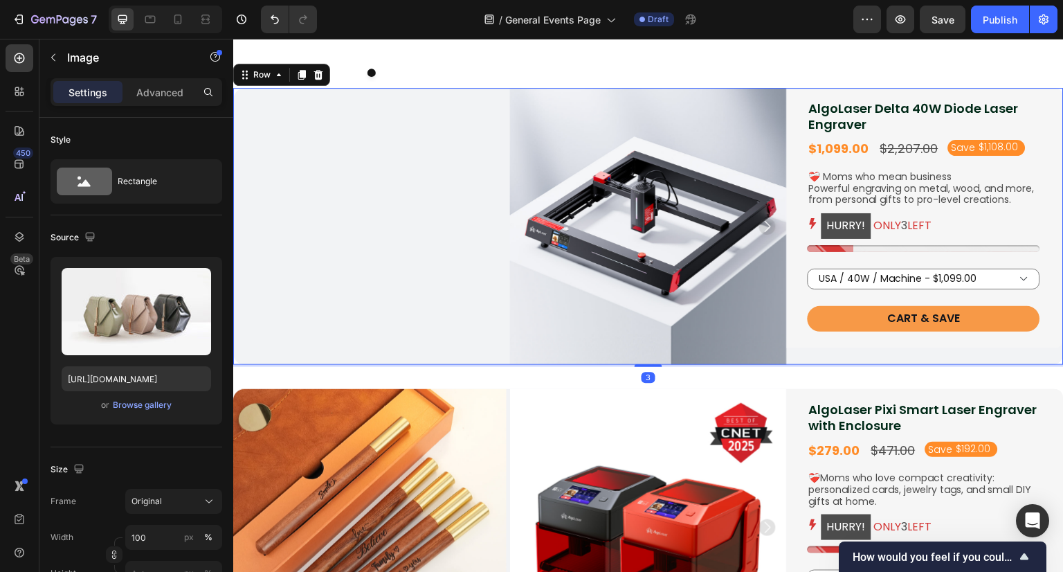
click at [350, 300] on div "Image Carousel" at bounding box center [371, 226] width 277 height 277
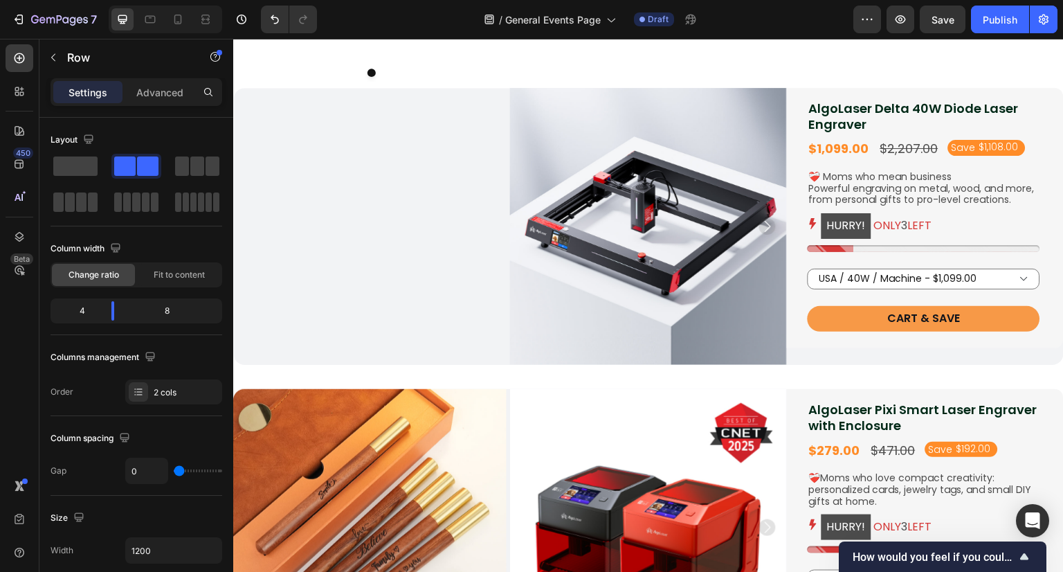
click at [366, 88] on img at bounding box center [369, 88] width 273 height 0
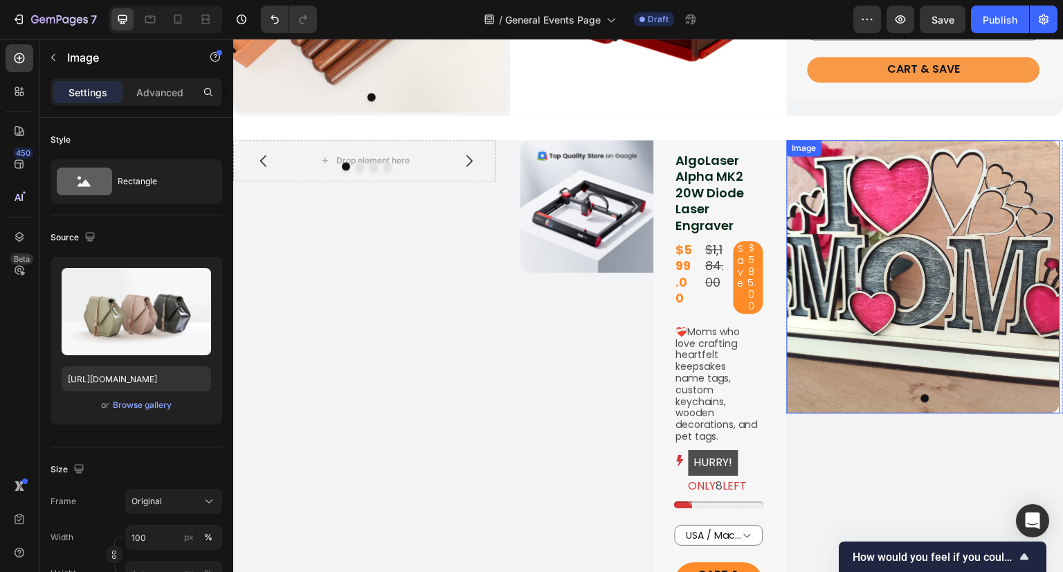
scroll to position [1246, 0]
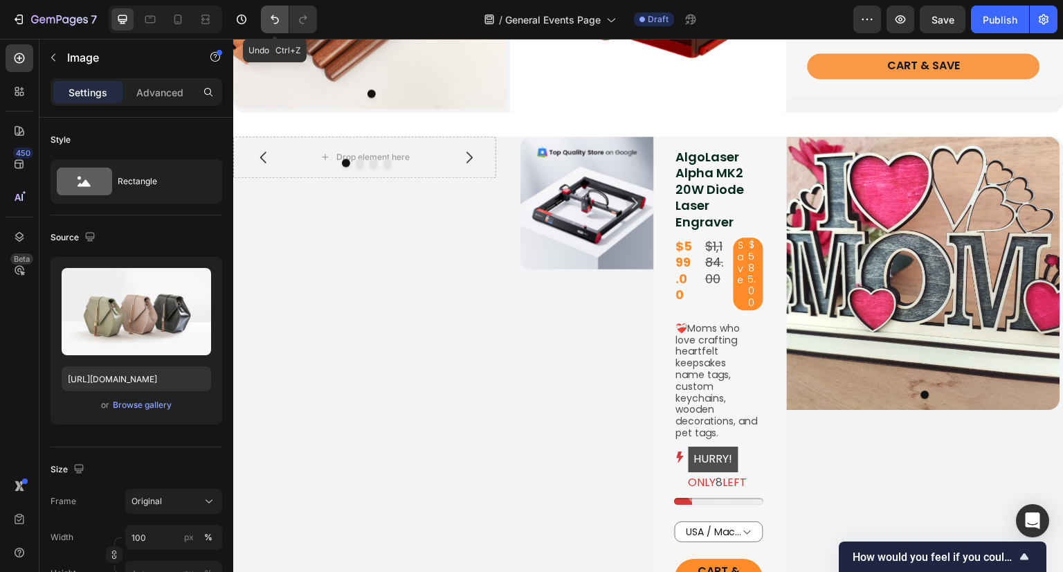
click at [270, 26] on button "Undo/Redo" at bounding box center [275, 20] width 28 height 28
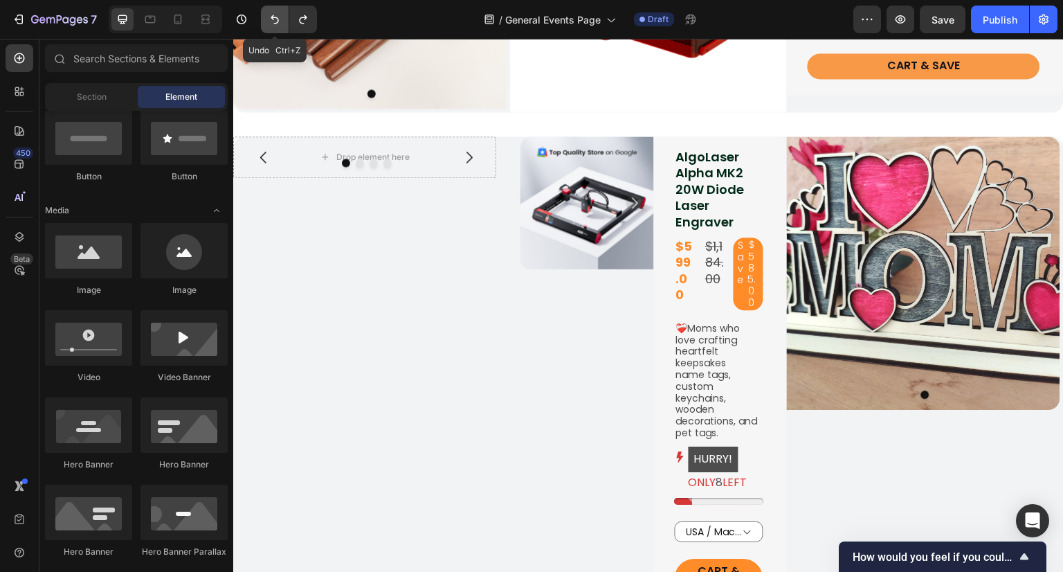
click at [270, 26] on button "Undo/Redo" at bounding box center [275, 20] width 28 height 28
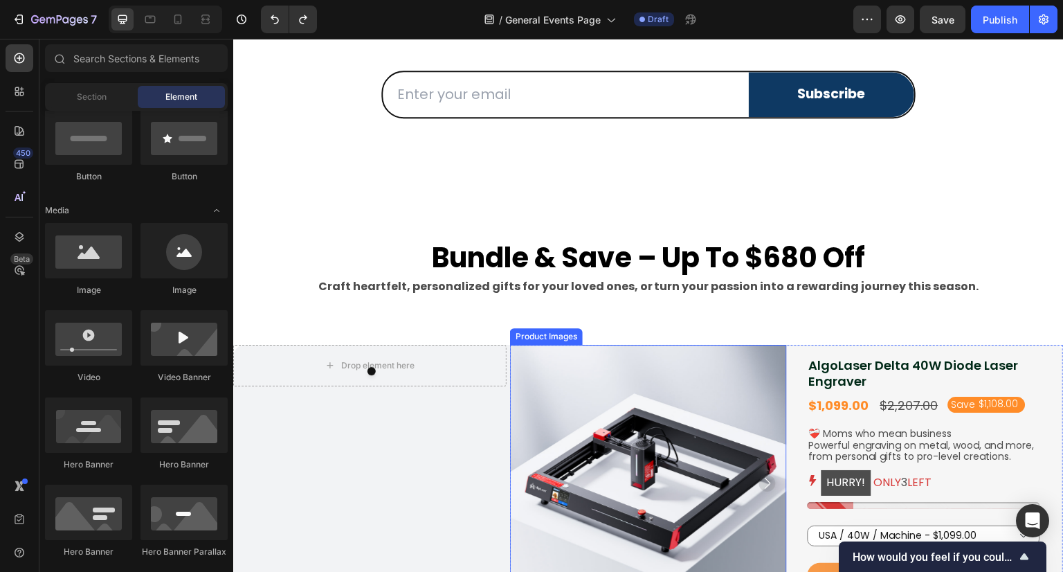
scroll to position [554, 0]
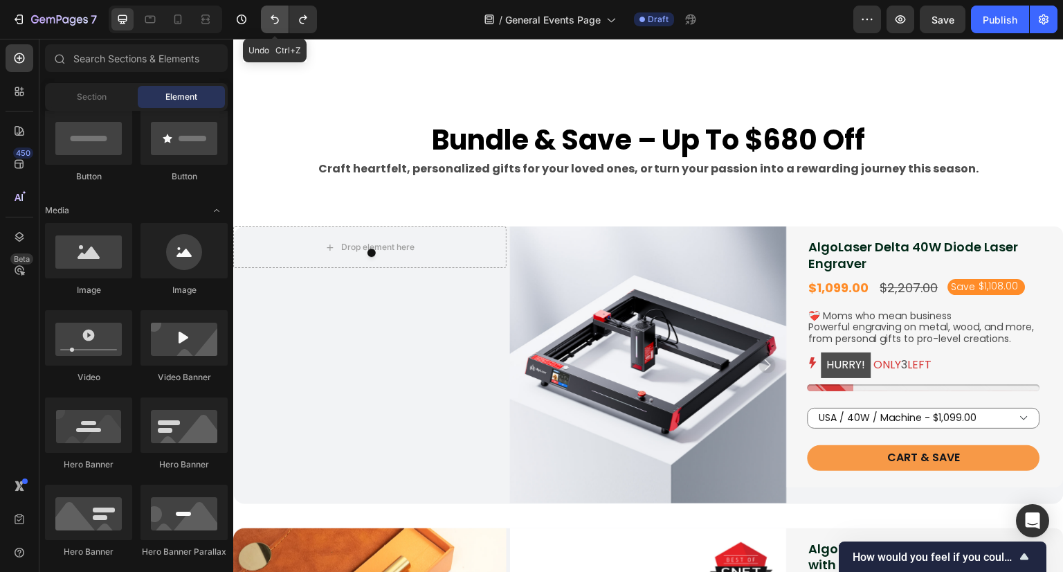
click at [269, 15] on icon "Undo/Redo" at bounding box center [275, 19] width 14 height 14
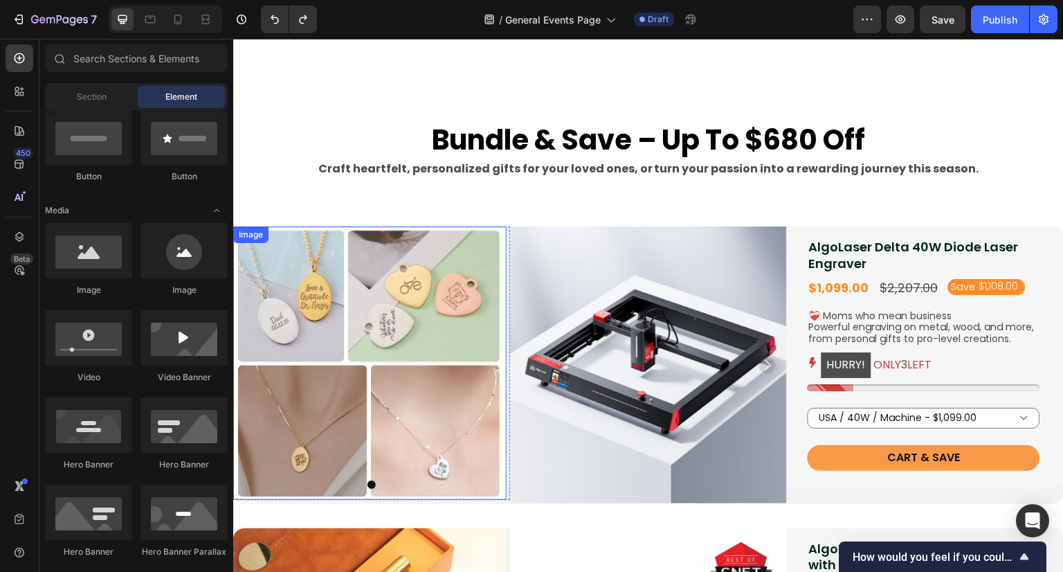
click at [420, 306] on img at bounding box center [369, 362] width 273 height 273
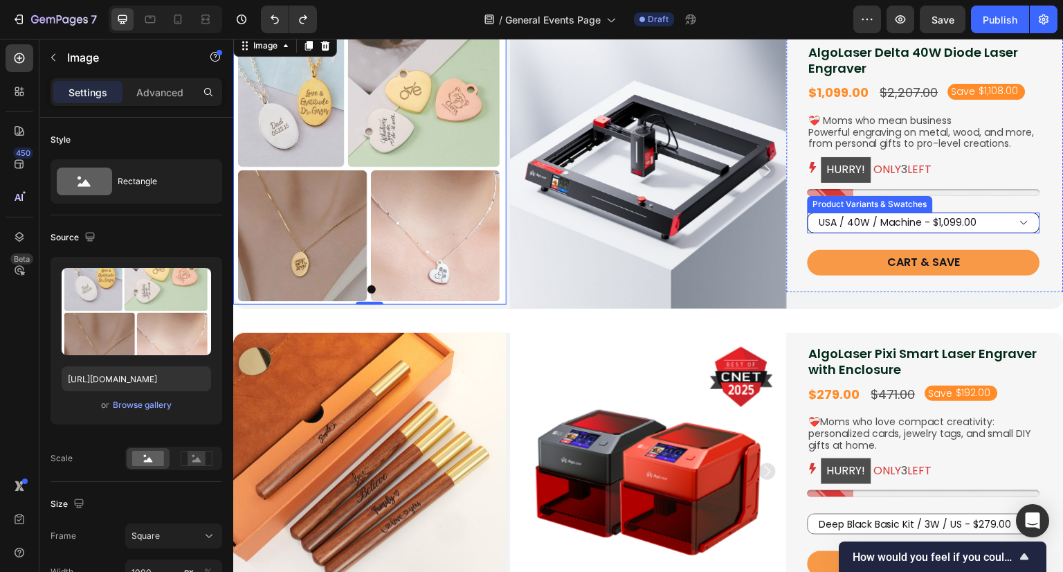
scroll to position [761, 0]
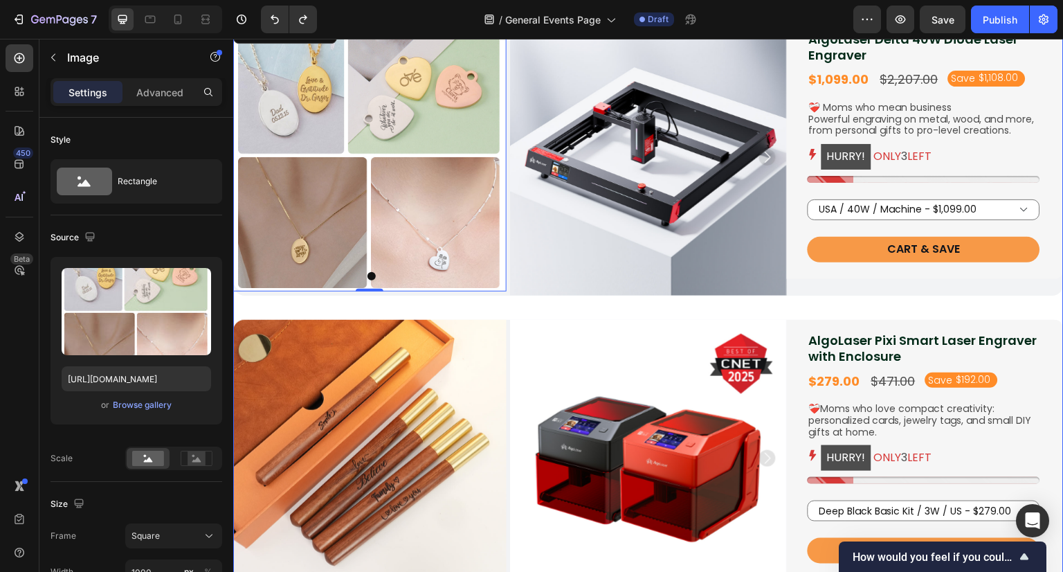
click at [471, 312] on div "bundle & save – up to $680 off Heading Craft heartfelt, personalized gifts for …" at bounding box center [648, 401] width 831 height 998
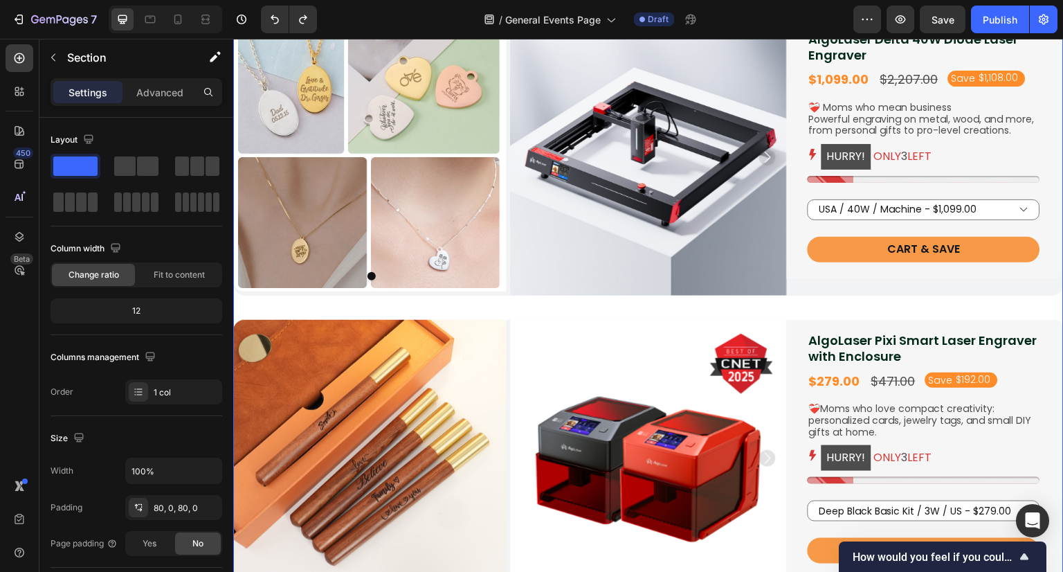
click at [473, 316] on div "bundle & save – up to $680 off Heading Craft heartfelt, personalized gifts for …" at bounding box center [648, 401] width 831 height 998
click at [494, 320] on img at bounding box center [369, 456] width 273 height 273
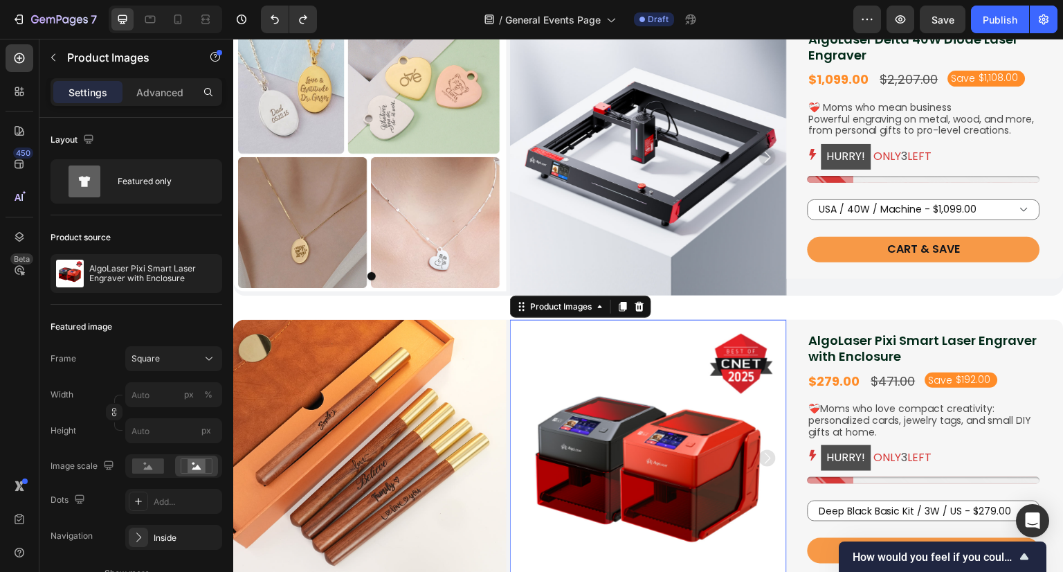
click at [527, 320] on img at bounding box center [648, 458] width 277 height 277
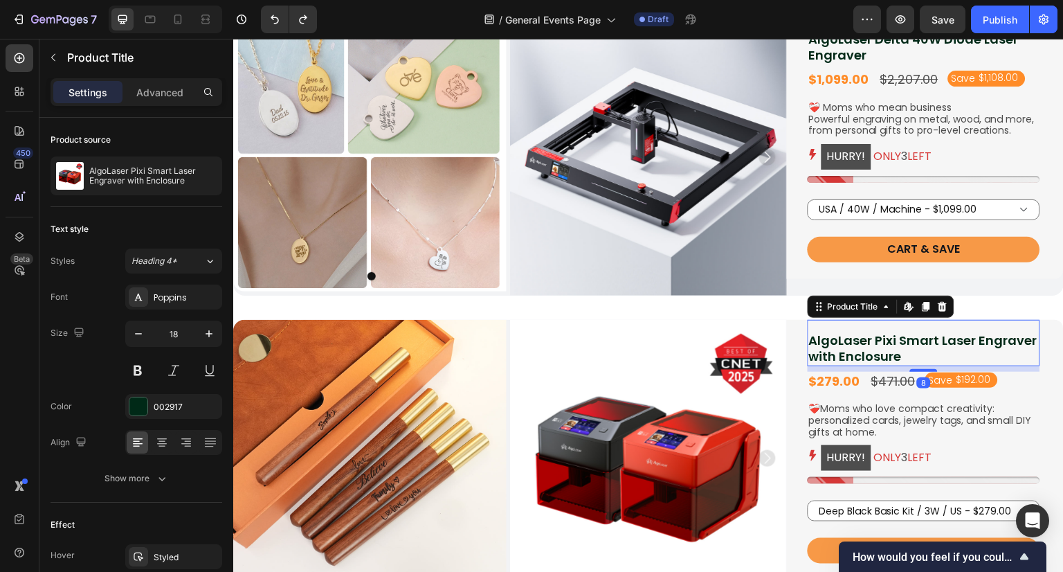
drag, startPoint x: 966, startPoint y: 320, endPoint x: 1038, endPoint y: 317, distance: 72.0
click at [966, 320] on div "AlgoLaser Pixi Smart Laser Engraver with Enclosure Product Title Edit content i…" at bounding box center [924, 343] width 233 height 46
click at [1051, 325] on div "AlgoLaser Pixi Smart Laser Engraver with Enclosure Product Title Edit content i…" at bounding box center [925, 450] width 277 height 260
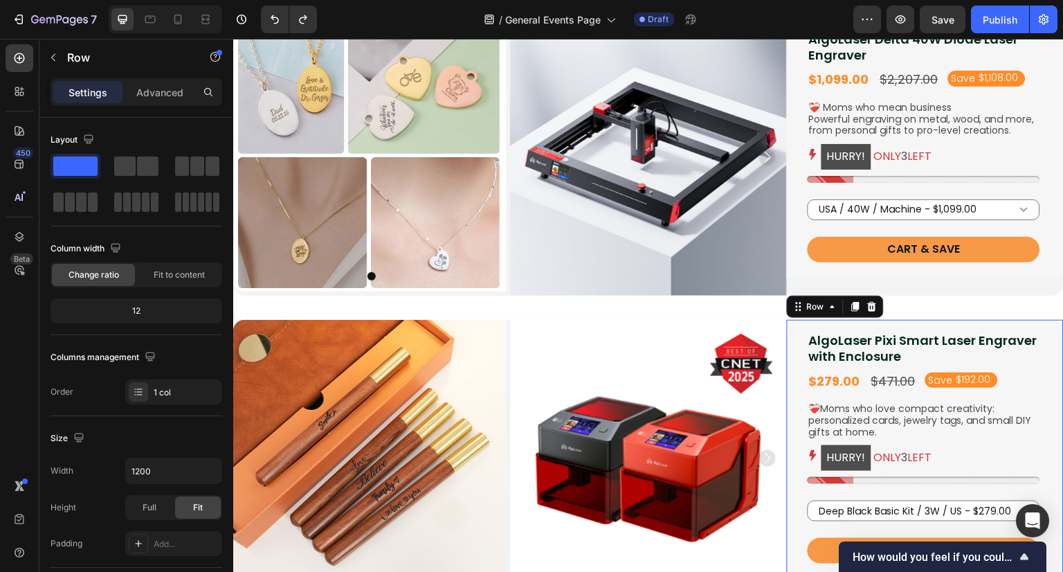
click at [1052, 320] on div "AlgoLaser Pixi Smart Laser Engraver with Enclosure Product Title $279.00 Produc…" at bounding box center [925, 458] width 277 height 277
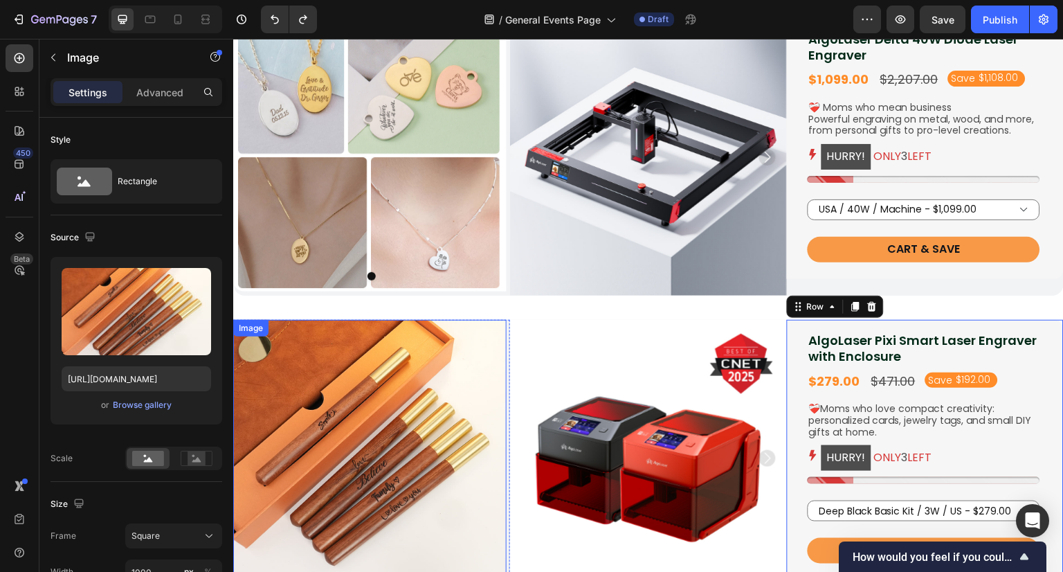
click at [235, 323] on div "Image" at bounding box center [250, 328] width 35 height 17
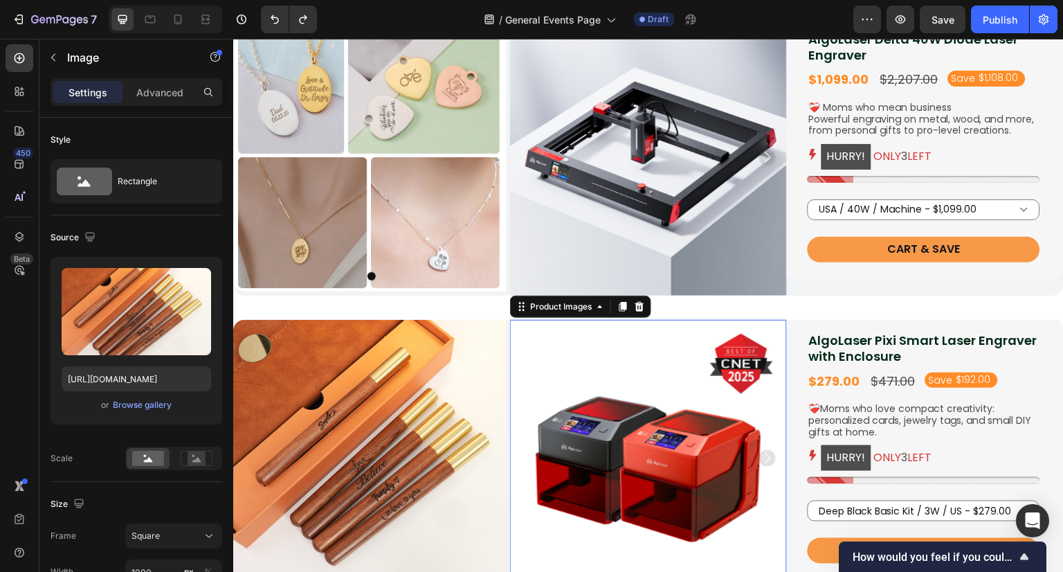
click at [556, 323] on img at bounding box center [648, 458] width 277 height 277
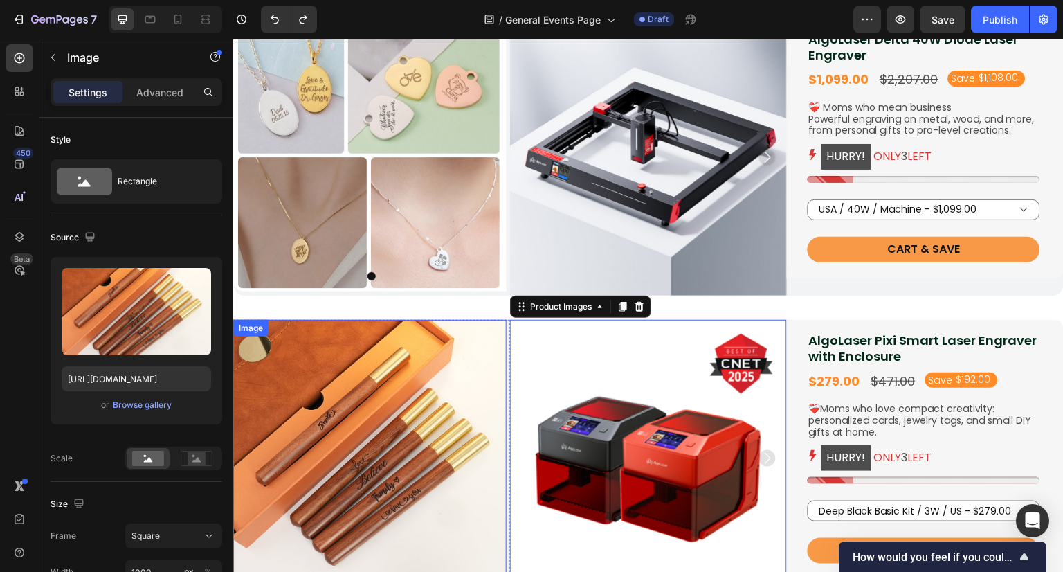
click at [503, 320] on img at bounding box center [369, 456] width 273 height 273
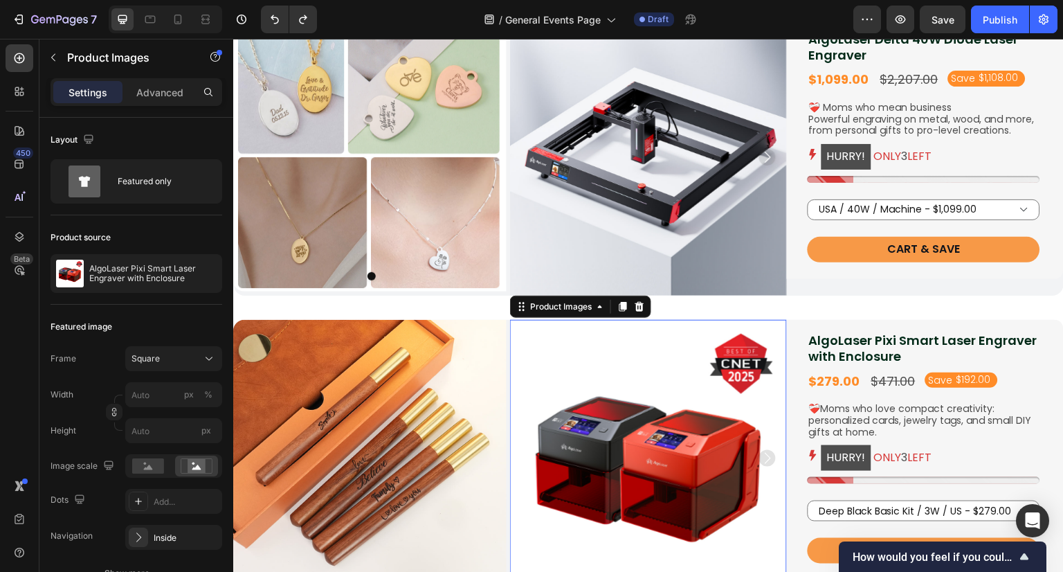
click at [563, 320] on div "Product Images 0" at bounding box center [648, 458] width 277 height 277
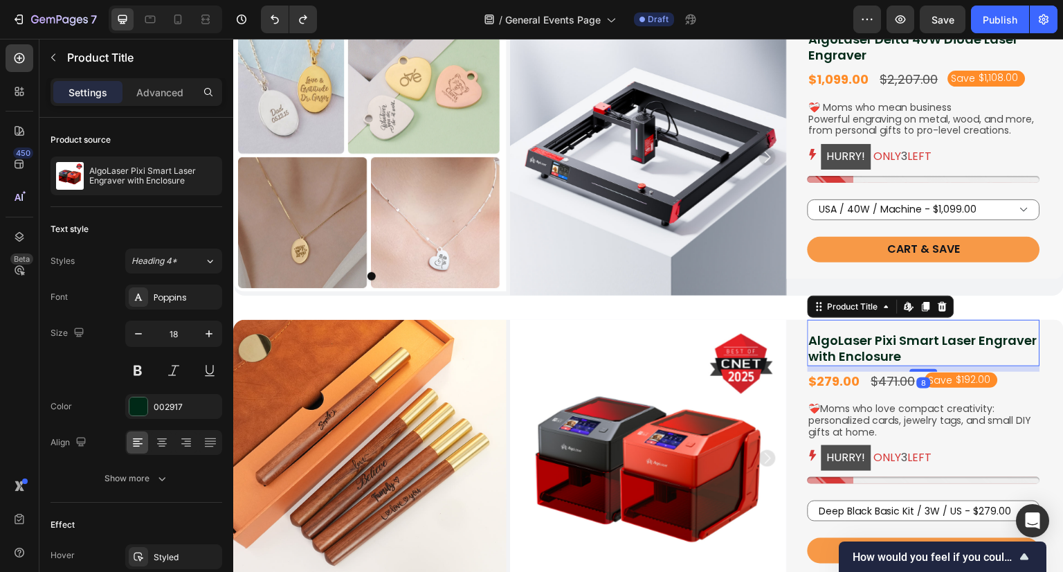
click at [818, 320] on div "AlgoLaser Pixi Smart Laser Engraver with Enclosure Product Title Edit content i…" at bounding box center [924, 343] width 233 height 46
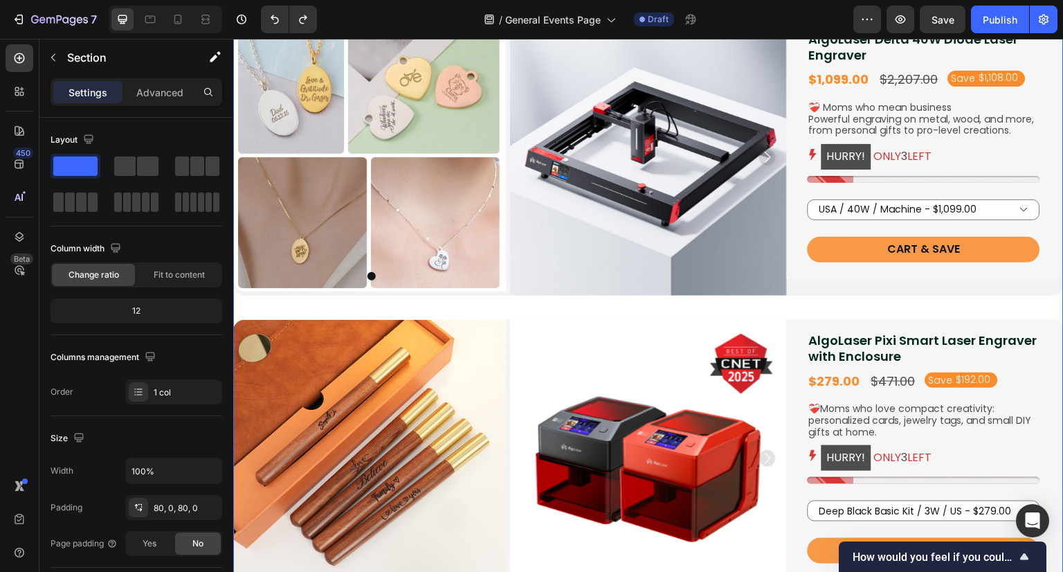
click at [772, 317] on div "bundle & save – up to $680 off Heading Craft heartfelt, personalized gifts for …" at bounding box center [648, 401] width 831 height 998
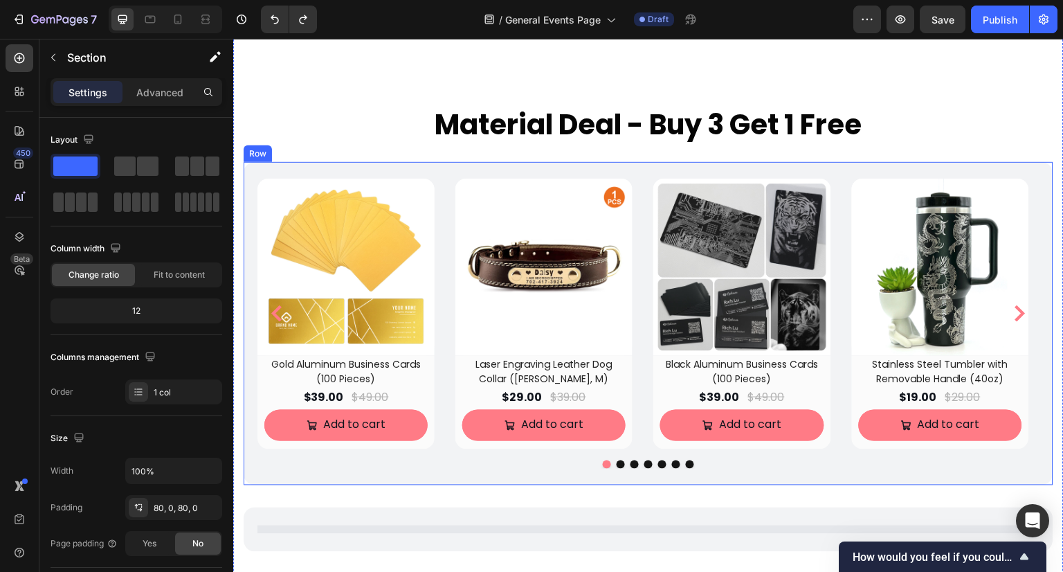
scroll to position [1661, 0]
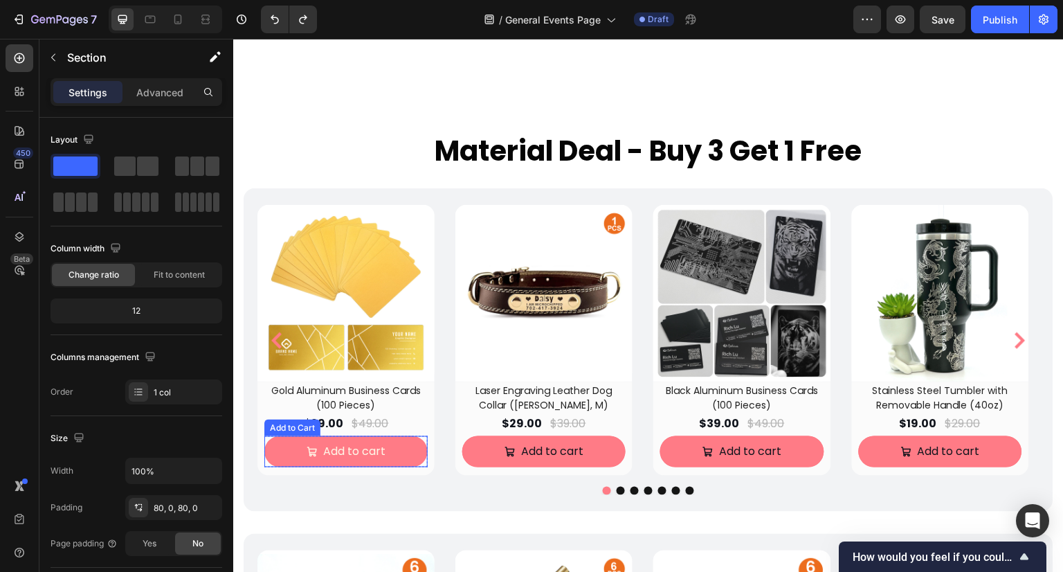
click at [405, 463] on button "Add to cart" at bounding box center [345, 451] width 163 height 31
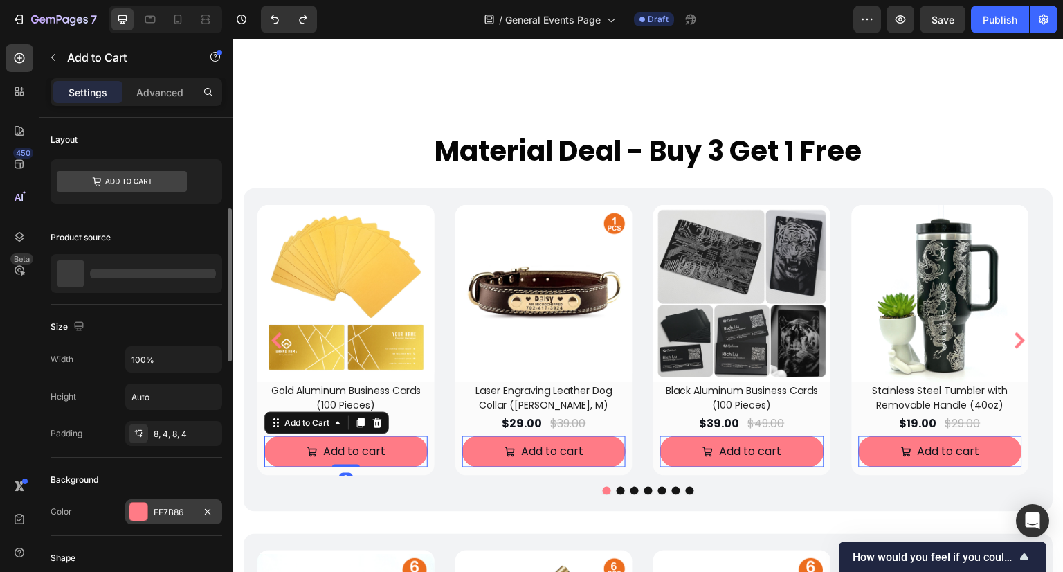
scroll to position [69, 0]
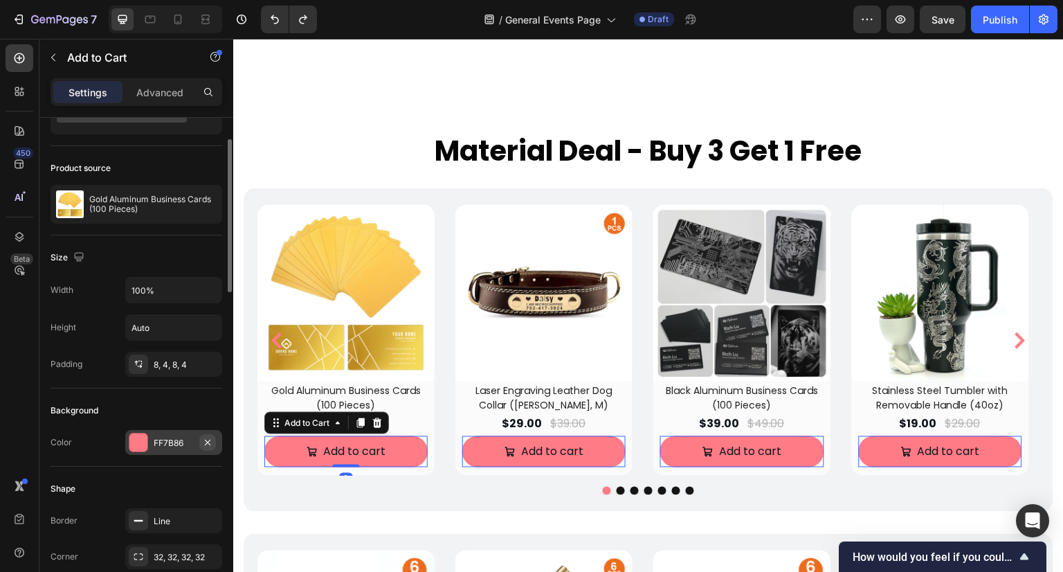
click at [207, 439] on icon "button" at bounding box center [207, 442] width 11 height 11
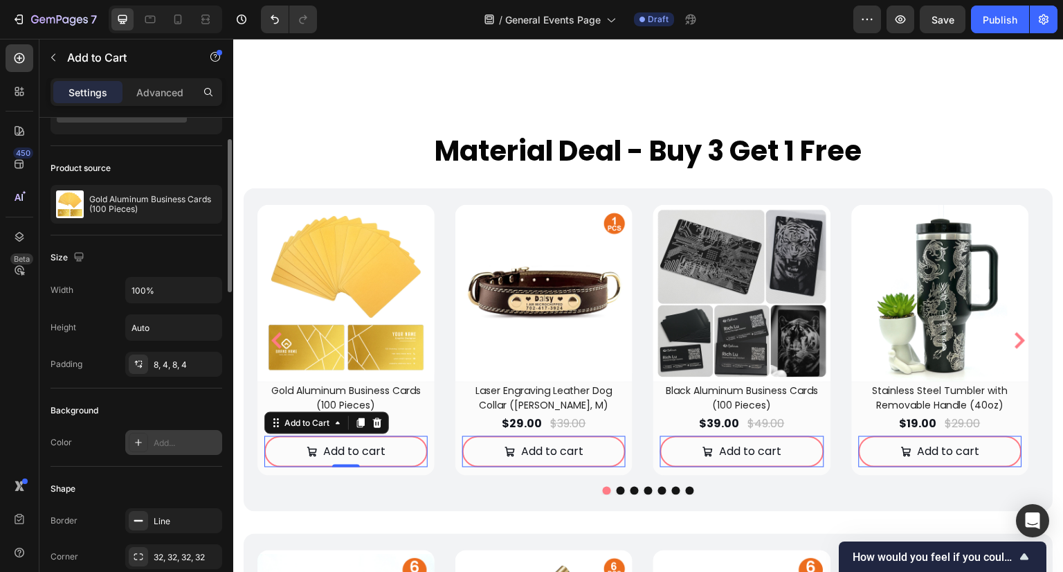
click at [180, 438] on div "Add..." at bounding box center [186, 443] width 65 height 12
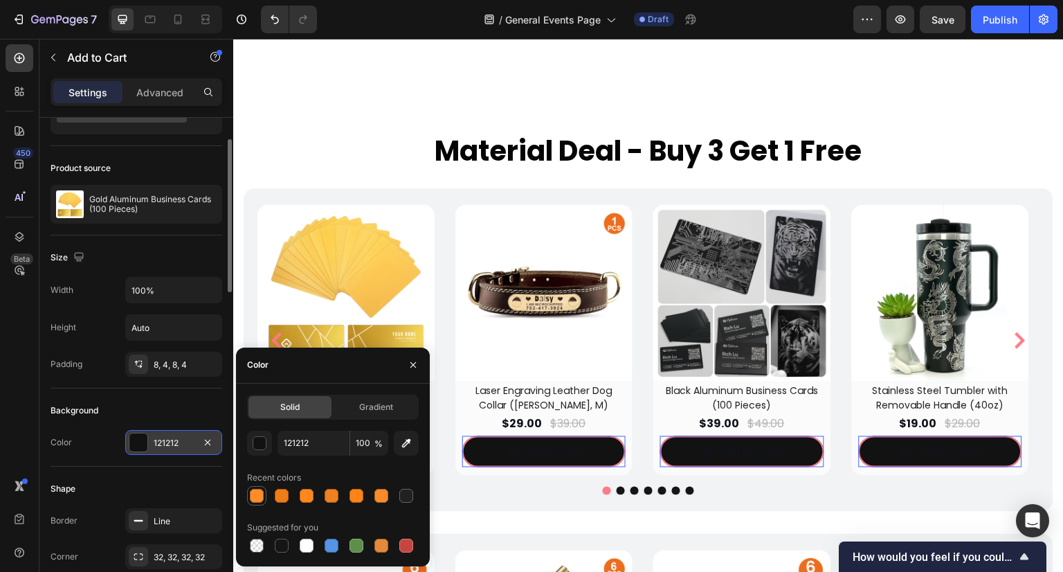
click at [262, 494] on div at bounding box center [257, 496] width 14 height 14
type input "FF8C28"
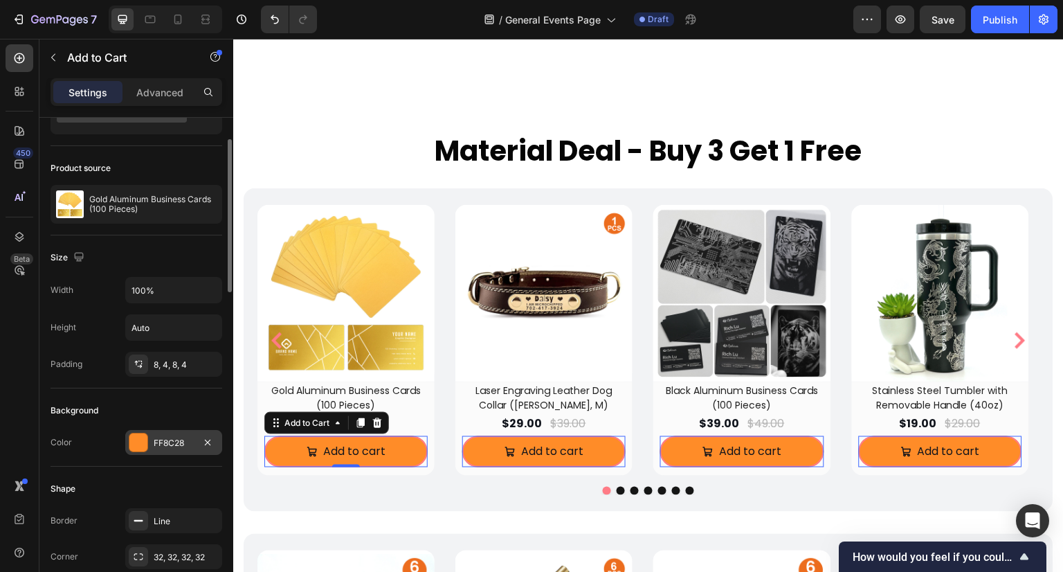
click at [188, 406] on div "Background" at bounding box center [137, 410] width 172 height 22
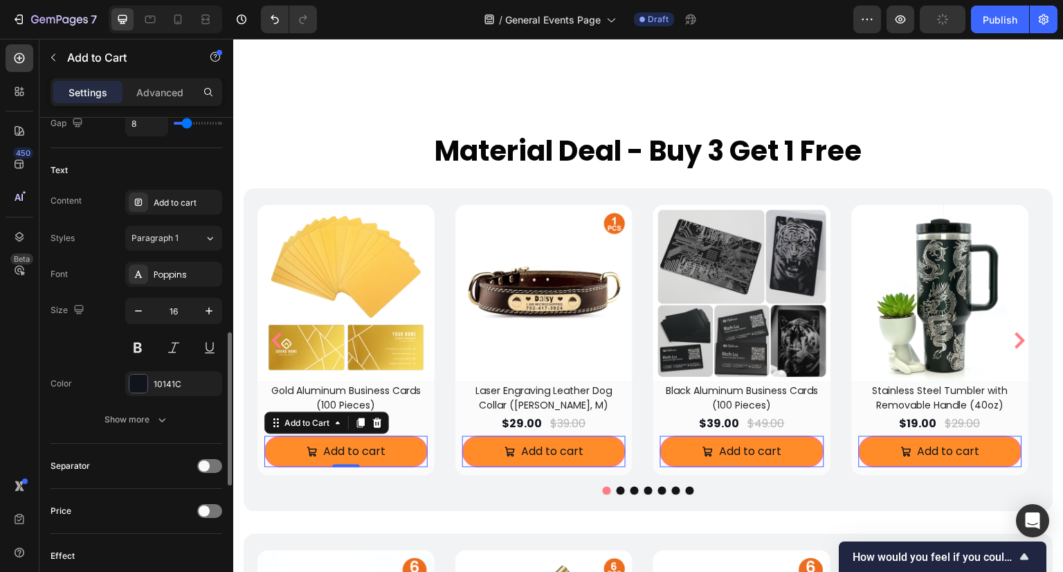
scroll to position [831, 0]
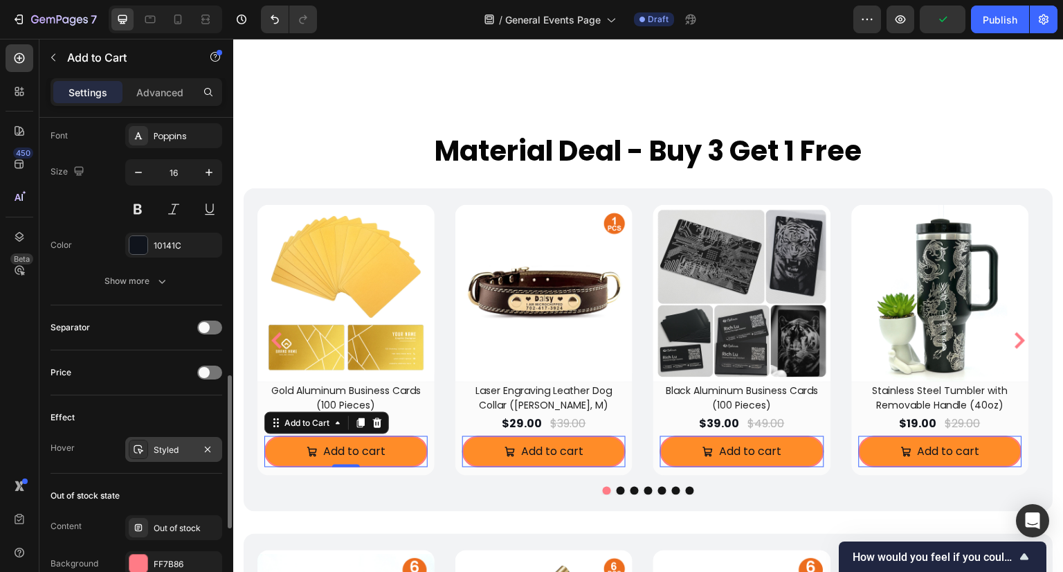
click at [182, 456] on div "Styled" at bounding box center [173, 449] width 97 height 25
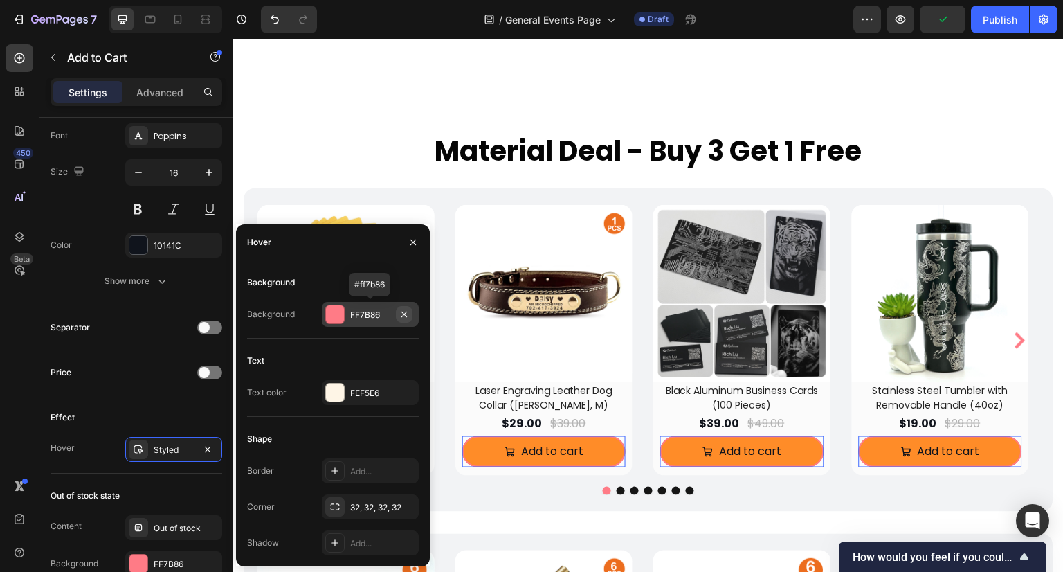
click at [402, 314] on icon "button" at bounding box center [404, 314] width 11 height 11
click at [361, 314] on div "Add..." at bounding box center [382, 315] width 65 height 12
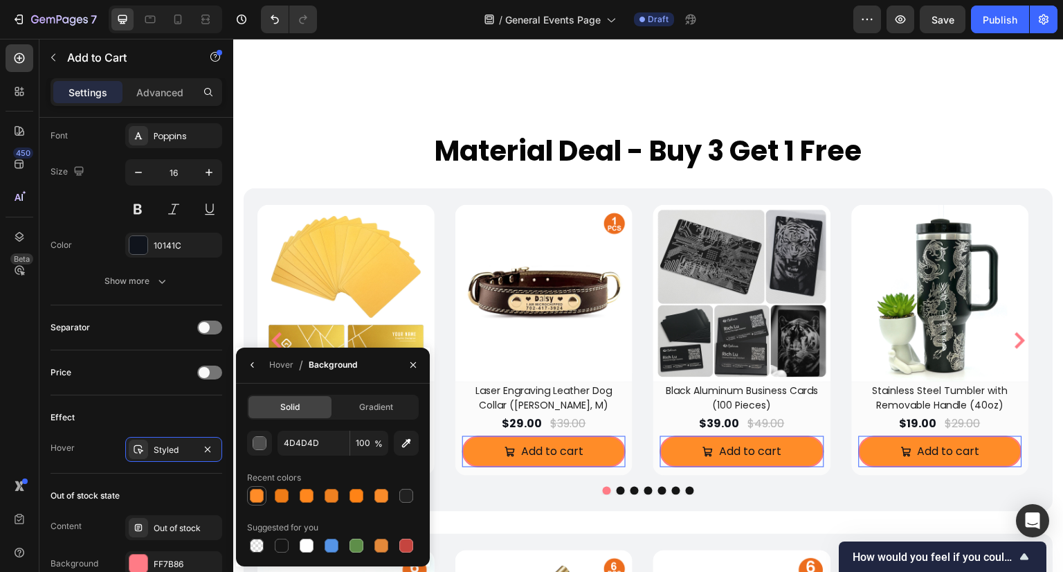
click at [250, 496] on div at bounding box center [257, 496] width 14 height 14
type input "FF8C28"
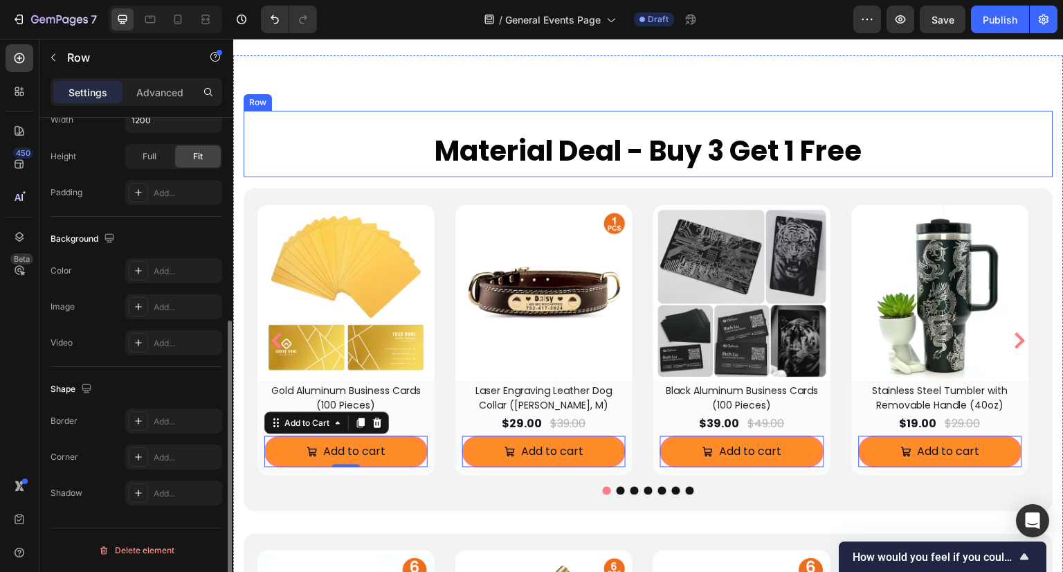
click at [374, 177] on div "Material Deal - Buy 3 Get 1 Free Heading" at bounding box center [649, 144] width 810 height 66
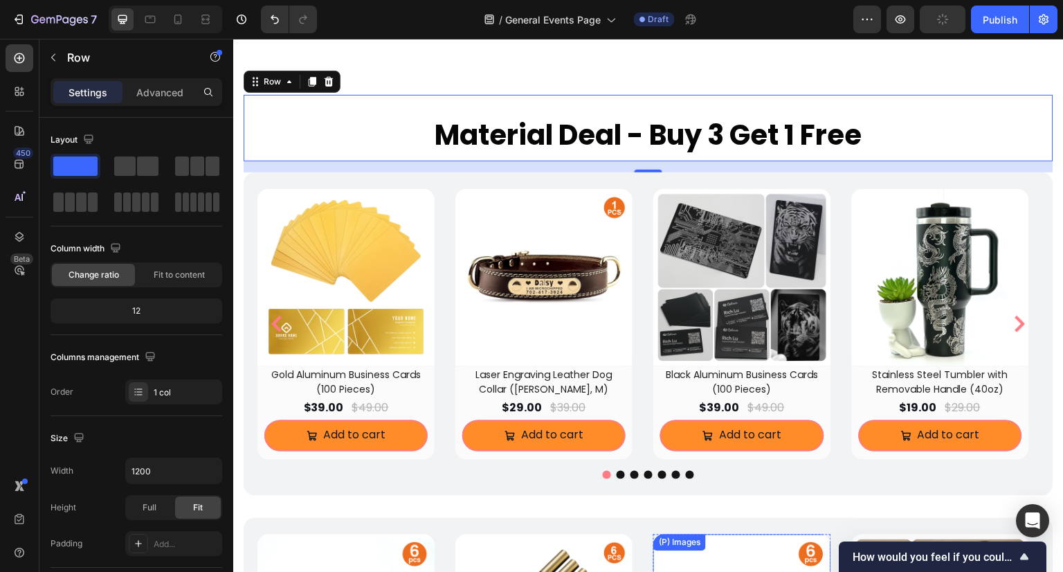
scroll to position [1661, 0]
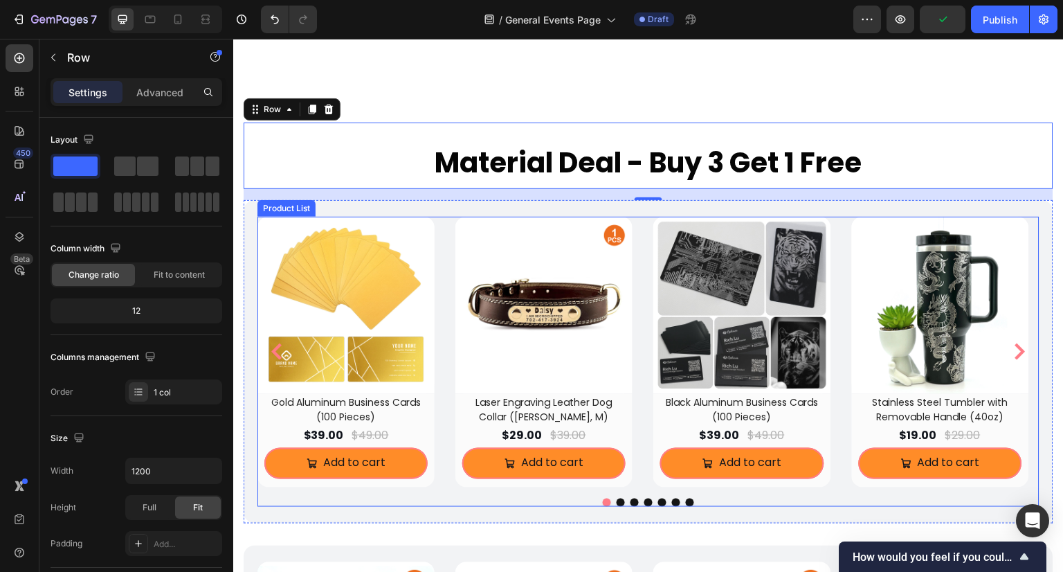
click at [603, 504] on button "Dot" at bounding box center [607, 502] width 8 height 8
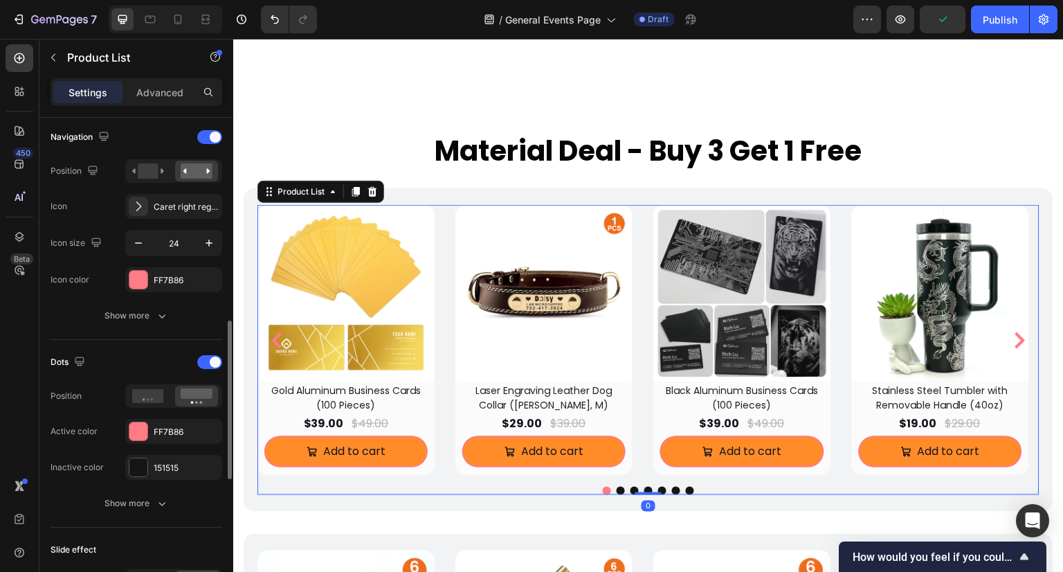
scroll to position [415, 0]
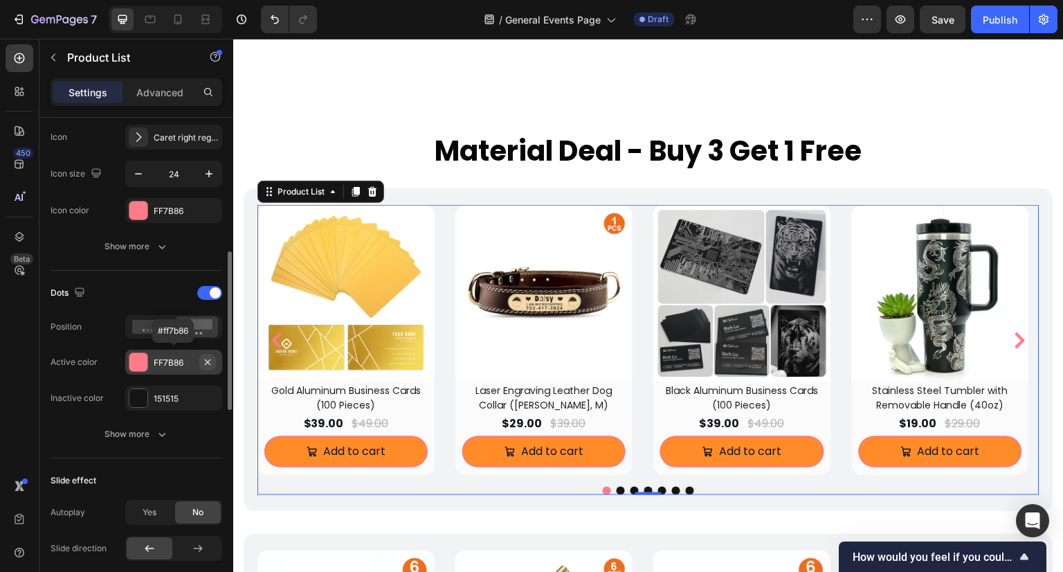
click at [205, 358] on icon "button" at bounding box center [207, 362] width 11 height 11
click at [177, 363] on div "Add..." at bounding box center [186, 363] width 65 height 12
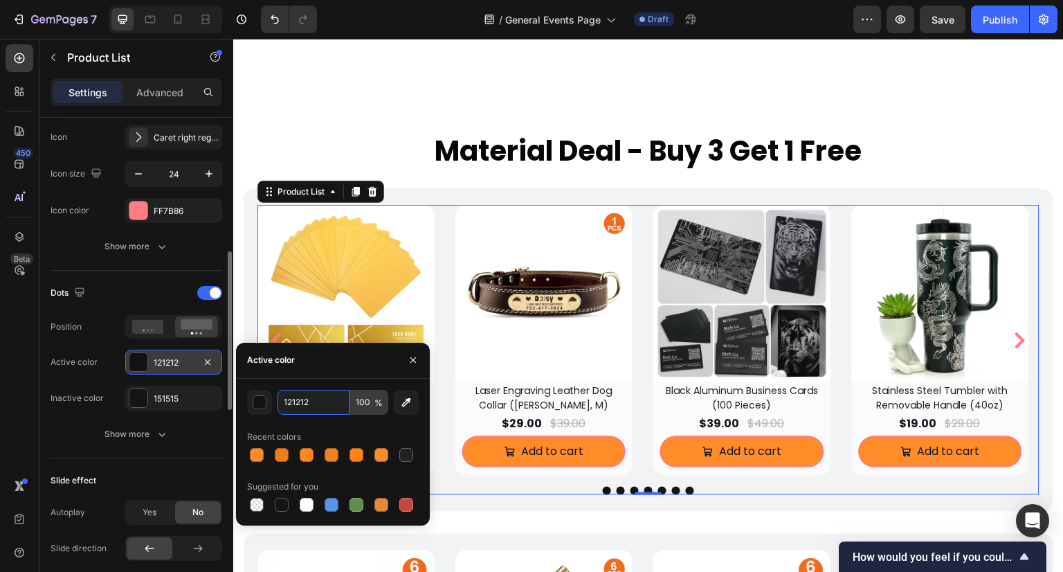
paste input "#0e3963"
type input "#0e3963"
click at [617, 495] on button "Dot" at bounding box center [621, 491] width 8 height 8
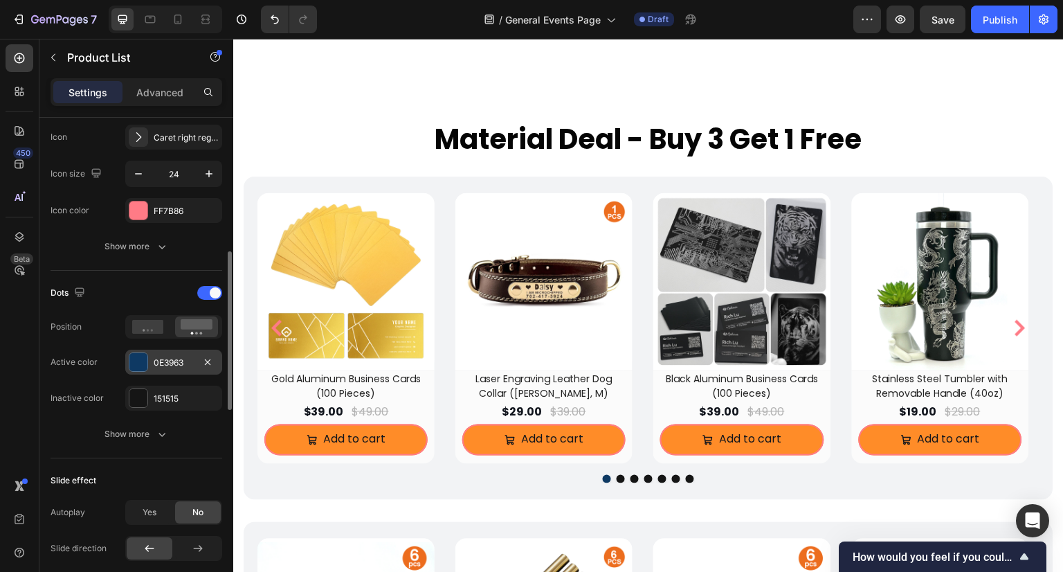
scroll to position [1661, 0]
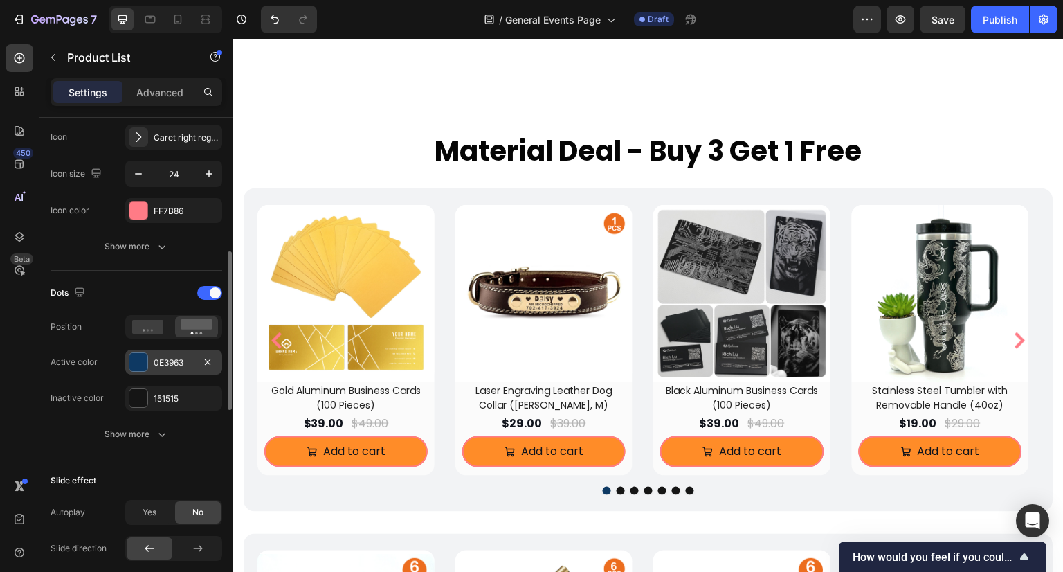
click at [686, 495] on button "Dot" at bounding box center [690, 491] width 8 height 8
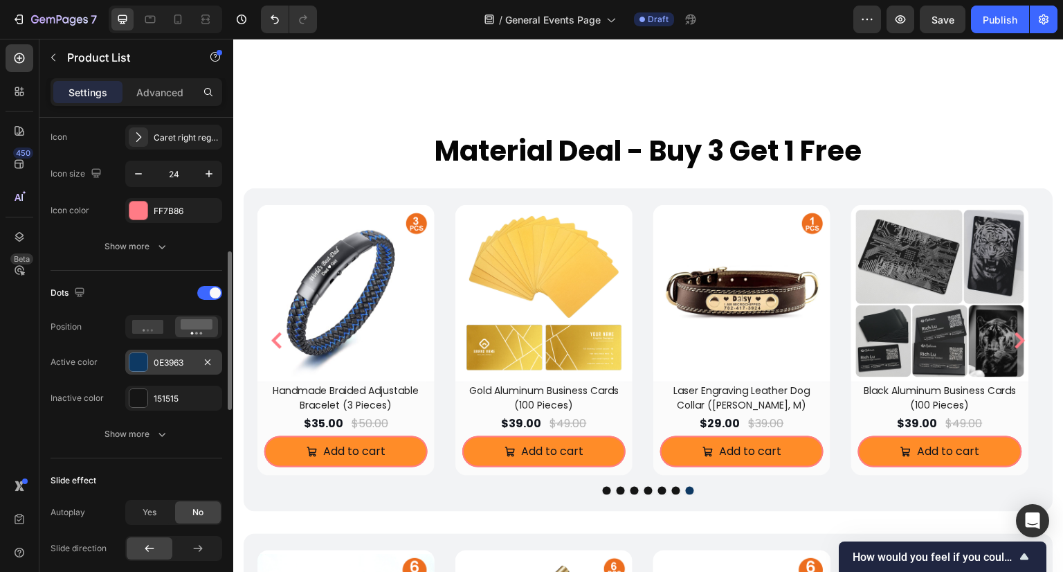
click at [673, 495] on button "Dot" at bounding box center [676, 491] width 8 height 8
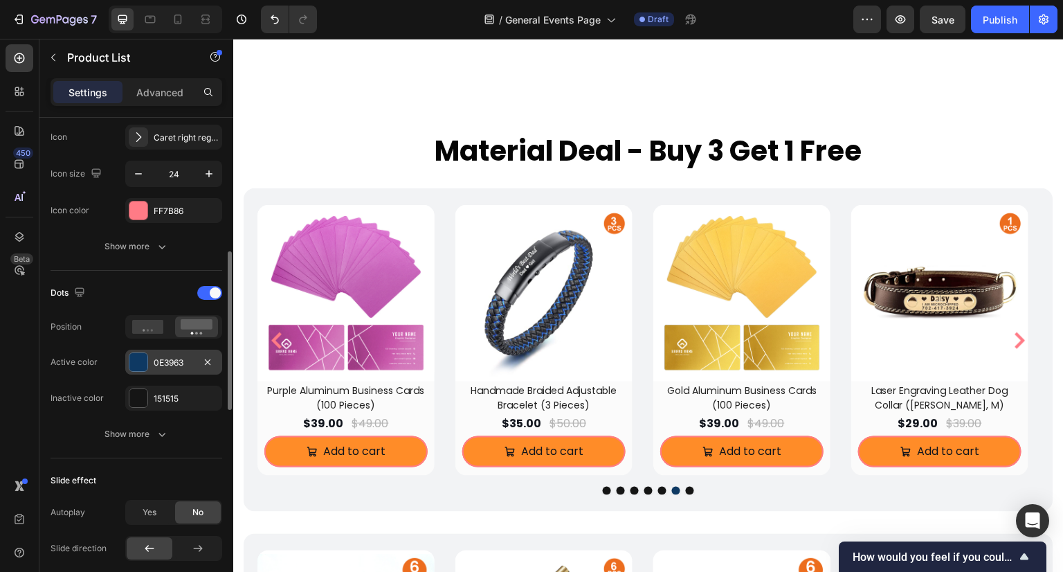
click at [658, 495] on button "Dot" at bounding box center [662, 491] width 8 height 8
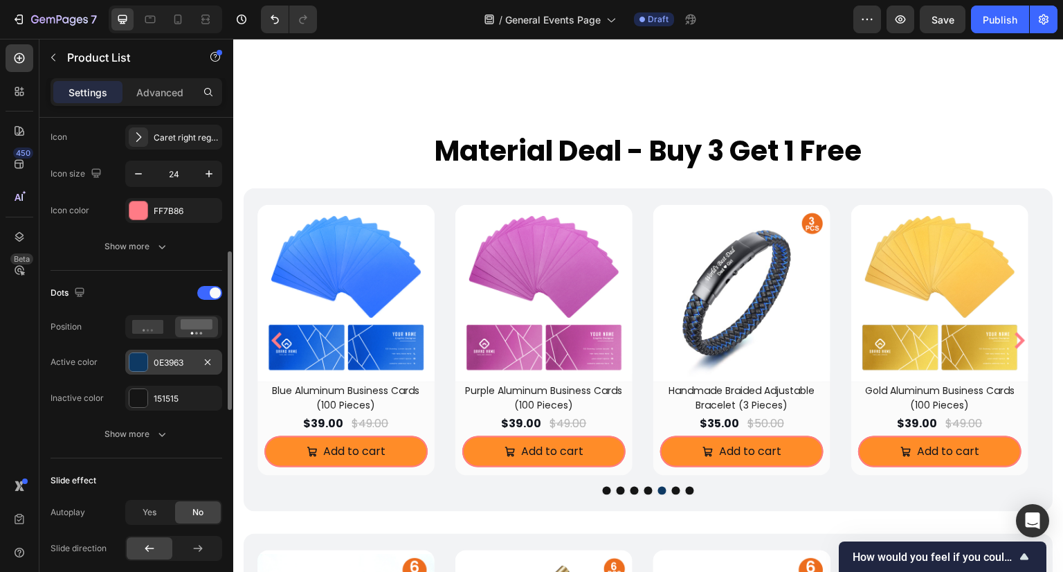
click at [645, 495] on button "Dot" at bounding box center [649, 491] width 8 height 8
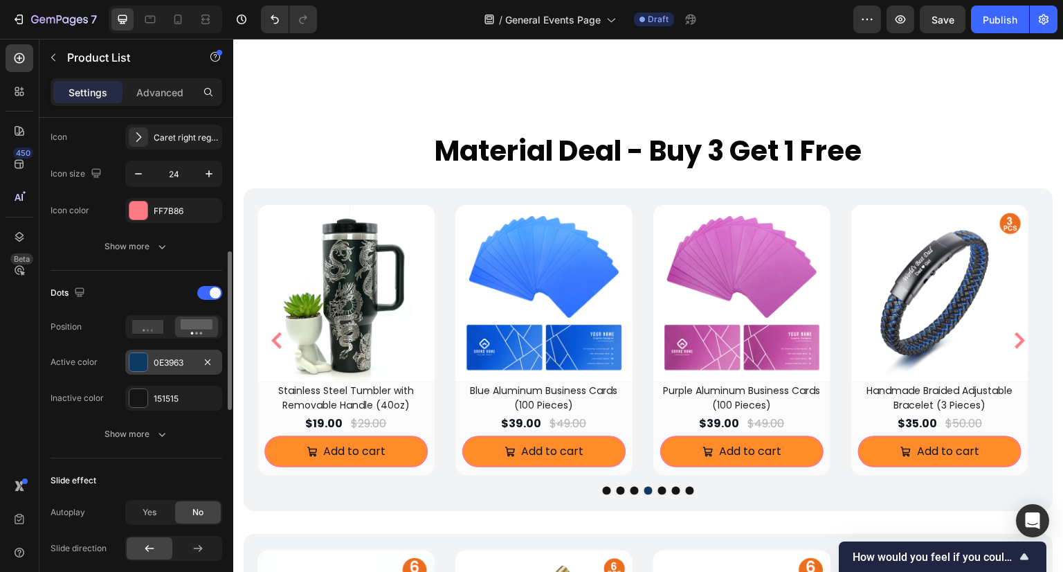
click at [631, 495] on button "Dot" at bounding box center [635, 491] width 8 height 8
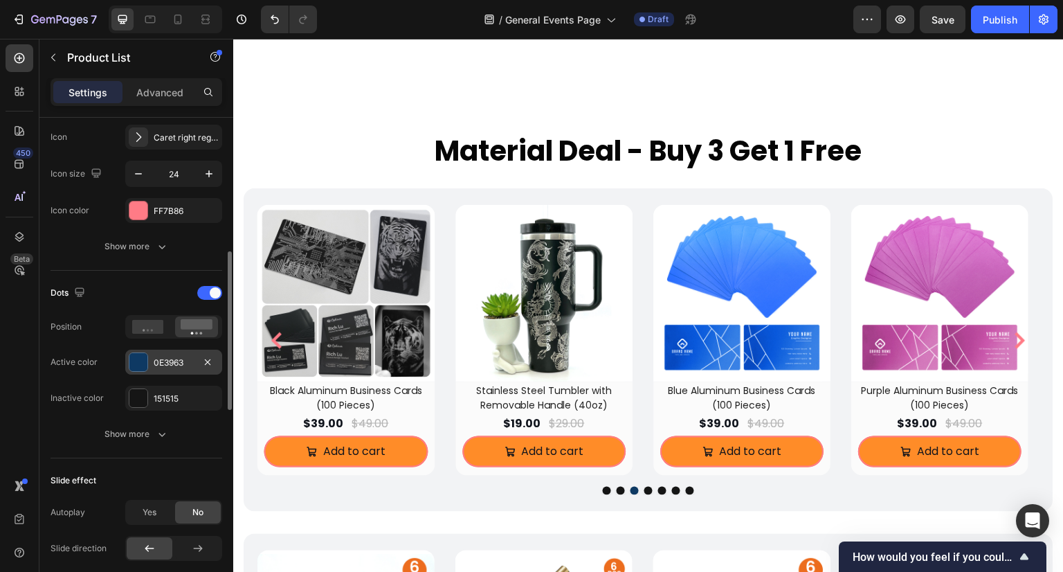
click at [617, 495] on button "Dot" at bounding box center [621, 491] width 8 height 8
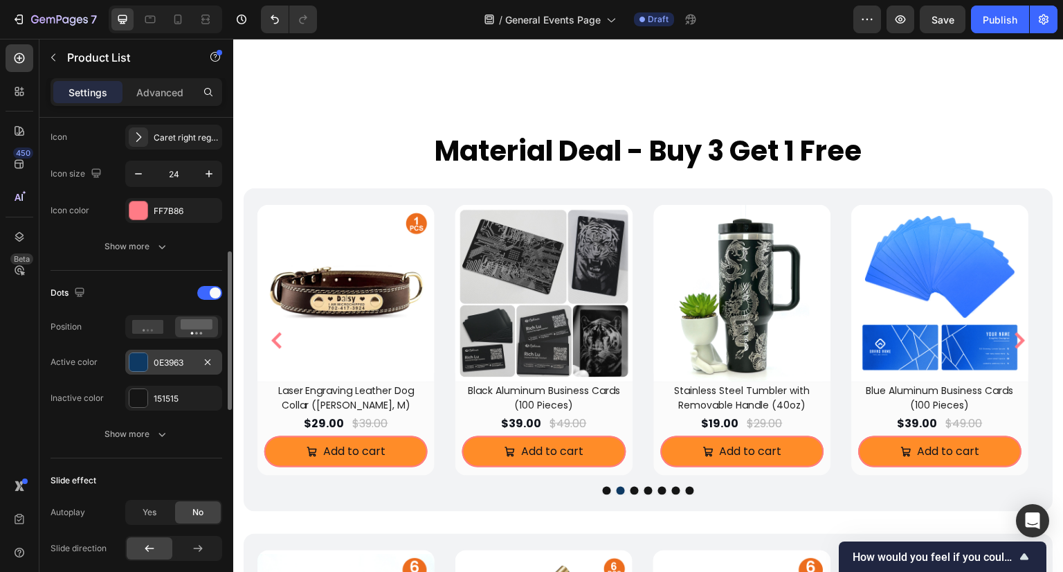
click at [603, 495] on button "Dot" at bounding box center [607, 491] width 8 height 8
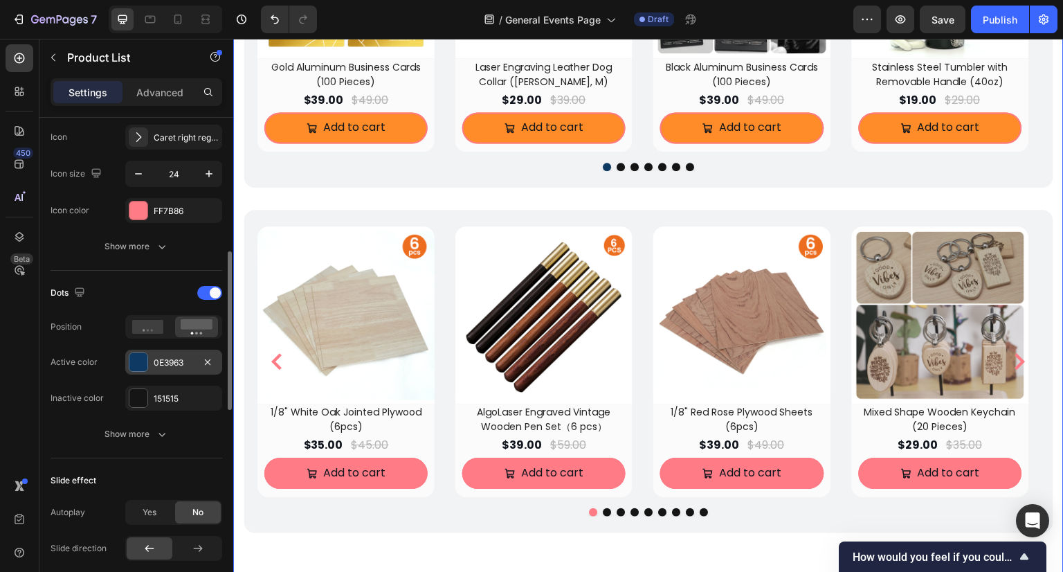
scroll to position [2077, 0]
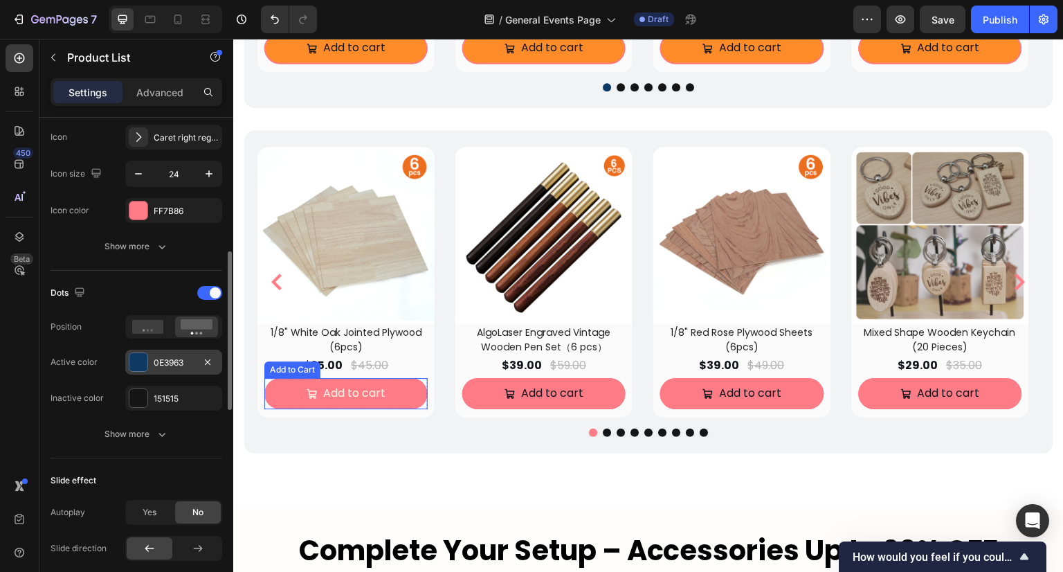
click at [395, 390] on button "Add to cart" at bounding box center [345, 393] width 163 height 31
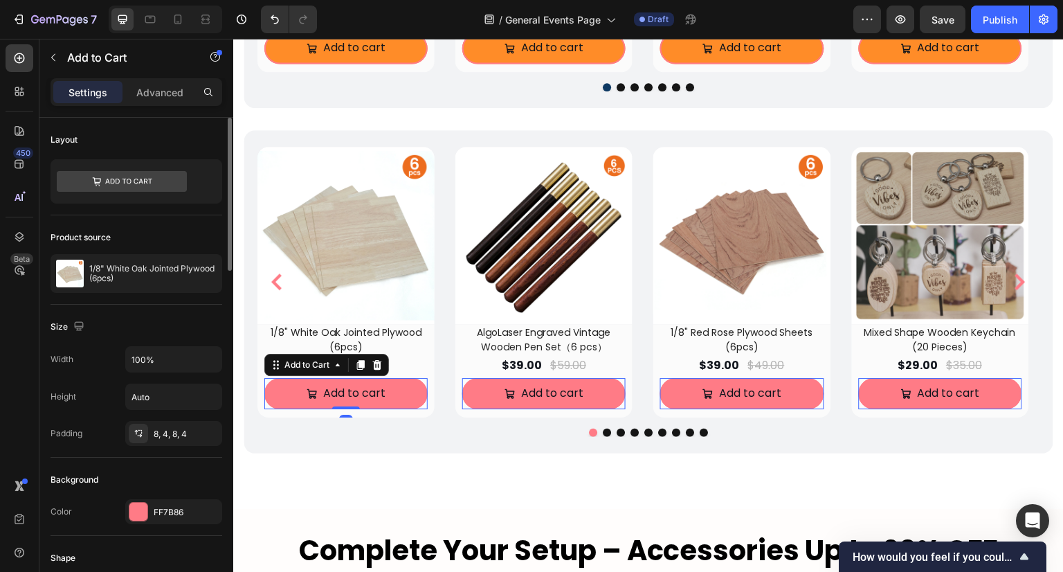
scroll to position [138, 0]
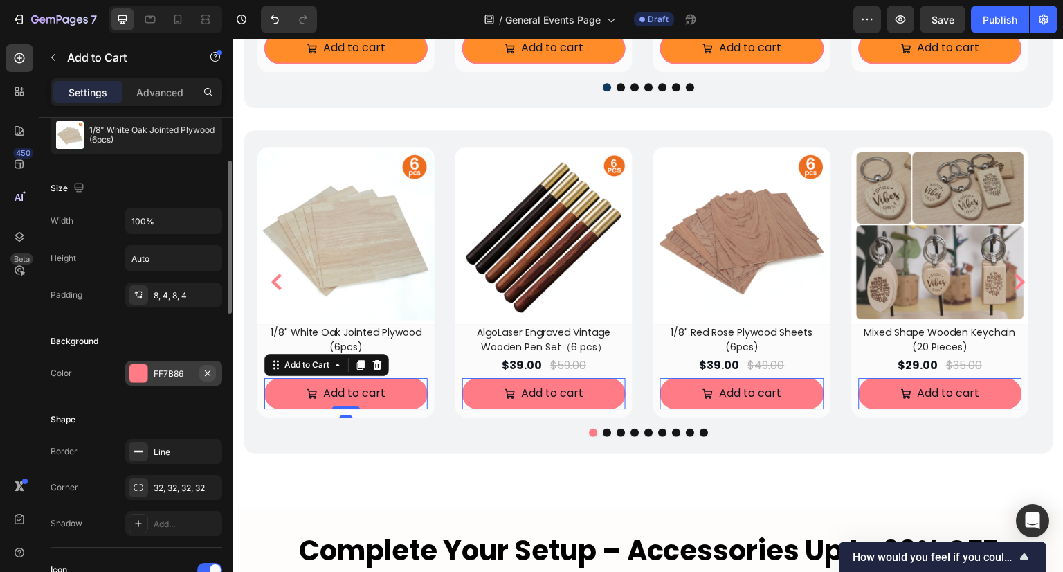
click at [210, 375] on icon "button" at bounding box center [207, 373] width 11 height 11
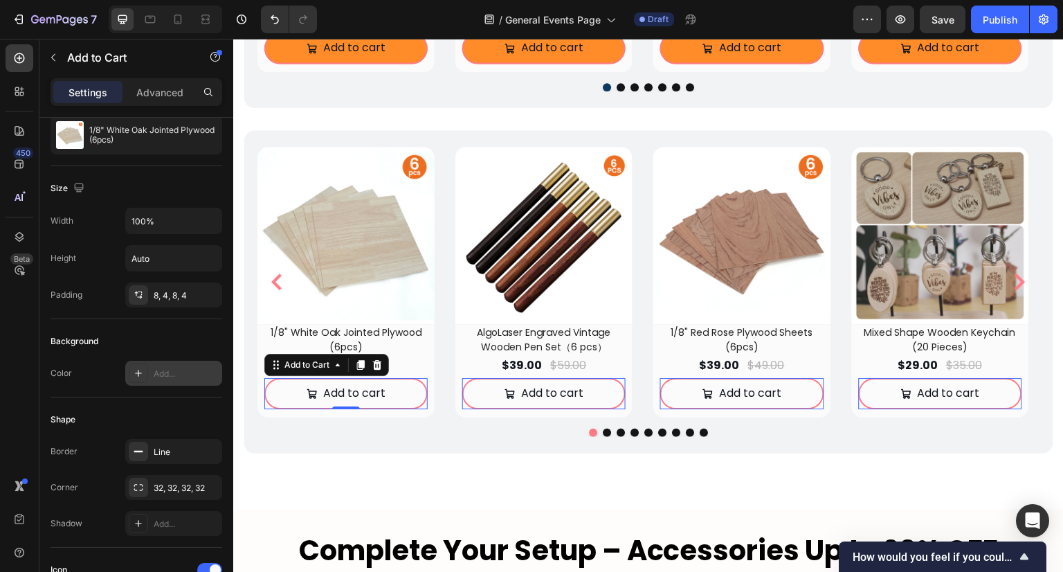
click at [170, 375] on div "Add..." at bounding box center [186, 374] width 65 height 12
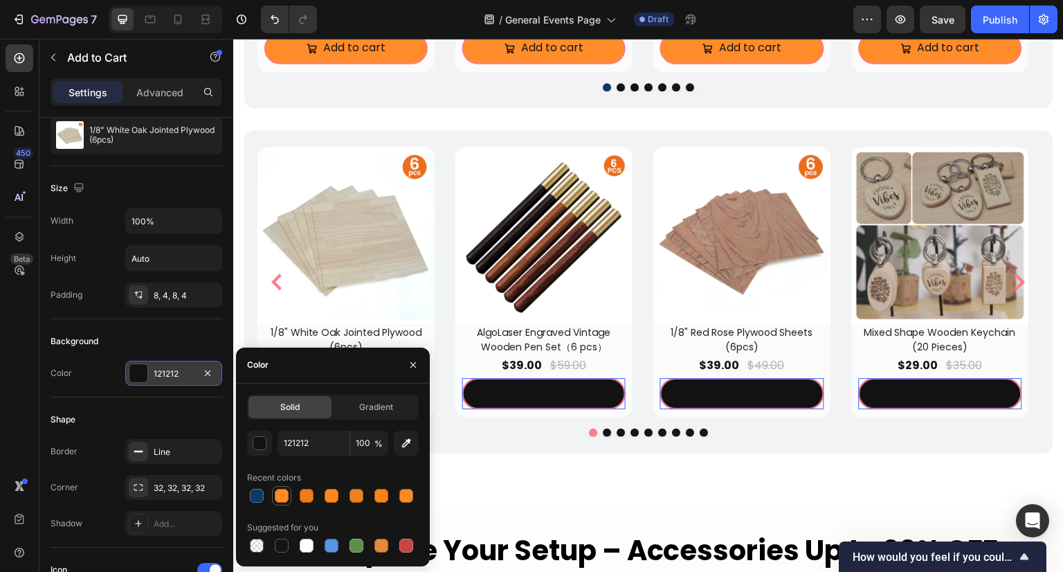
click at [287, 491] on div at bounding box center [282, 496] width 14 height 14
type input "FF8C28"
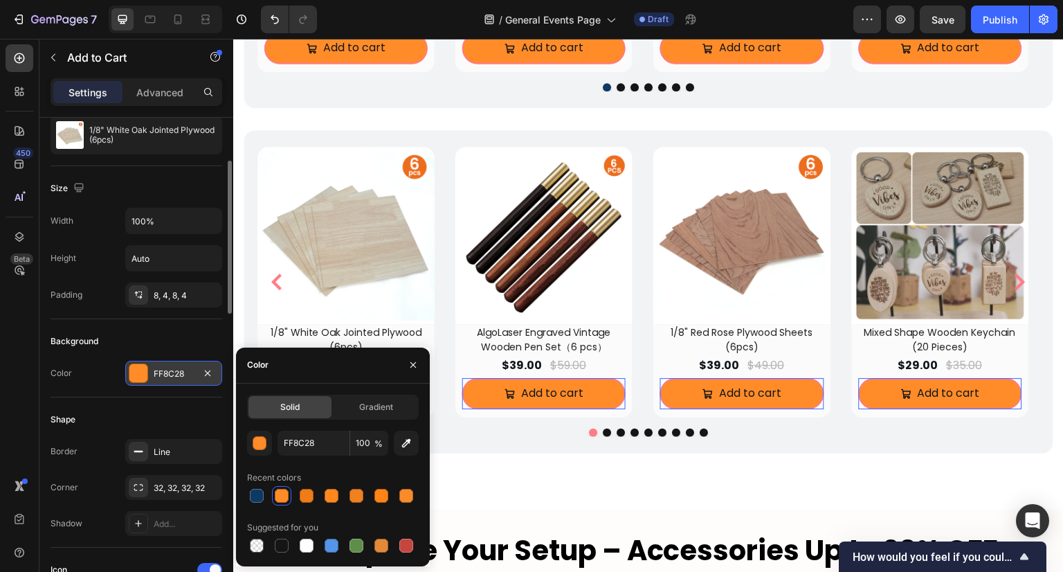
click at [178, 408] on div "Shape" at bounding box center [137, 419] width 172 height 22
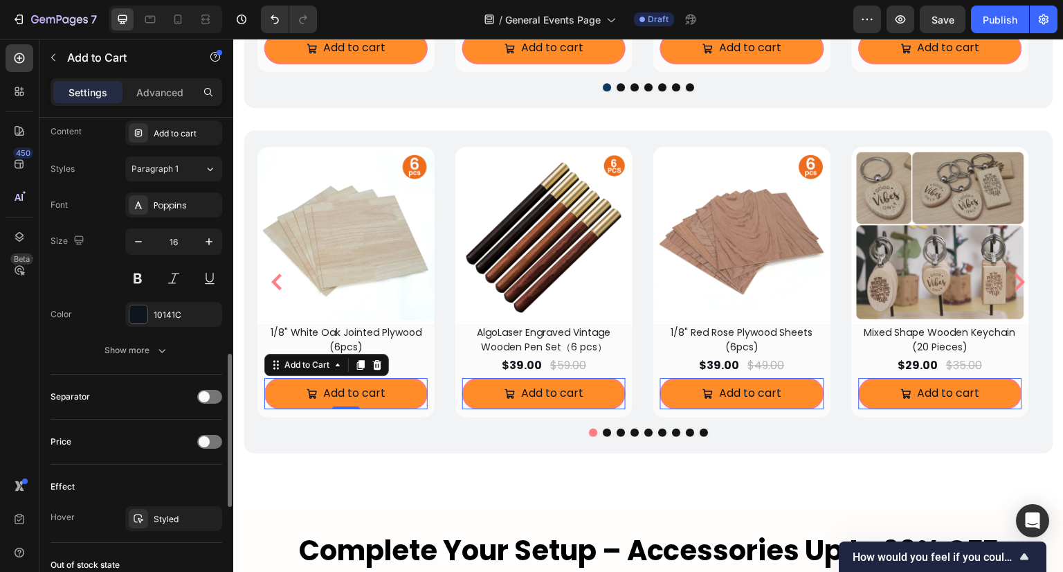
scroll to position [831, 0]
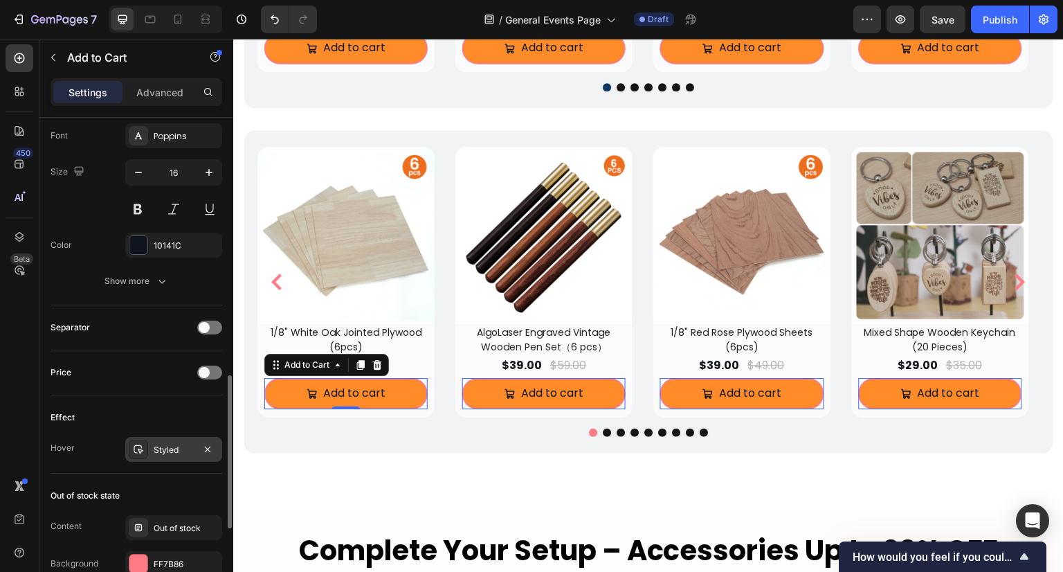
click at [183, 458] on div "Styled" at bounding box center [173, 449] width 97 height 25
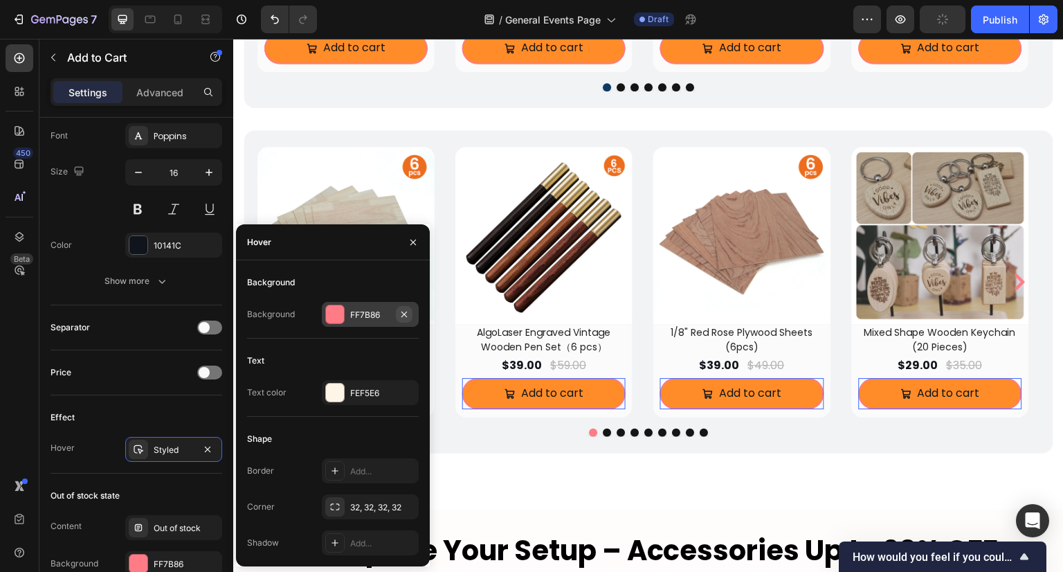
click at [406, 316] on icon "button" at bounding box center [404, 314] width 11 height 11
click at [375, 316] on div "Add..." at bounding box center [382, 315] width 65 height 12
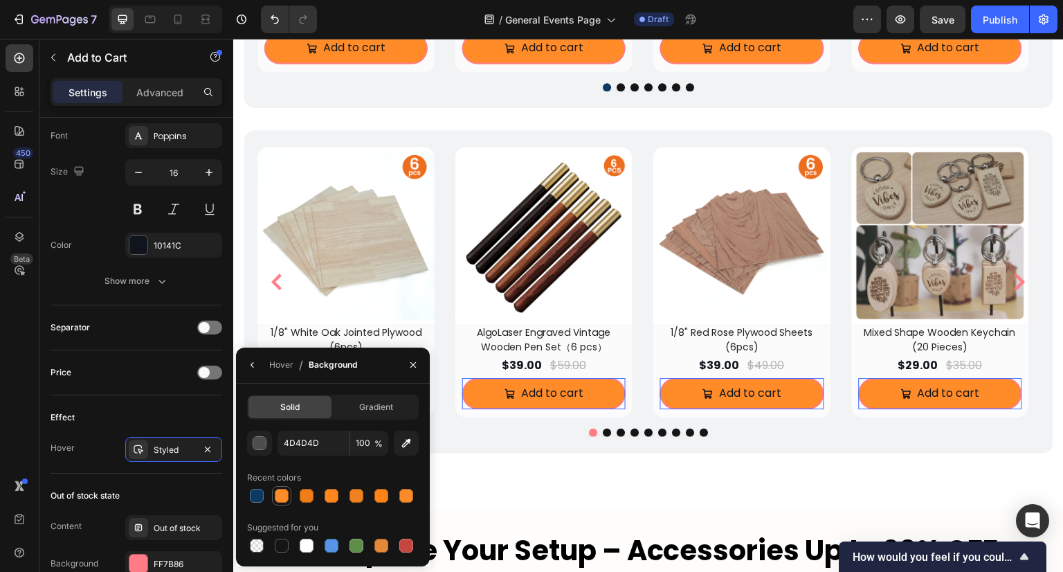
click at [280, 494] on div at bounding box center [282, 496] width 14 height 14
type input "FF8C28"
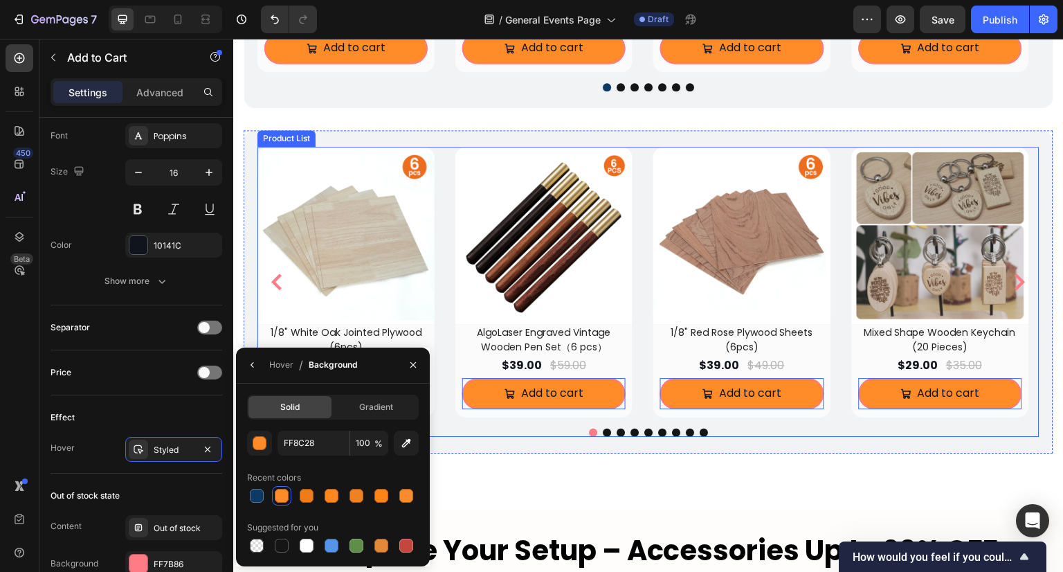
click at [589, 436] on div at bounding box center [649, 433] width 782 height 8
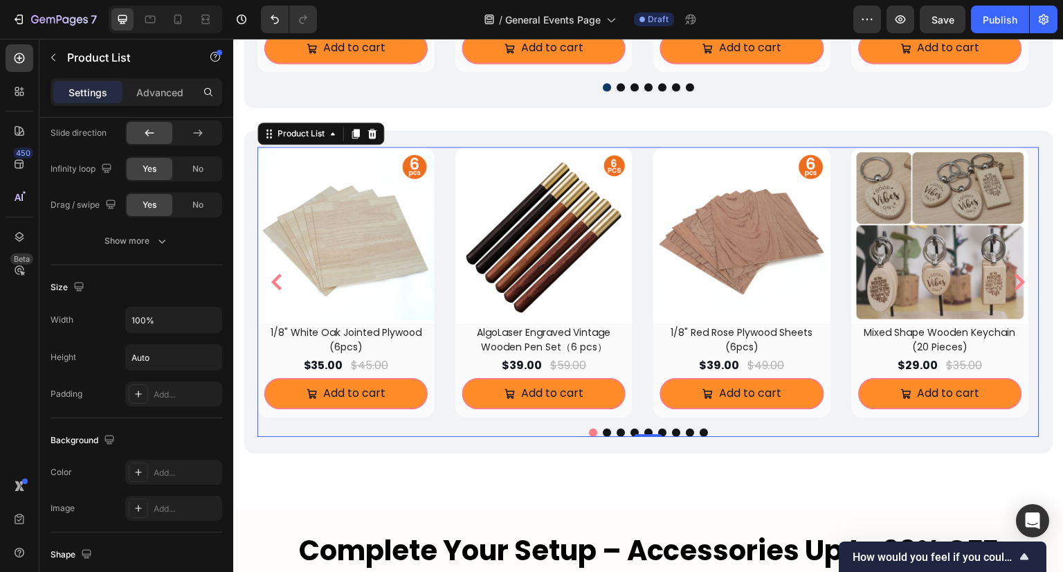
scroll to position [0, 0]
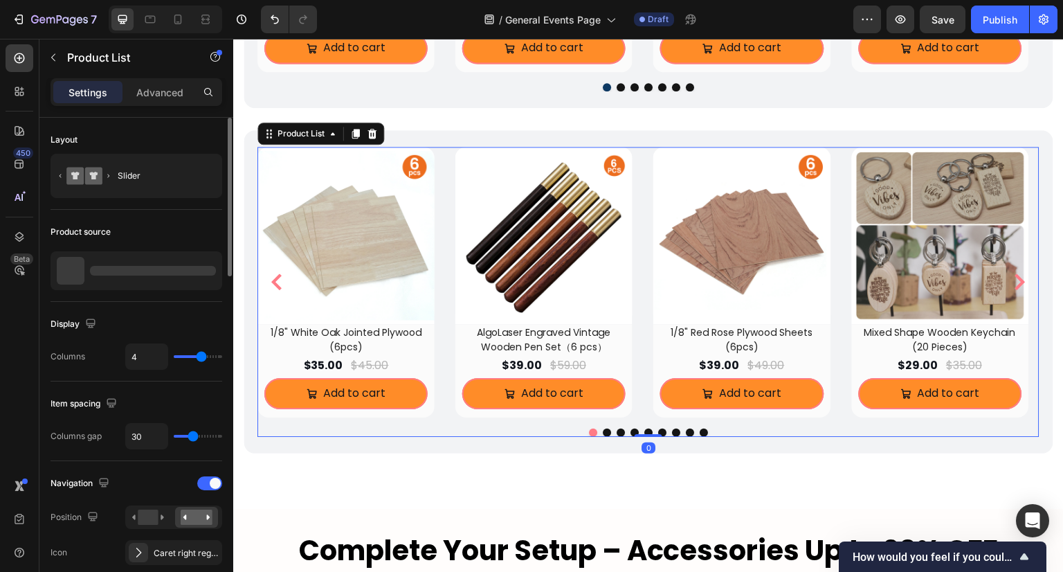
click at [589, 435] on button "Dot" at bounding box center [593, 433] width 8 height 8
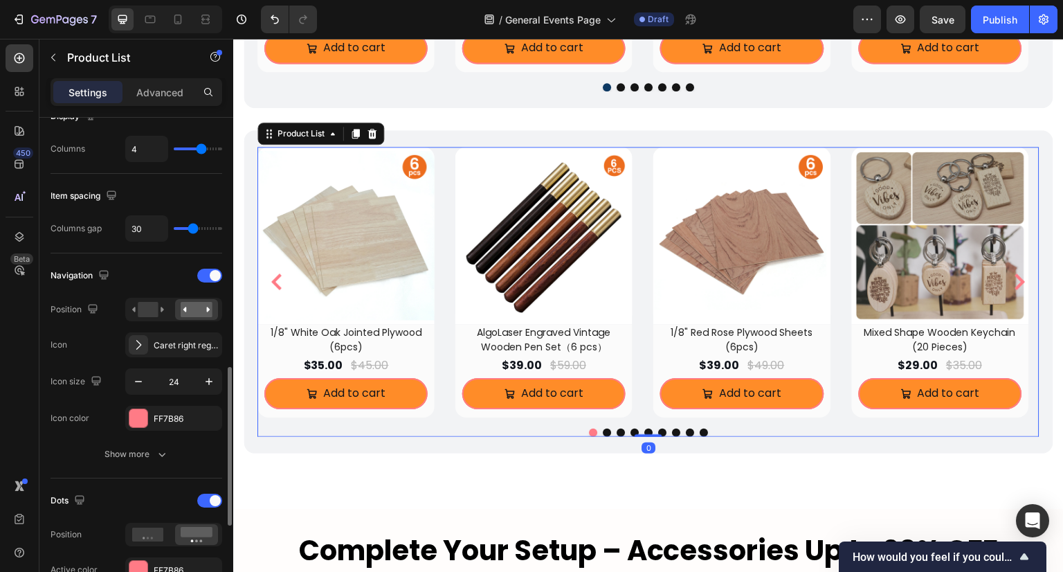
scroll to position [346, 0]
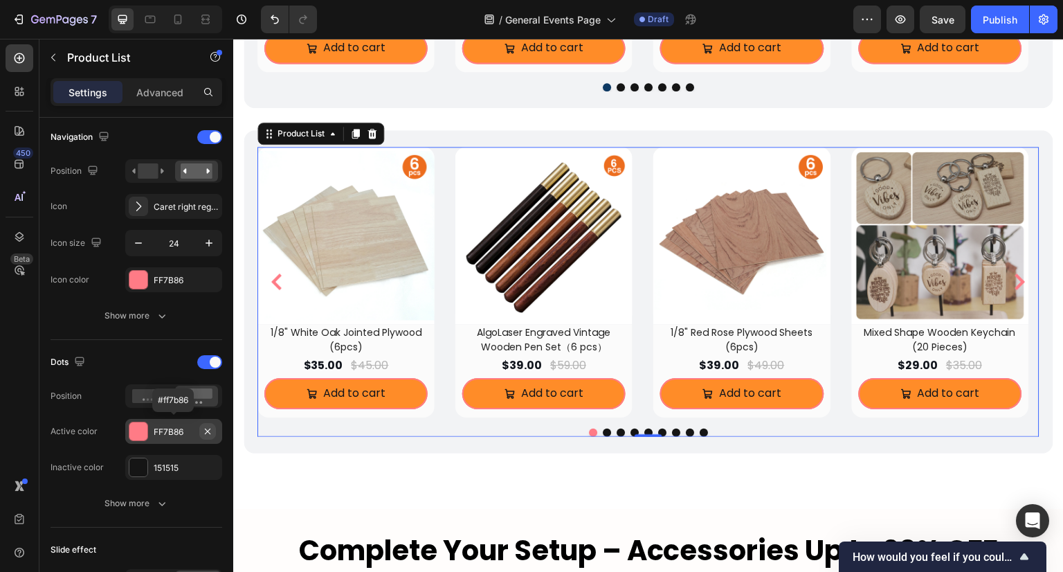
click at [205, 433] on icon "button" at bounding box center [207, 431] width 11 height 11
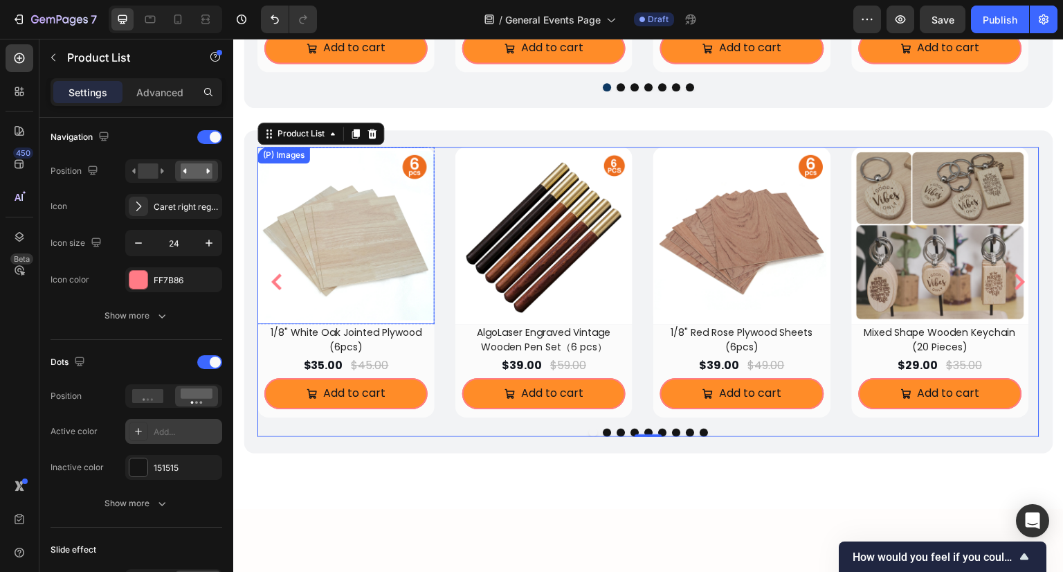
scroll to position [1731, 0]
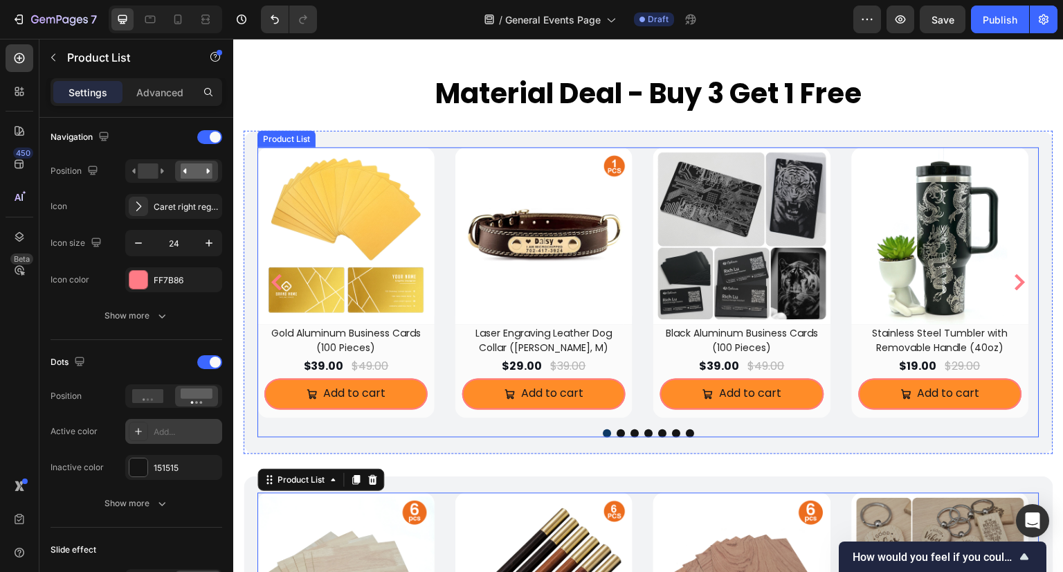
click at [275, 280] on icon "Carousel Back Arrow" at bounding box center [276, 282] width 10 height 17
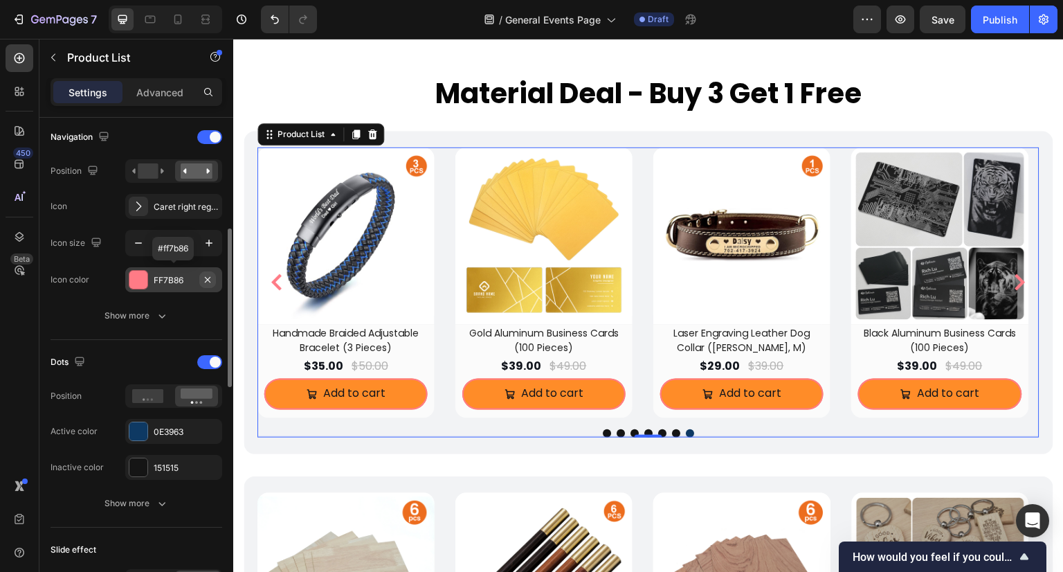
click at [201, 280] on button "button" at bounding box center [207, 279] width 17 height 17
click at [173, 280] on div "Add..." at bounding box center [186, 280] width 65 height 12
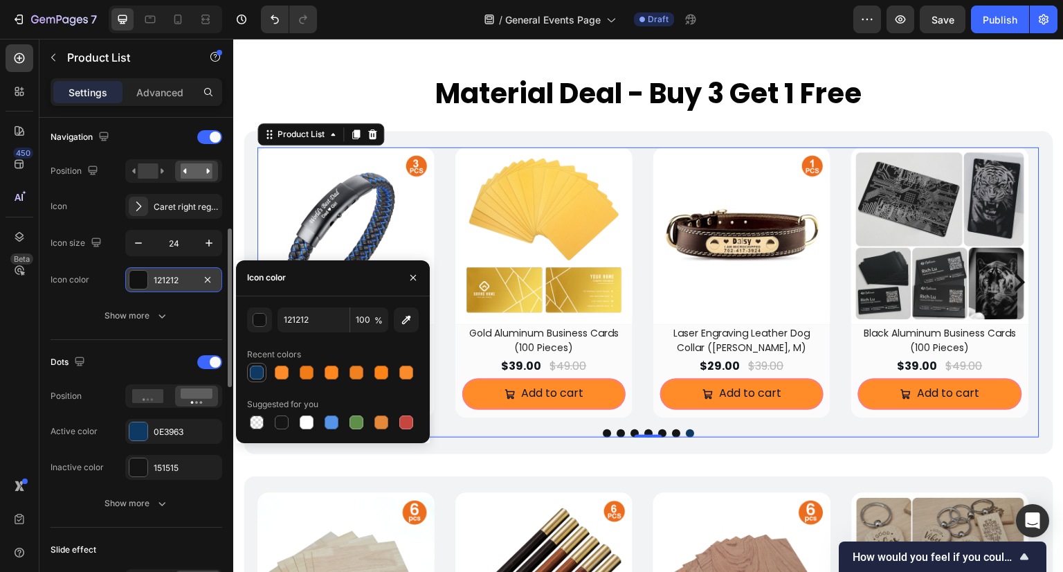
click at [255, 370] on div at bounding box center [257, 373] width 14 height 14
type input "0E3963"
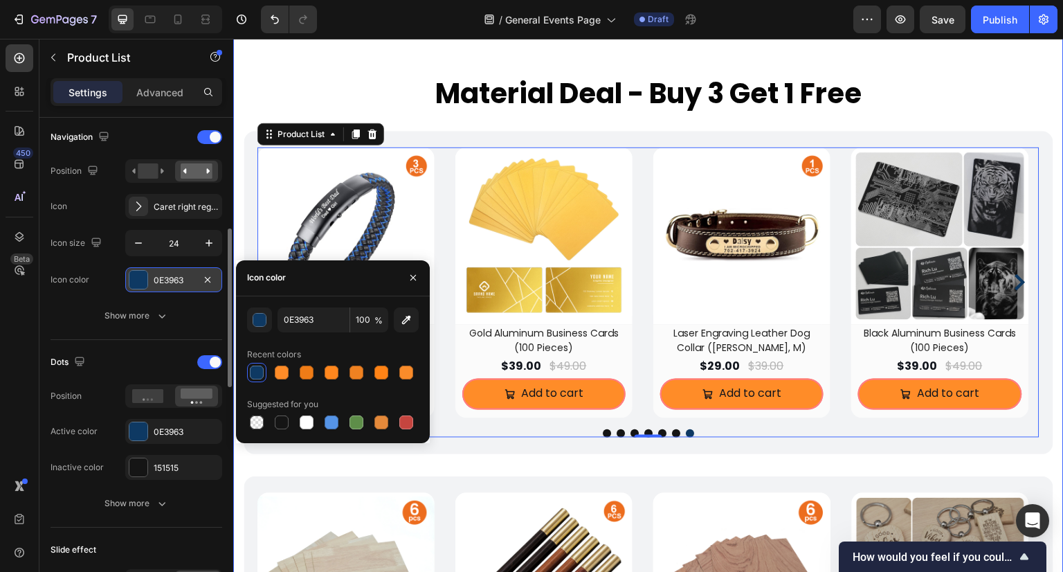
click at [395, 460] on div "Material Deal - Buy 3 Get 1 Free Heading Row (P) Images Row Gold Aluminum Busin…" at bounding box center [649, 426] width 810 height 746
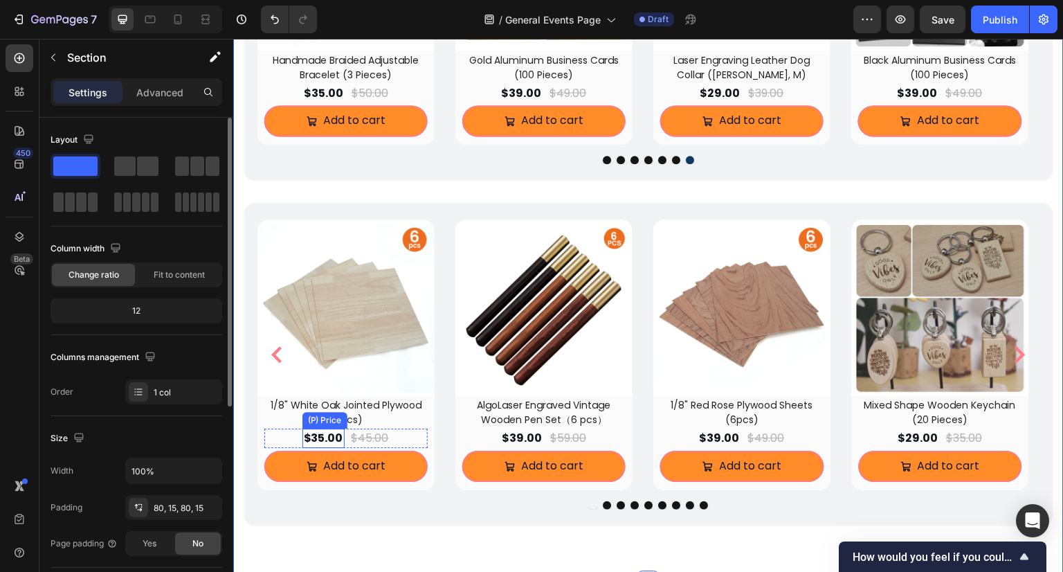
scroll to position [2008, 0]
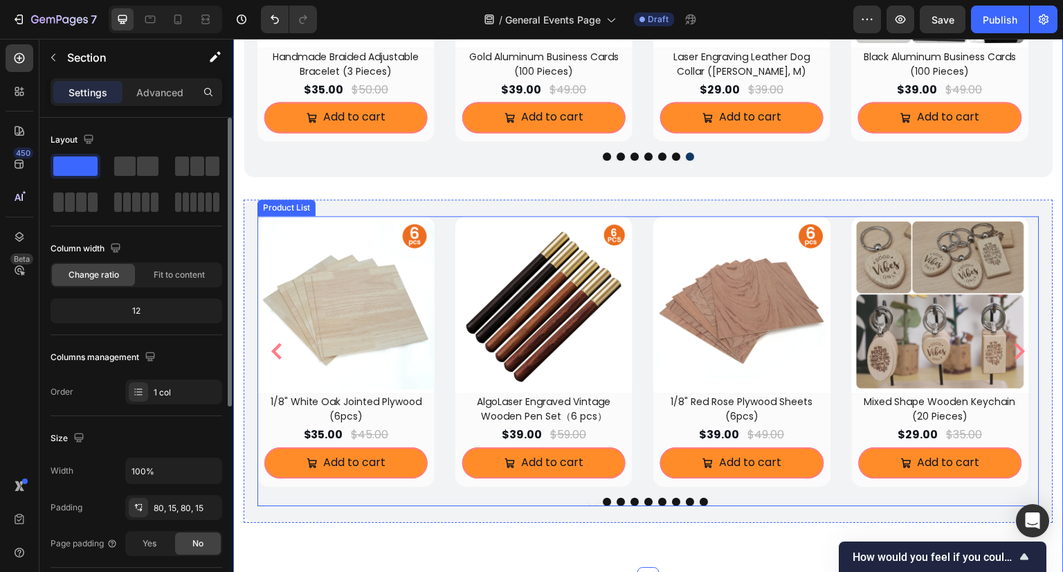
click at [275, 357] on icon "Carousel Back Arrow" at bounding box center [277, 351] width 17 height 17
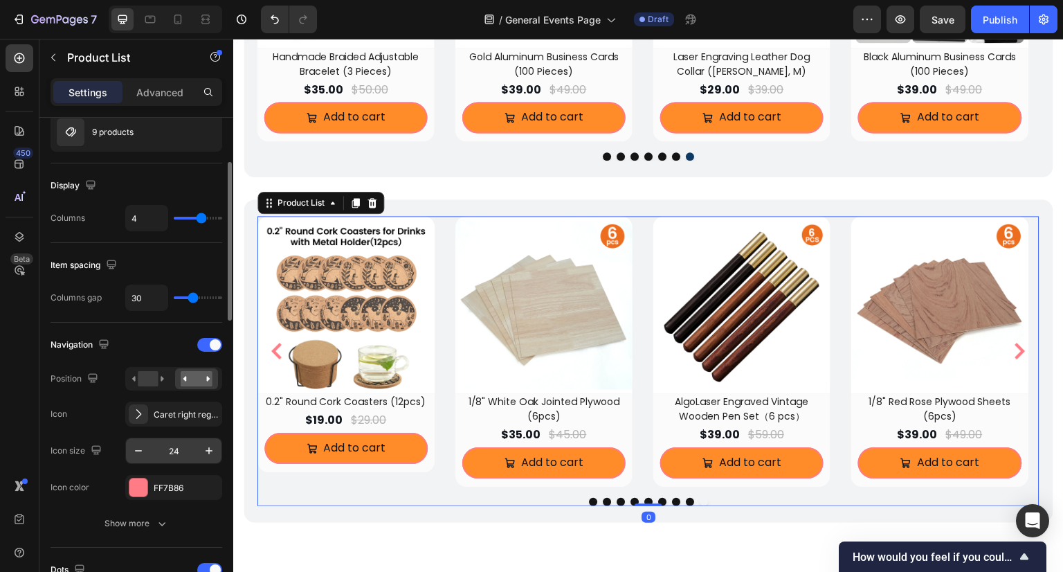
scroll to position [208, 0]
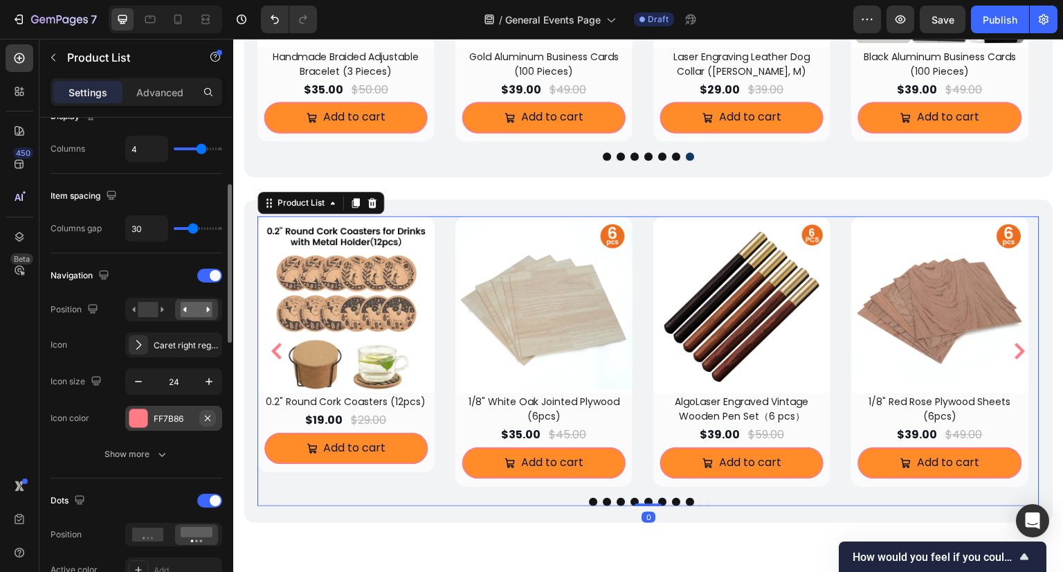
click at [215, 418] on button "button" at bounding box center [207, 418] width 17 height 17
click at [170, 418] on div "Add..." at bounding box center [186, 419] width 65 height 12
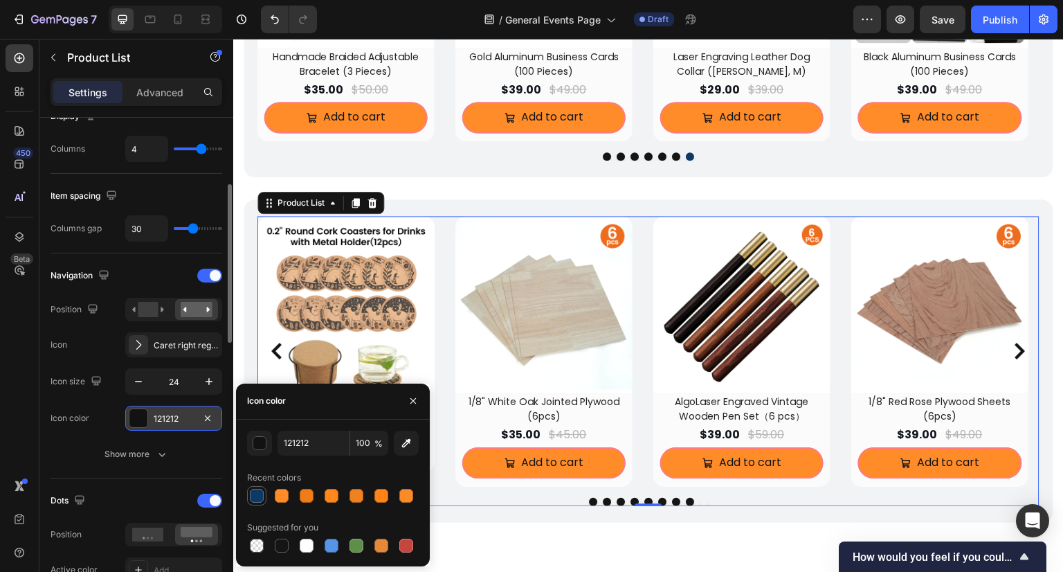
click at [256, 491] on div at bounding box center [257, 496] width 14 height 14
type input "0E3963"
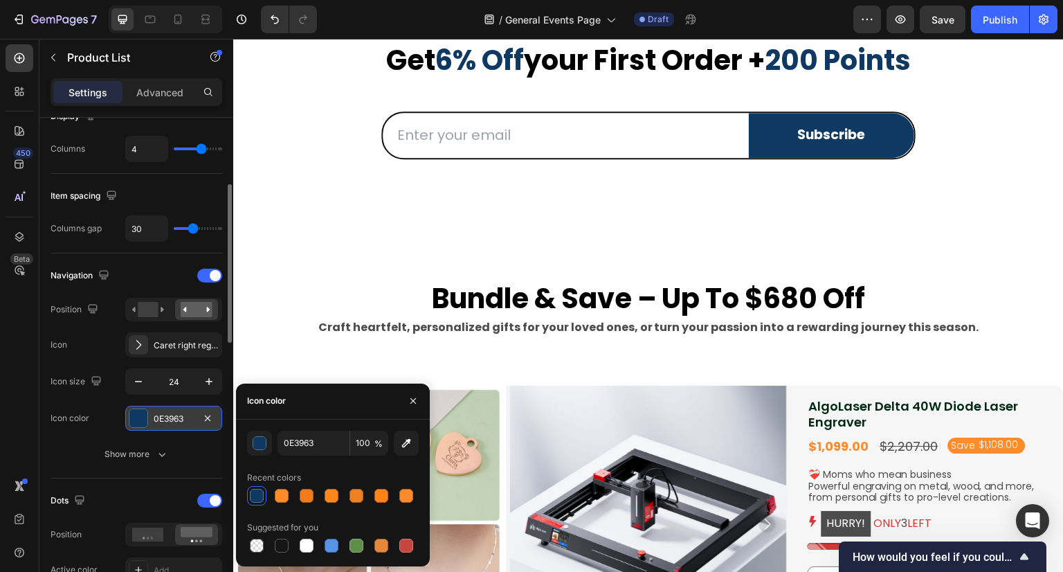
scroll to position [346, 0]
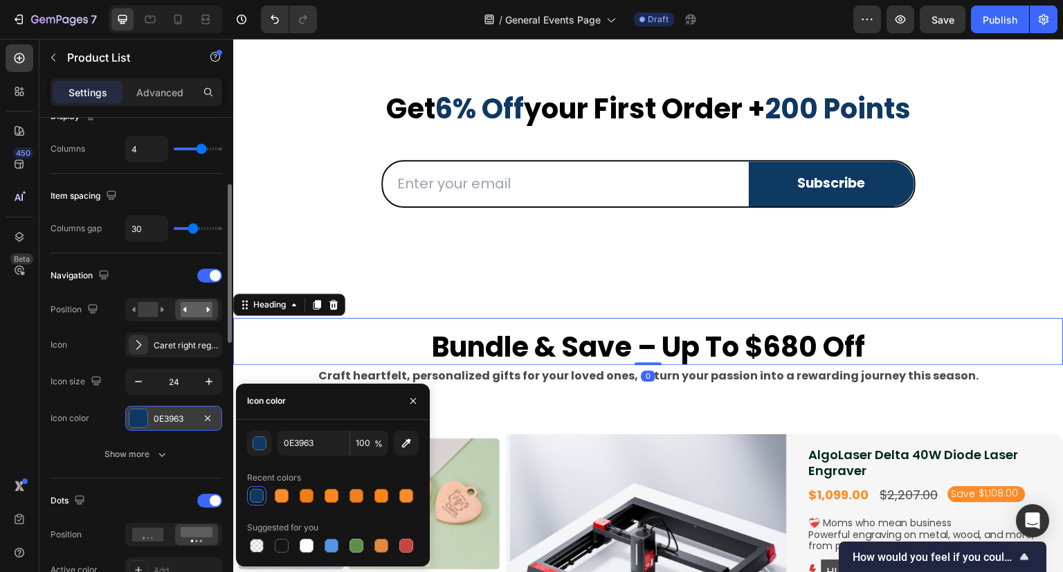
click at [555, 348] on span "bundle & save – up to $680 off" at bounding box center [649, 346] width 434 height 39
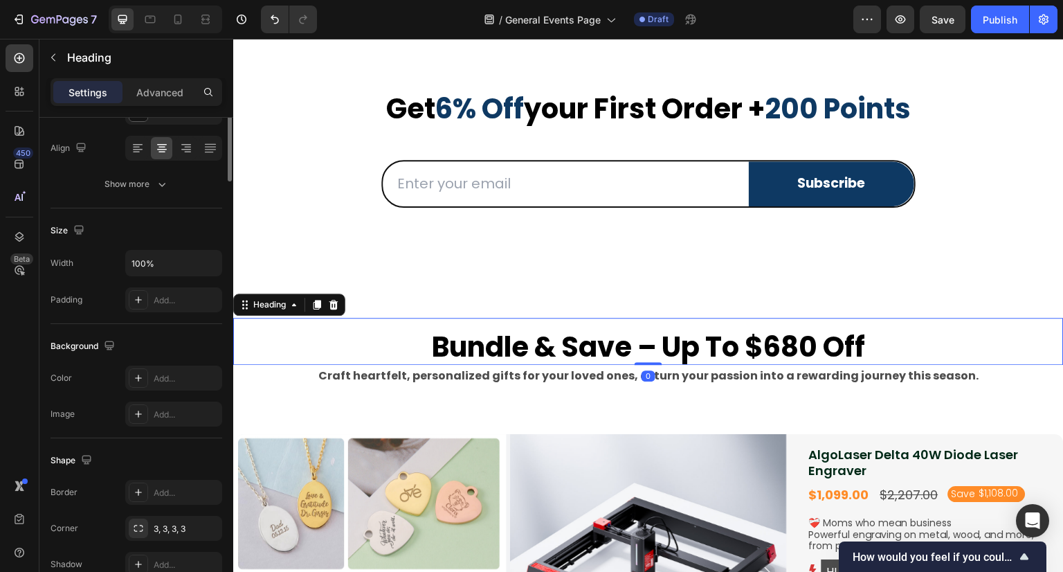
scroll to position [0, 0]
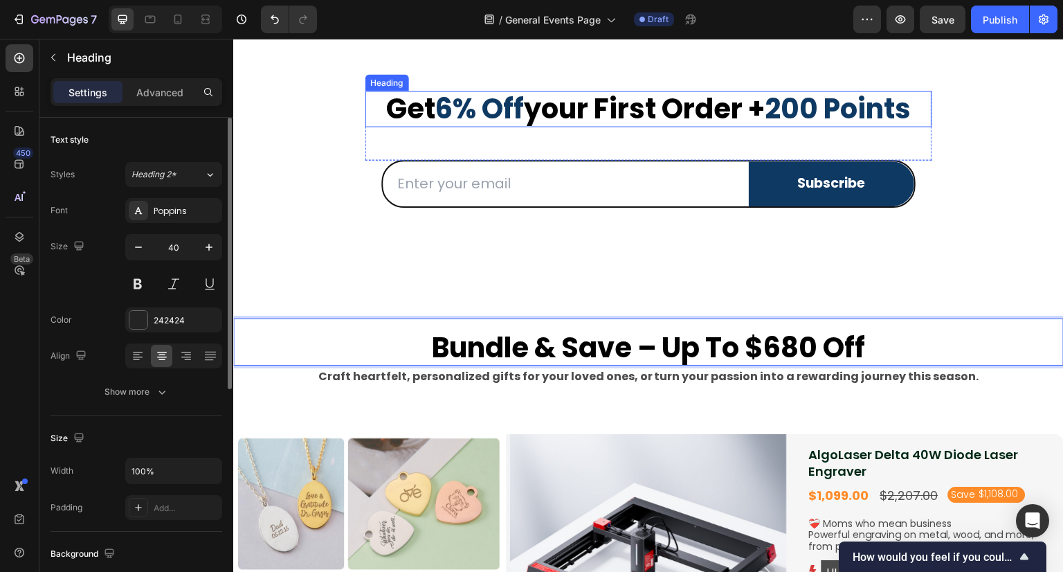
click at [386, 109] on span "get" at bounding box center [410, 108] width 49 height 39
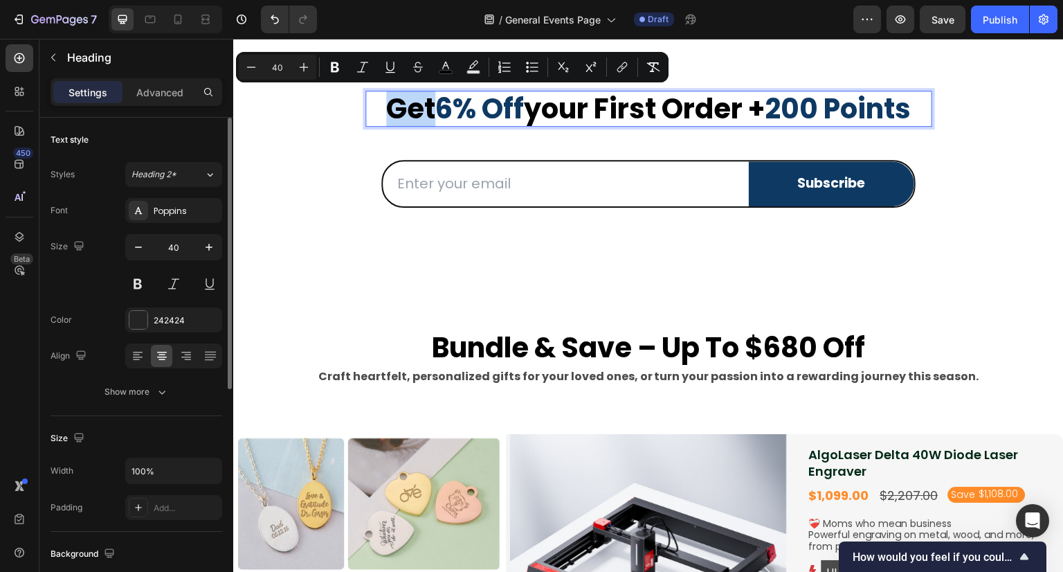
drag, startPoint x: 374, startPoint y: 110, endPoint x: 419, endPoint y: 112, distance: 45.0
click at [419, 112] on span "get" at bounding box center [410, 108] width 49 height 39
click at [453, 69] on button "color" at bounding box center [445, 67] width 25 height 25
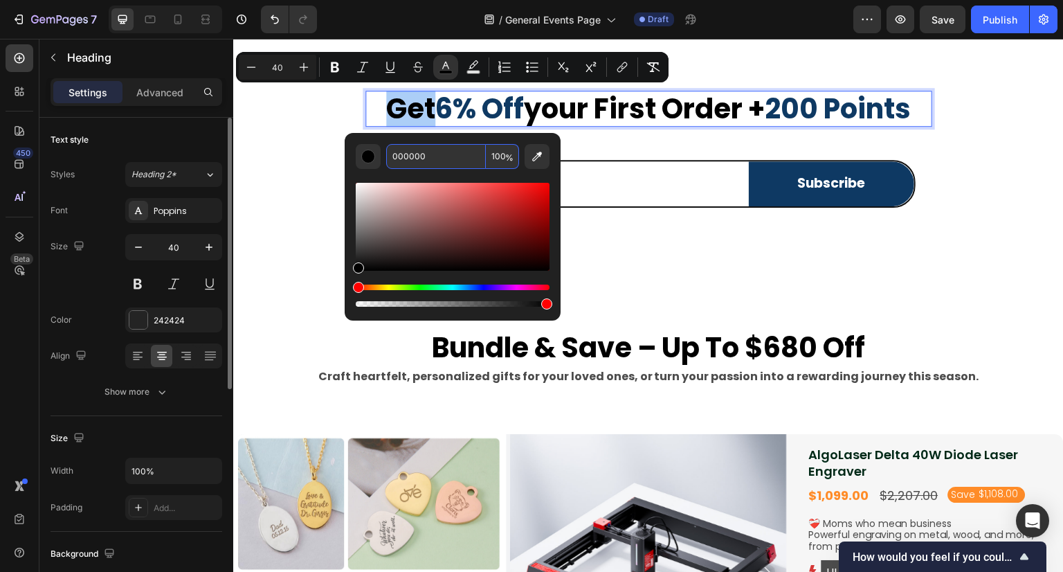
paste input "https://algolaser.com/products/algolaser-alpha-mk2-40w-diode-laser-cutter-and-e…"
type input "https://algolaser.com/products/algolaser-alpha-mk2-40w-diode-laser-cutter-and-e…"
drag, startPoint x: 485, startPoint y: 160, endPoint x: 375, endPoint y: 160, distance: 110.1
click at [375, 160] on div "https://algolaser.com/products/algolaser-alpha-mk2-40w-diode-laser-cutter-and-e…" at bounding box center [453, 156] width 194 height 25
click at [660, 254] on div "get 6% off your first order + 200 points Heading 48 Row Email Field Subscribe S…" at bounding box center [648, 149] width 831 height 228
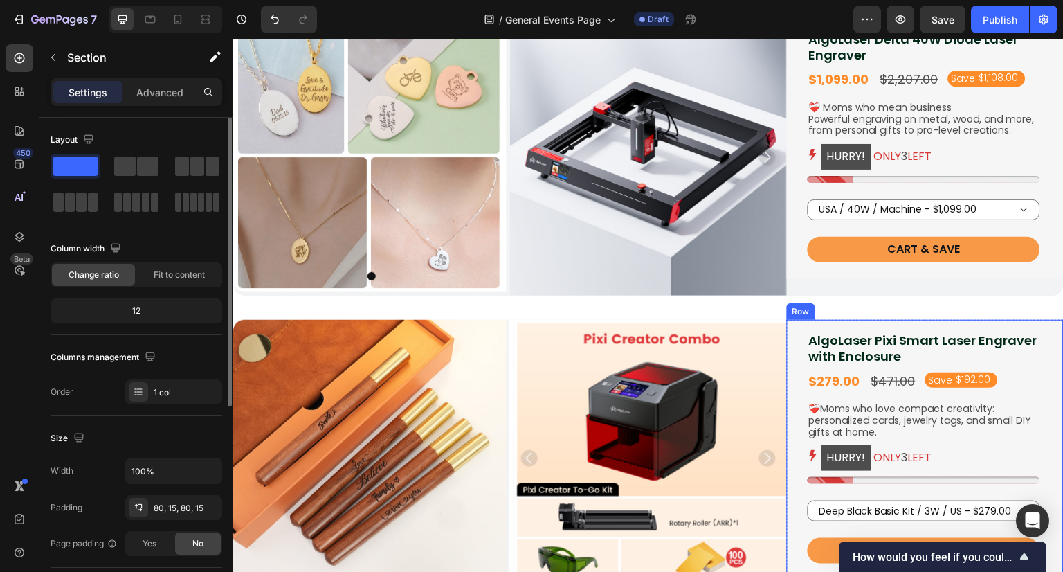
scroll to position [692, 0]
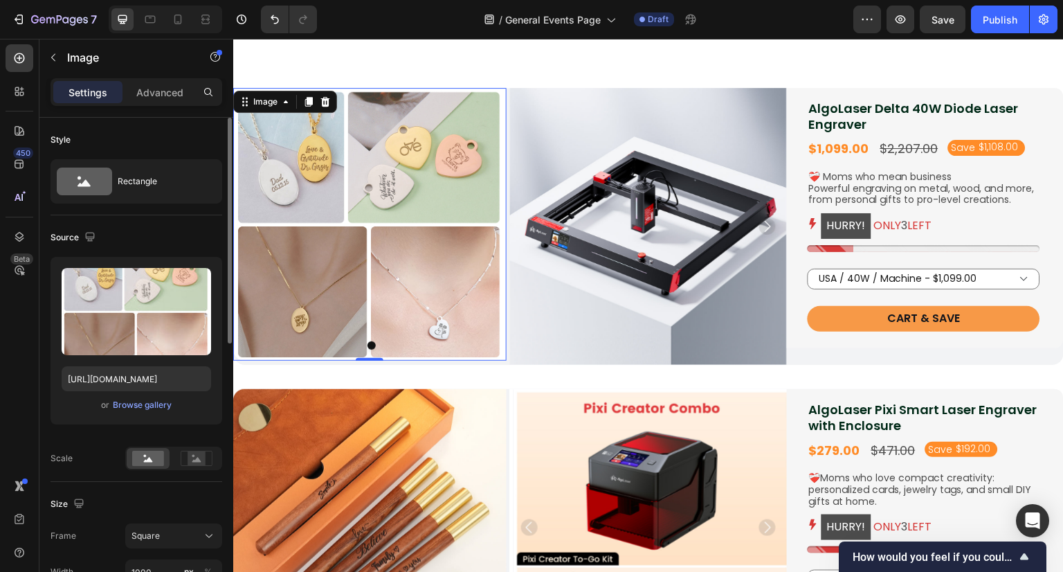
click at [363, 206] on img at bounding box center [369, 224] width 273 height 273
click at [177, 190] on div "Rectangle" at bounding box center [160, 181] width 84 height 32
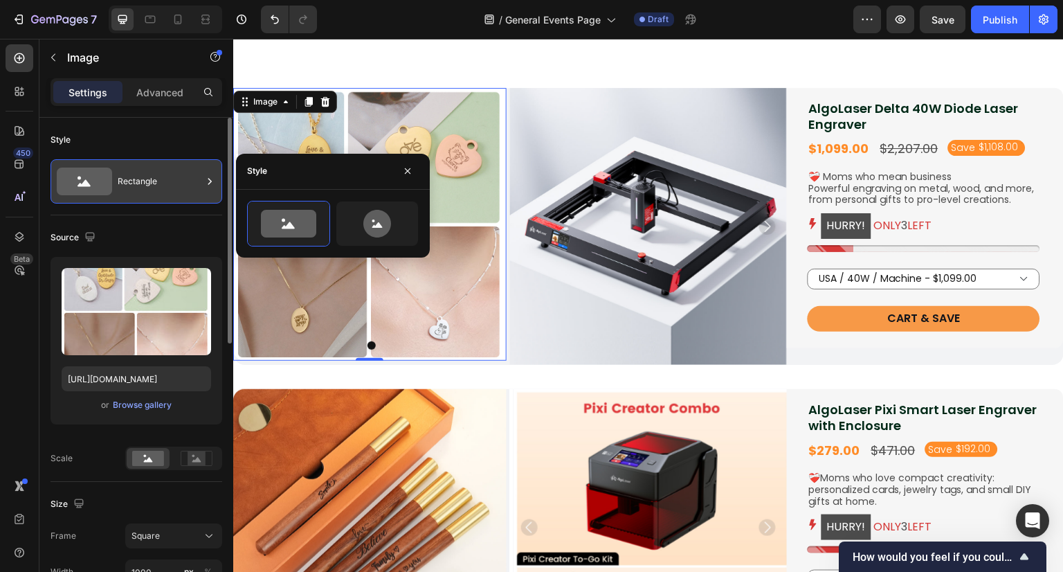
click at [183, 189] on div "Rectangle" at bounding box center [160, 181] width 84 height 32
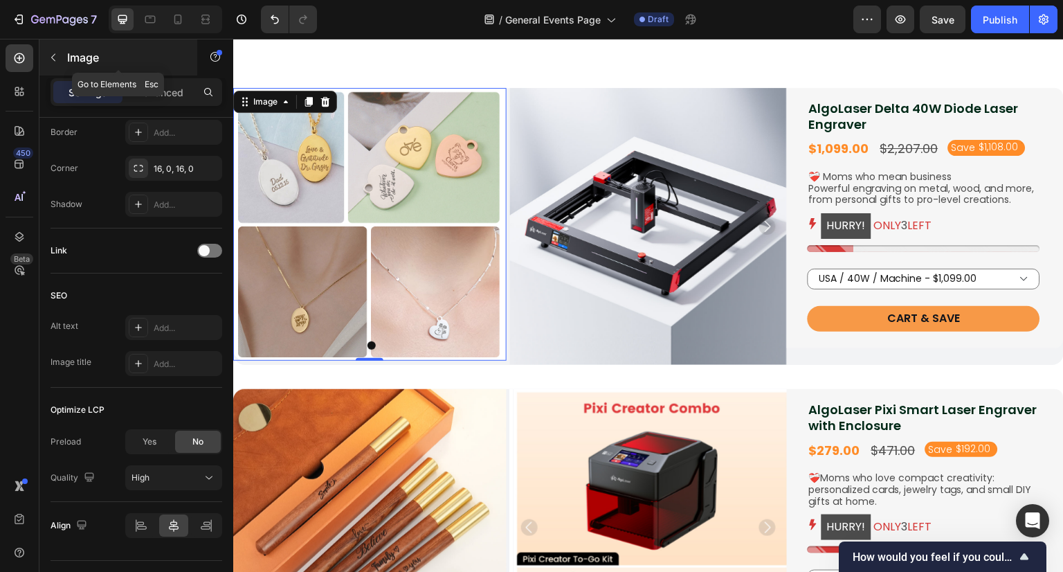
click at [60, 64] on button "button" at bounding box center [53, 57] width 22 height 22
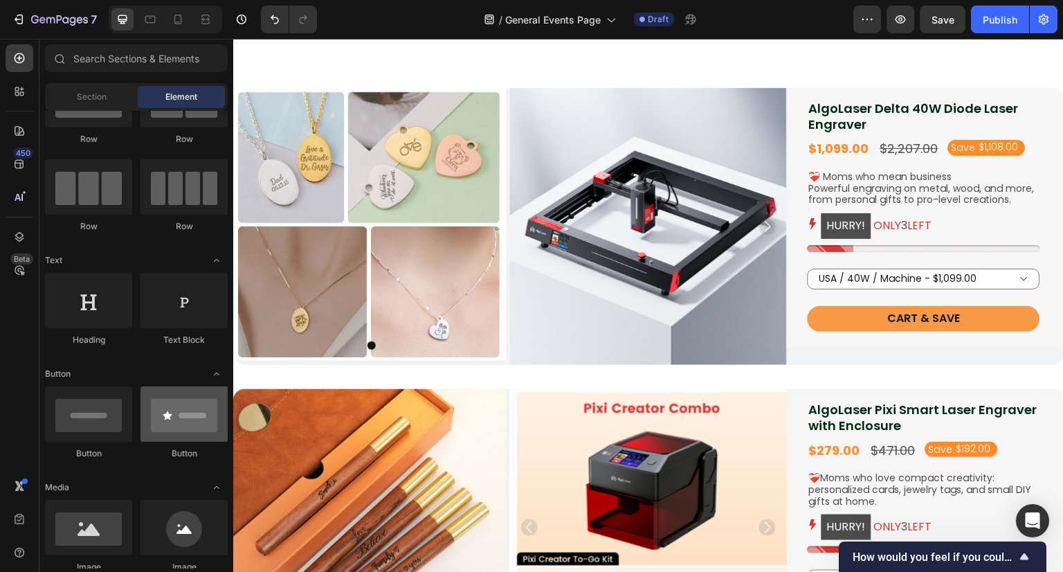
scroll to position [0, 0]
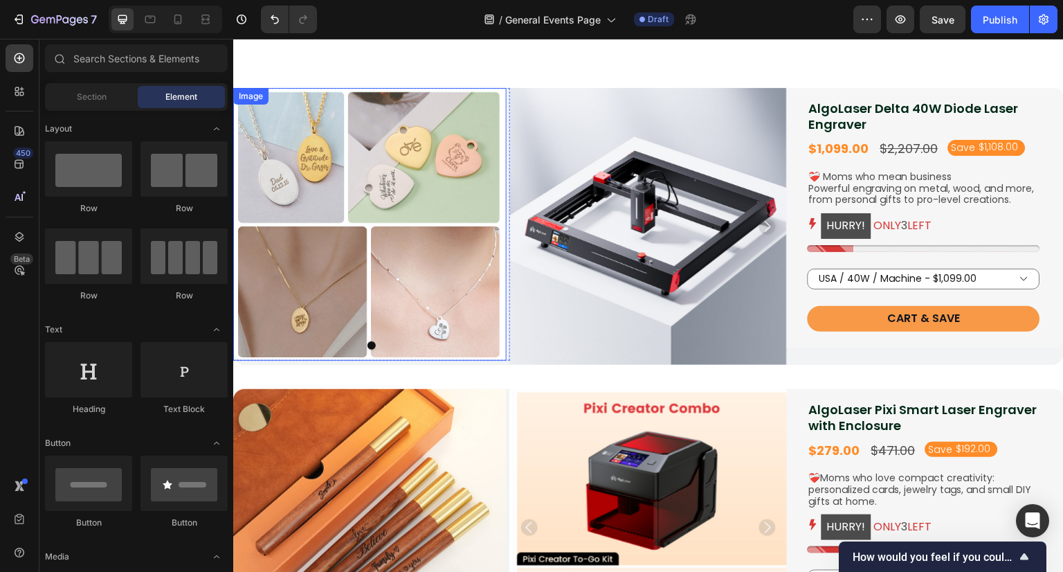
click at [341, 188] on img at bounding box center [369, 224] width 273 height 273
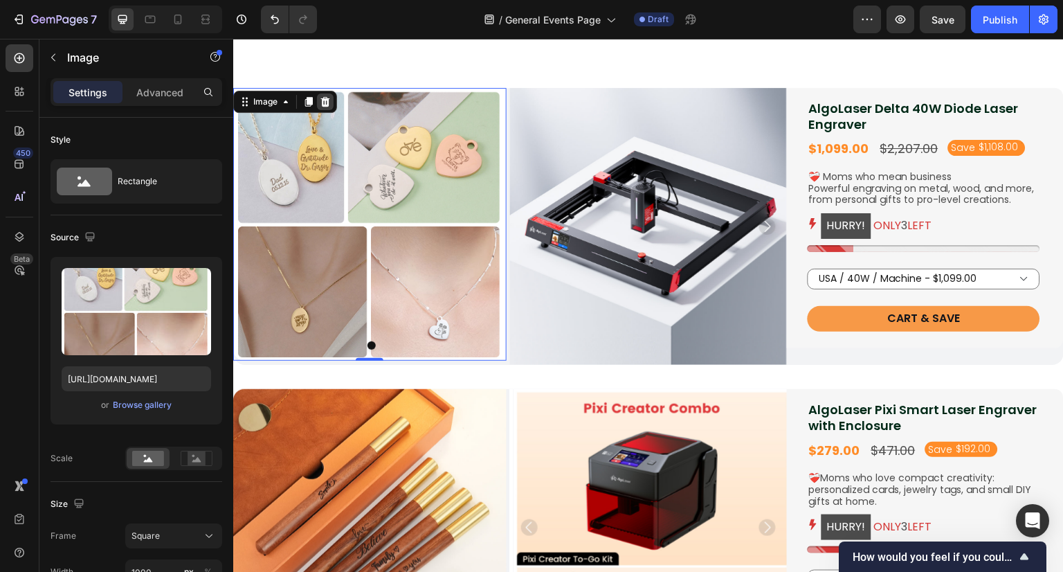
click at [327, 102] on icon at bounding box center [325, 101] width 9 height 10
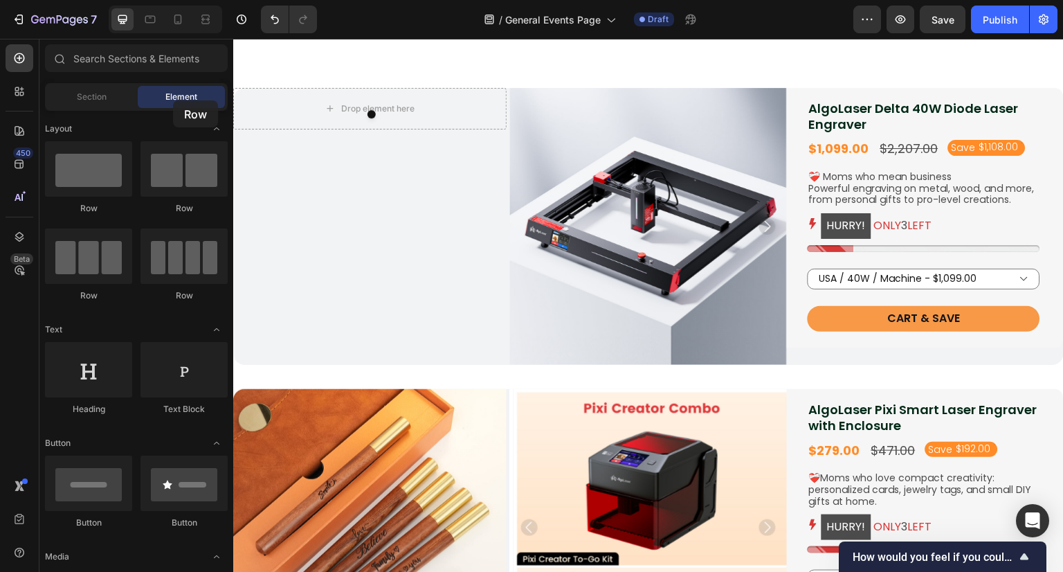
drag, startPoint x: 170, startPoint y: 188, endPoint x: 173, endPoint y: 100, distance: 88.0
click at [173, 100] on div "Sections(18) Elements(83) Section Element Hero Section Product Detail Brands Tr…" at bounding box center [136, 306] width 194 height 524
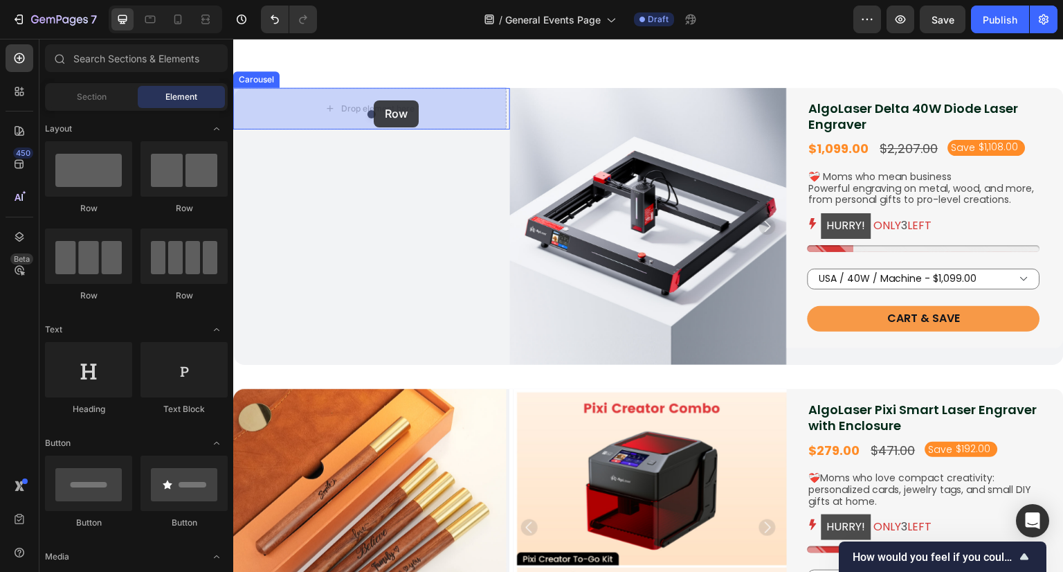
drag, startPoint x: 457, startPoint y: 303, endPoint x: 374, endPoint y: 100, distance: 218.5
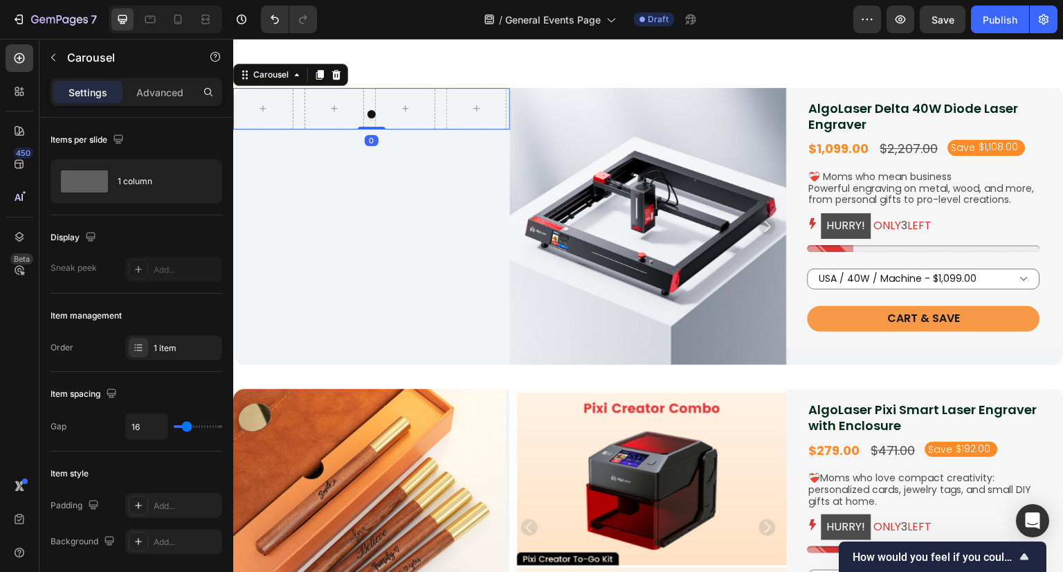
click at [267, 111] on div at bounding box center [371, 114] width 277 height 8
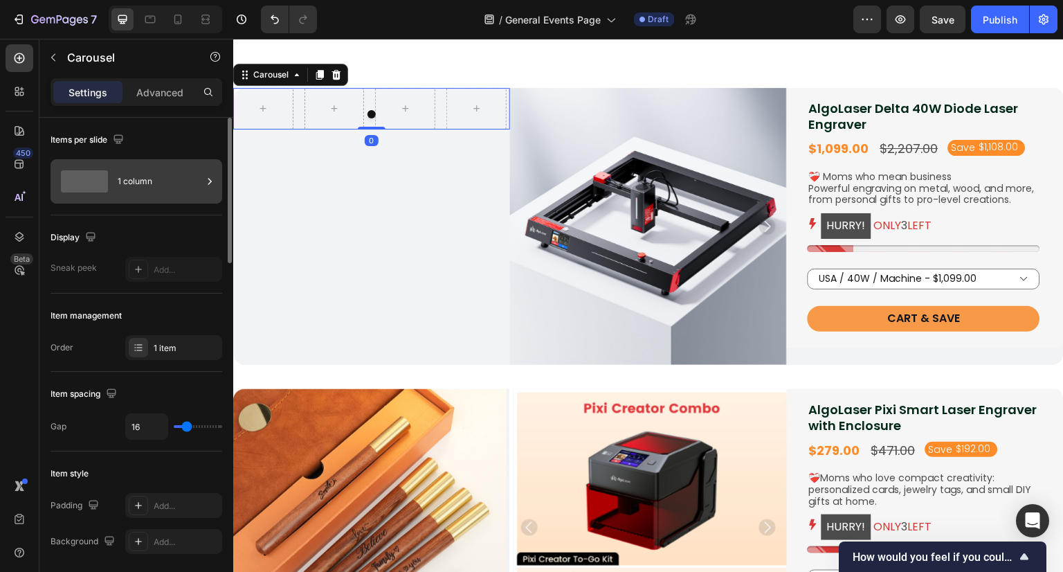
click at [180, 173] on div "1 column" at bounding box center [160, 181] width 84 height 32
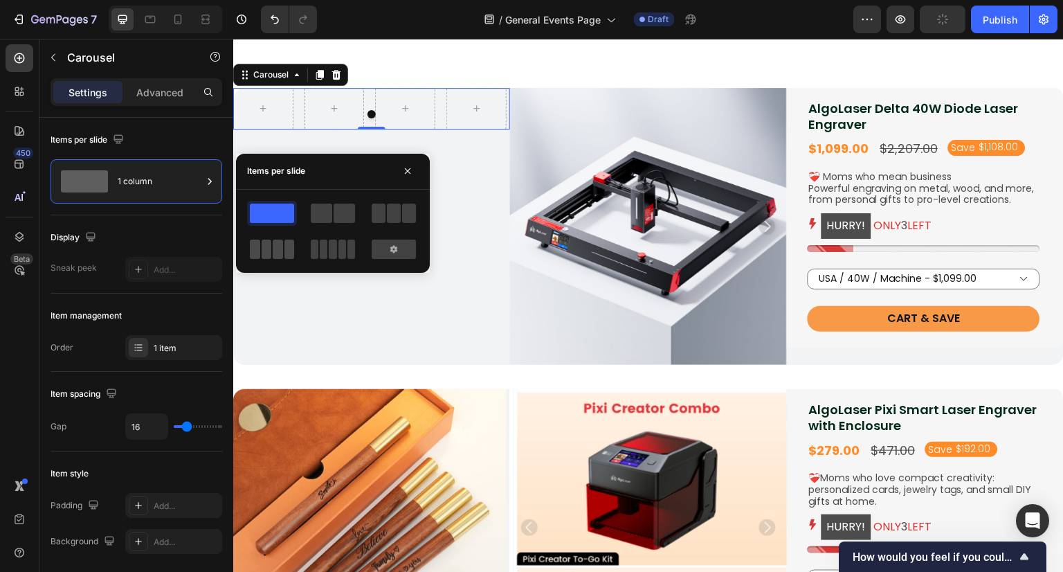
click at [294, 247] on span at bounding box center [290, 249] width 10 height 19
click at [410, 172] on icon "button" at bounding box center [407, 170] width 11 height 11
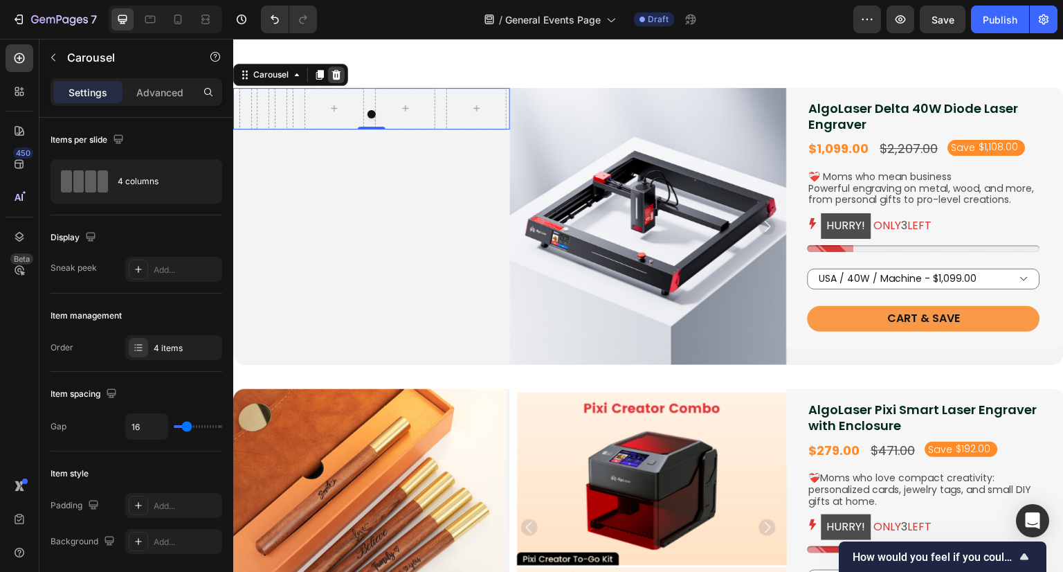
click at [343, 75] on div at bounding box center [336, 74] width 17 height 17
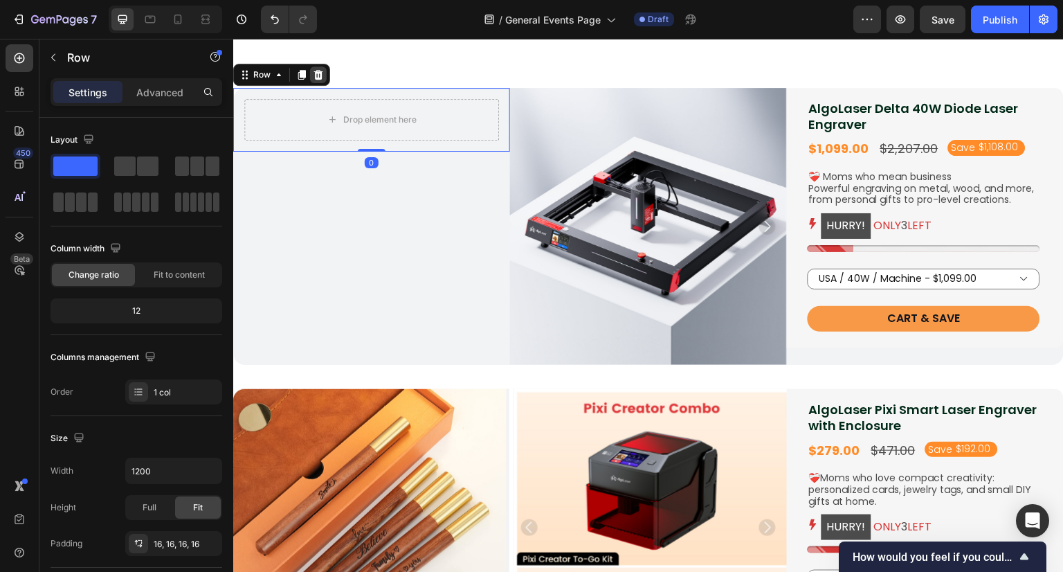
click at [314, 79] on icon at bounding box center [318, 74] width 11 height 11
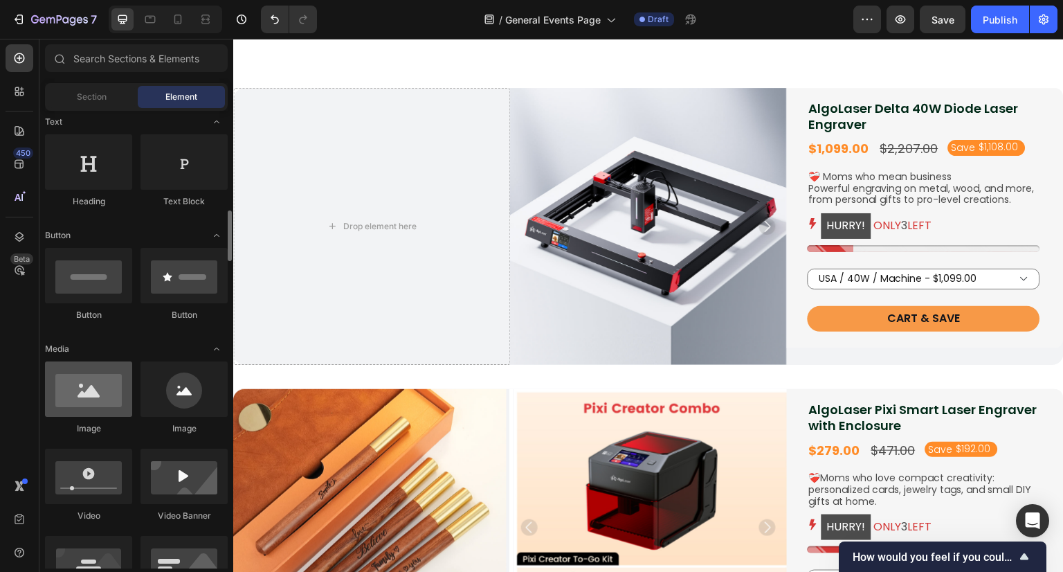
scroll to position [277, 0]
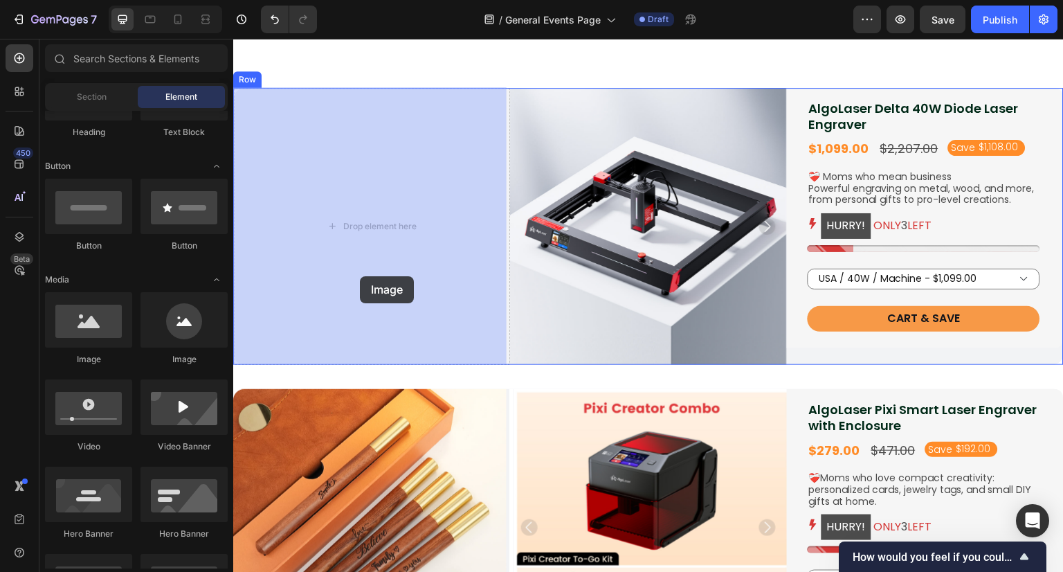
drag, startPoint x: 340, startPoint y: 373, endPoint x: 296, endPoint y: 296, distance: 88.4
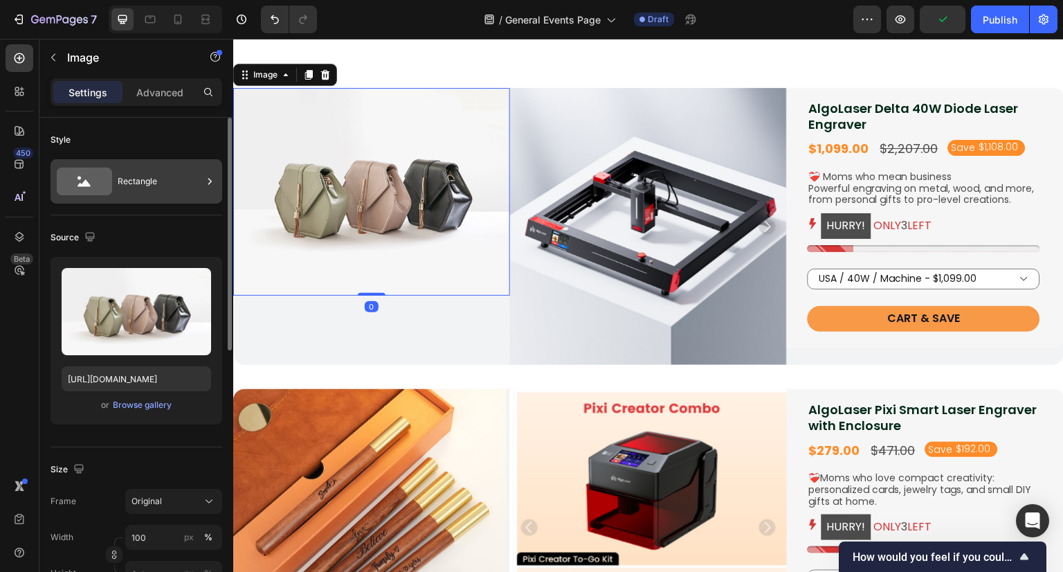
click at [164, 176] on div "Rectangle" at bounding box center [160, 181] width 84 height 32
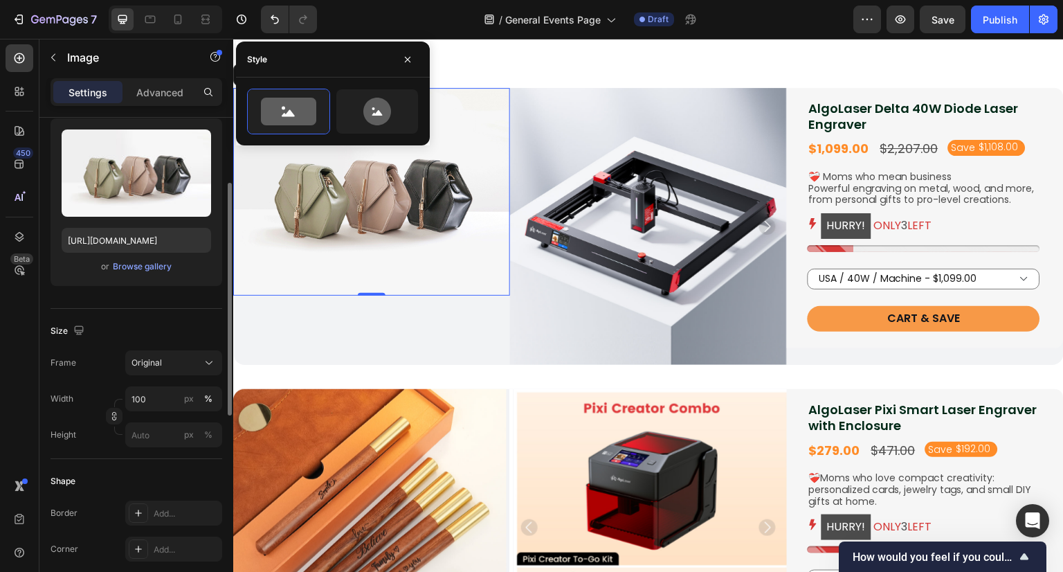
scroll to position [0, 0]
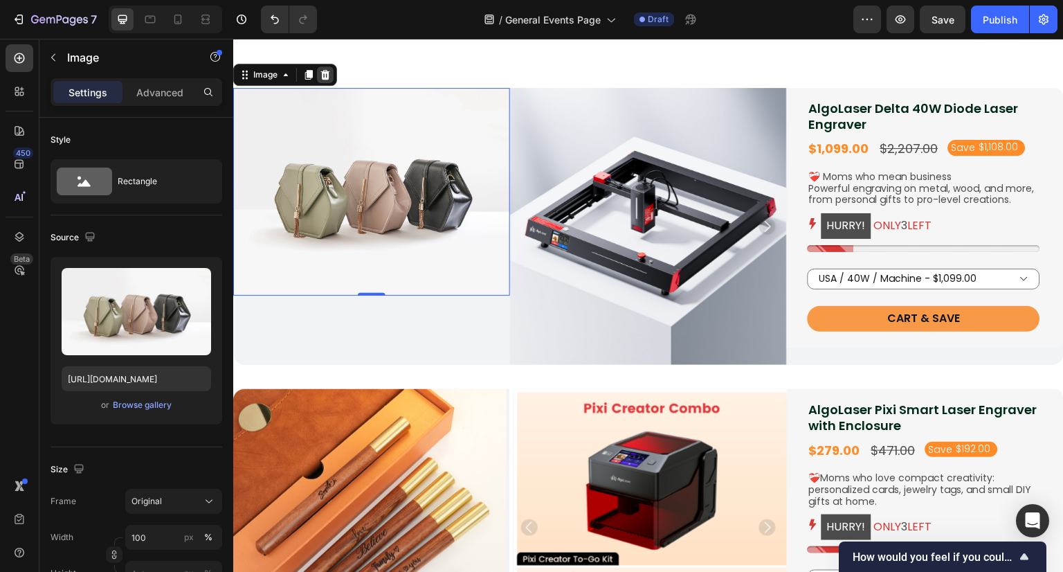
click at [323, 78] on icon at bounding box center [325, 74] width 9 height 10
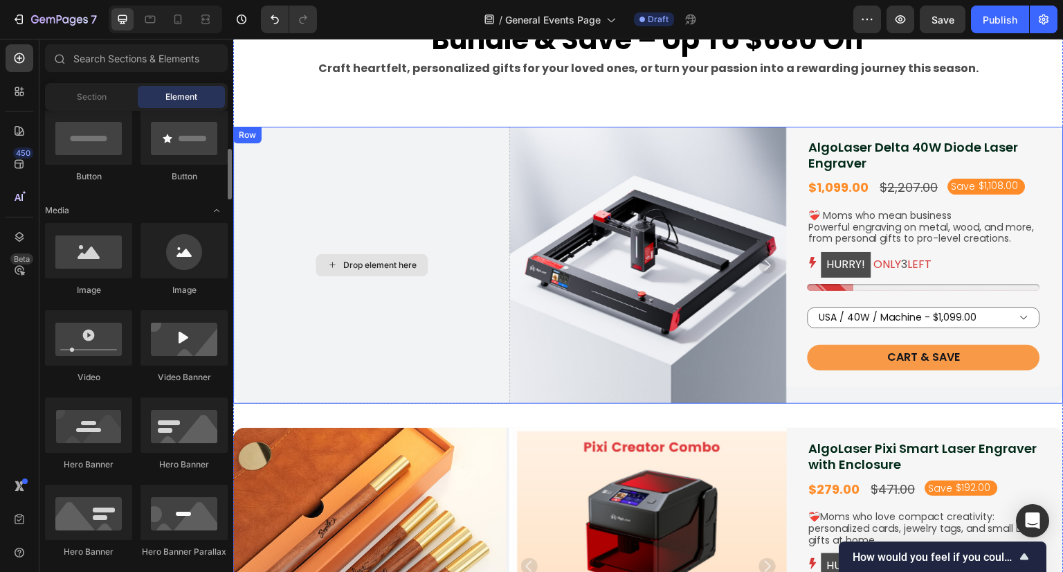
scroll to position [623, 0]
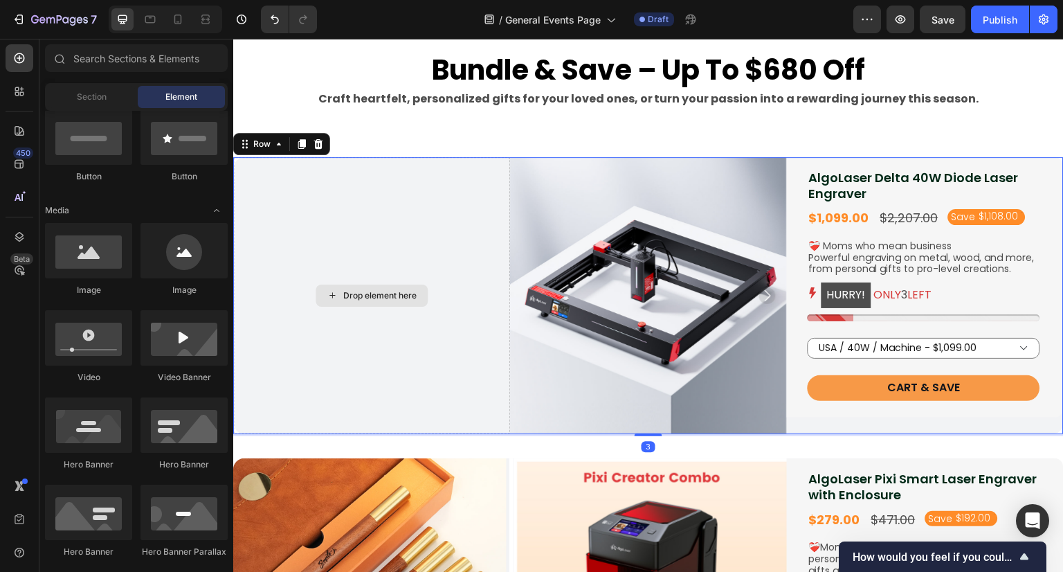
click at [404, 242] on div "Drop element here" at bounding box center [371, 295] width 277 height 277
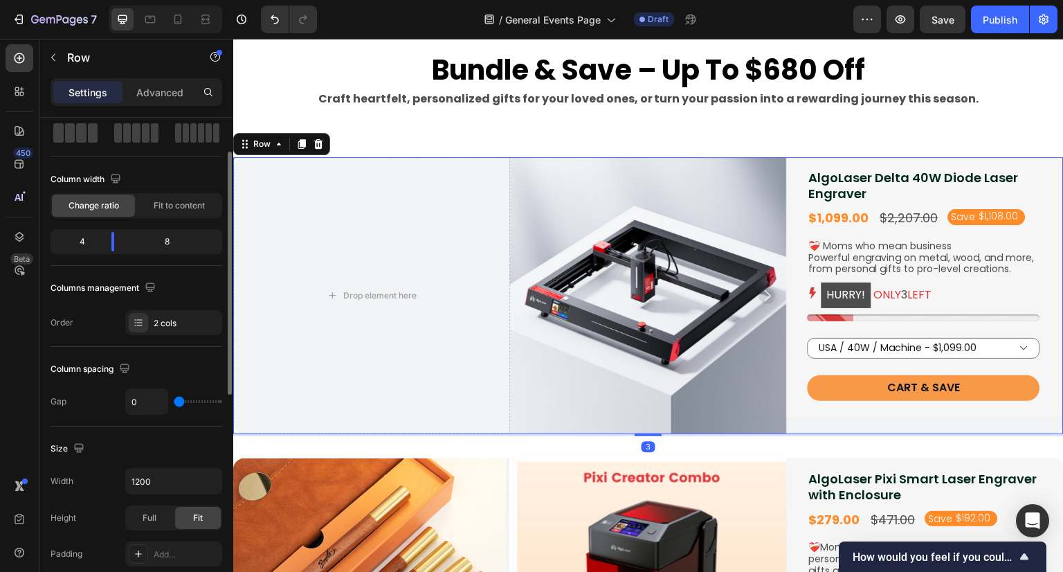
scroll to position [0, 0]
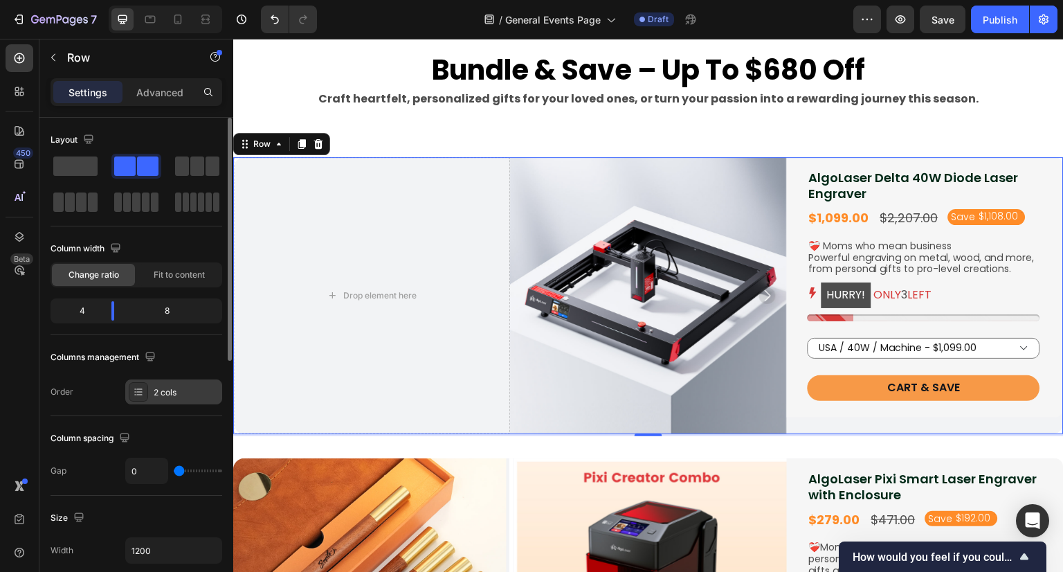
click at [182, 388] on div "2 cols" at bounding box center [186, 392] width 65 height 12
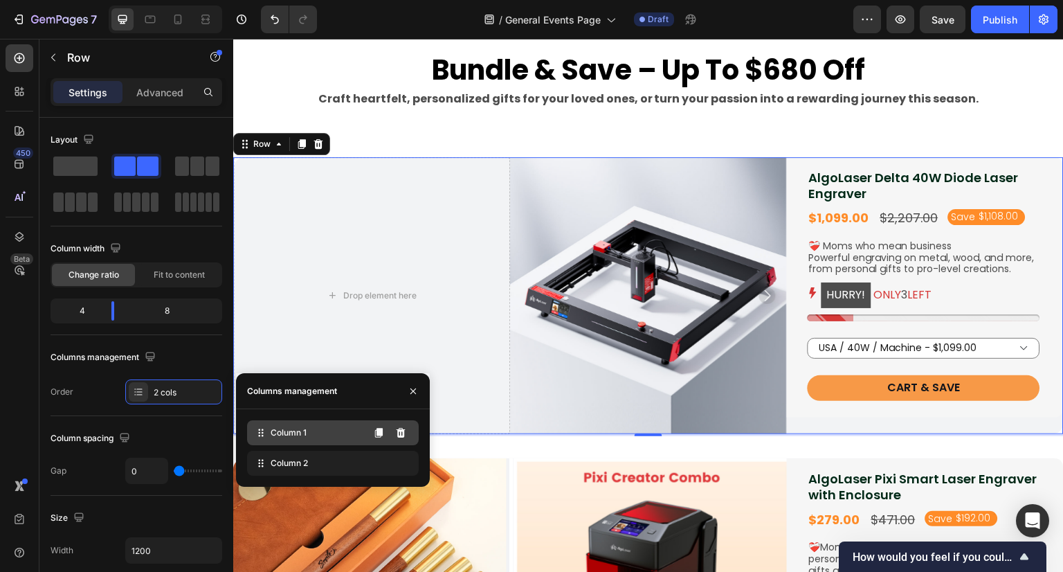
click at [339, 435] on div "Column 1" at bounding box center [333, 432] width 172 height 25
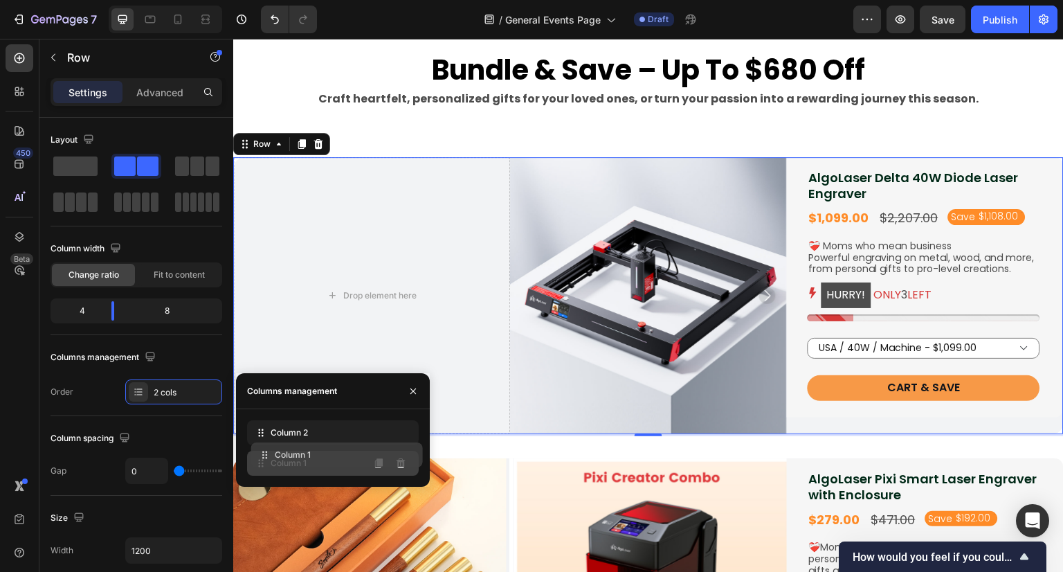
drag, startPoint x: 343, startPoint y: 435, endPoint x: 346, endPoint y: 458, distance: 22.3
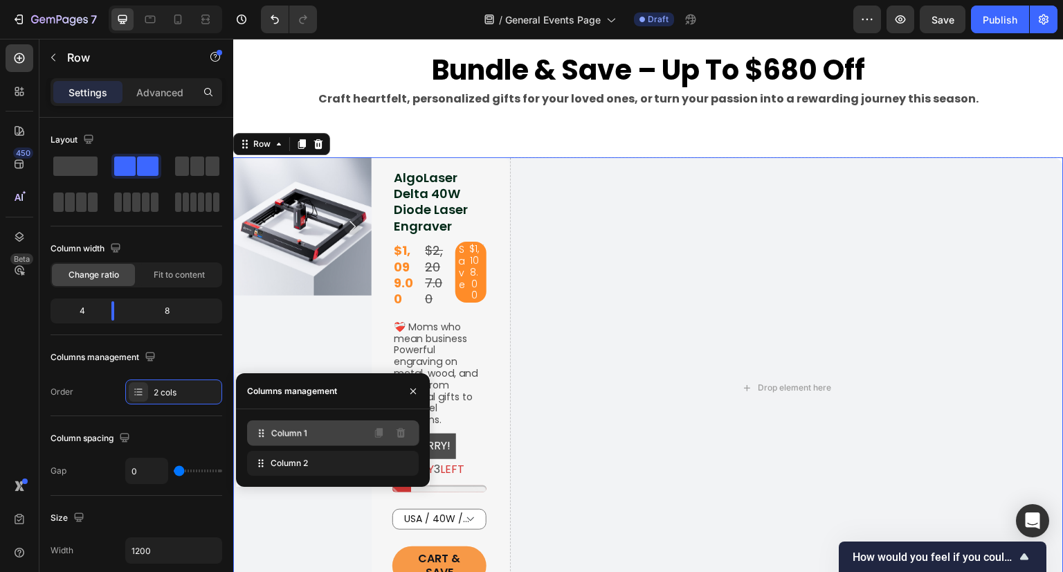
drag, startPoint x: 335, startPoint y: 460, endPoint x: 336, endPoint y: 431, distance: 29.8
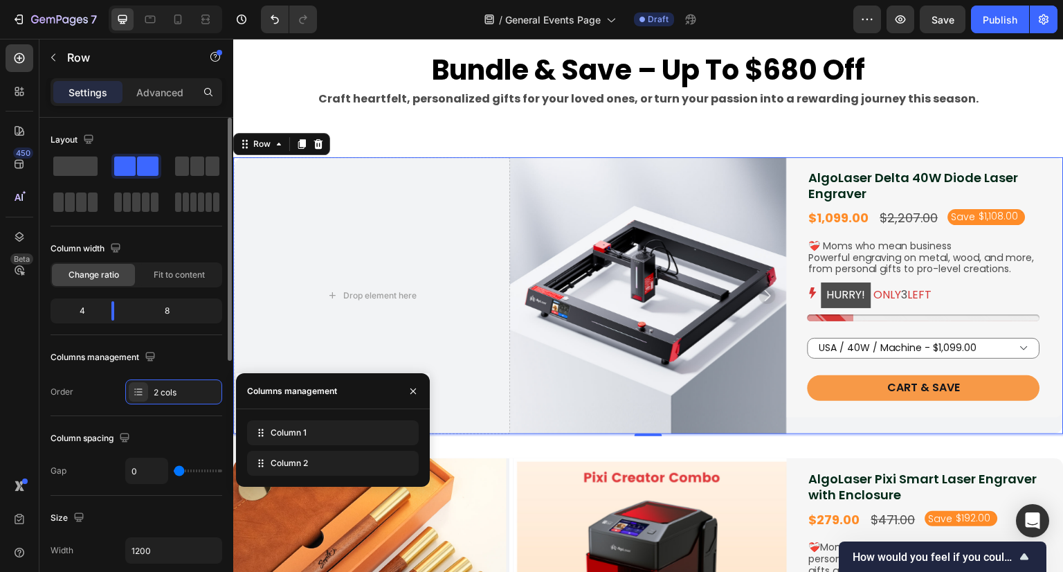
click at [202, 430] on div "Column spacing" at bounding box center [137, 438] width 172 height 22
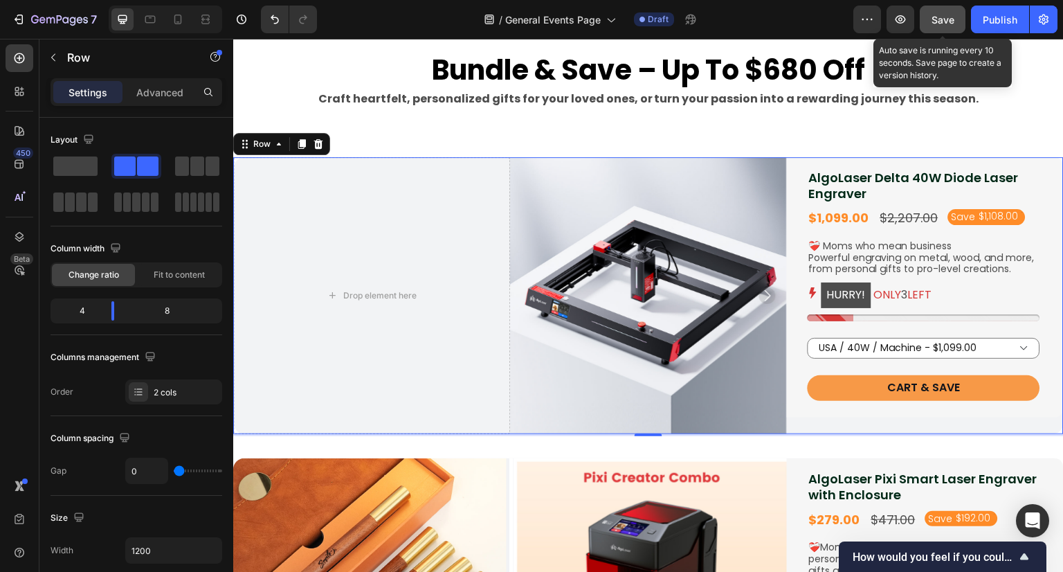
click at [947, 18] on span "Save" at bounding box center [943, 20] width 23 height 12
